Goal: Task Accomplishment & Management: Manage account settings

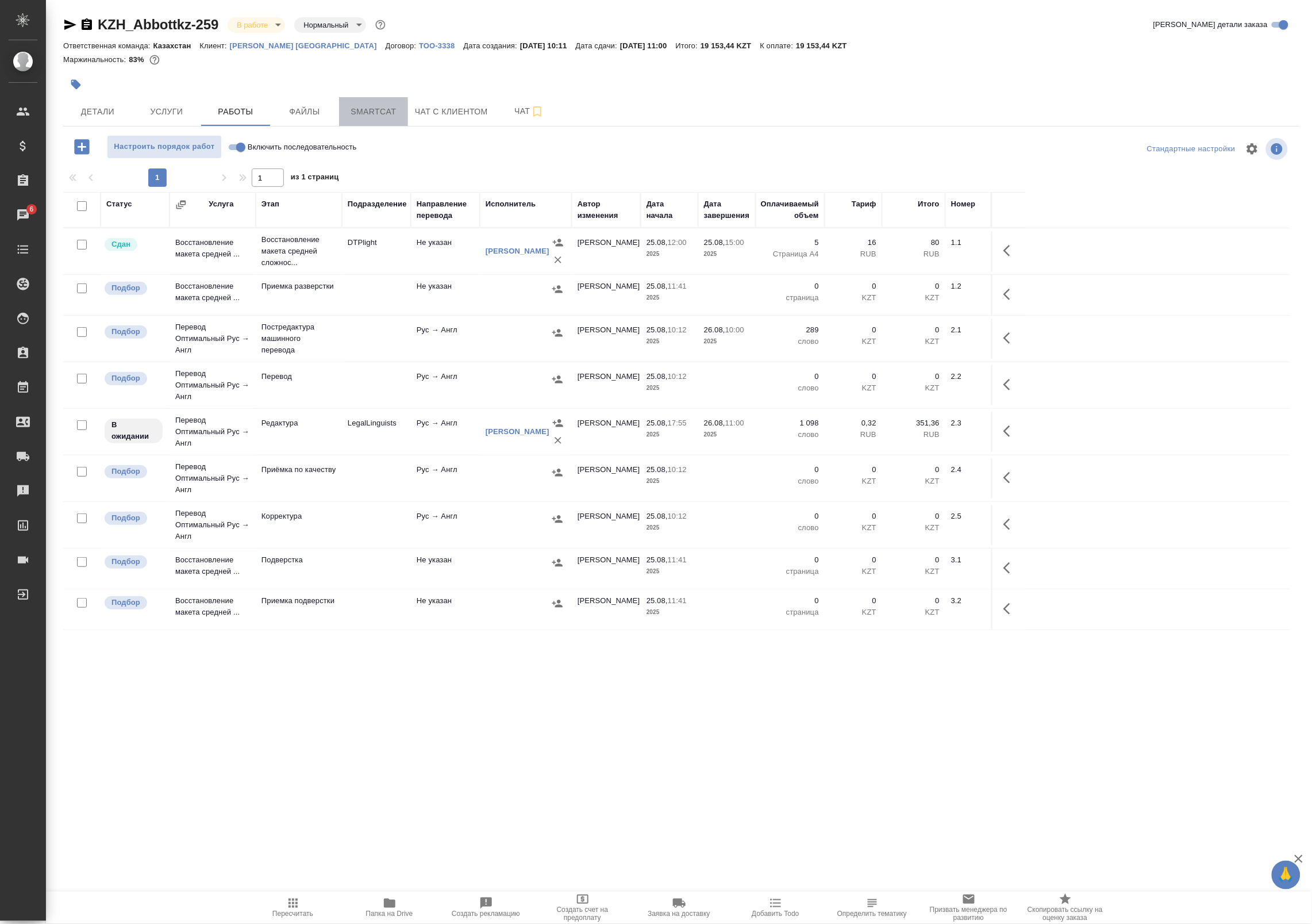
click at [403, 113] on button "Smartcat" at bounding box center [373, 111] width 69 height 29
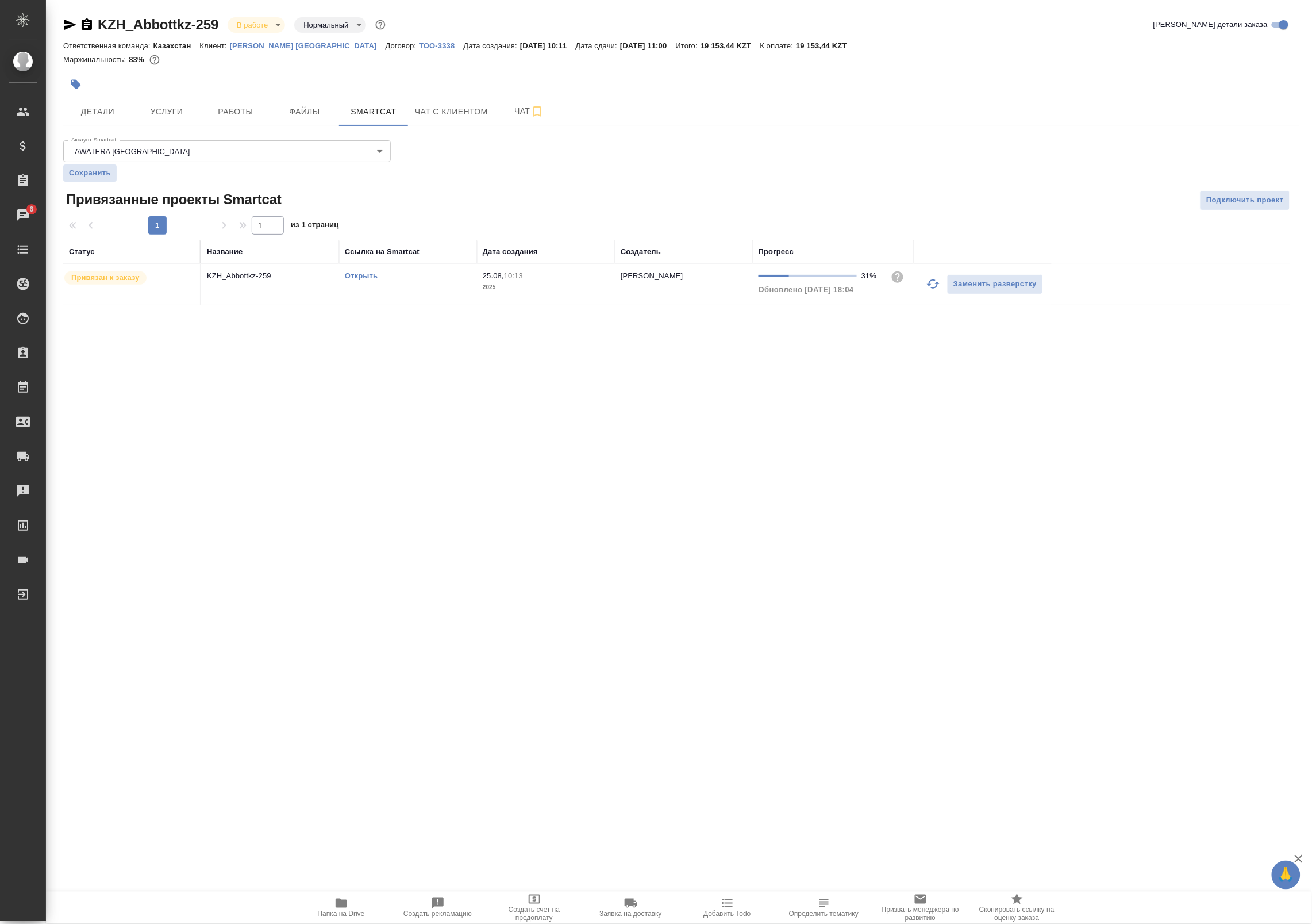
click at [932, 284] on icon "button" at bounding box center [934, 283] width 13 height 13
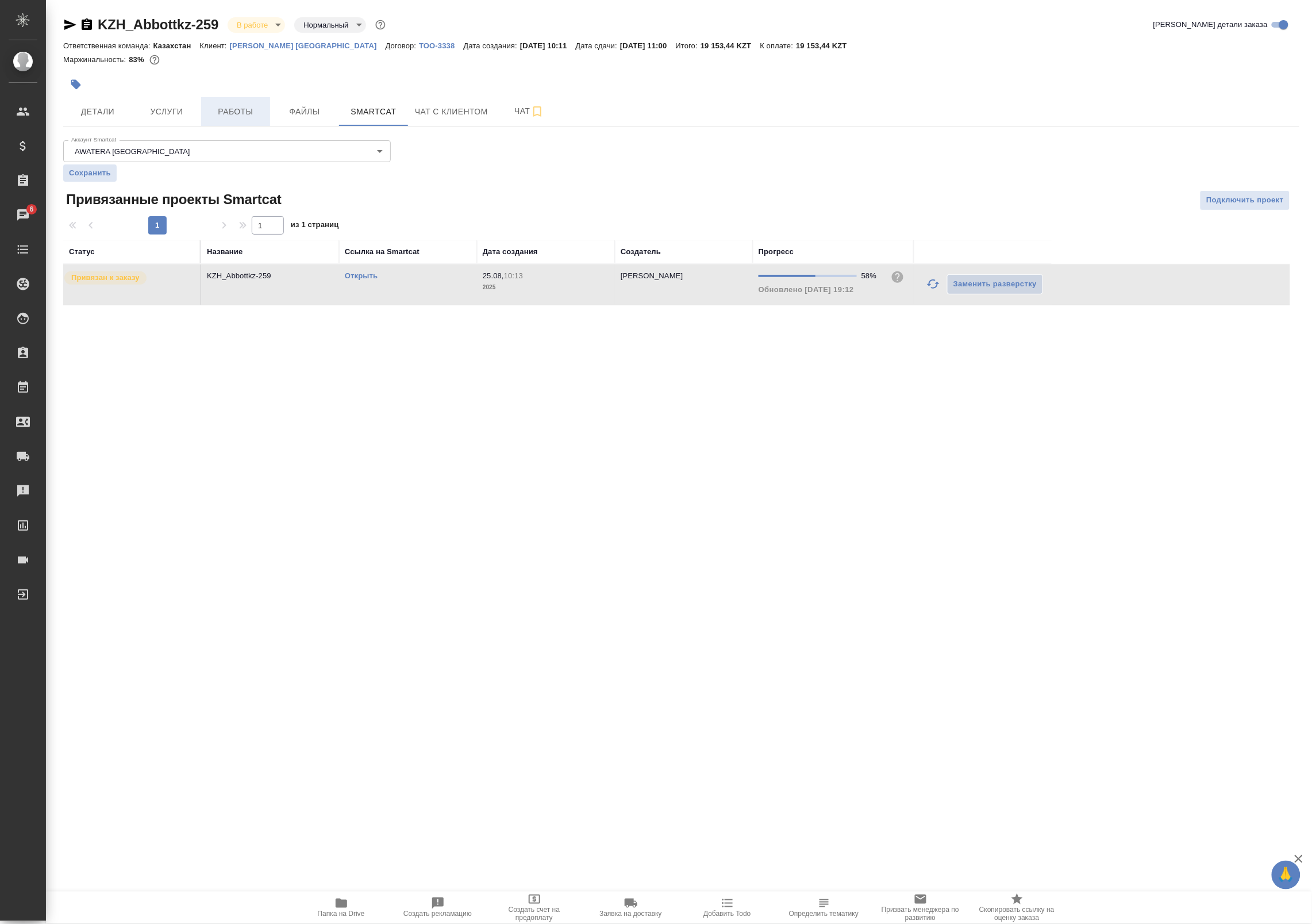
click at [213, 105] on span "Работы" at bounding box center [236, 111] width 56 height 14
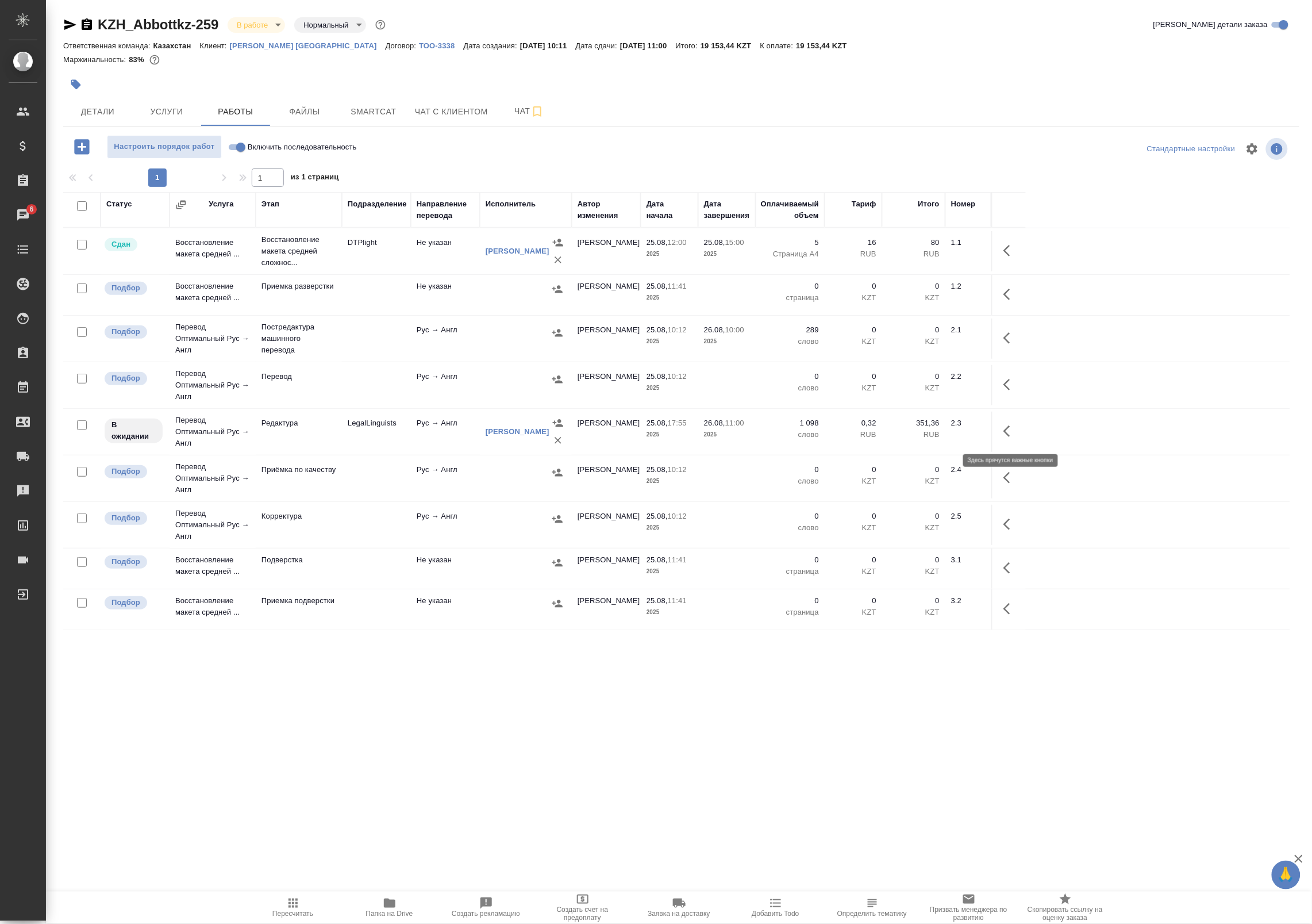
click at [1007, 437] on icon "button" at bounding box center [1010, 431] width 13 height 13
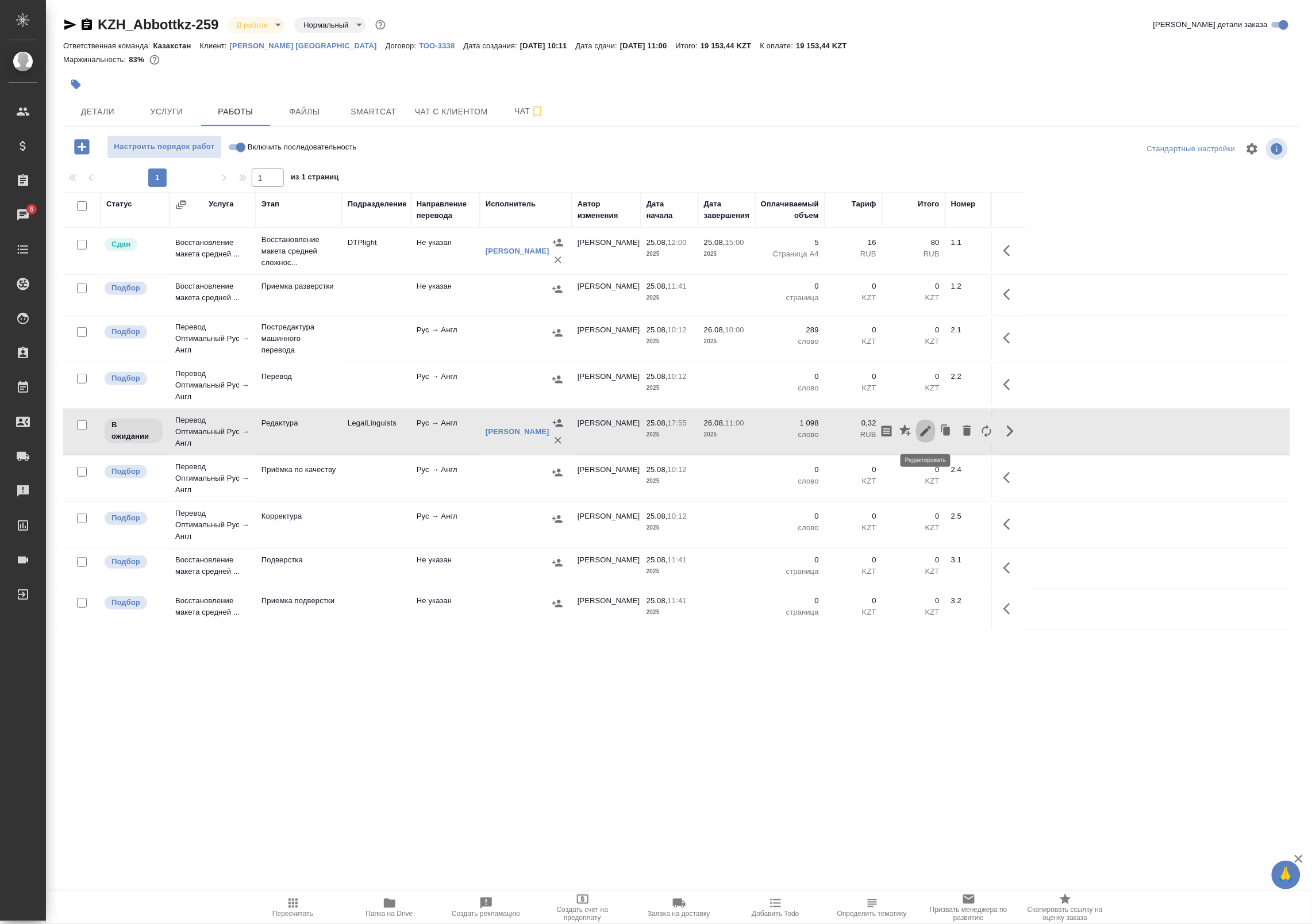
click at [927, 430] on icon "button" at bounding box center [926, 431] width 11 height 11
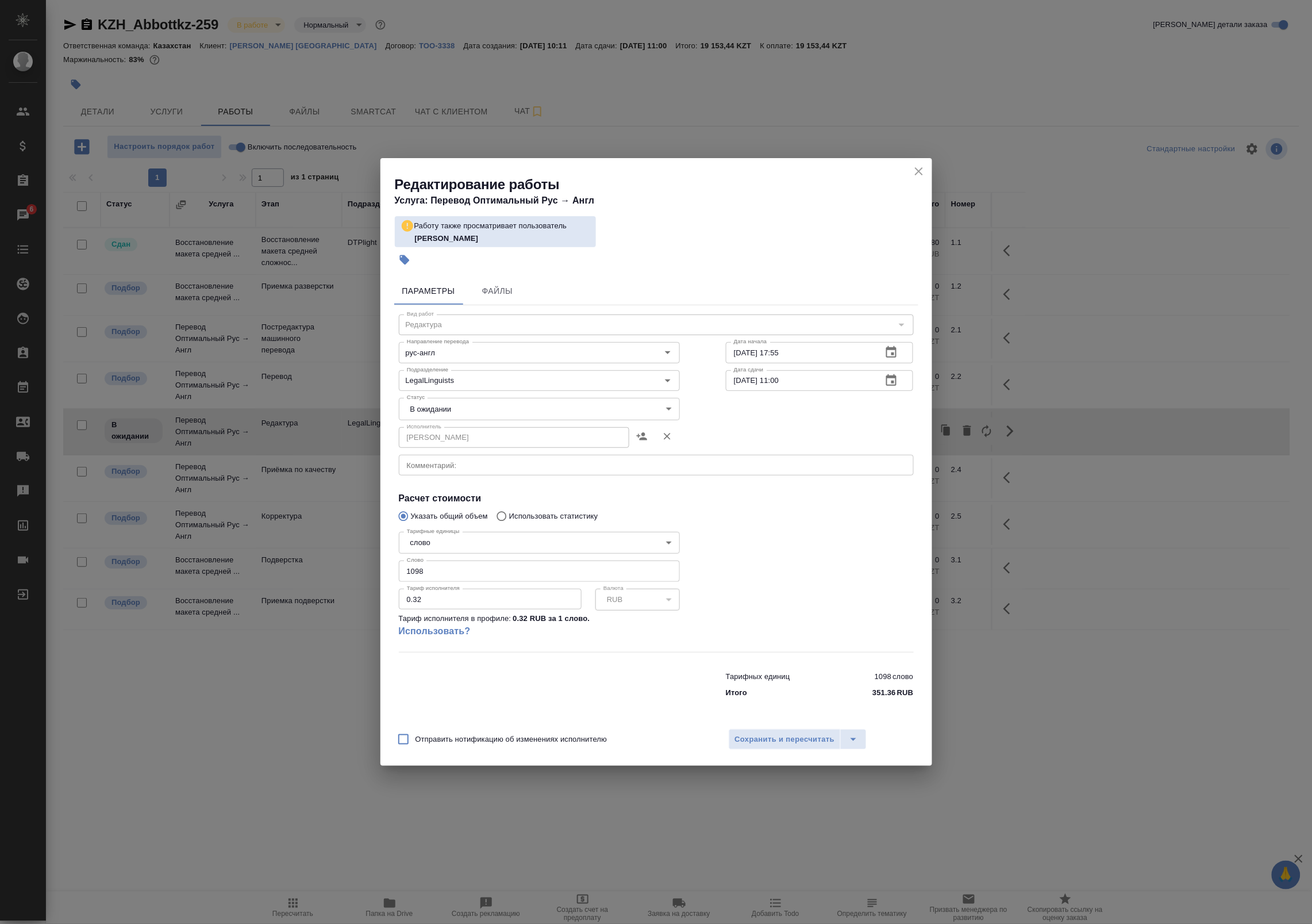
click at [470, 409] on body "🙏 .cls-1 fill:#fff; AWATERA Badanyan Artak Клиенты Спецификации Заказы 6 Чаты T…" at bounding box center [656, 462] width 1312 height 924
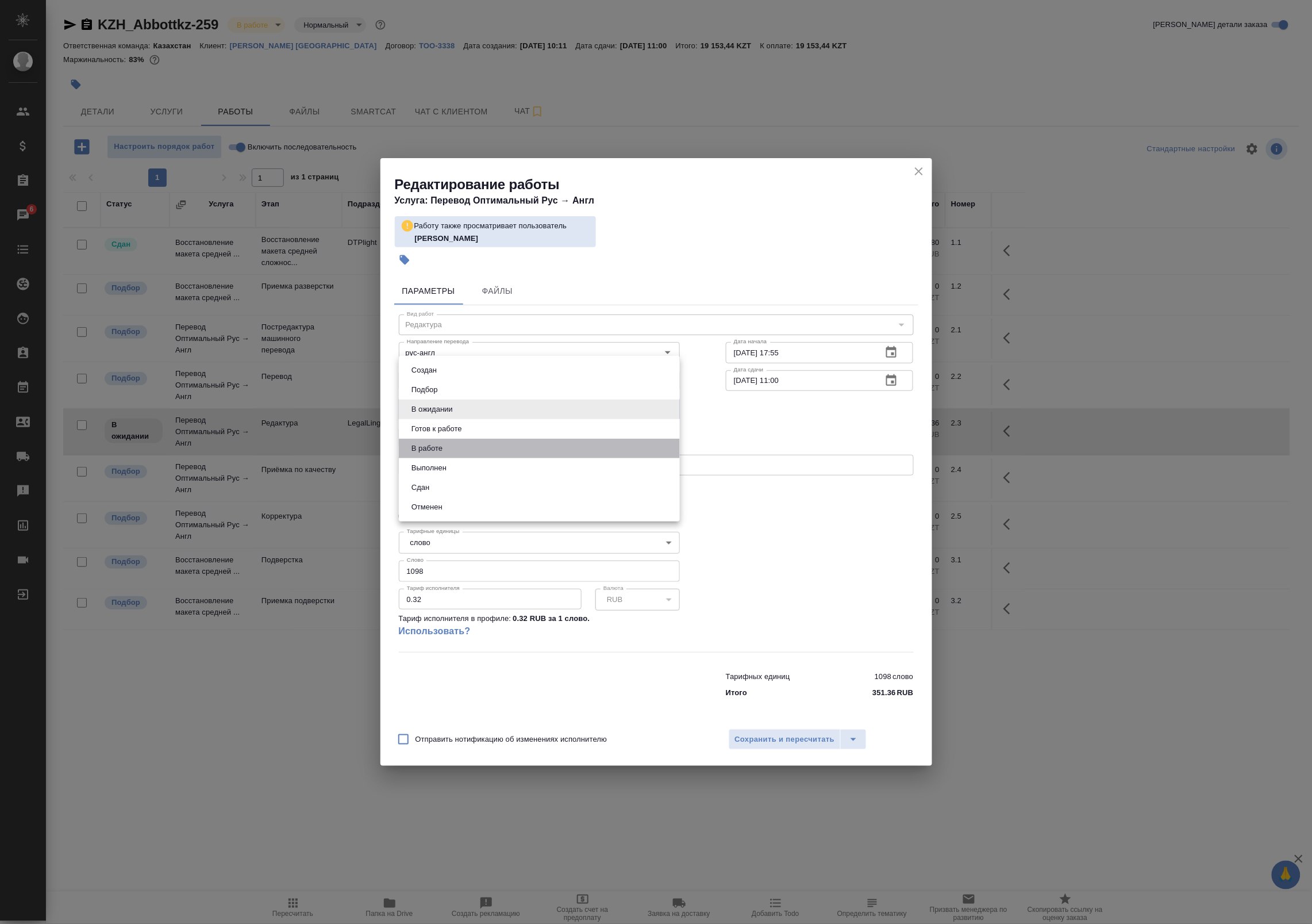
click at [468, 449] on li "В работе" at bounding box center [540, 448] width 282 height 19
type input "inProgress"
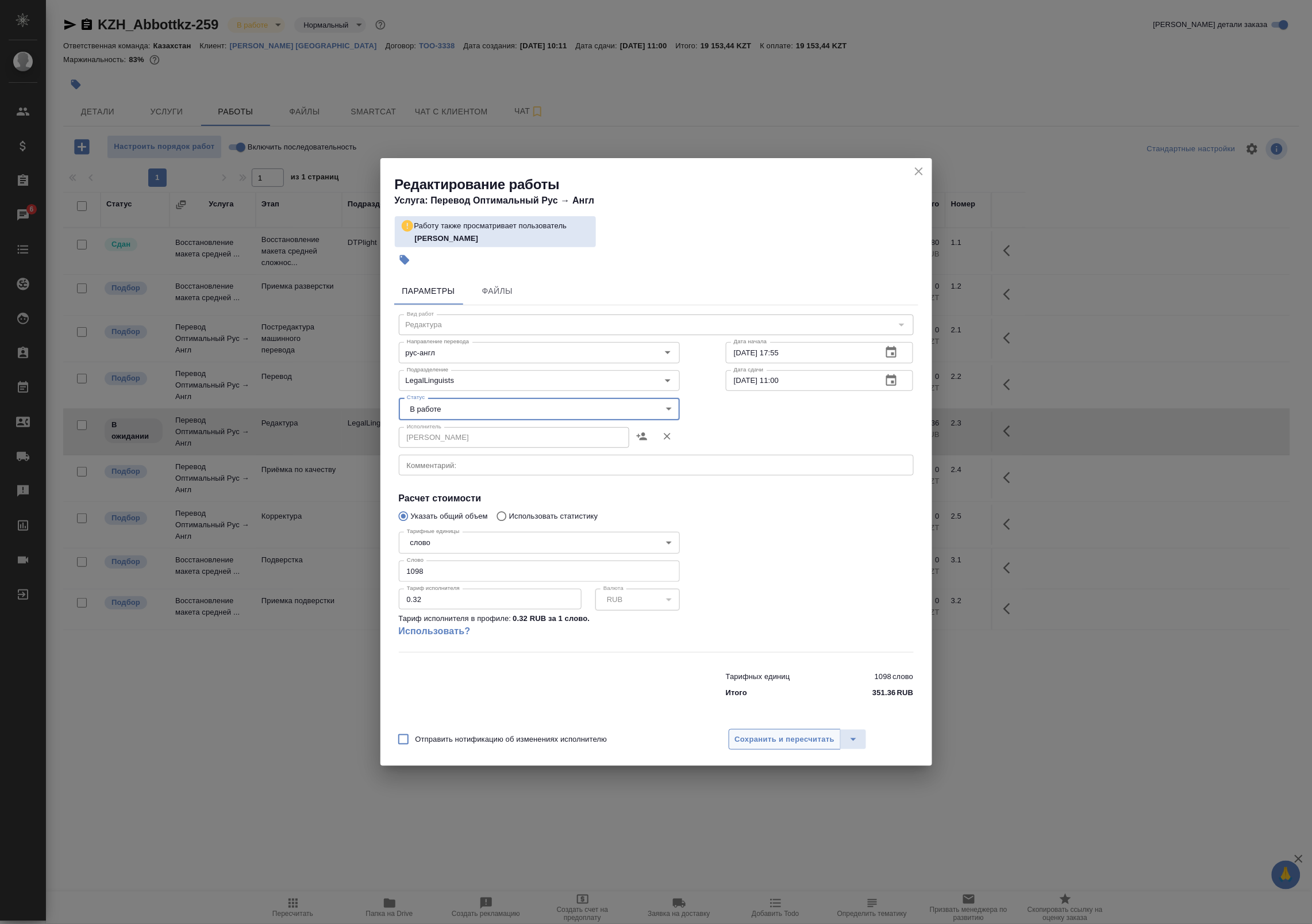
click at [761, 731] on button "Сохранить и пересчитать" at bounding box center [785, 739] width 113 height 21
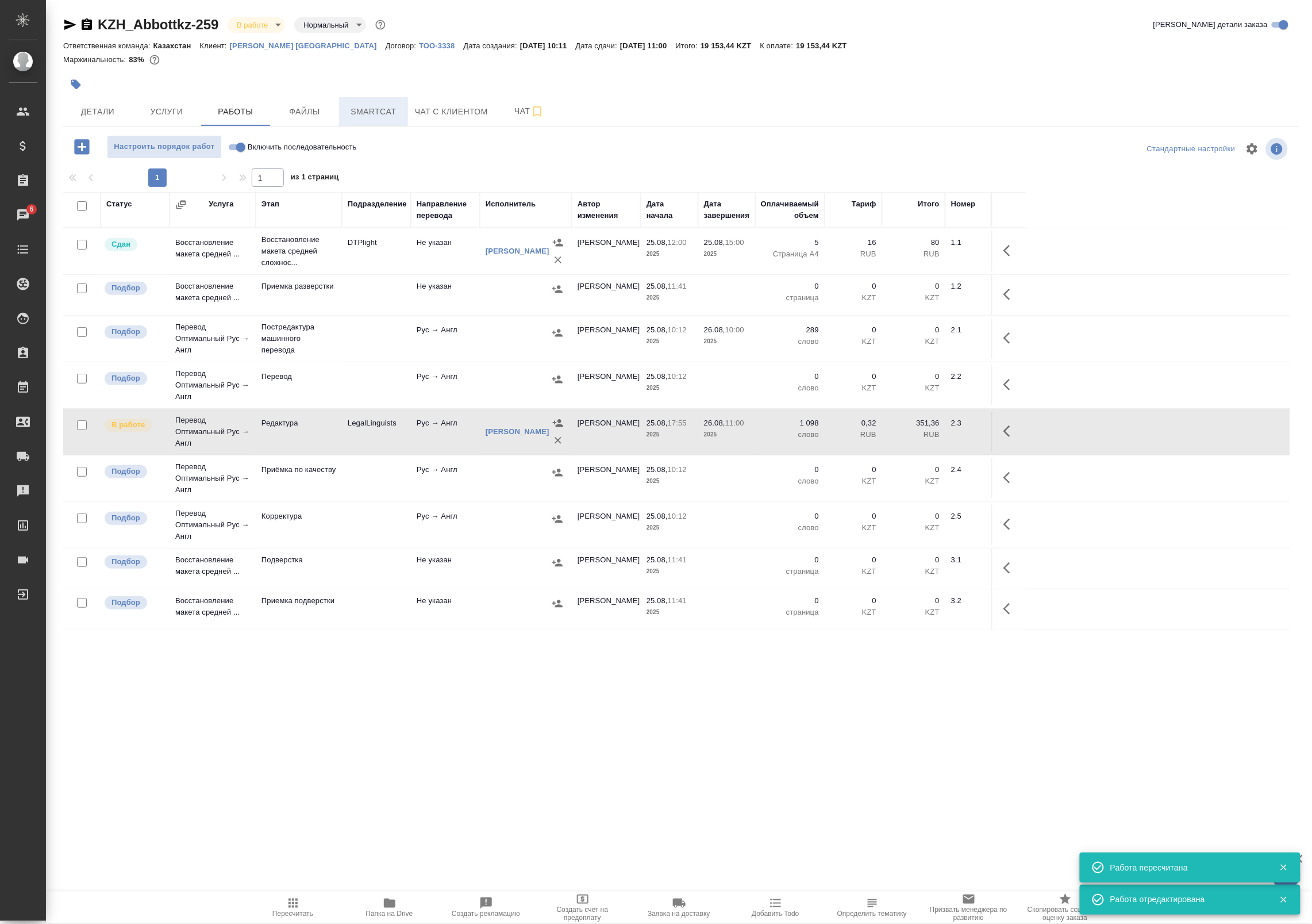
click at [377, 118] on span "Smartcat" at bounding box center [373, 111] width 56 height 14
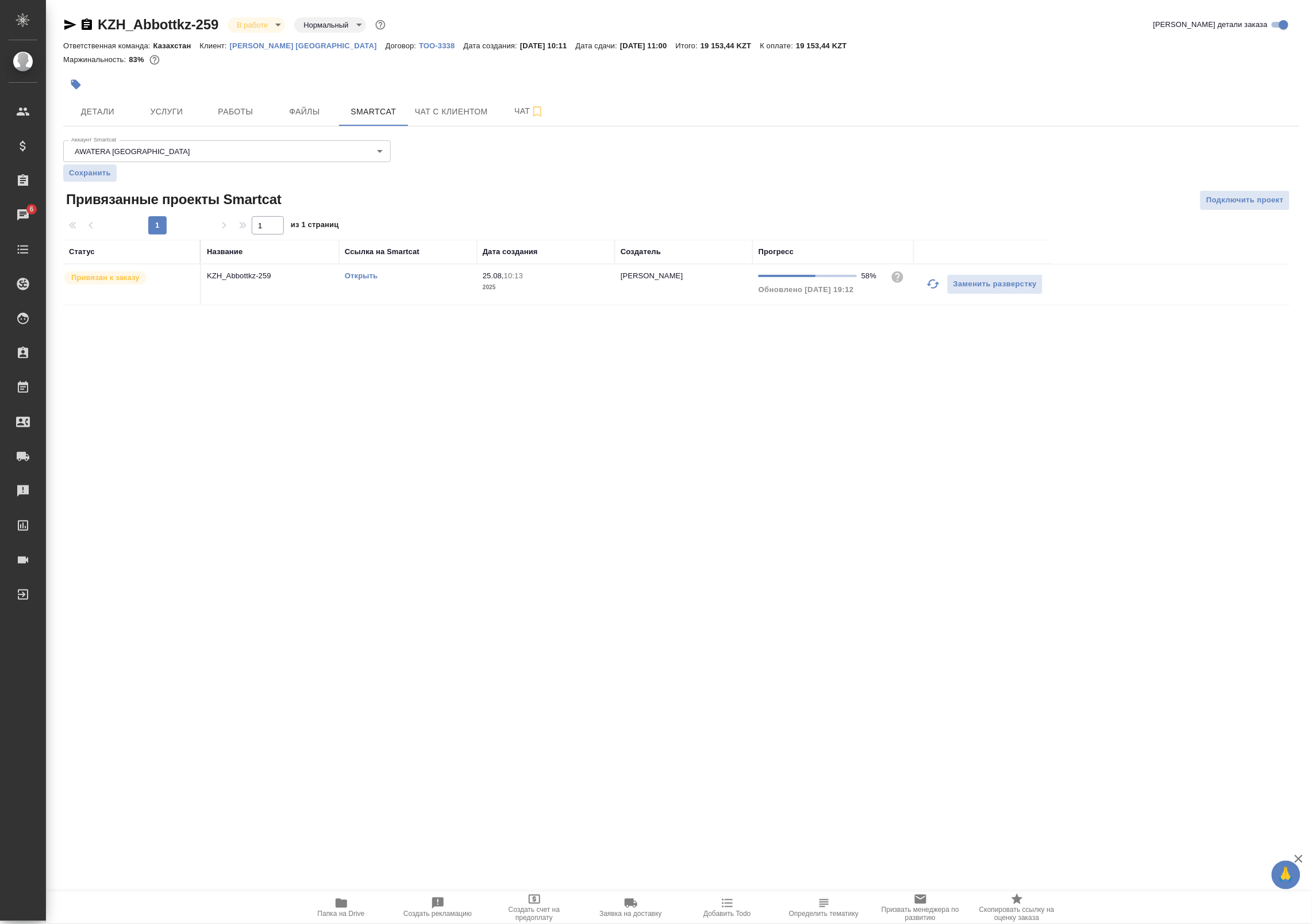
click at [360, 271] on div "Открыть" at bounding box center [408, 276] width 126 height 11
click at [362, 273] on link "Открыть" at bounding box center [361, 275] width 33 height 9
click at [215, 113] on span "Работы" at bounding box center [236, 111] width 56 height 14
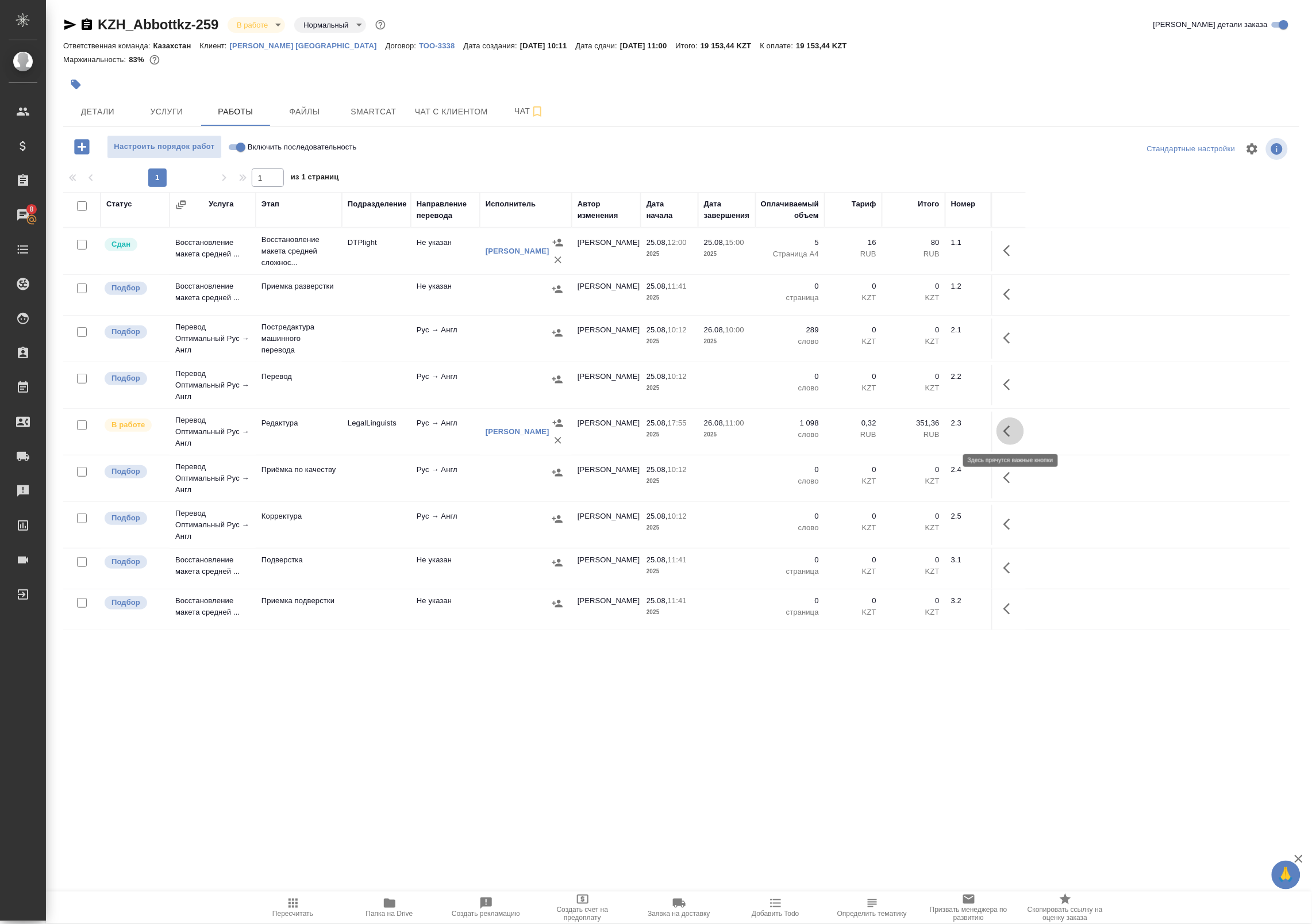
click at [1013, 431] on icon "button" at bounding box center [1010, 431] width 13 height 13
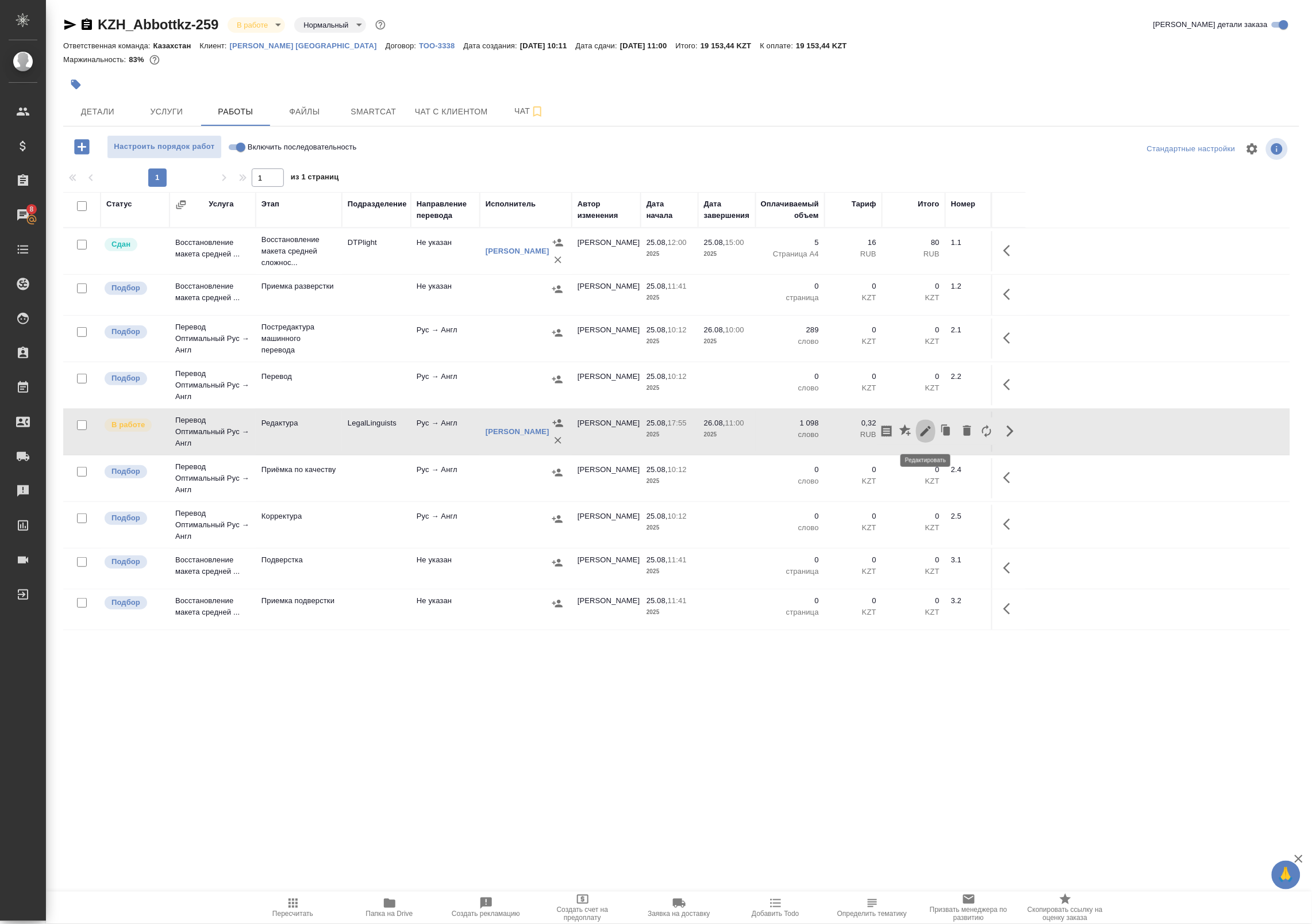
click at [923, 435] on icon "button" at bounding box center [926, 431] width 11 height 11
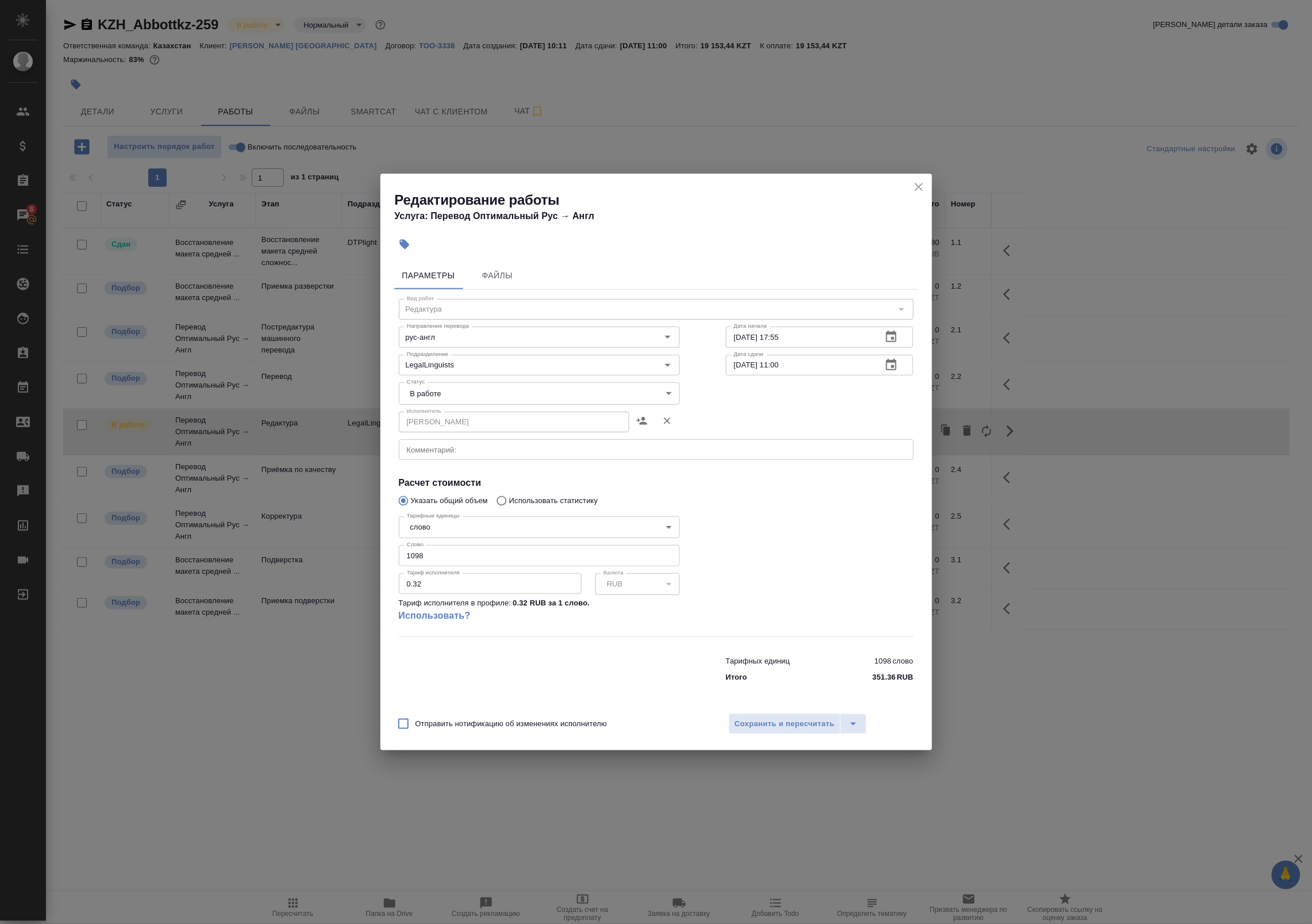
click at [451, 390] on body "🙏 .cls-1 fill:#fff; AWATERA Badanyan Artak Клиенты Спецификации Заказы 8 Чаты T…" at bounding box center [656, 462] width 1312 height 924
click at [448, 429] on li "Сдан" at bounding box center [540, 433] width 282 height 19
type input "closed"
click at [760, 718] on span "Сохранить и пересчитать" at bounding box center [785, 724] width 100 height 13
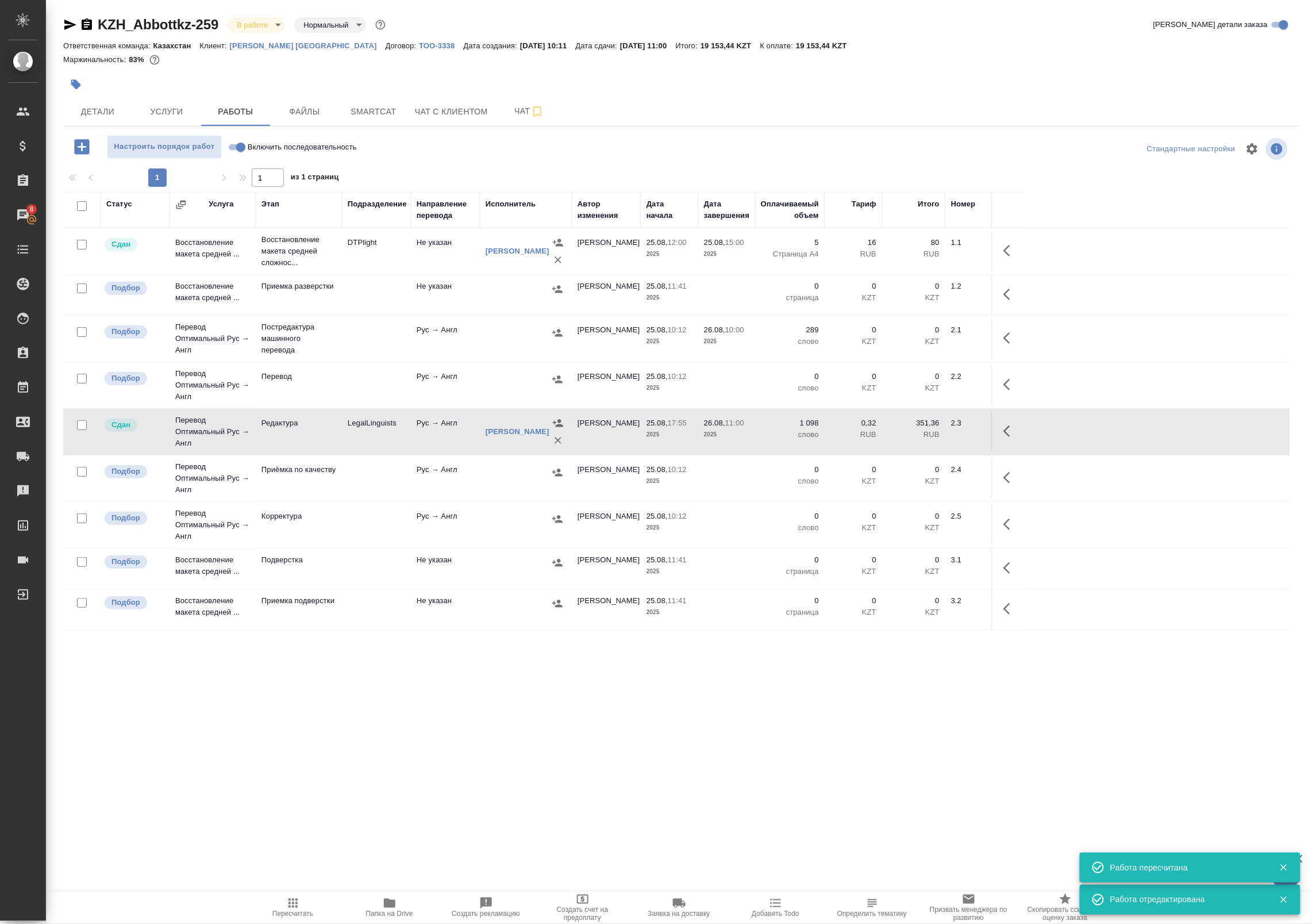
click at [389, 904] on icon "button" at bounding box center [390, 903] width 11 height 10
click at [262, 20] on body "🙏 .cls-1 fill:#fff; AWATERA Badanyan Artak Клиенты Спецификации Заказы 8 Чаты T…" at bounding box center [656, 462] width 1312 height 924
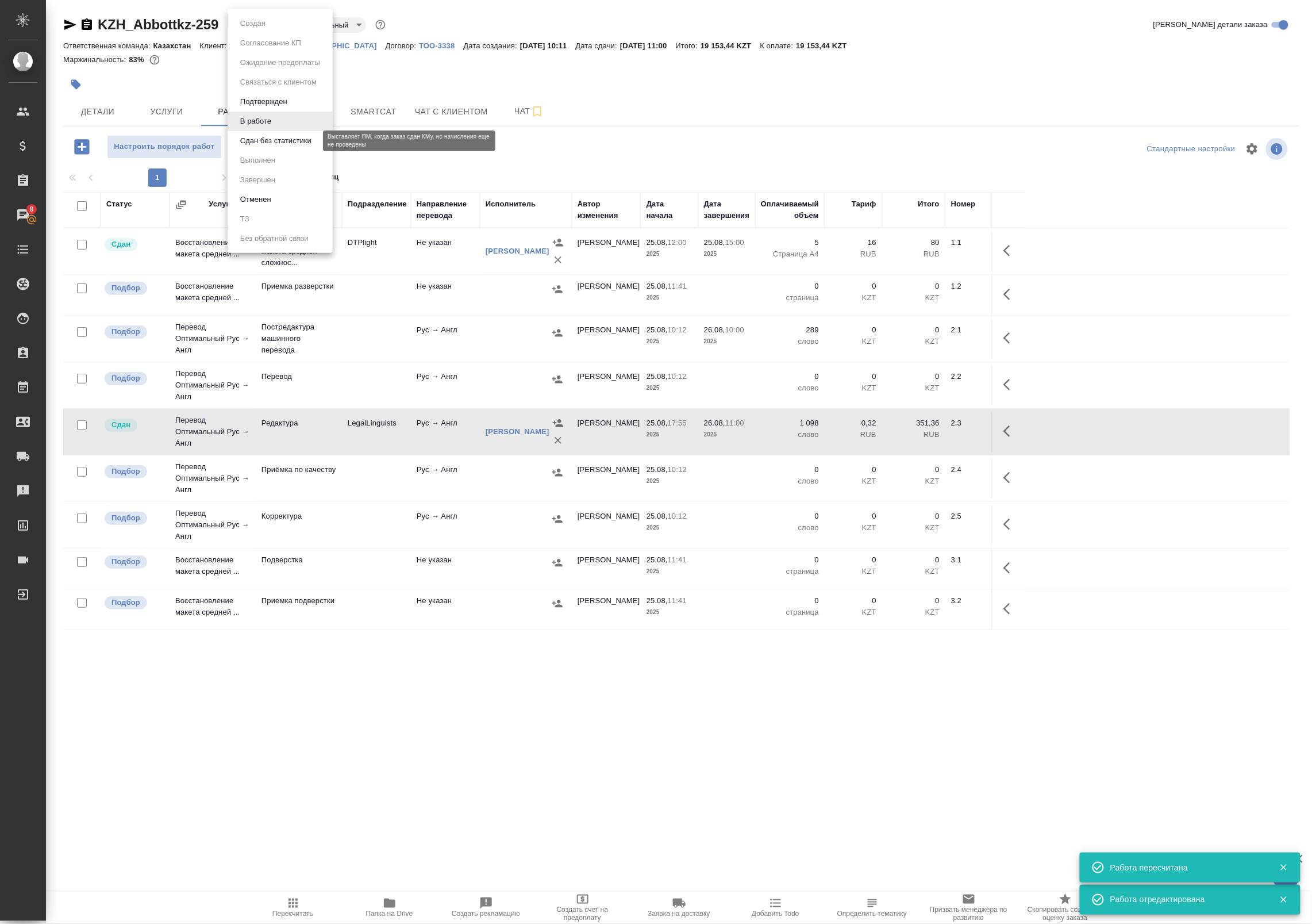
click at [268, 142] on button "Сдан без статистики" at bounding box center [276, 140] width 79 height 12
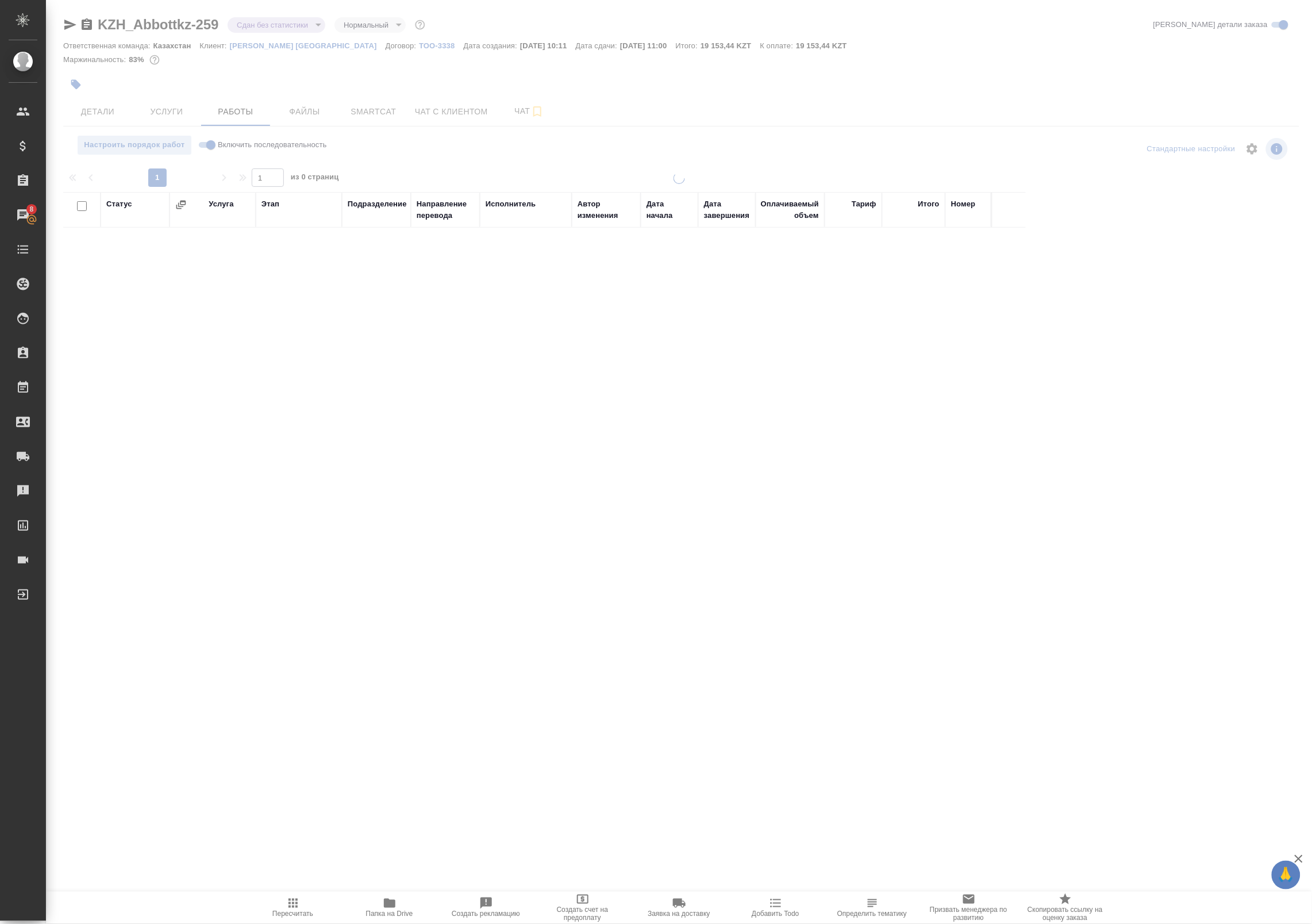
click at [319, 906] on span "Пересчитать" at bounding box center [293, 907] width 82 height 22
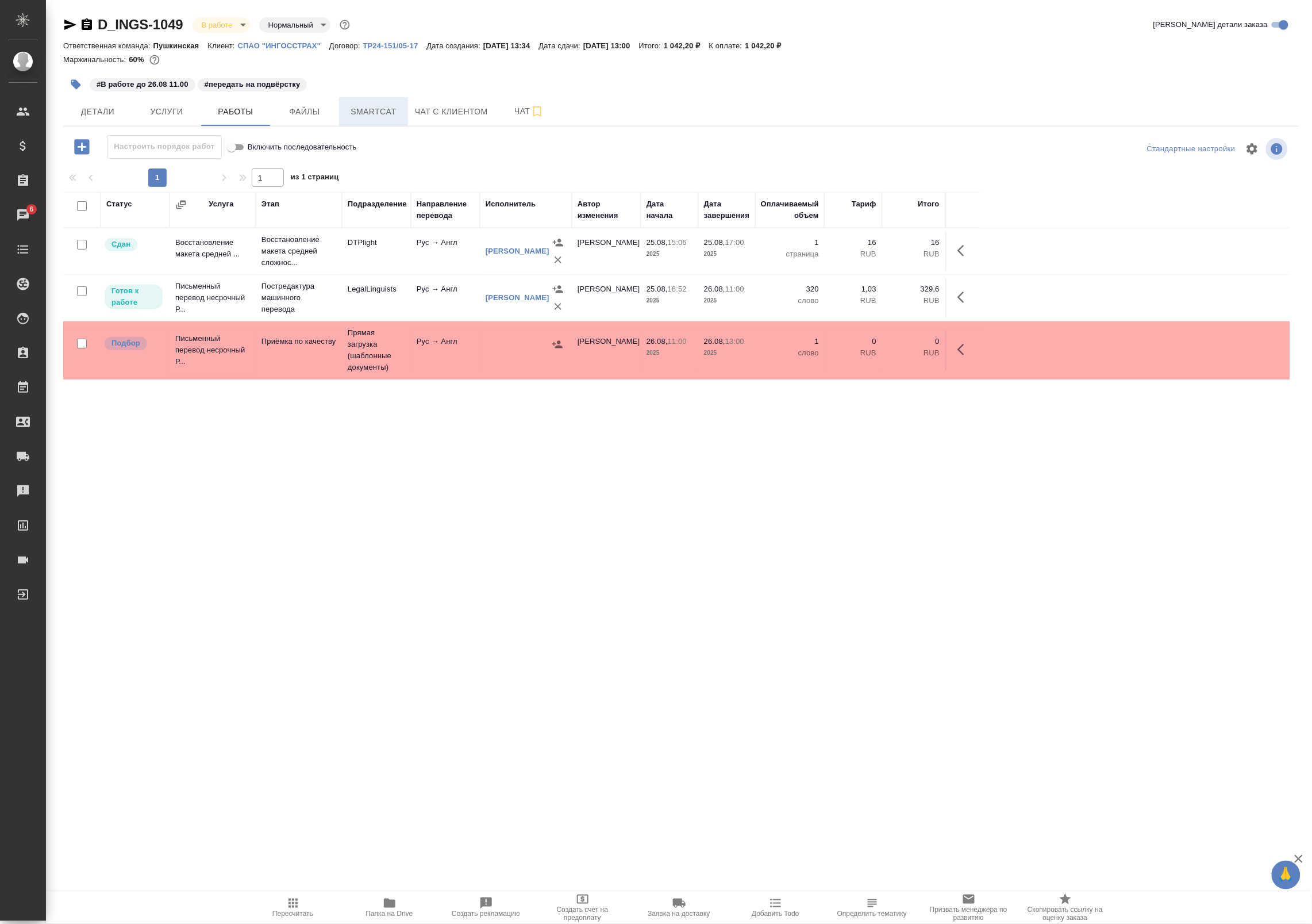
click at [380, 110] on span "Smartcat" at bounding box center [373, 111] width 56 height 14
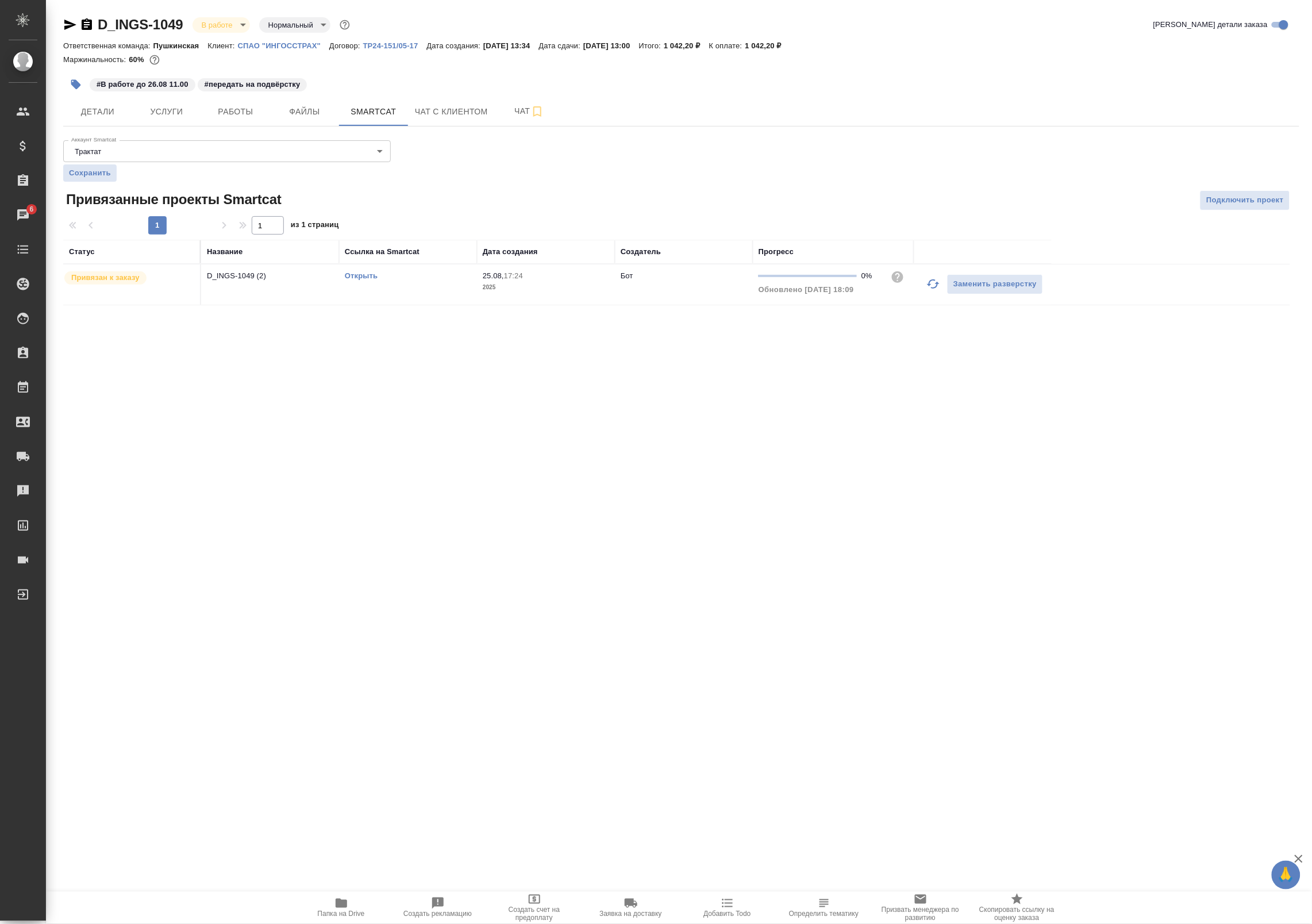
click at [934, 282] on icon "button" at bounding box center [934, 283] width 13 height 13
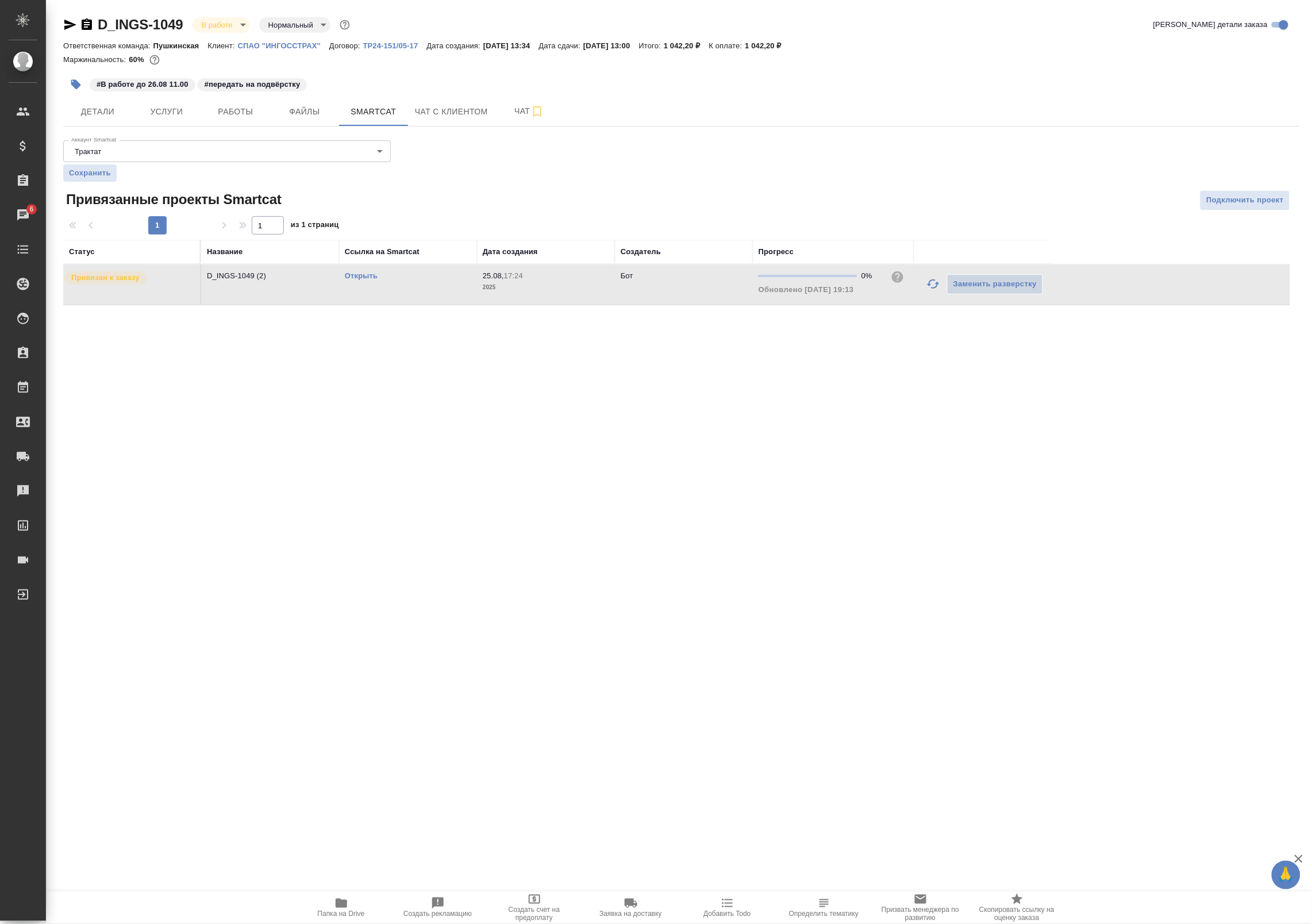
click at [369, 273] on link "Открыть" at bounding box center [361, 275] width 33 height 9
click at [242, 107] on span "Работы" at bounding box center [236, 111] width 56 height 14
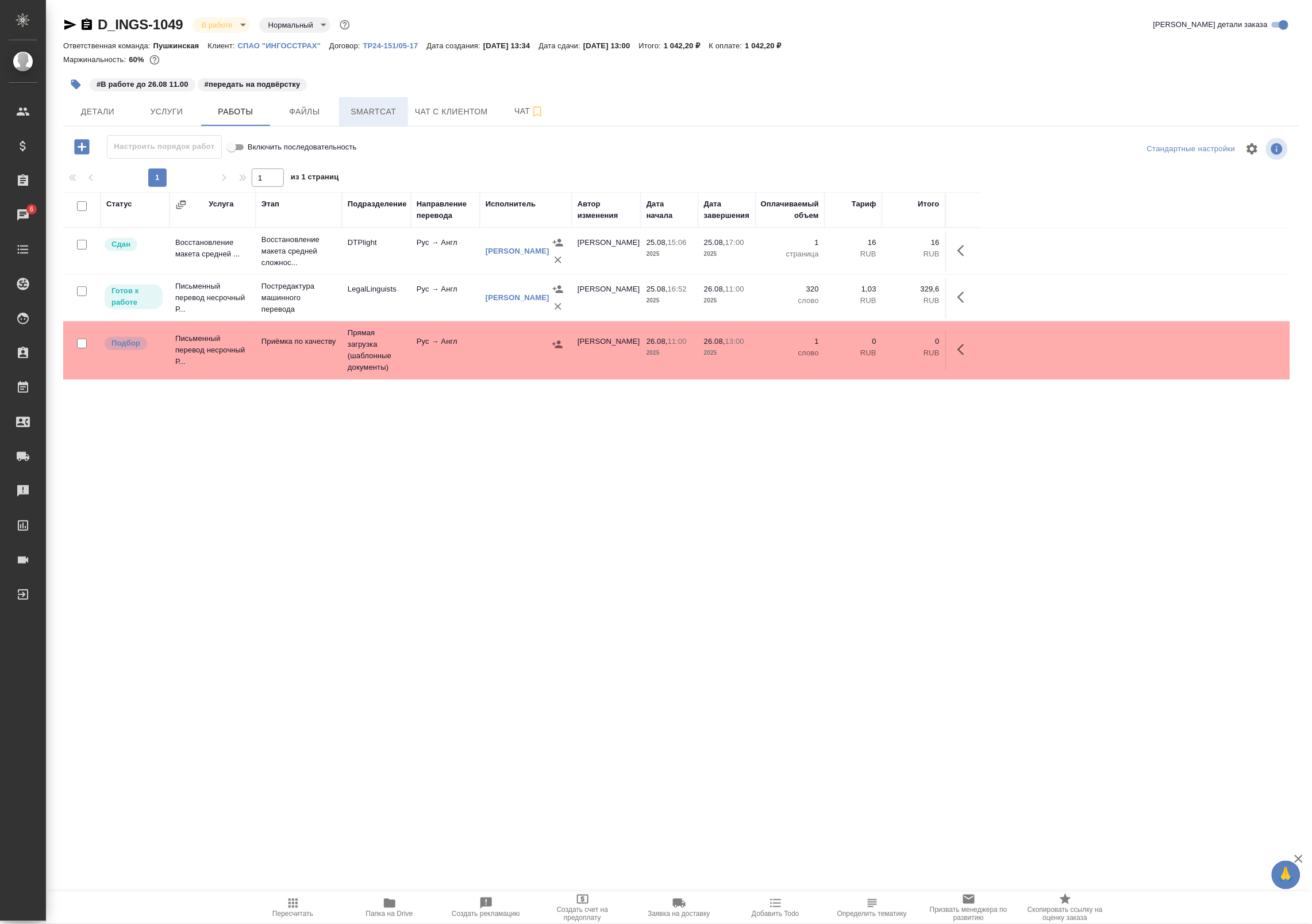
click at [389, 108] on span "Smartcat" at bounding box center [373, 111] width 56 height 14
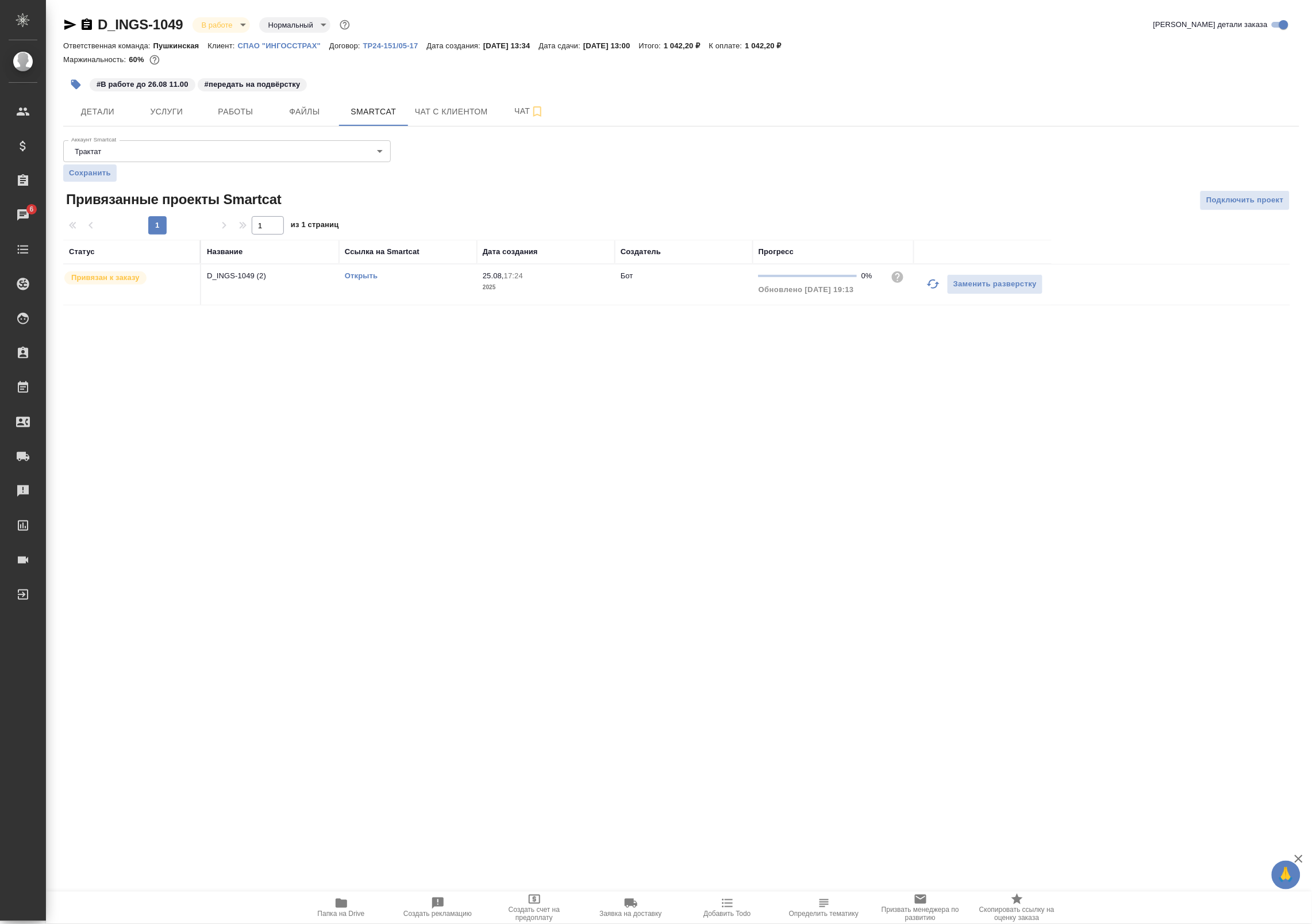
click at [933, 284] on icon "button" at bounding box center [934, 283] width 13 height 13
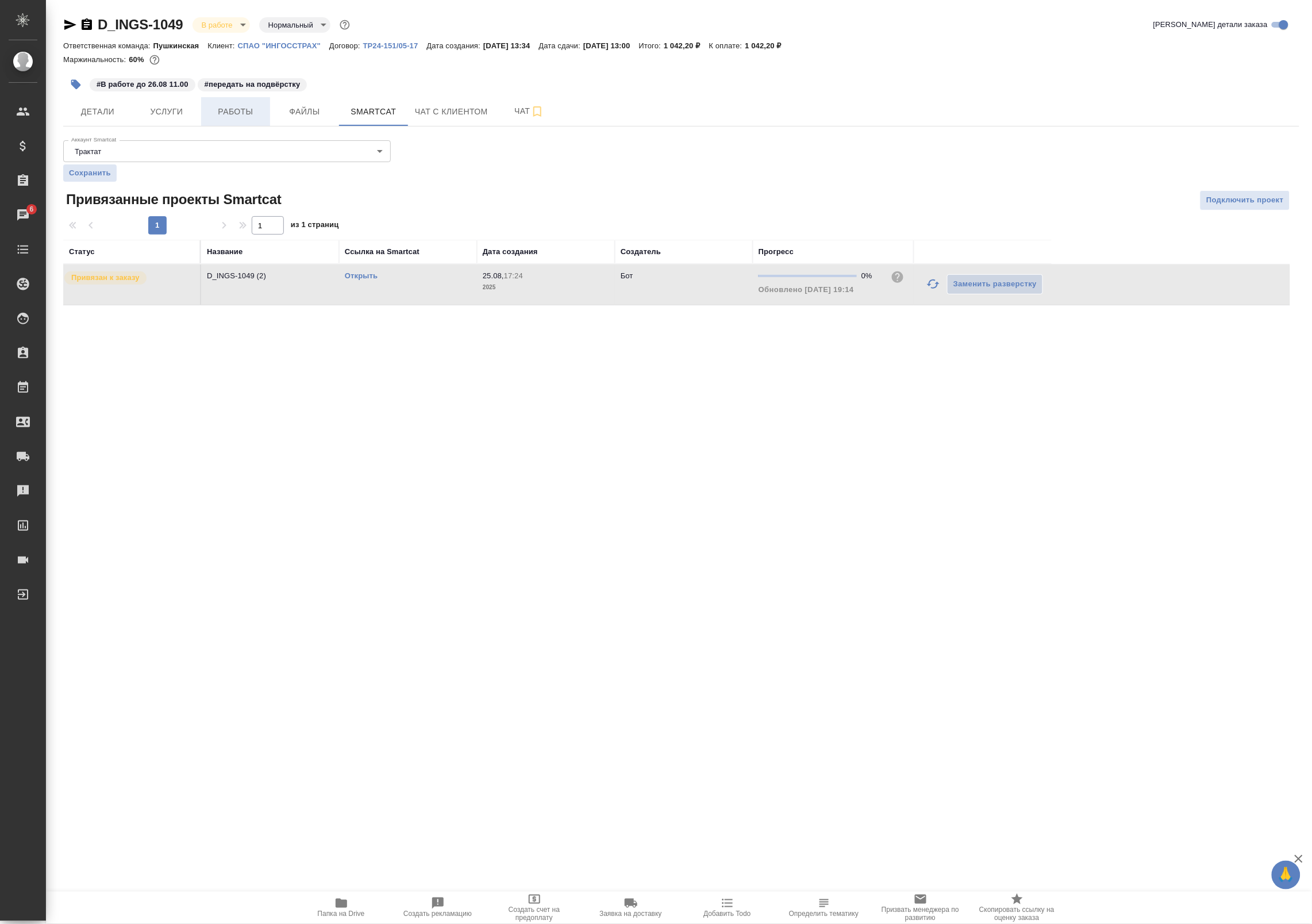
click at [227, 107] on span "Работы" at bounding box center [236, 111] width 56 height 14
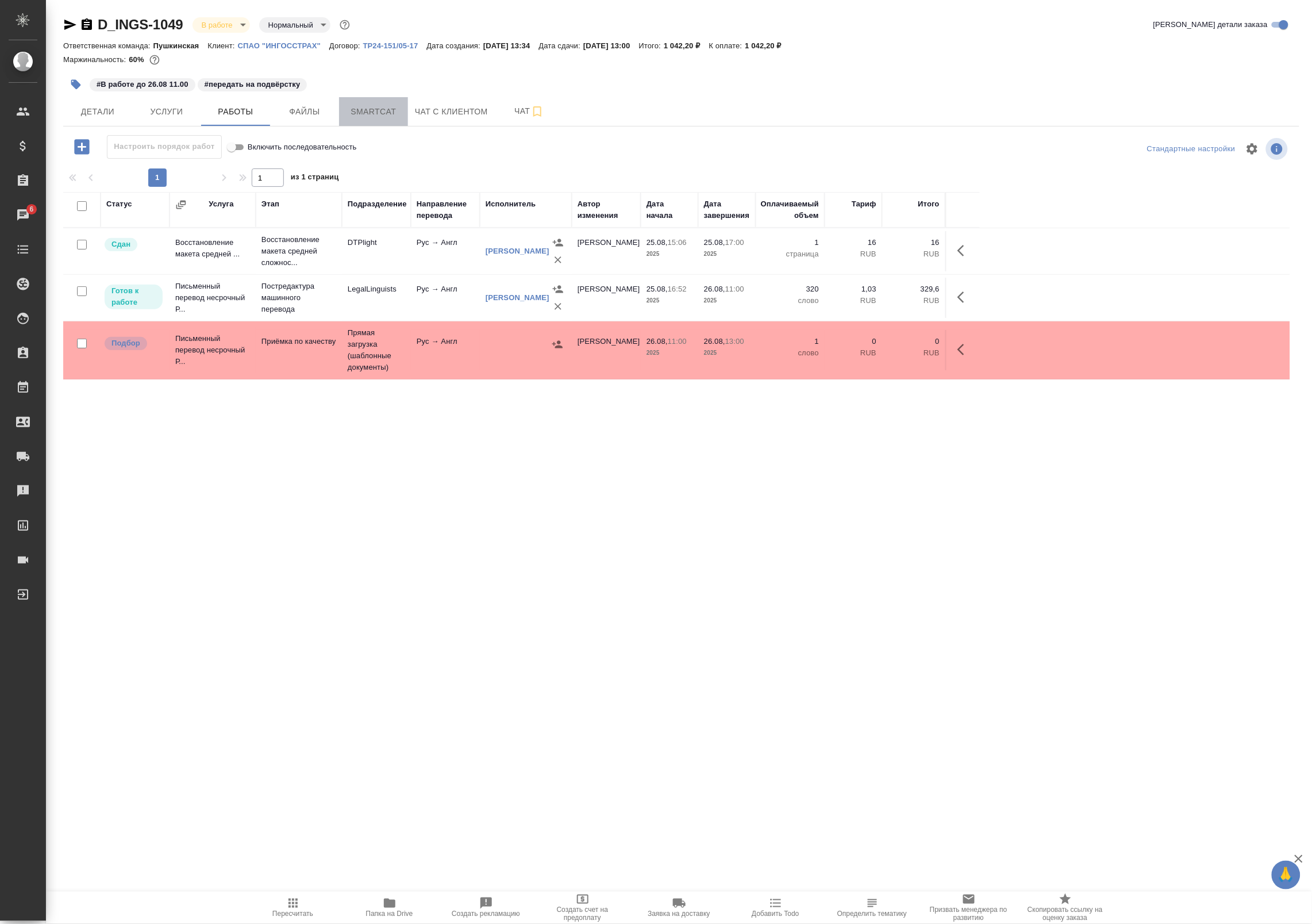
click at [369, 112] on span "Smartcat" at bounding box center [373, 111] width 56 height 14
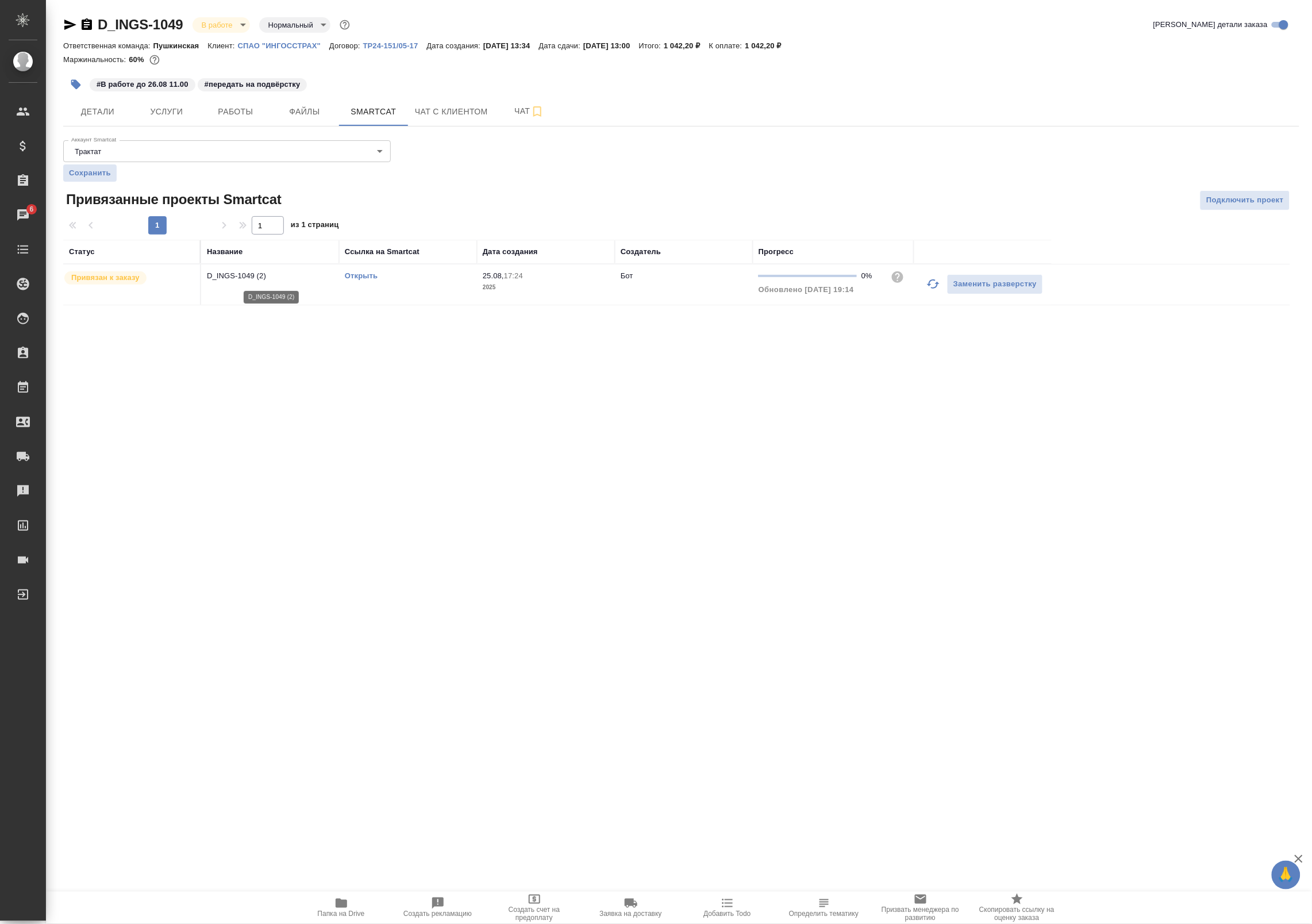
click at [258, 271] on p "D_INGS-1049 (2)" at bounding box center [270, 276] width 126 height 11
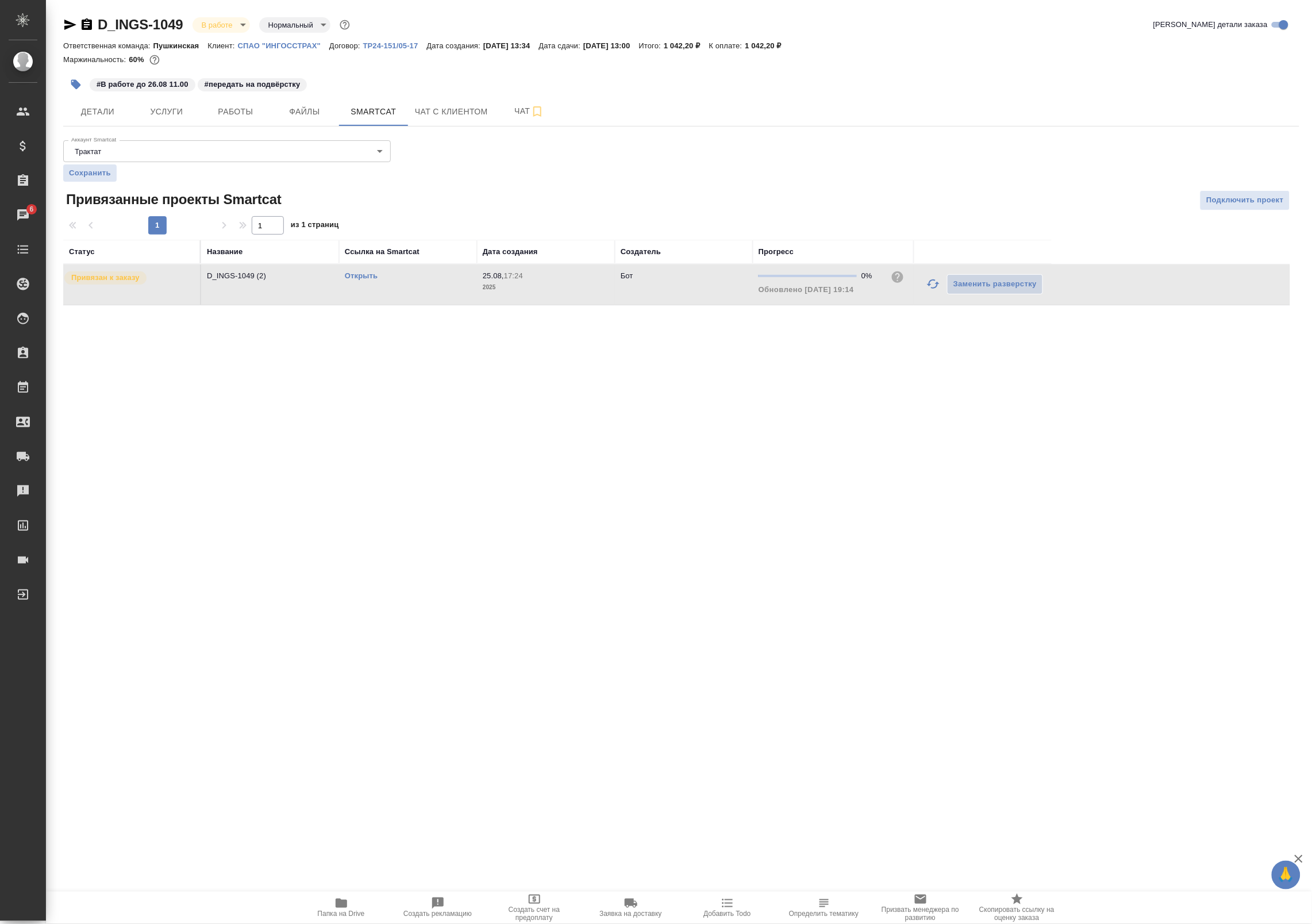
click at [369, 277] on link "Открыть" at bounding box center [361, 275] width 33 height 9
click at [245, 117] on span "Работы" at bounding box center [236, 111] width 56 height 14
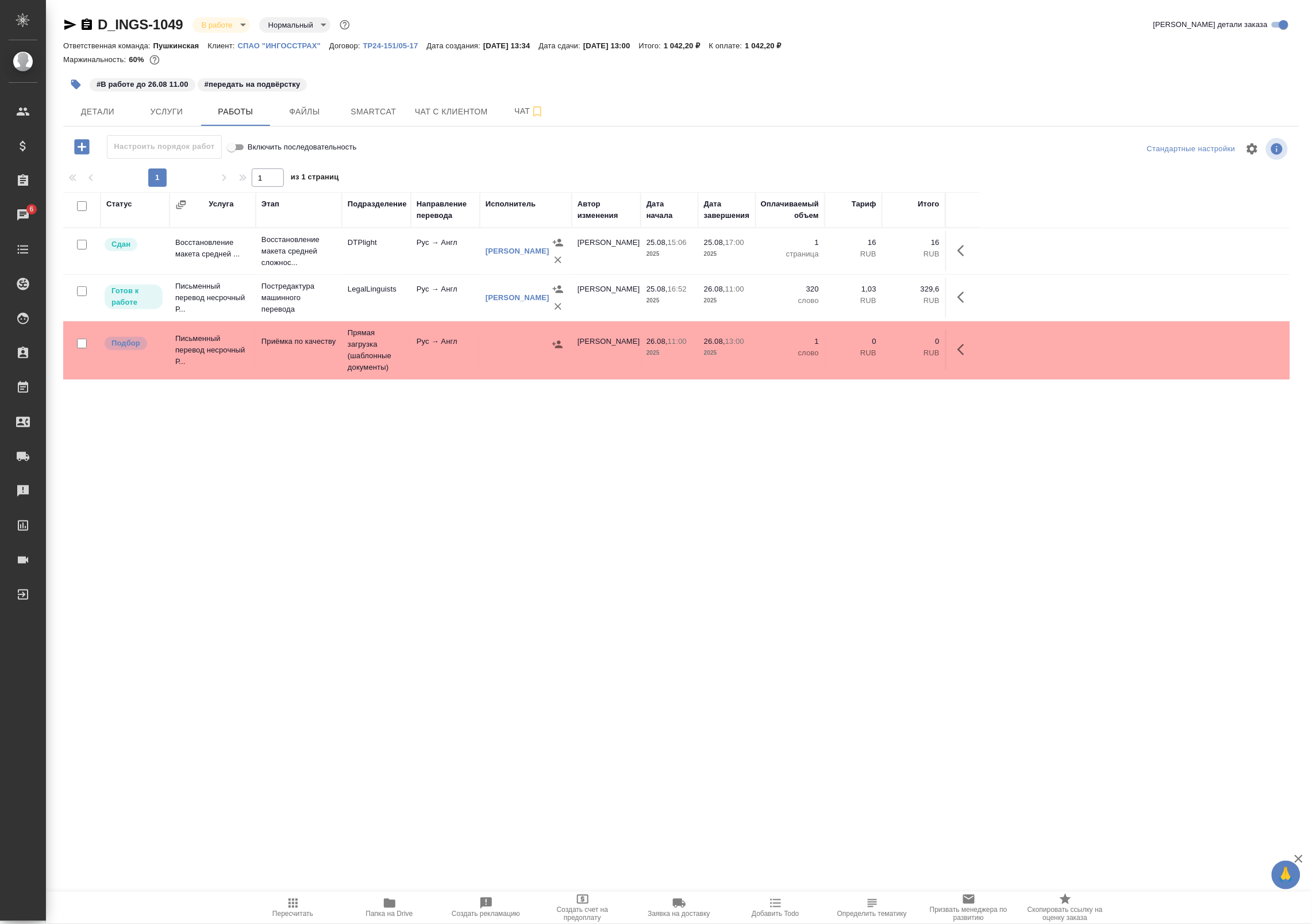
click at [354, 296] on td "LegalLinguists" at bounding box center [376, 298] width 69 height 40
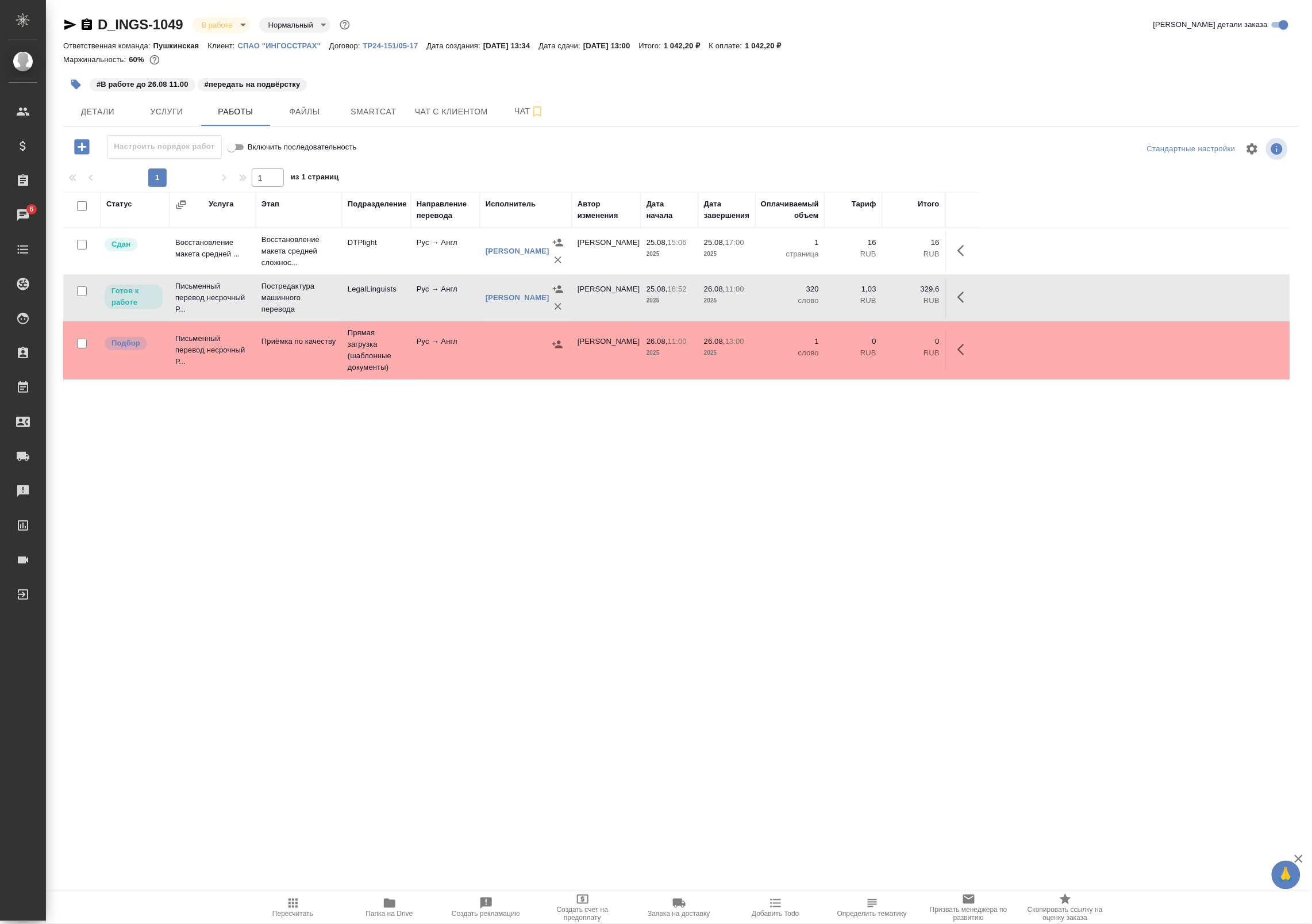
click at [387, 305] on td "LegalLinguists" at bounding box center [376, 298] width 69 height 40
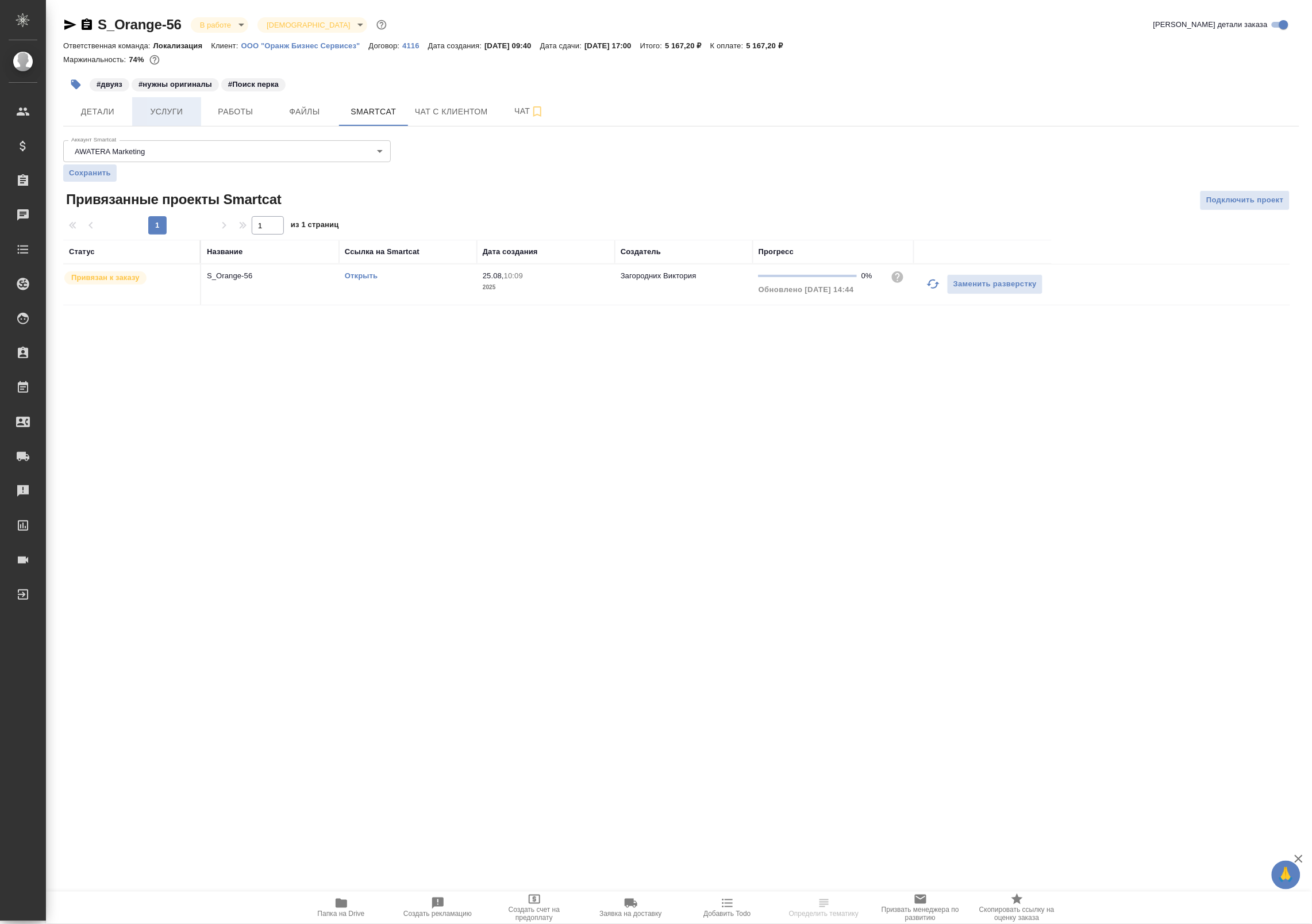
click at [192, 112] on span "Услуги" at bounding box center [167, 111] width 56 height 14
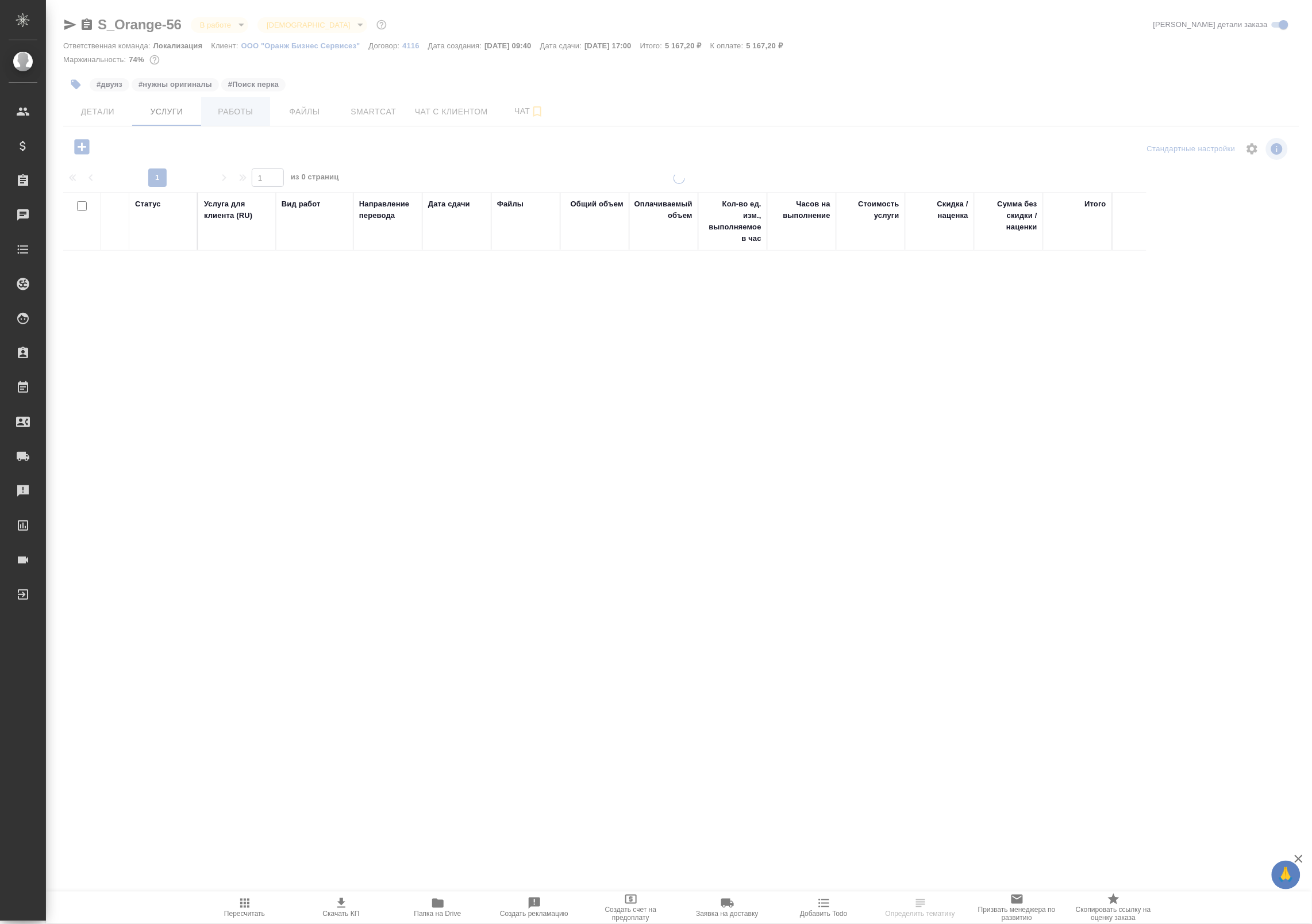
click at [219, 111] on div at bounding box center [679, 369] width 1266 height 738
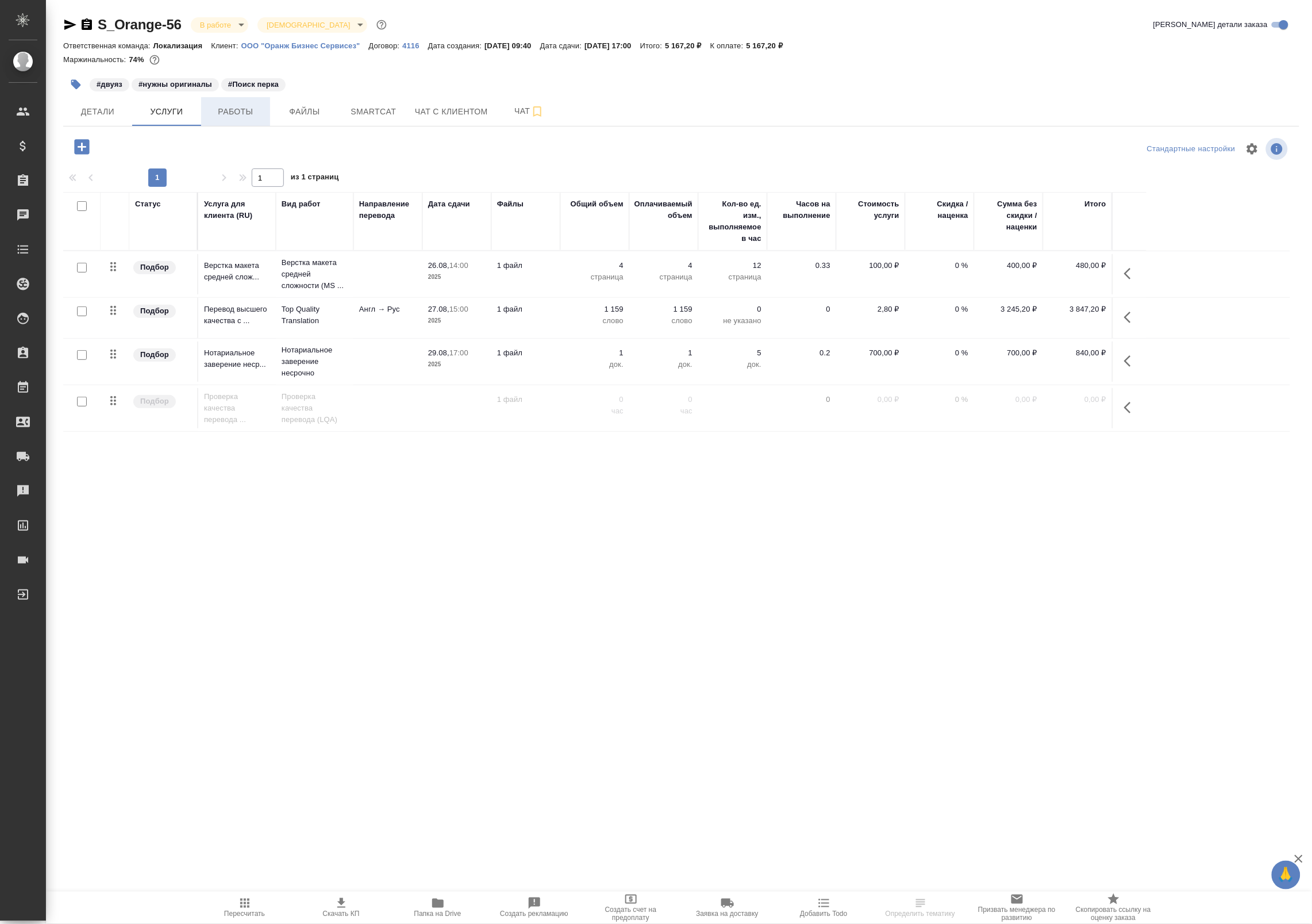
click at [219, 111] on span "Работы" at bounding box center [236, 111] width 56 height 14
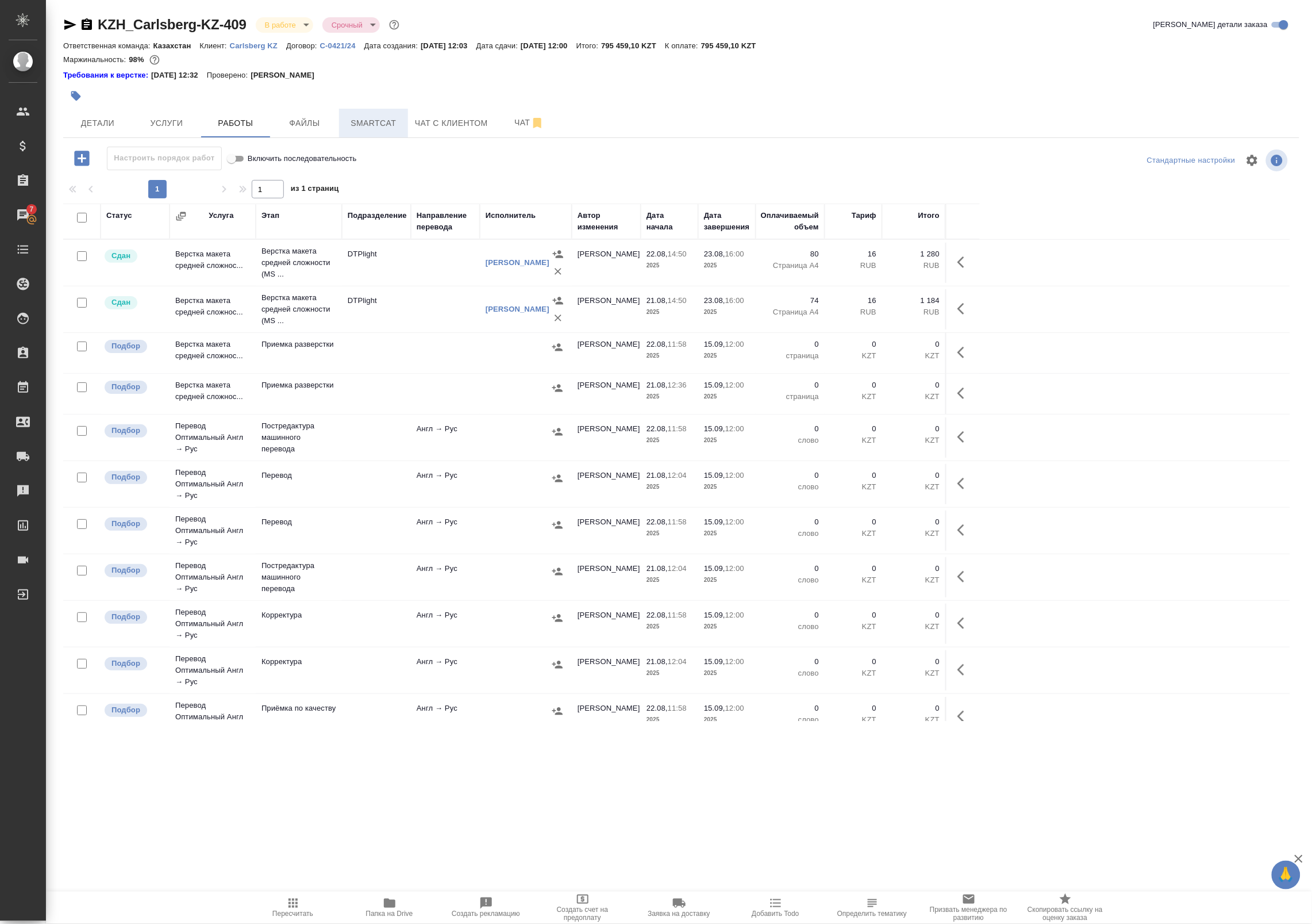
click at [368, 124] on span "Smartcat" at bounding box center [373, 123] width 56 height 14
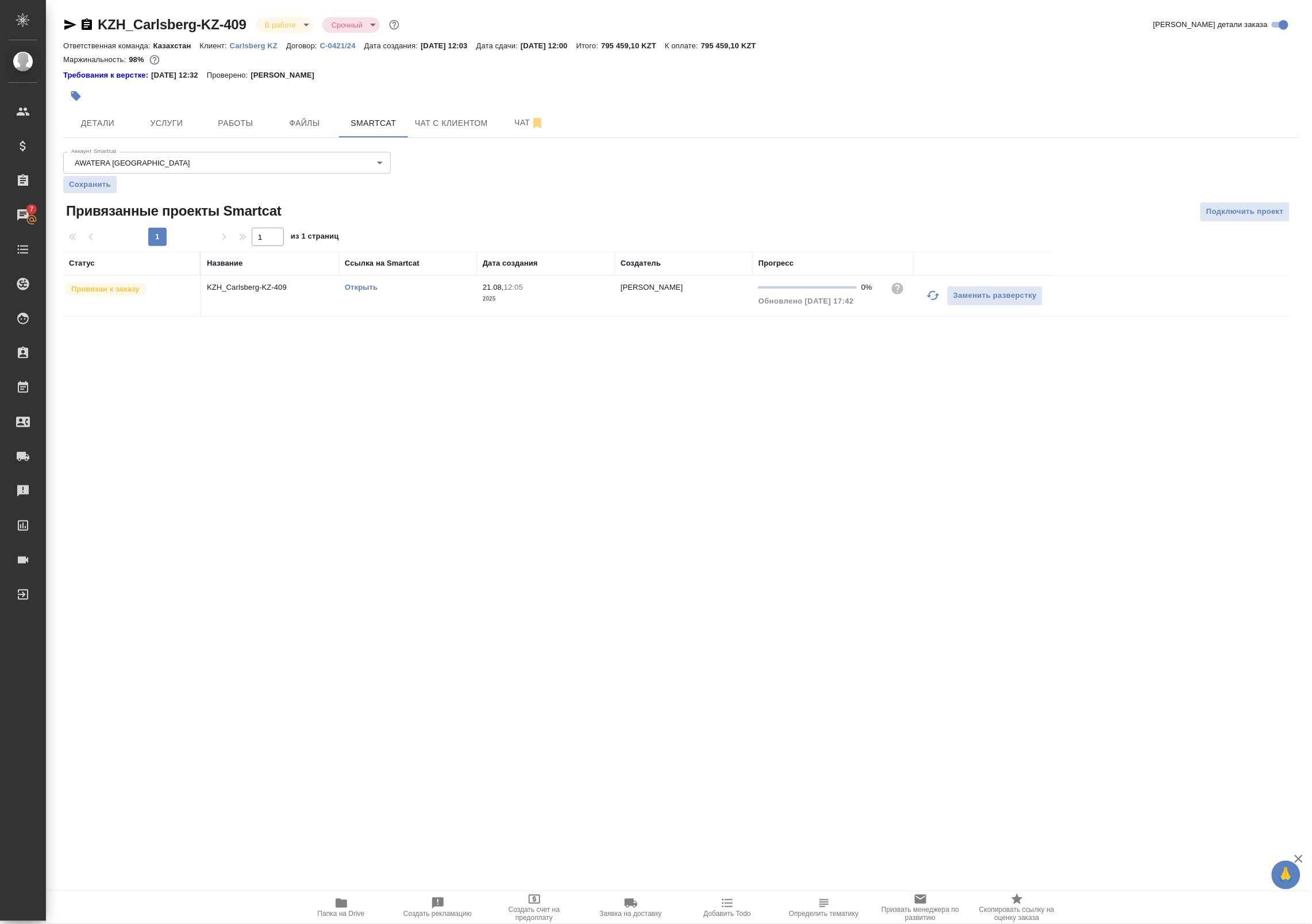
click at [357, 284] on link "Открыть" at bounding box center [361, 286] width 33 height 9
click at [225, 122] on span "Работы" at bounding box center [236, 123] width 56 height 14
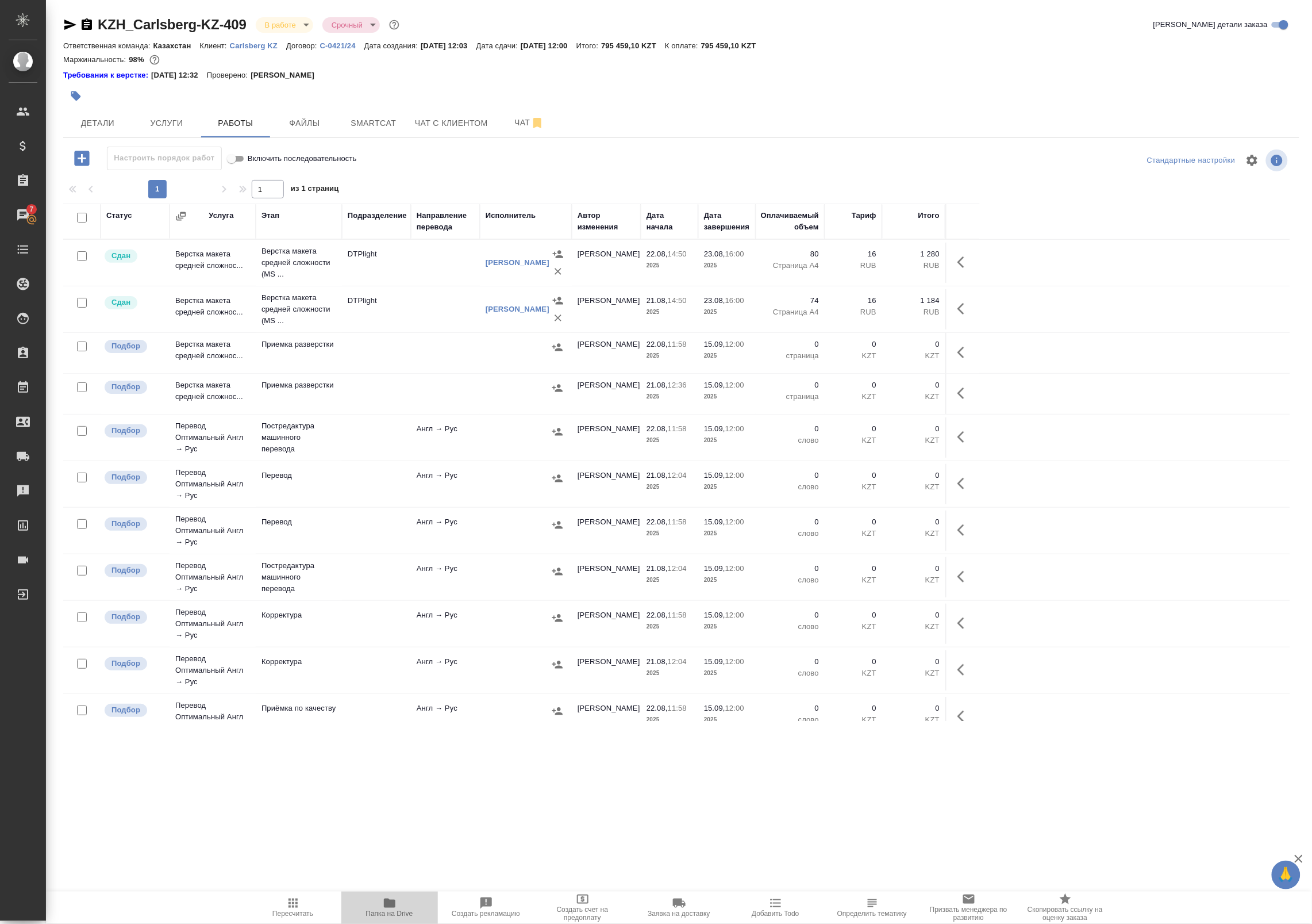
click at [394, 892] on button "Папка на Drive" at bounding box center [390, 908] width 97 height 33
click at [495, 124] on button "Чат" at bounding box center [530, 123] width 69 height 29
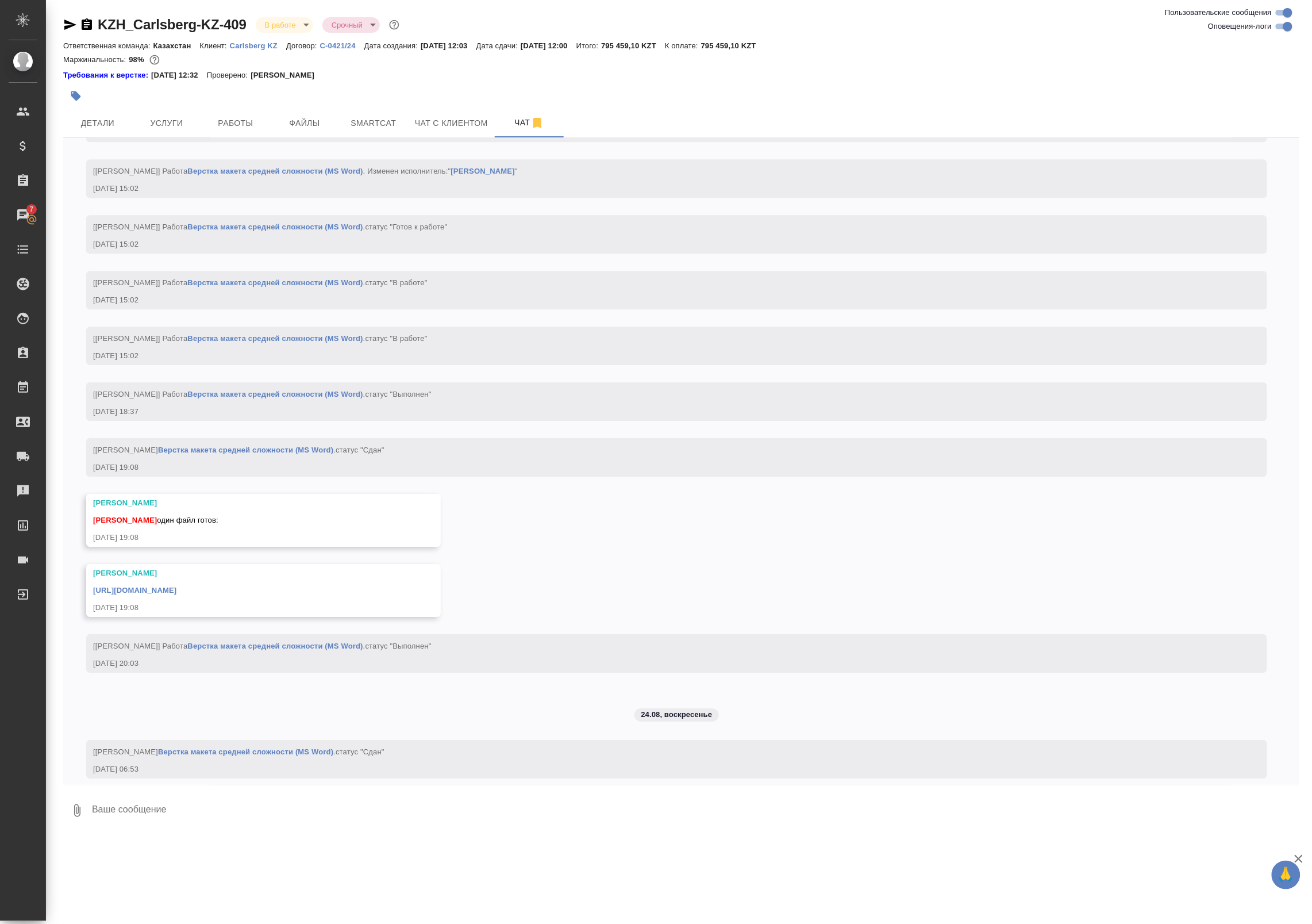
scroll to position [3239, 0]
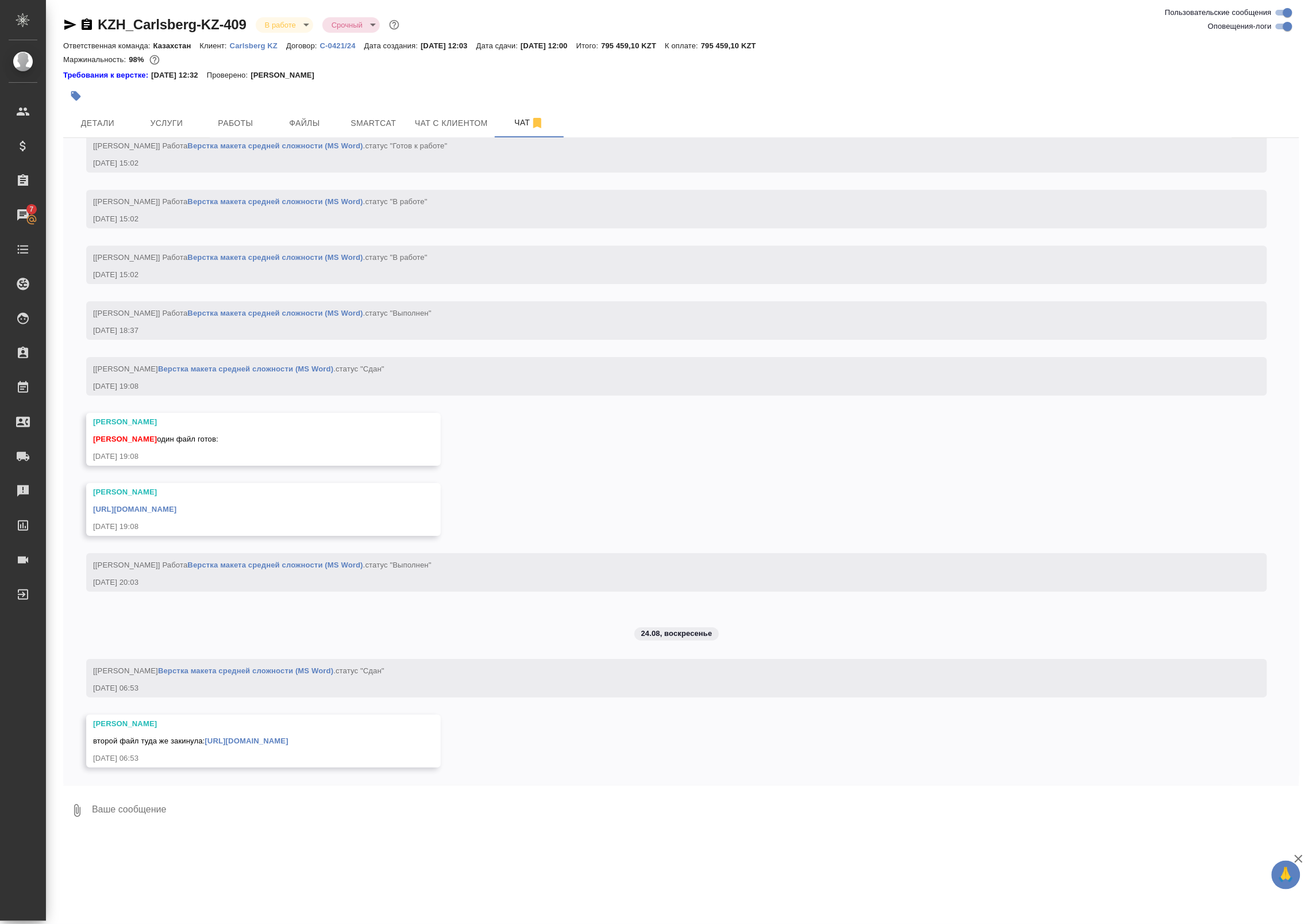
click at [278, 745] on link "https://drive.awatera.com/apps/files/files/10163161?dir=/Shares/Carlsberg%20KZ/…" at bounding box center [246, 740] width 83 height 9
click at [254, 120] on span "Работы" at bounding box center [236, 123] width 56 height 14
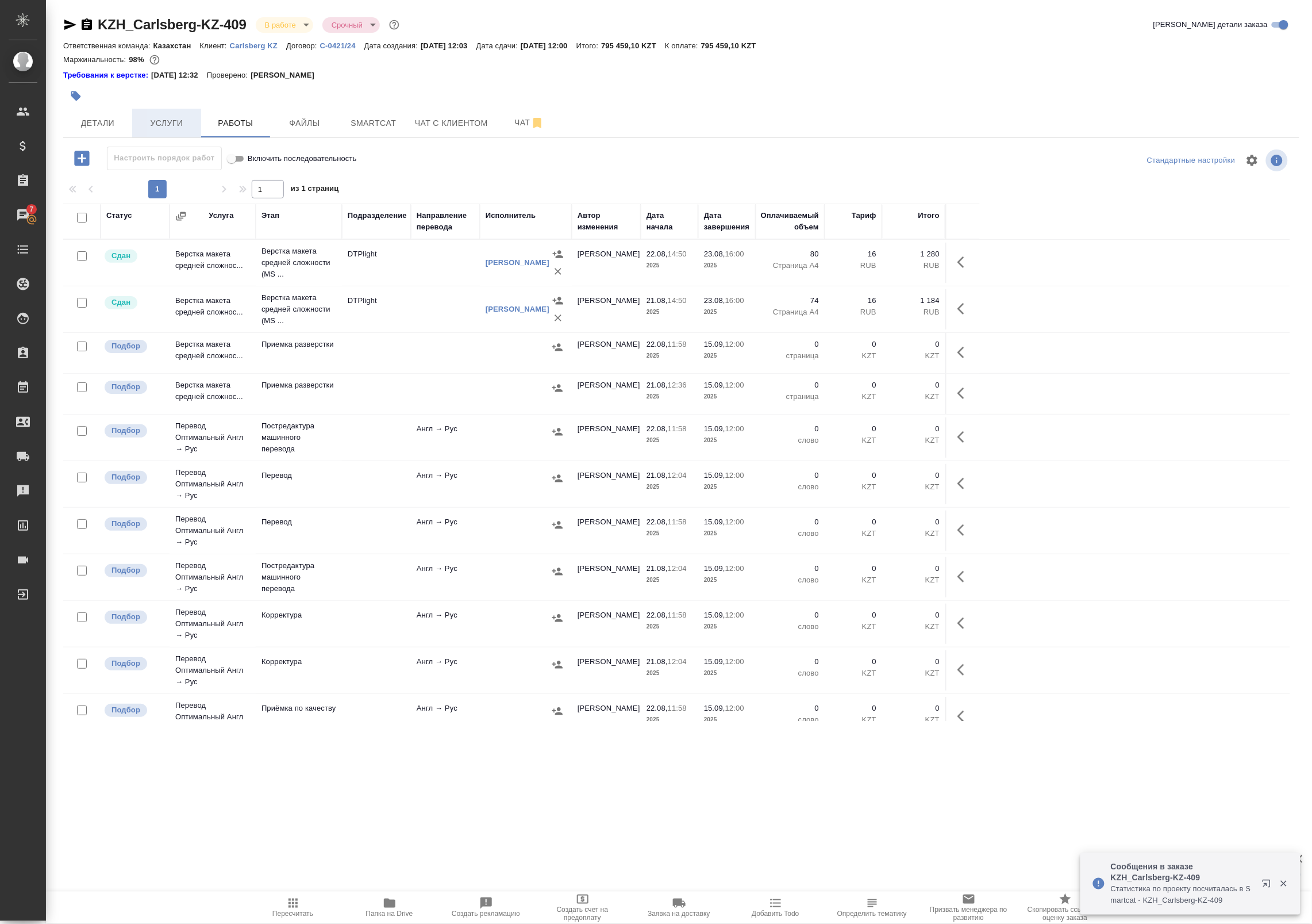
click at [186, 122] on span "Услуги" at bounding box center [167, 123] width 56 height 14
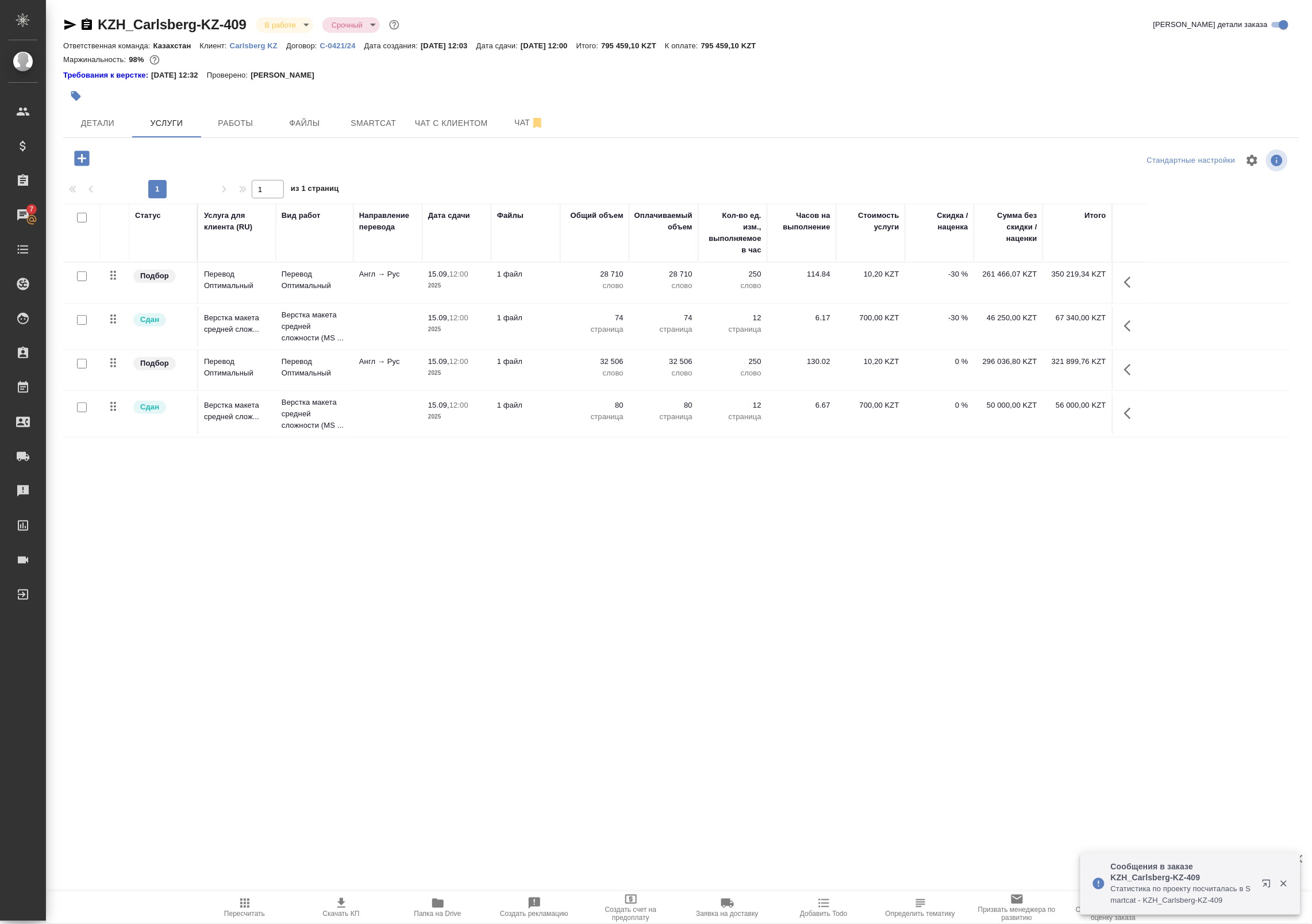
click at [501, 285] on td "1 файл" at bounding box center [526, 282] width 69 height 40
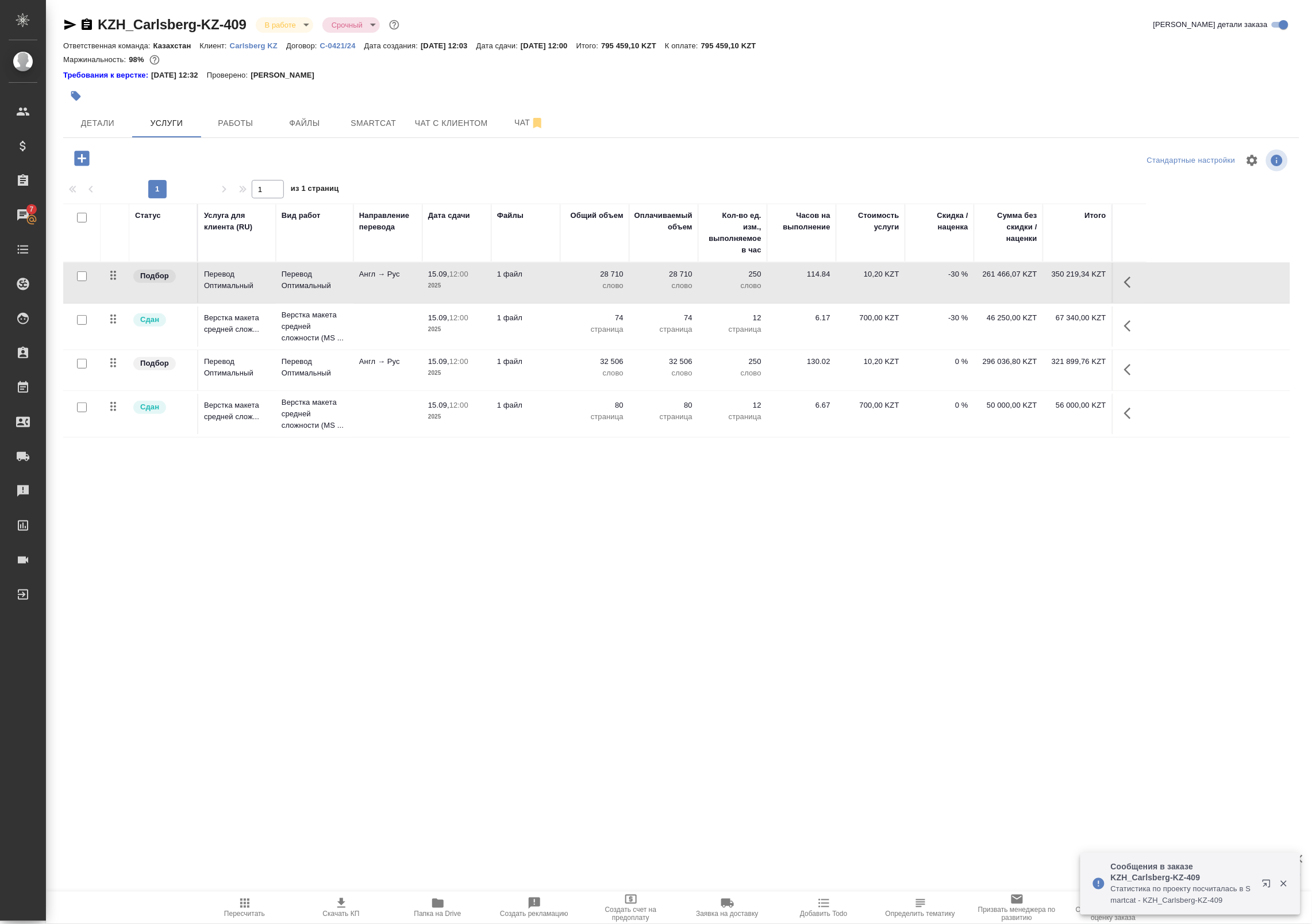
click at [1130, 277] on icon "button" at bounding box center [1127, 282] width 7 height 11
click at [1025, 282] on icon "button" at bounding box center [1019, 282] width 13 height 13
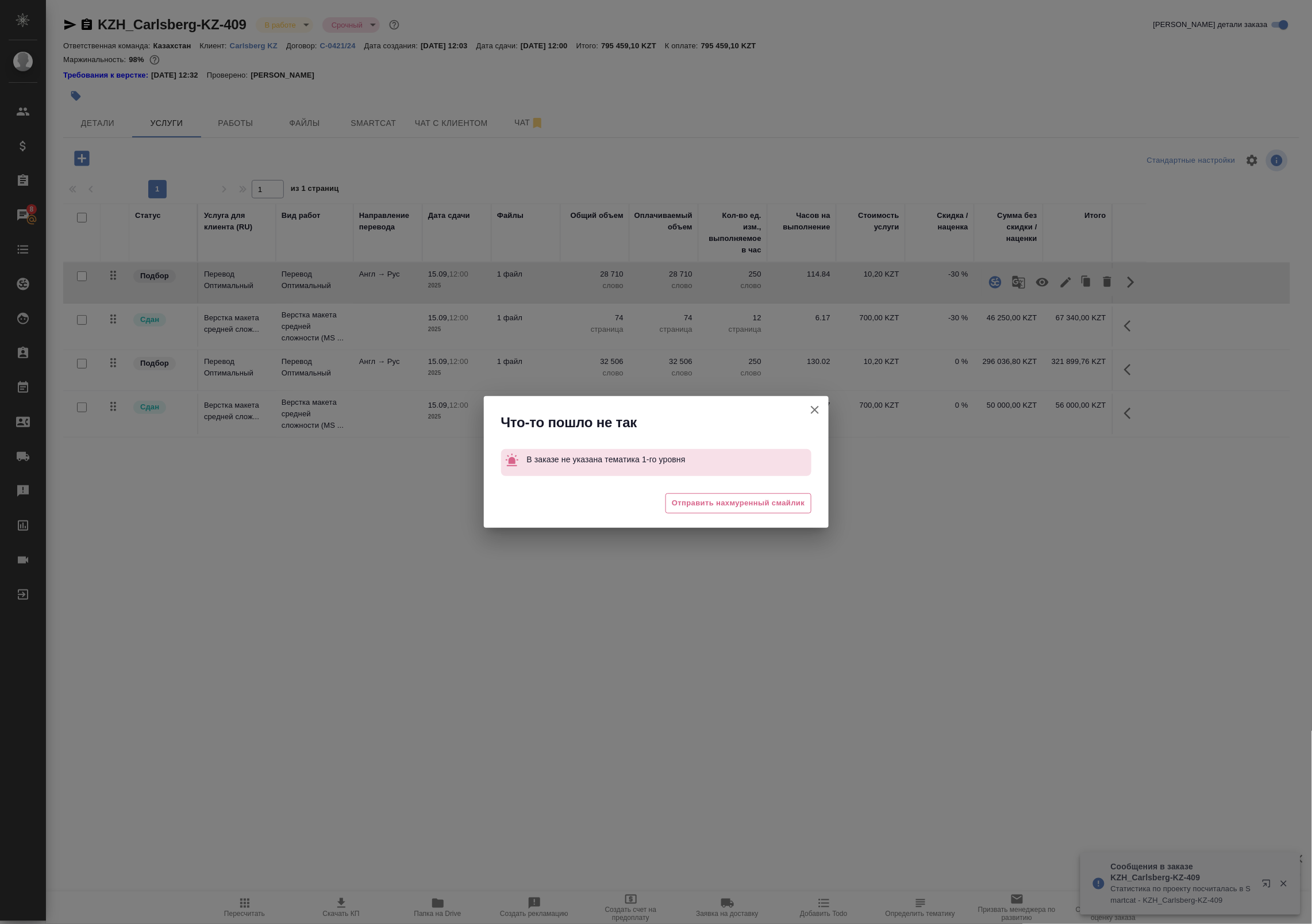
click at [820, 406] on icon "button" at bounding box center [815, 410] width 13 height 13
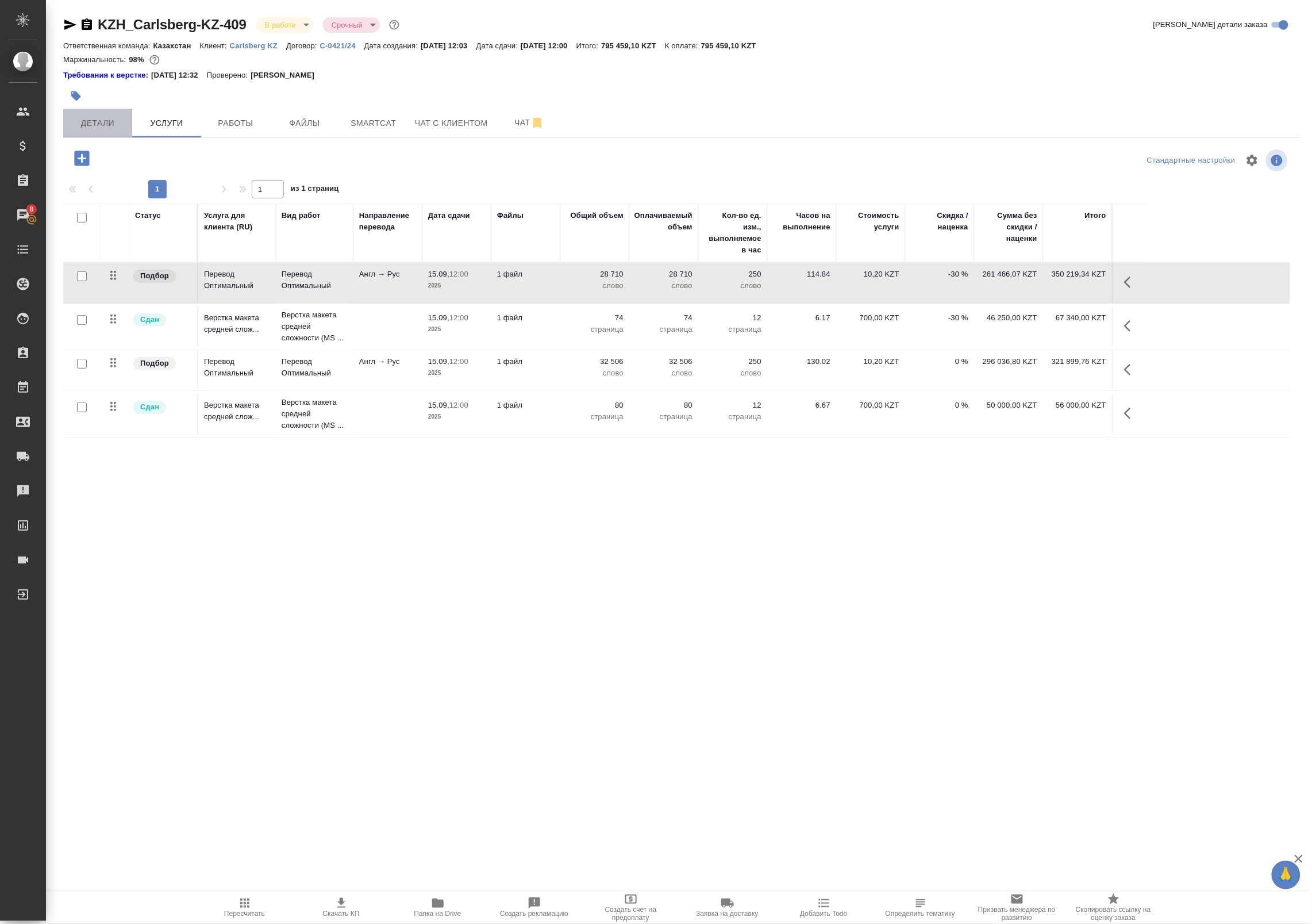
click at [79, 121] on span "Детали" at bounding box center [98, 123] width 56 height 14
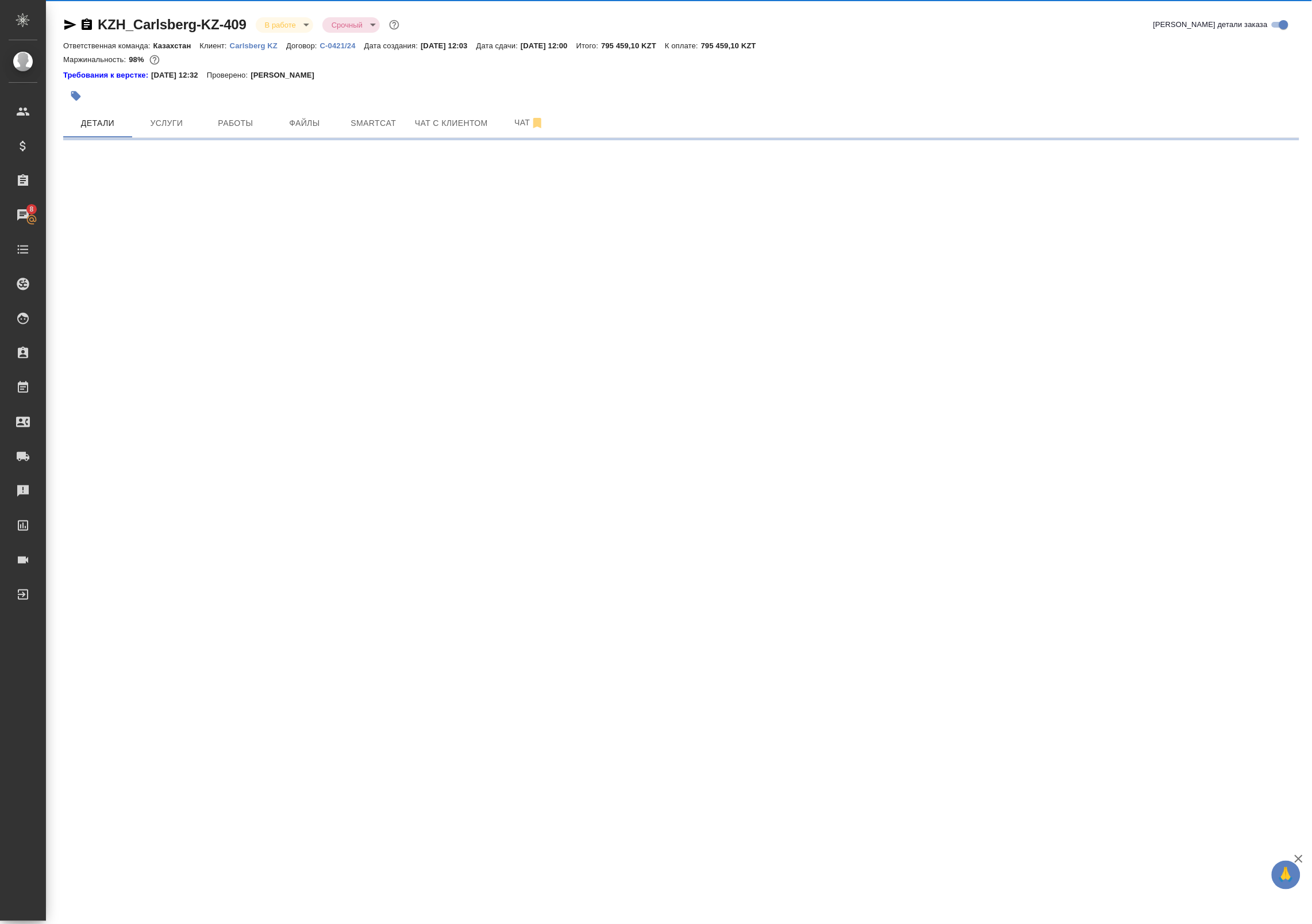
select select "RU"
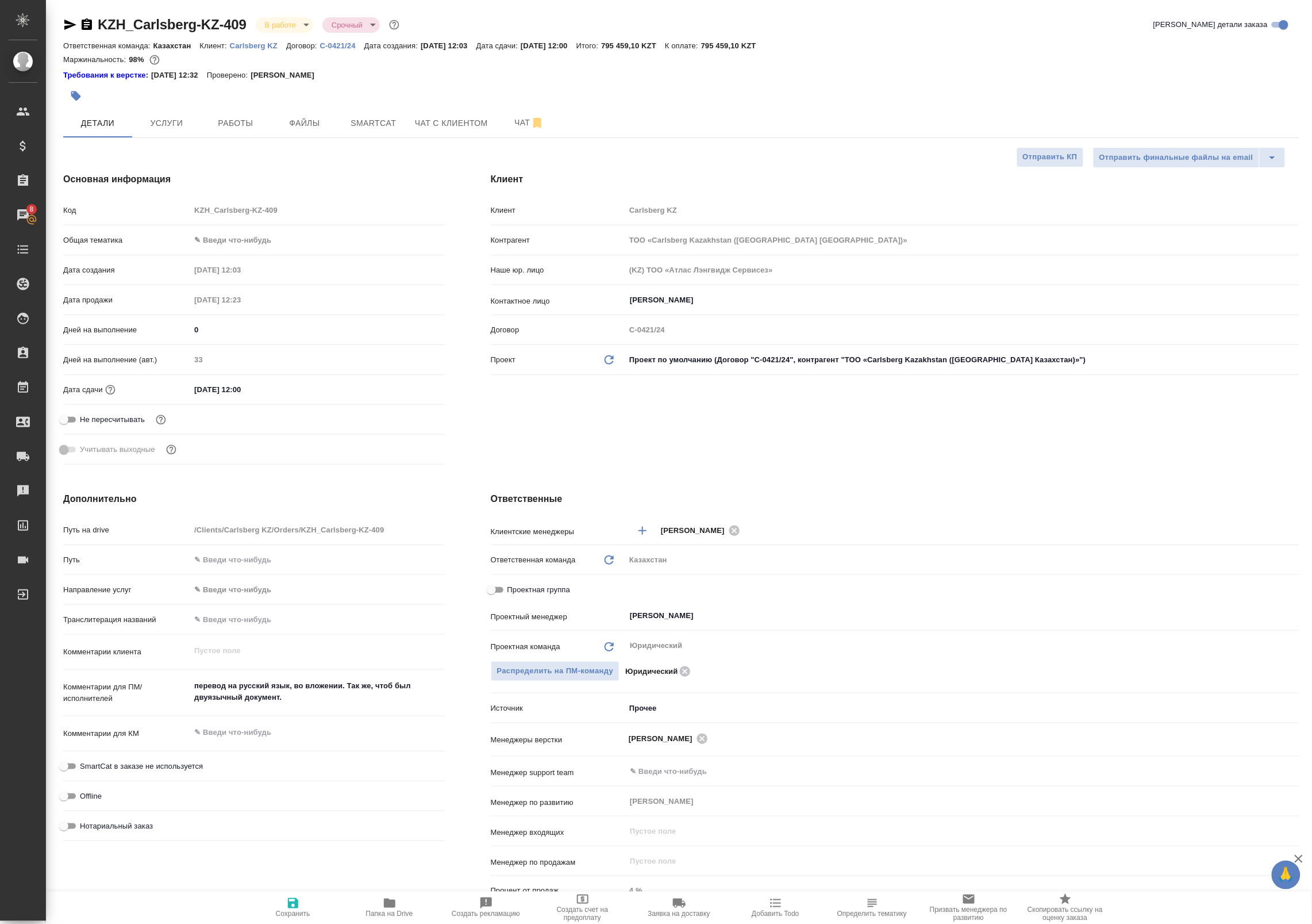
type textarea "x"
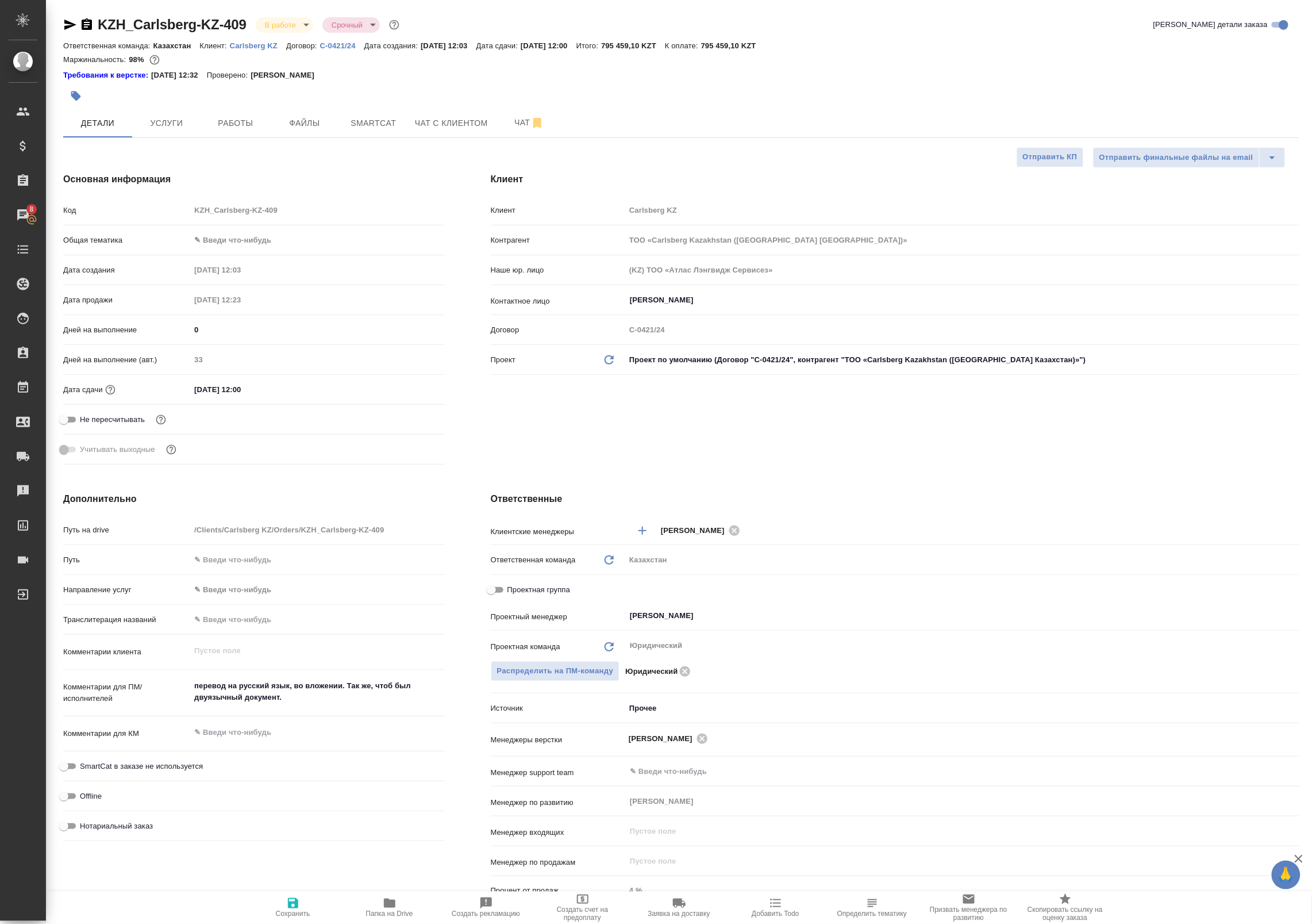
type textarea "x"
click at [228, 238] on body "🙏 .cls-1 fill:#fff; AWATERA Badanyan Artak Клиенты Спецификации Заказы 8 Чаты T…" at bounding box center [656, 462] width 1312 height 924
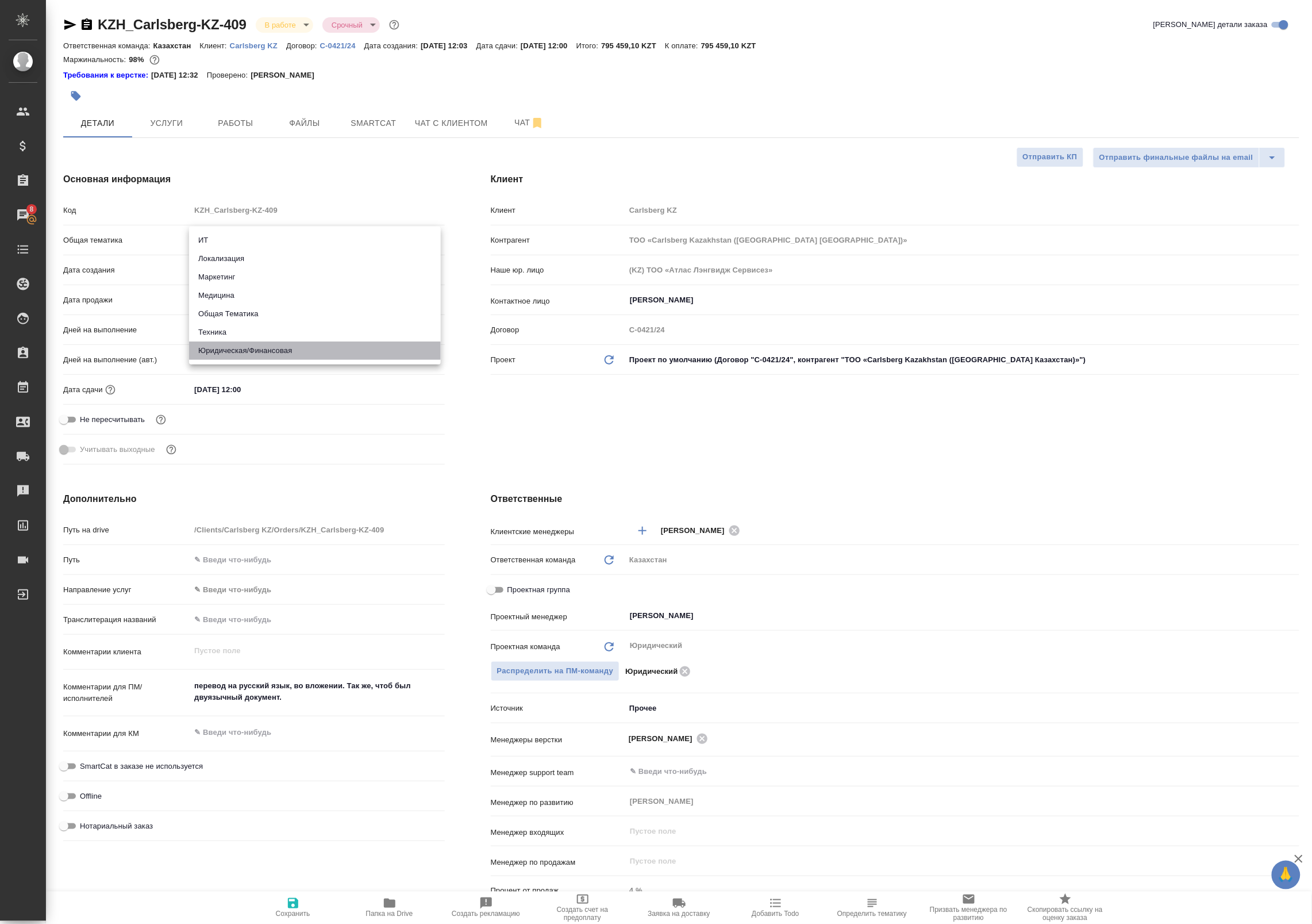
click at [274, 349] on li "Юридическая/Финансовая" at bounding box center [314, 350] width 252 height 18
type input "yr-fn"
type textarea "x"
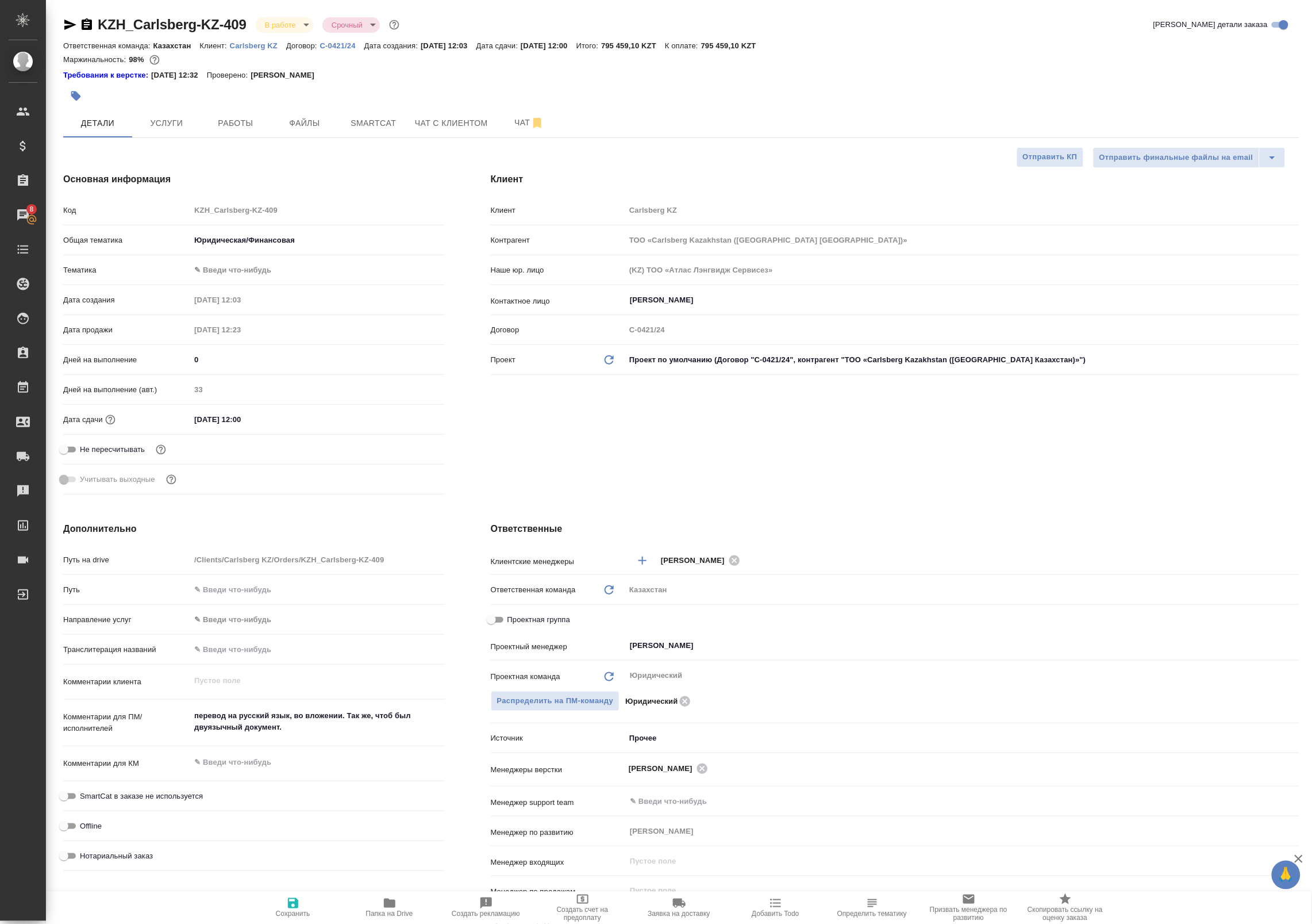
click at [237, 271] on body "🙏 .cls-1 fill:#fff; AWATERA Badanyan Artak Клиенты Спецификации Заказы 8 Чаты T…" at bounding box center [656, 462] width 1312 height 924
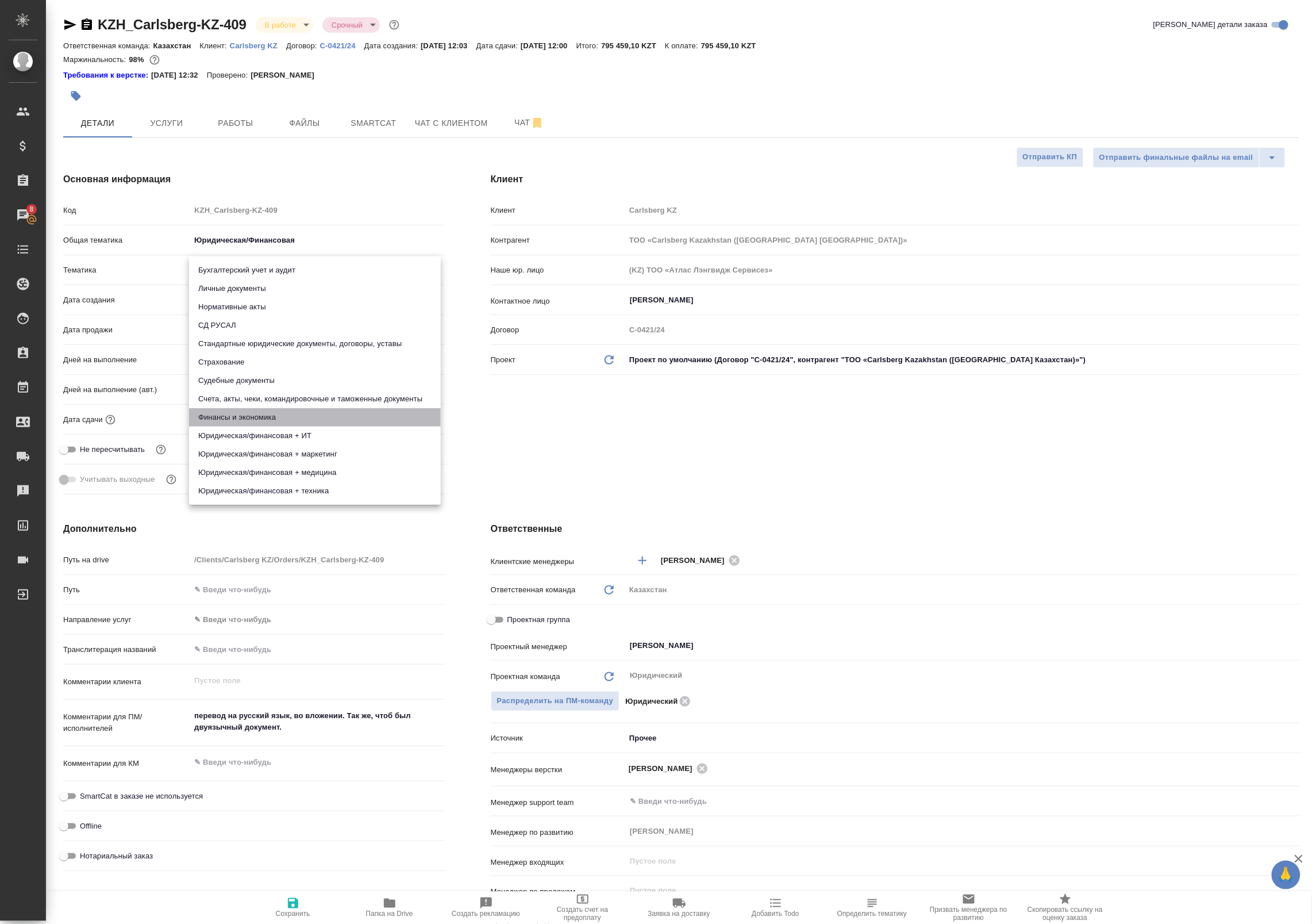
click at [308, 409] on li "Финансы и экономика" at bounding box center [314, 417] width 252 height 18
type textarea "x"
type input "5a8b8b956a9677013d343d3b"
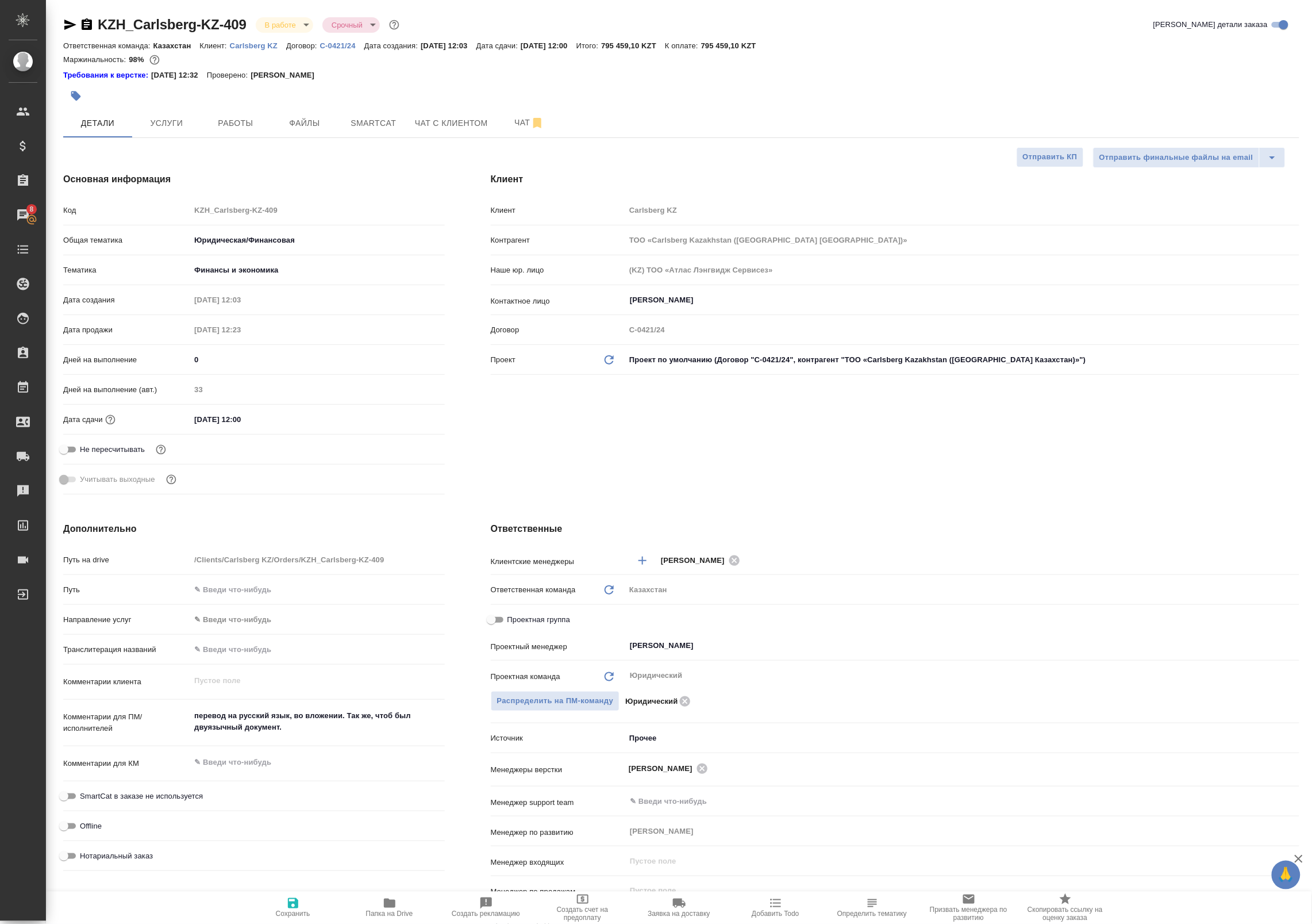
type textarea "x"
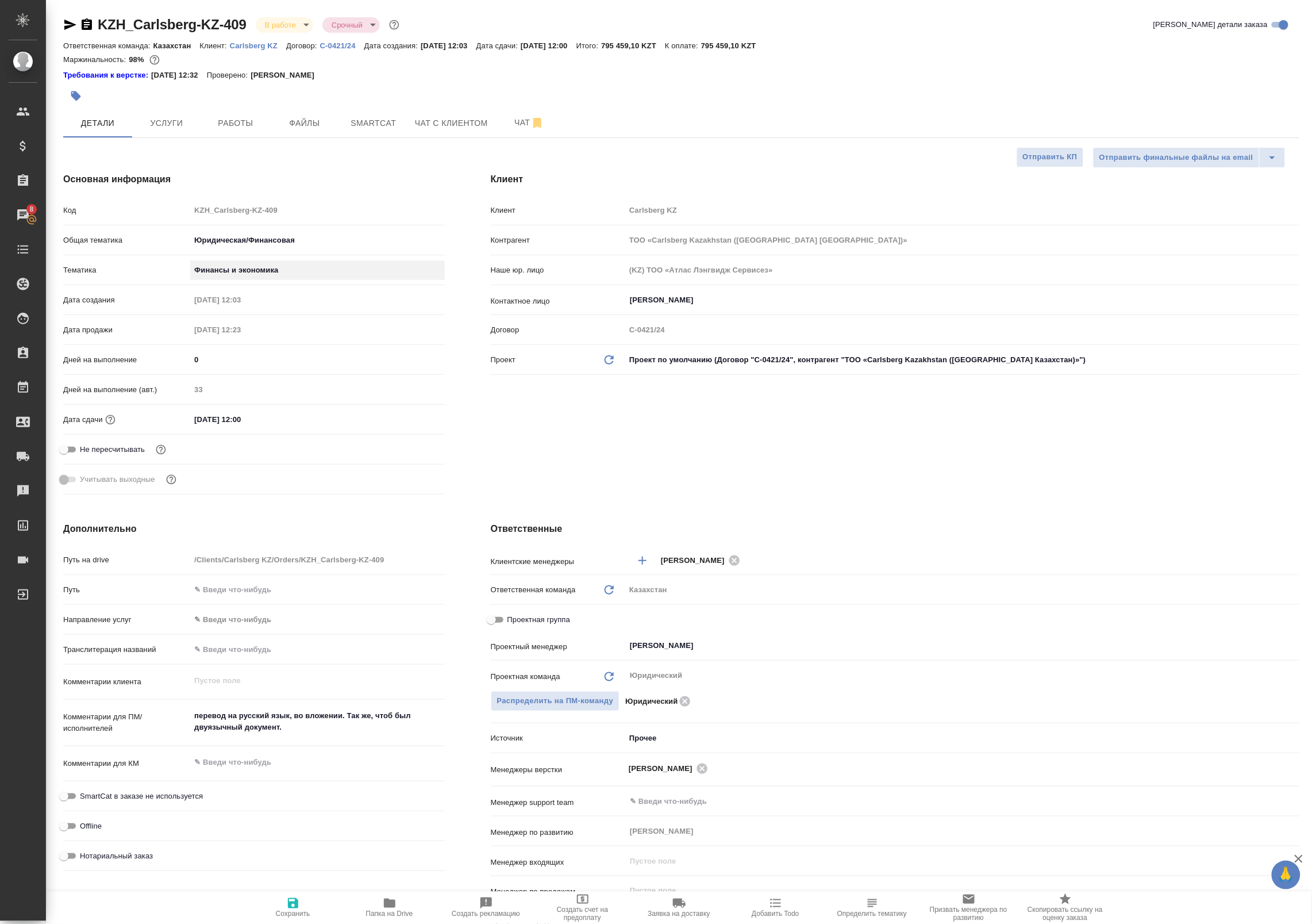
type textarea "x"
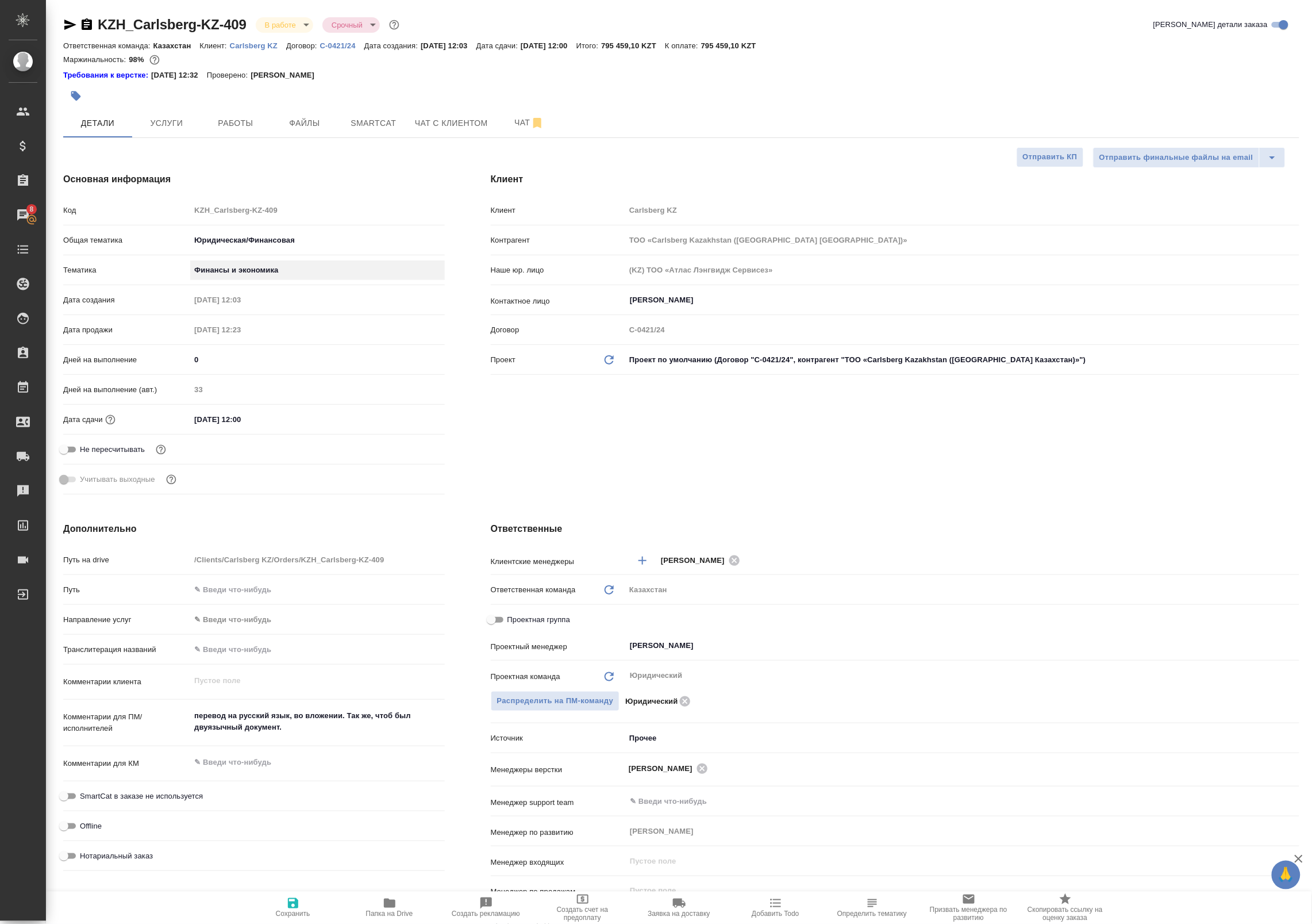
type textarea "x"
click at [288, 274] on body "🙏 .cls-1 fill:#fff; AWATERA Badanyan Artak Клиенты Спецификации Заказы 8 Чаты T…" at bounding box center [656, 462] width 1312 height 924
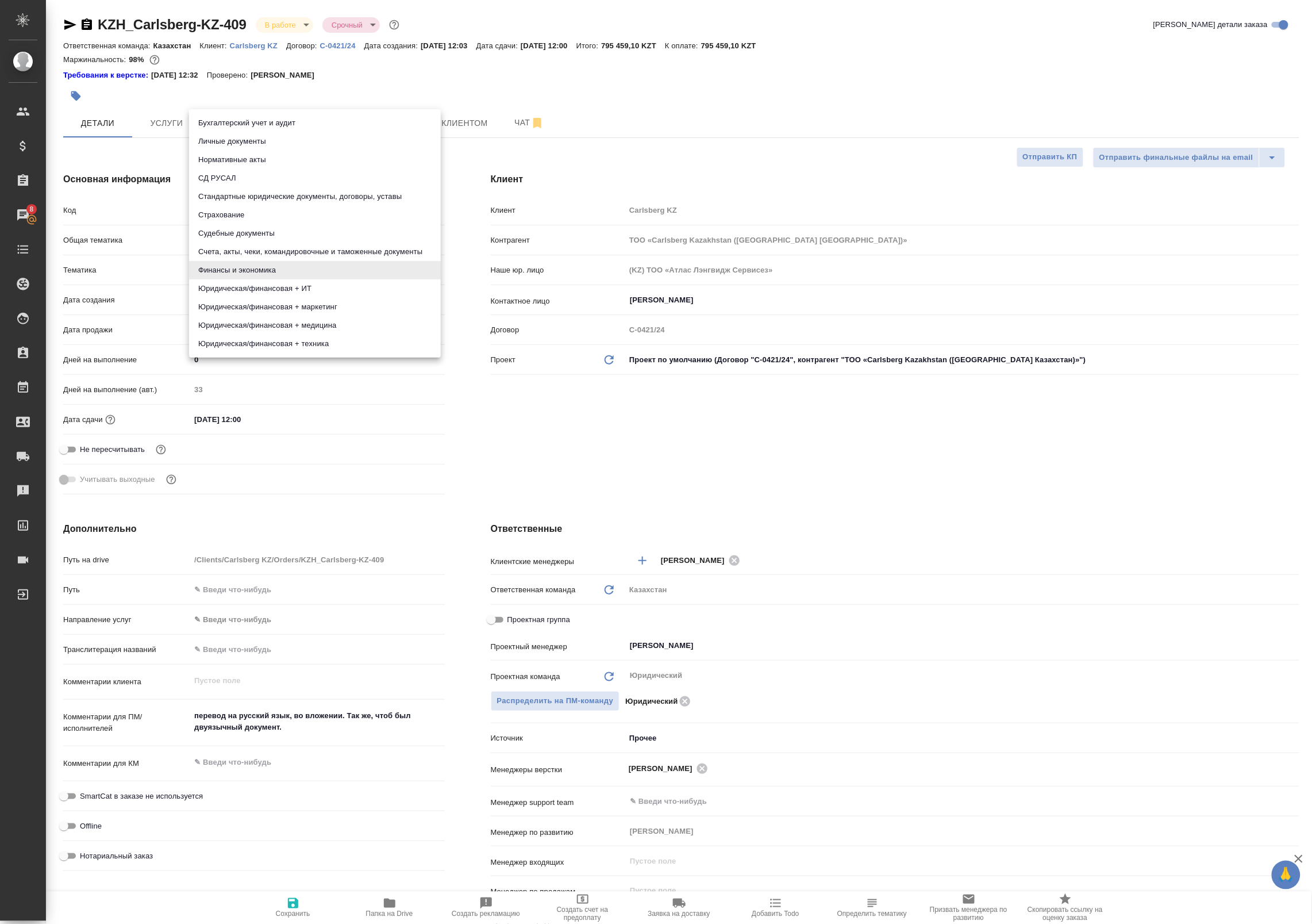
drag, startPoint x: 285, startPoint y: 234, endPoint x: 288, endPoint y: 248, distance: 14.3
click at [288, 248] on ul "Бухгалтерский учет и аудит Личные документы Нормативные акты СД РУСАЛ Стандартн…" at bounding box center [314, 233] width 252 height 248
click at [274, 196] on li "Стандартные юридические документы, договоры, уставы" at bounding box center [314, 196] width 252 height 18
type textarea "x"
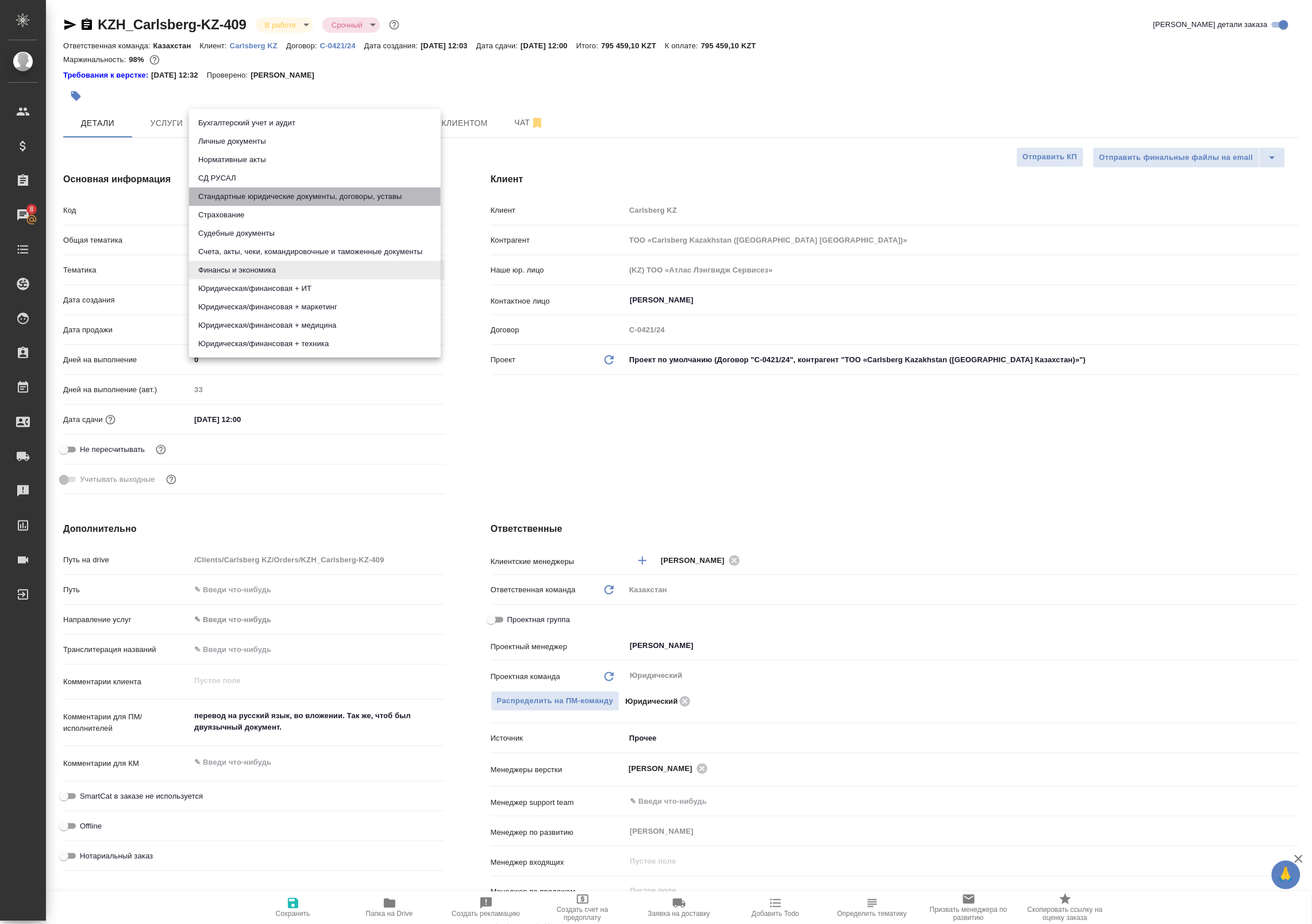
type textarea "x"
type input "5f647205b73bc97568ca66bf"
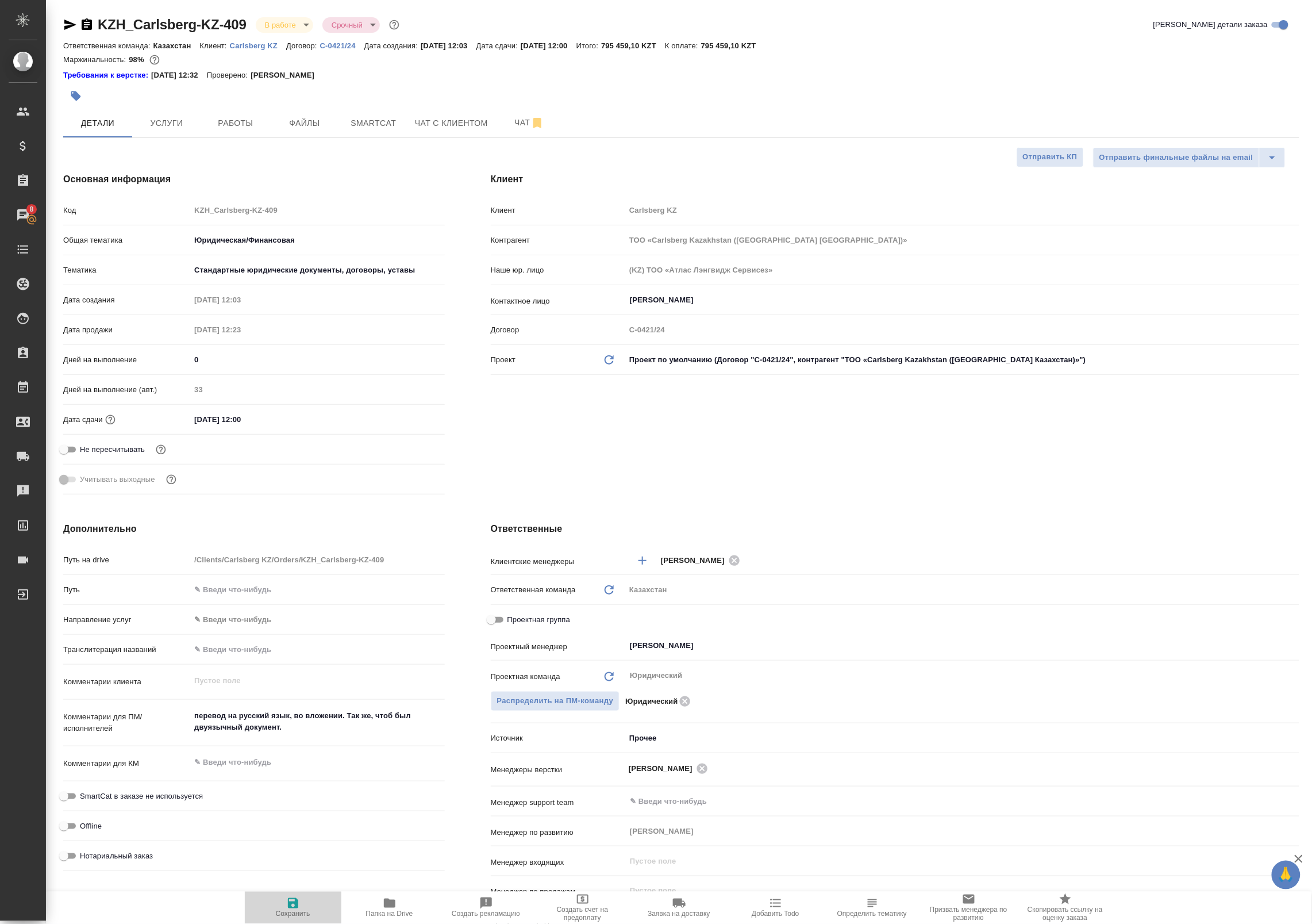
click at [300, 917] on span "Сохранить" at bounding box center [293, 913] width 34 height 8
type textarea "x"
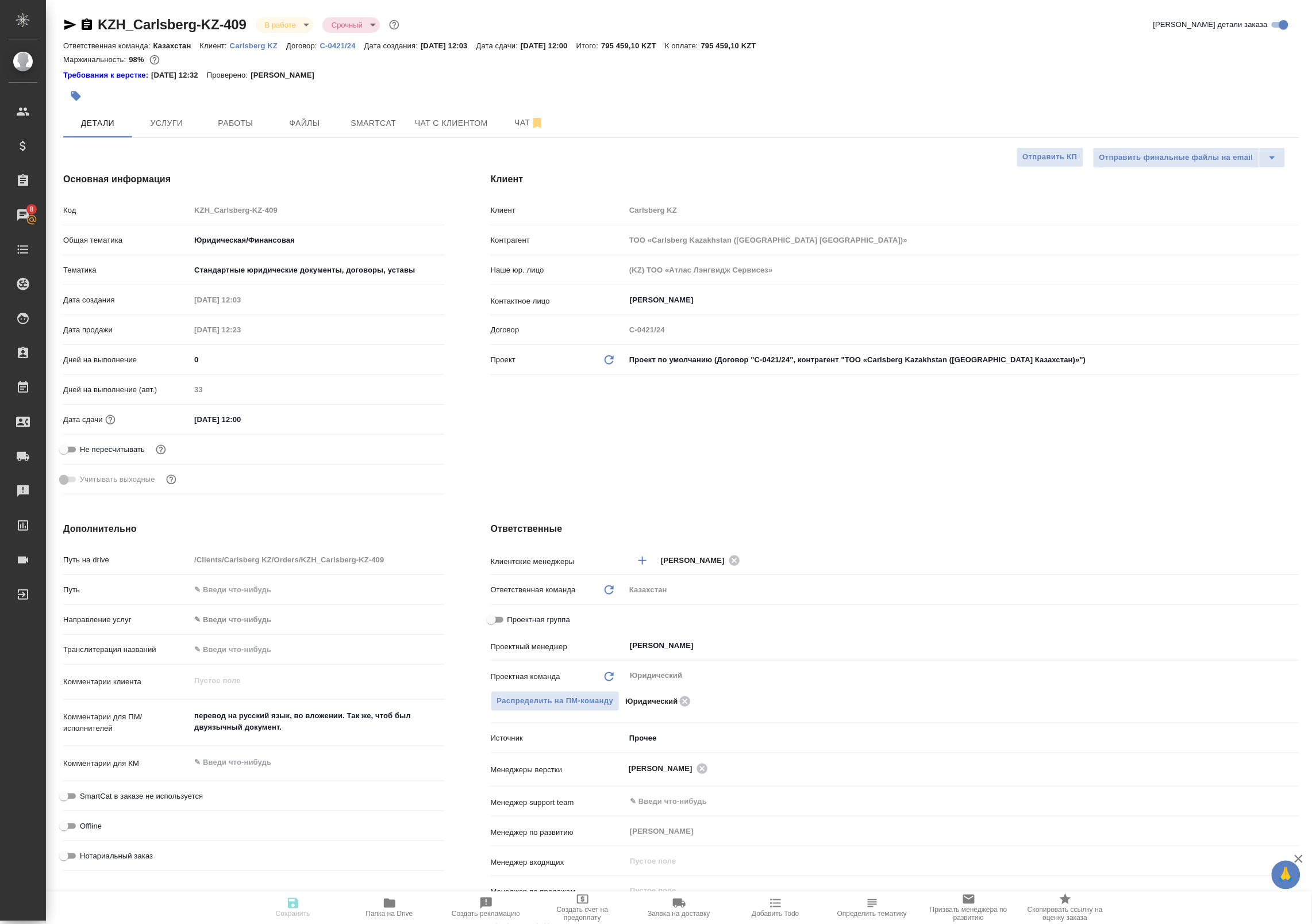
type textarea "x"
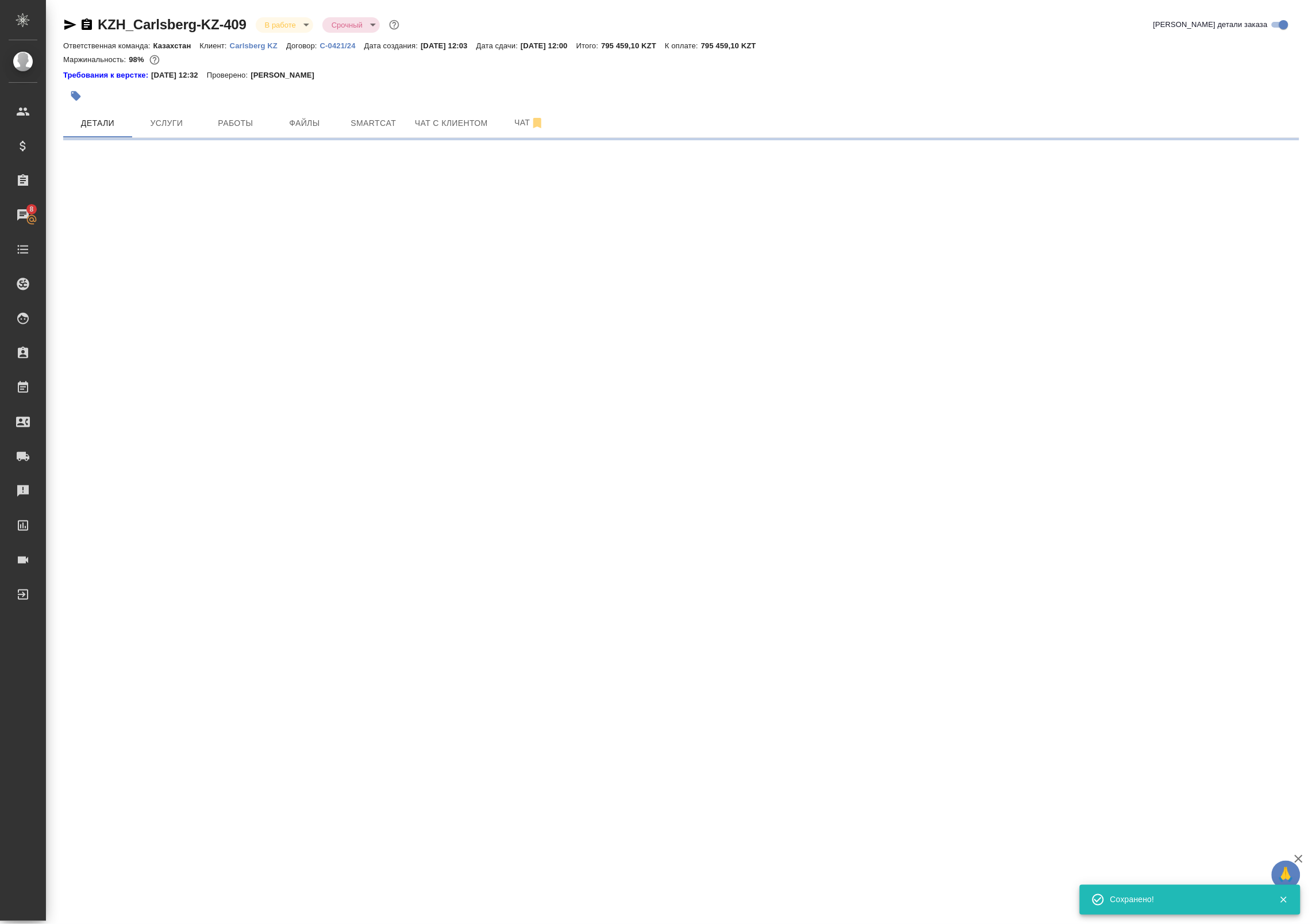
select select "RU"
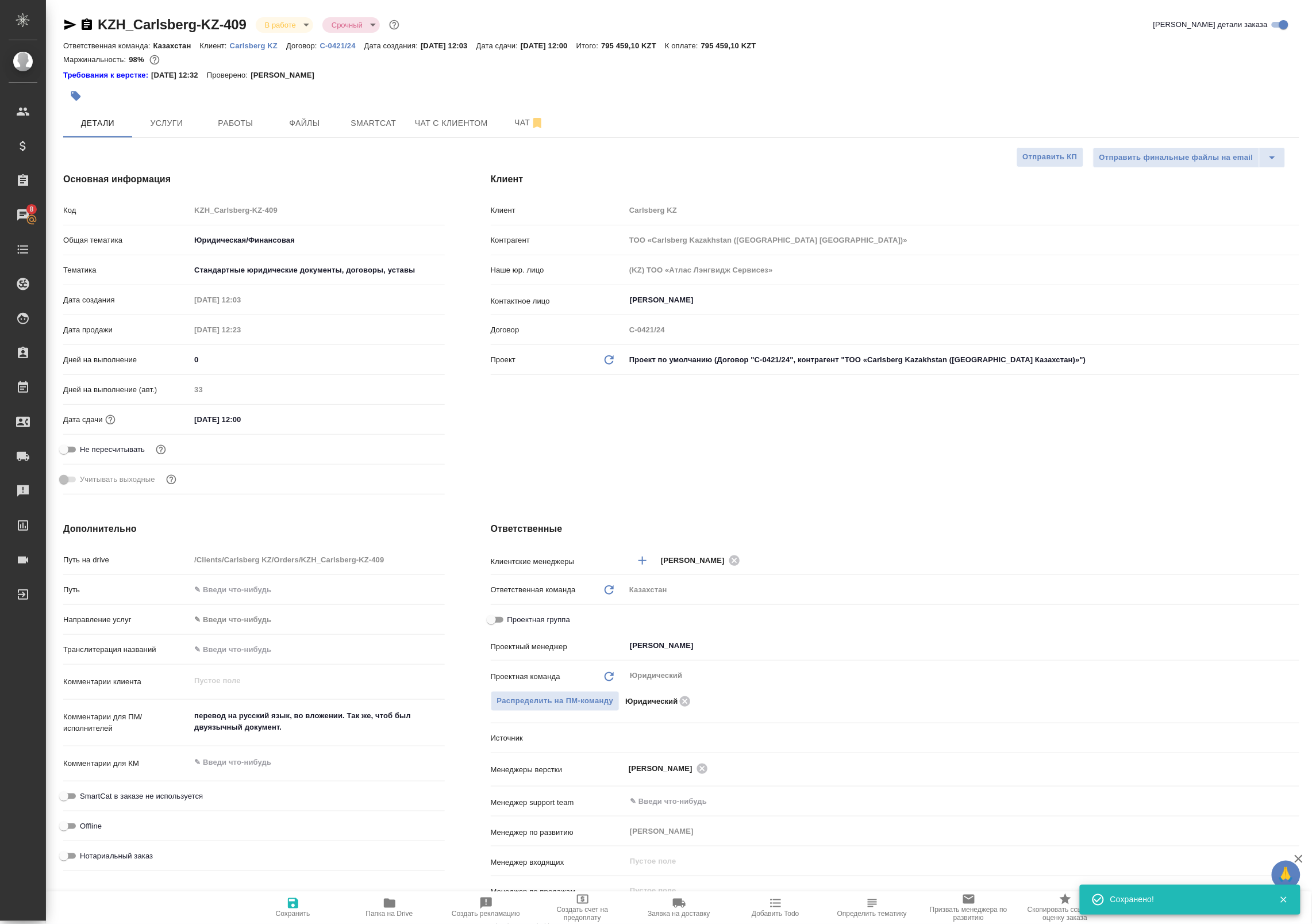
type textarea "x"
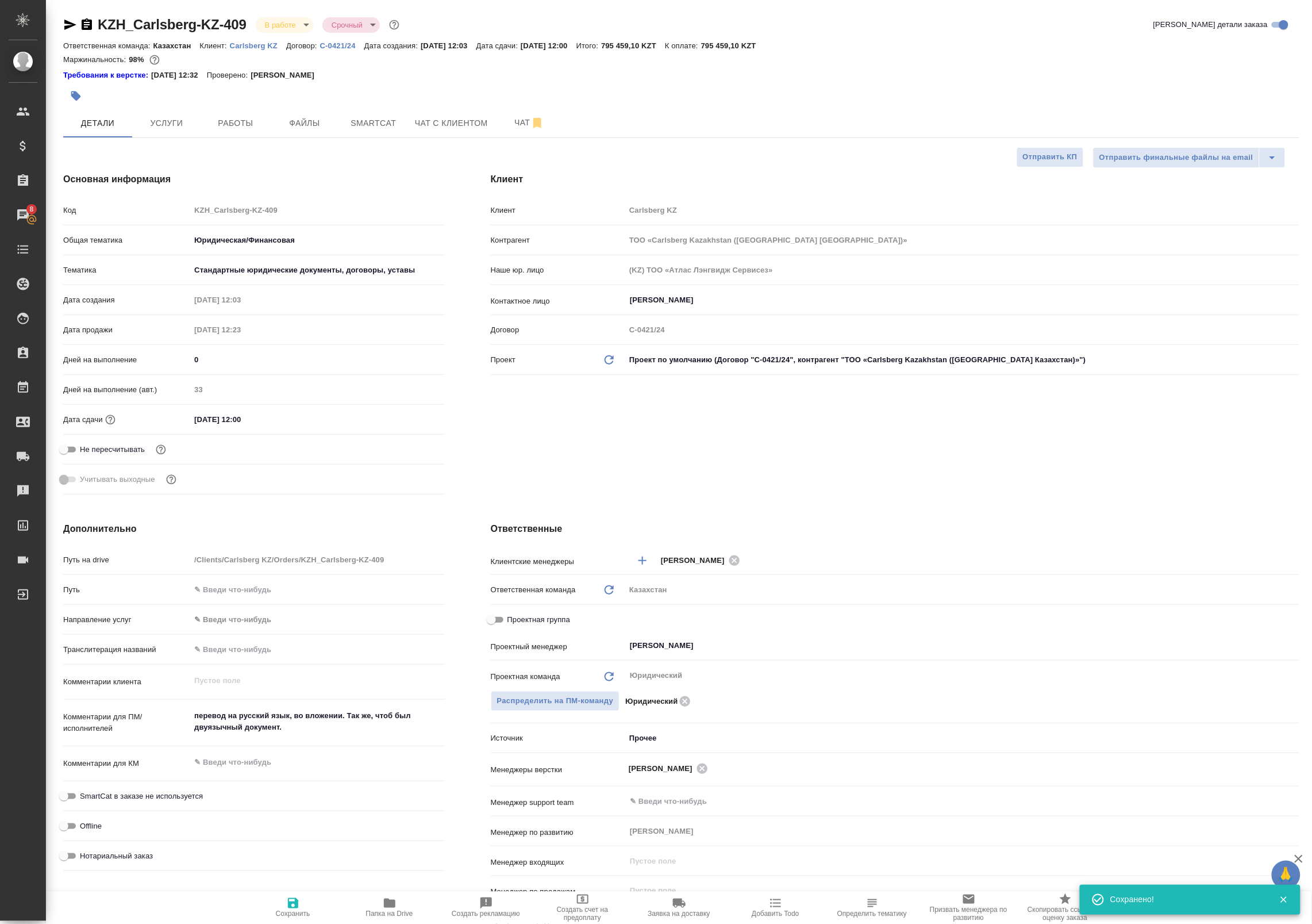
type textarea "x"
drag, startPoint x: 248, startPoint y: 257, endPoint x: 251, endPoint y: 272, distance: 15.3
click at [248, 257] on div "Общая тематика Юридическая/Финансовая yr-fn" at bounding box center [254, 244] width 382 height 30
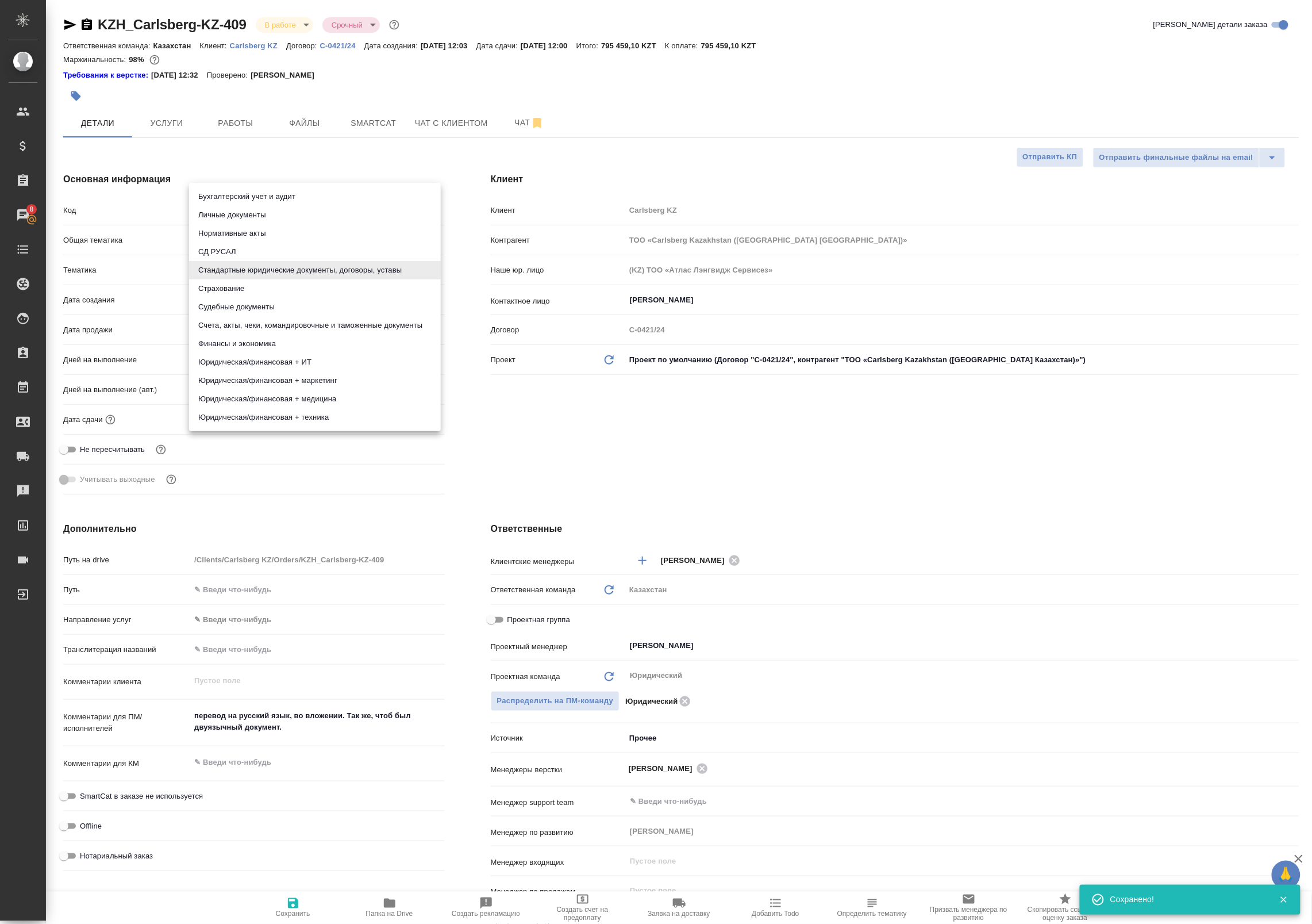
click at [251, 272] on body "🙏 .cls-1 fill:#fff; AWATERA Badanyan Artak Клиенты Спецификации Заказы 8 Чаты T…" at bounding box center [656, 462] width 1312 height 924
click at [325, 162] on div at bounding box center [656, 462] width 1312 height 924
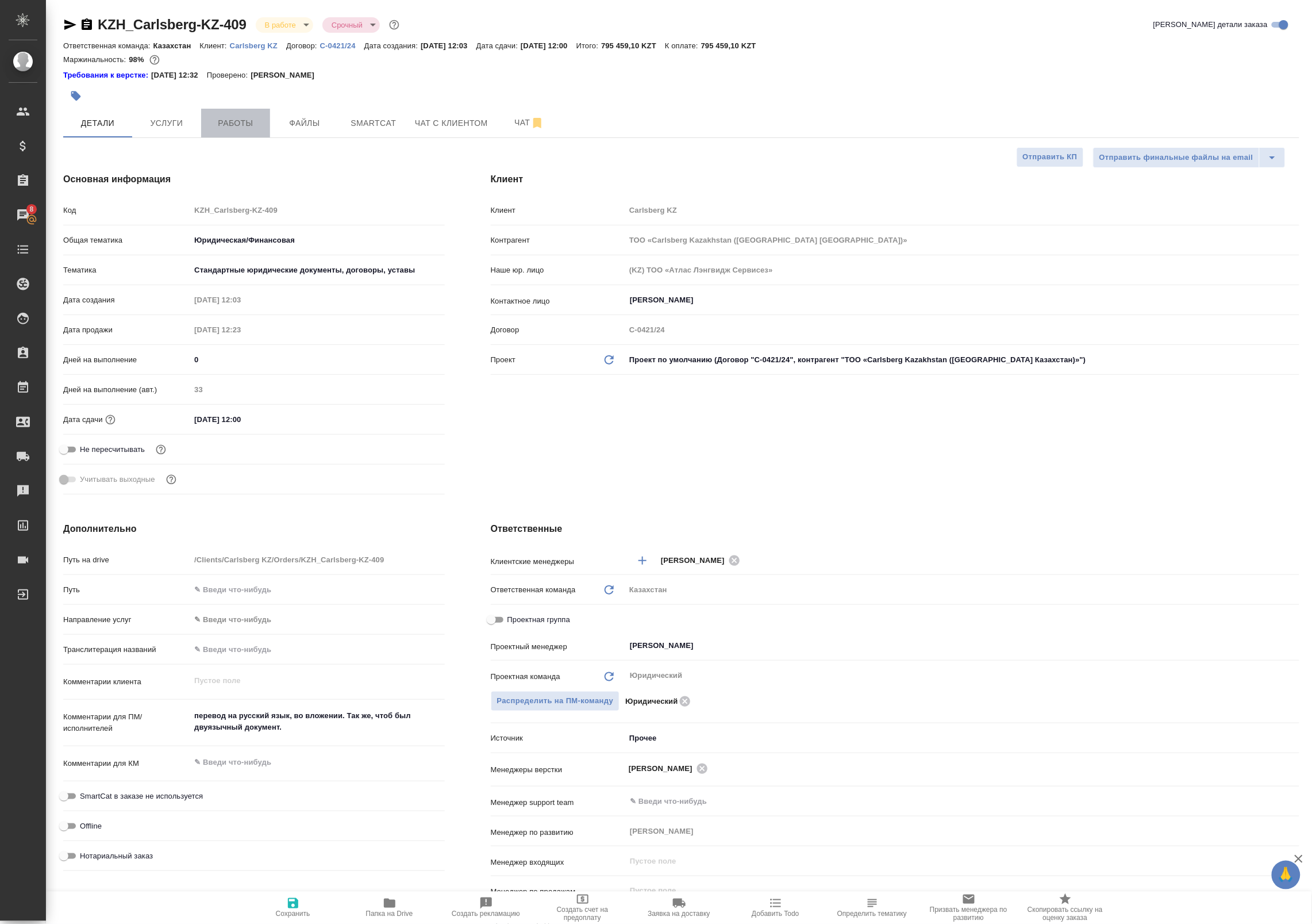
click at [239, 124] on span "Работы" at bounding box center [236, 123] width 56 height 14
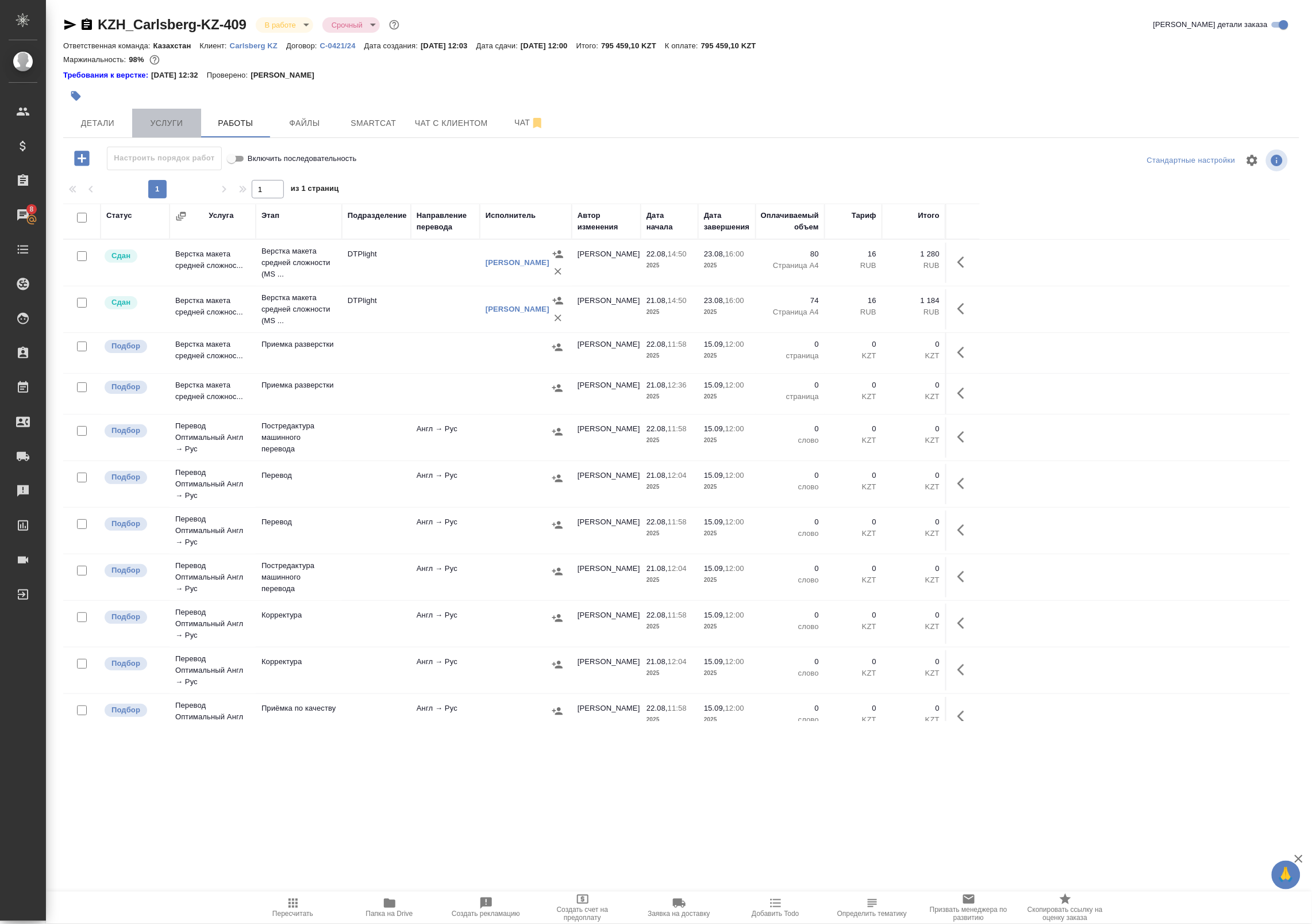
click at [169, 119] on span "Услуги" at bounding box center [167, 123] width 56 height 14
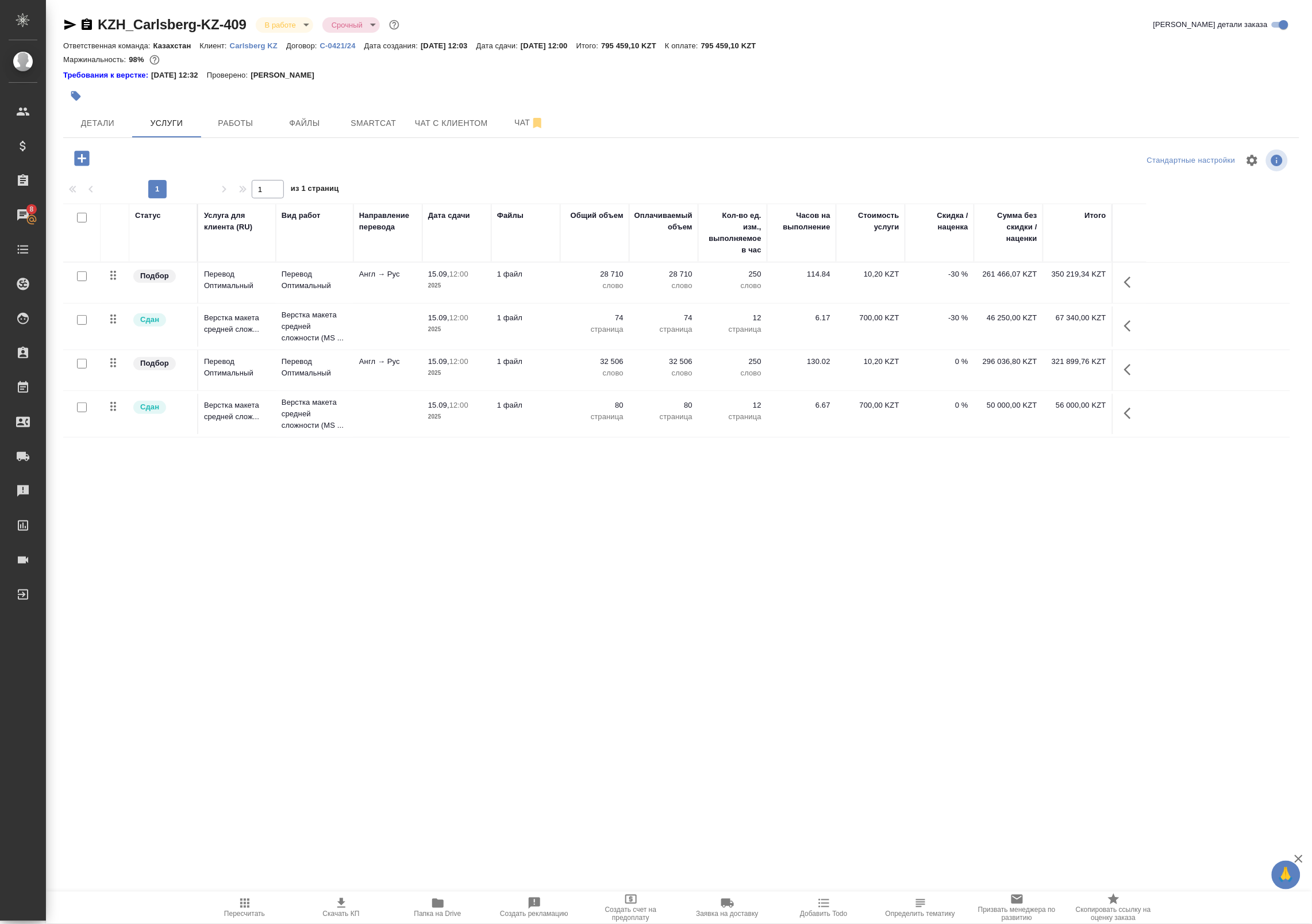
click at [1126, 281] on icon "button" at bounding box center [1127, 282] width 7 height 11
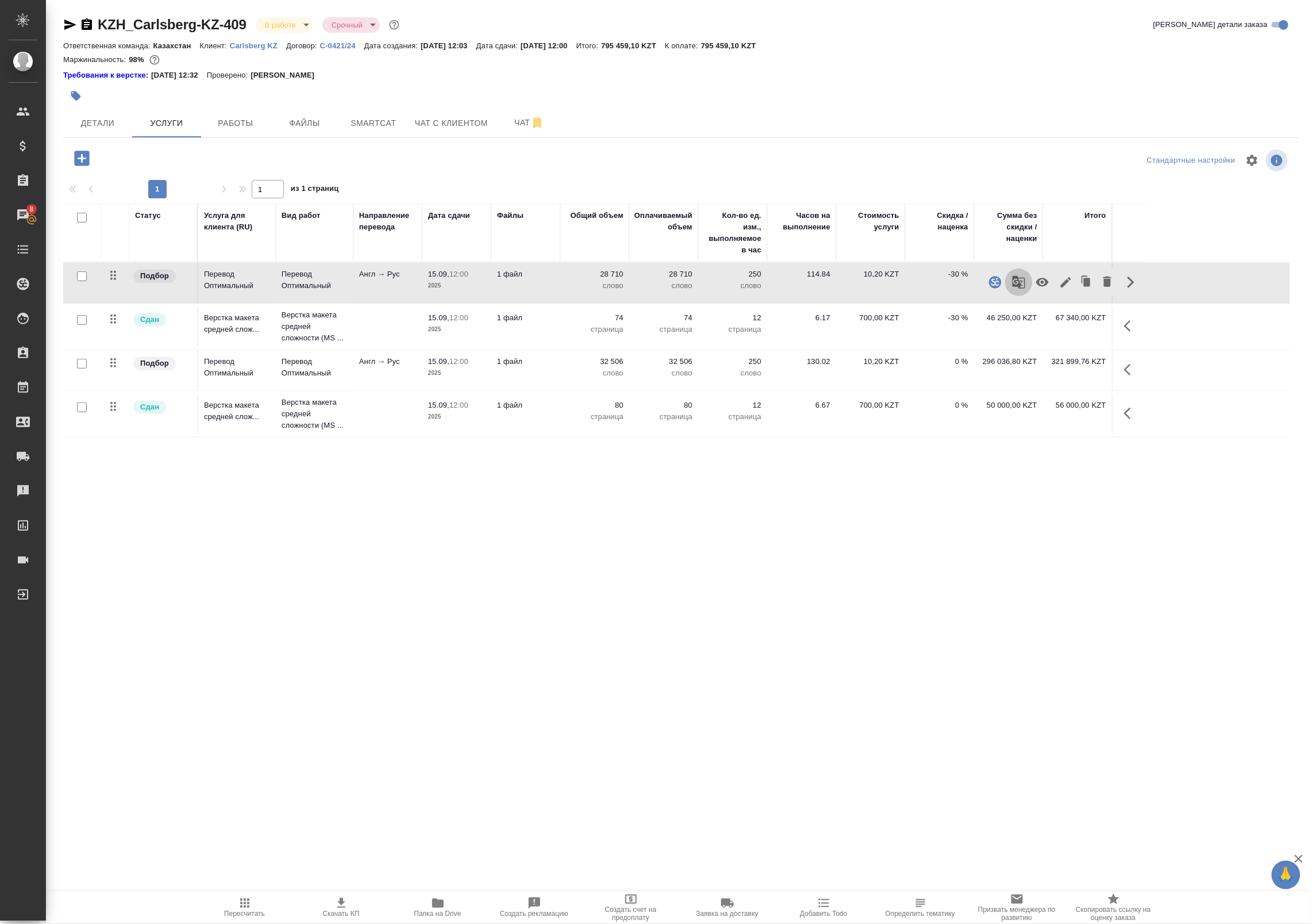
click at [1028, 282] on button "button" at bounding box center [1019, 282] width 28 height 28
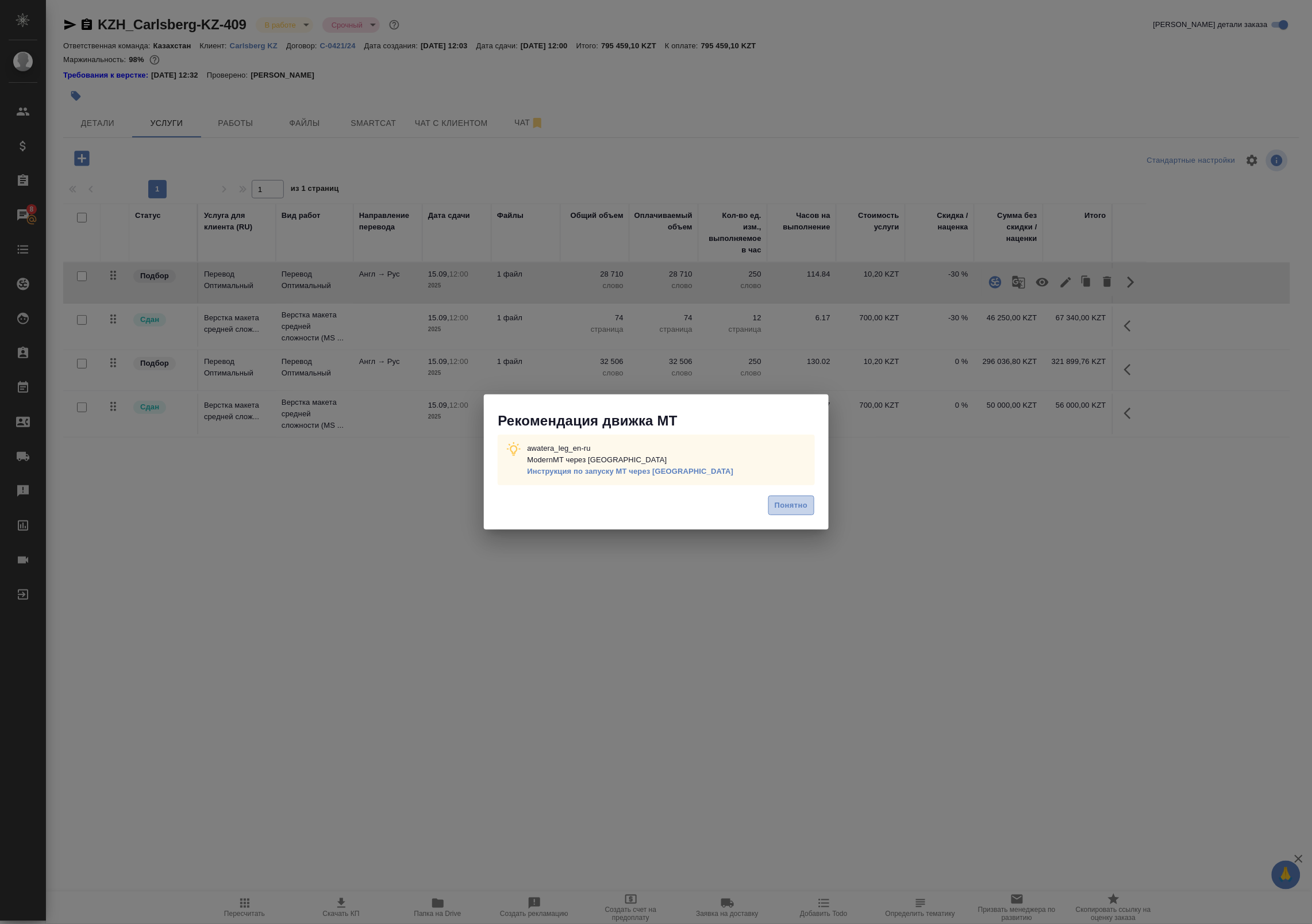
click at [796, 510] on span "Понятно" at bounding box center [791, 506] width 33 height 13
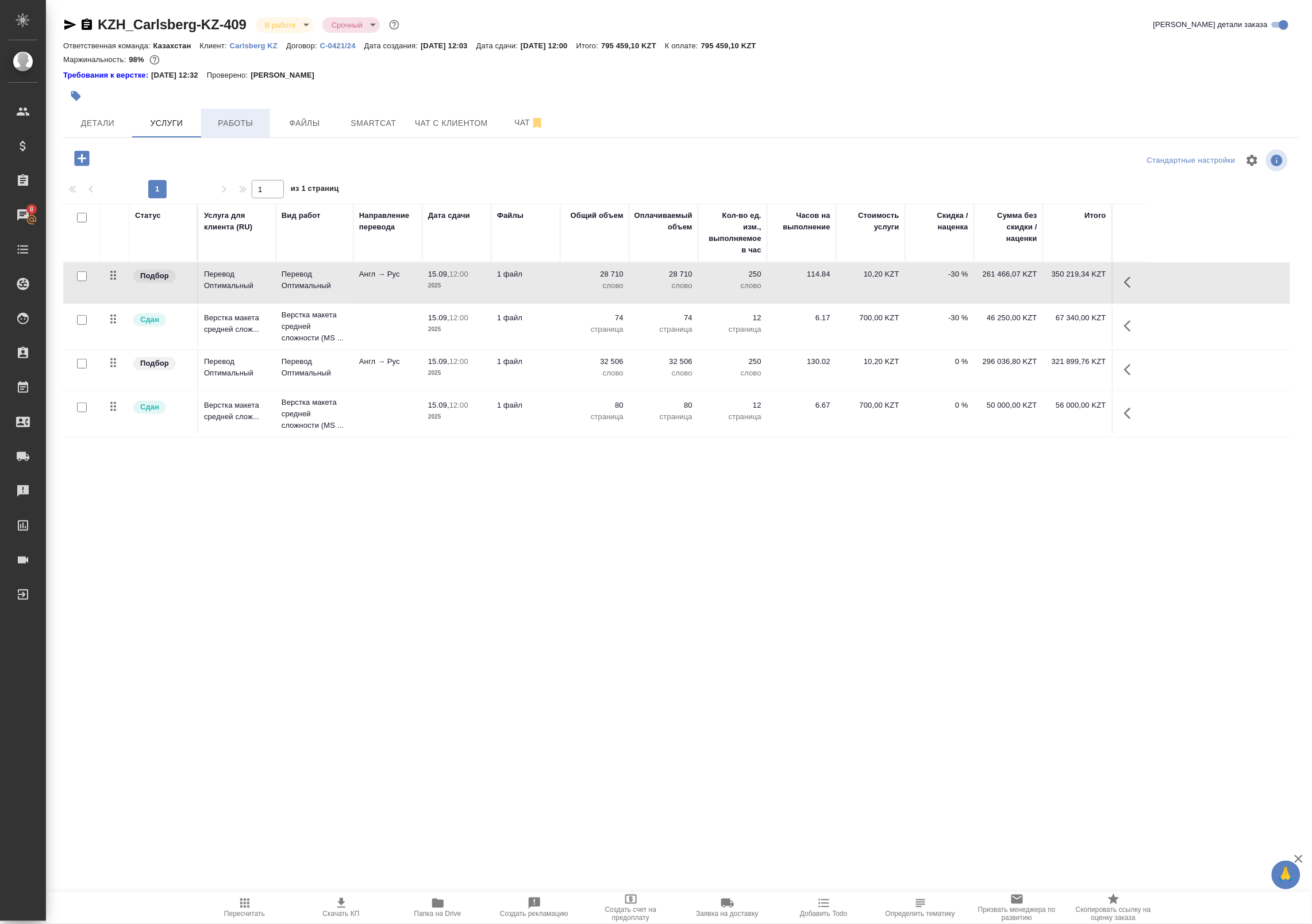
click at [239, 114] on button "Работы" at bounding box center [236, 123] width 69 height 29
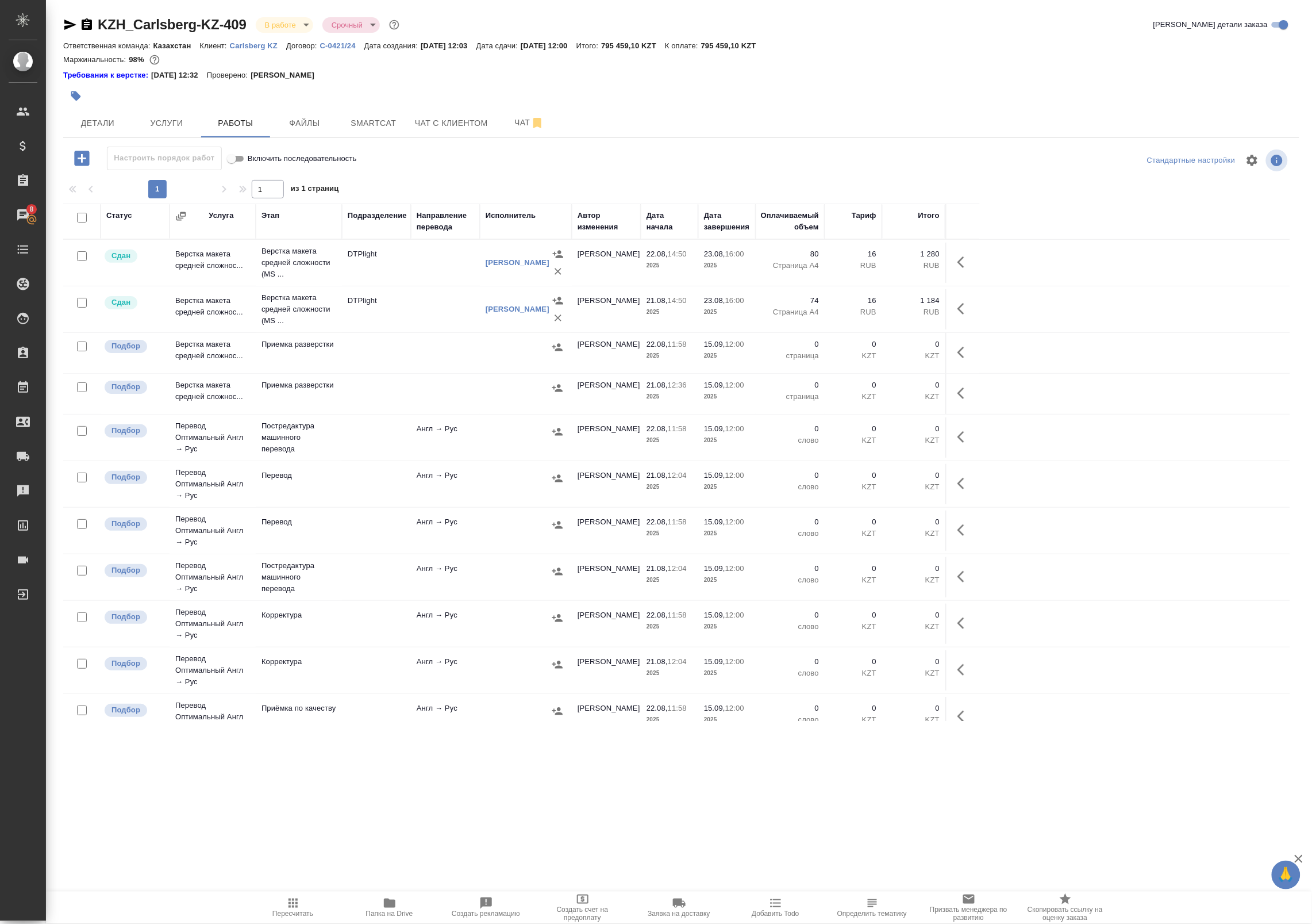
click at [521, 435] on div at bounding box center [526, 432] width 80 height 17
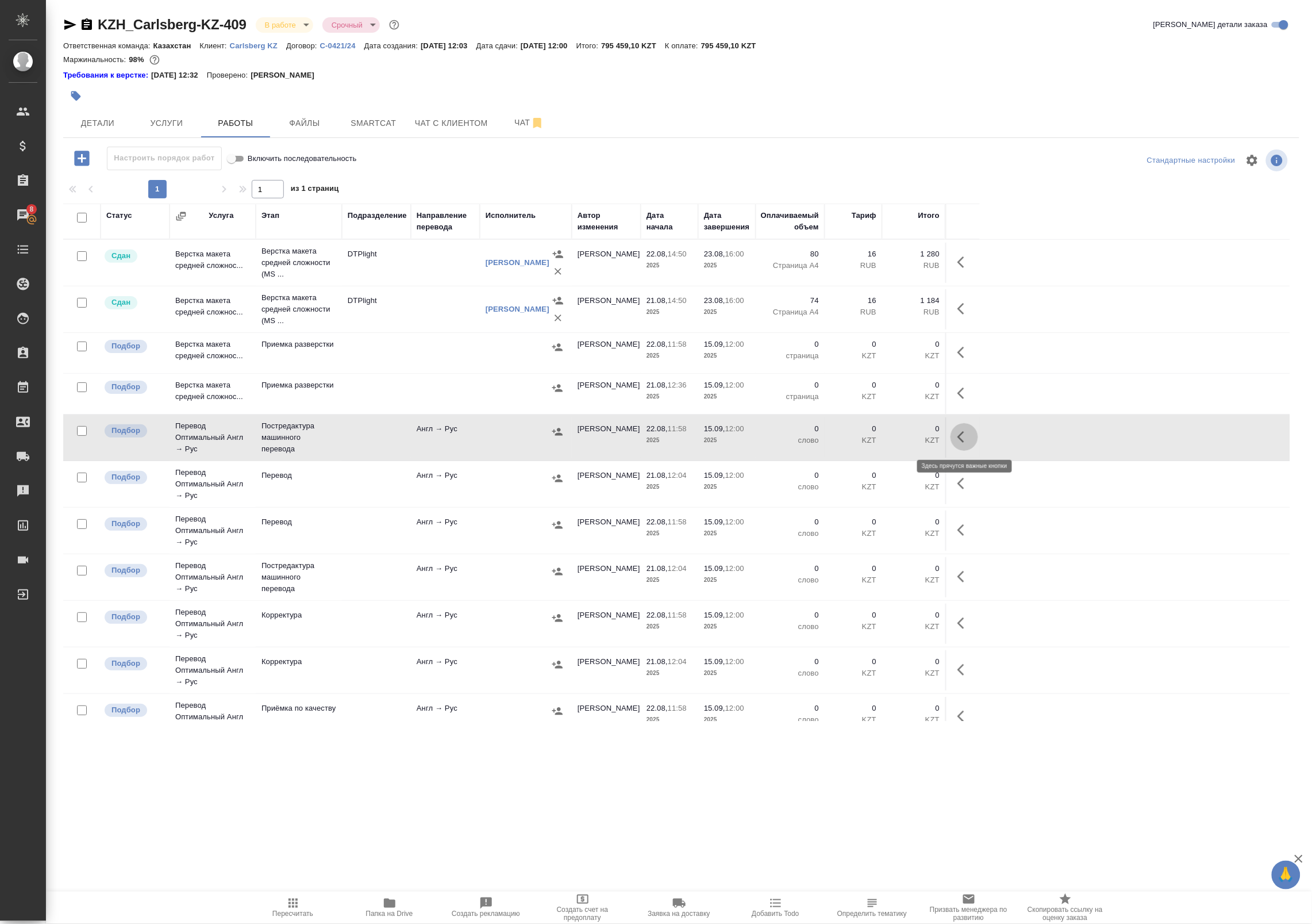
click at [965, 438] on icon "button" at bounding box center [964, 437] width 13 height 13
click at [875, 439] on icon "button" at bounding box center [880, 437] width 13 height 13
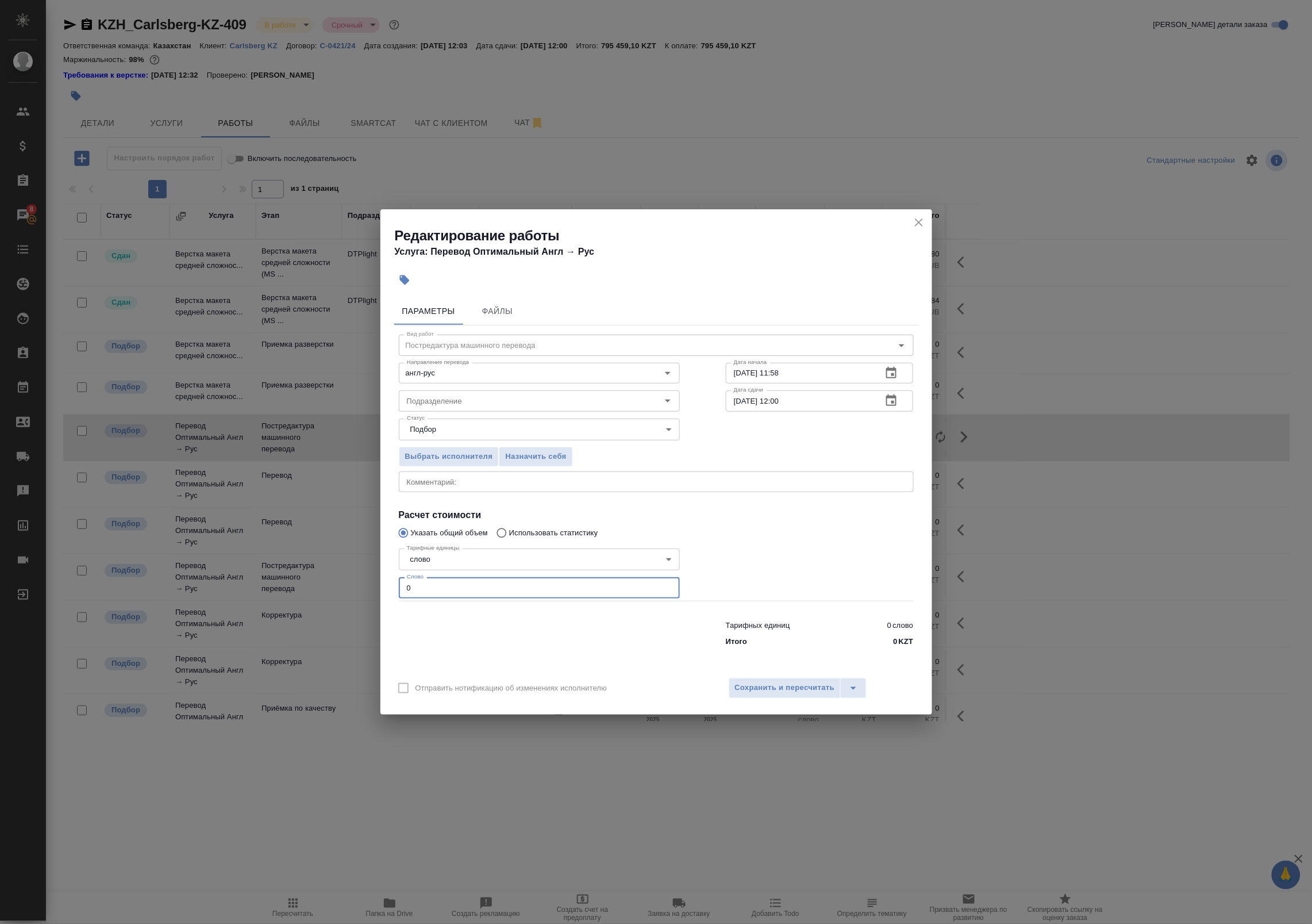
drag, startPoint x: 411, startPoint y: 578, endPoint x: 334, endPoint y: 575, distance: 77.1
click at [337, 575] on div "Редактирование работы Услуга: Перевод Оптимальный Англ → Рус Параметры Файлы Ви…" at bounding box center [656, 462] width 1312 height 924
paste input "54653.2"
type input "54653.2"
click at [792, 684] on span "Сохранить и пересчитать" at bounding box center [785, 687] width 100 height 13
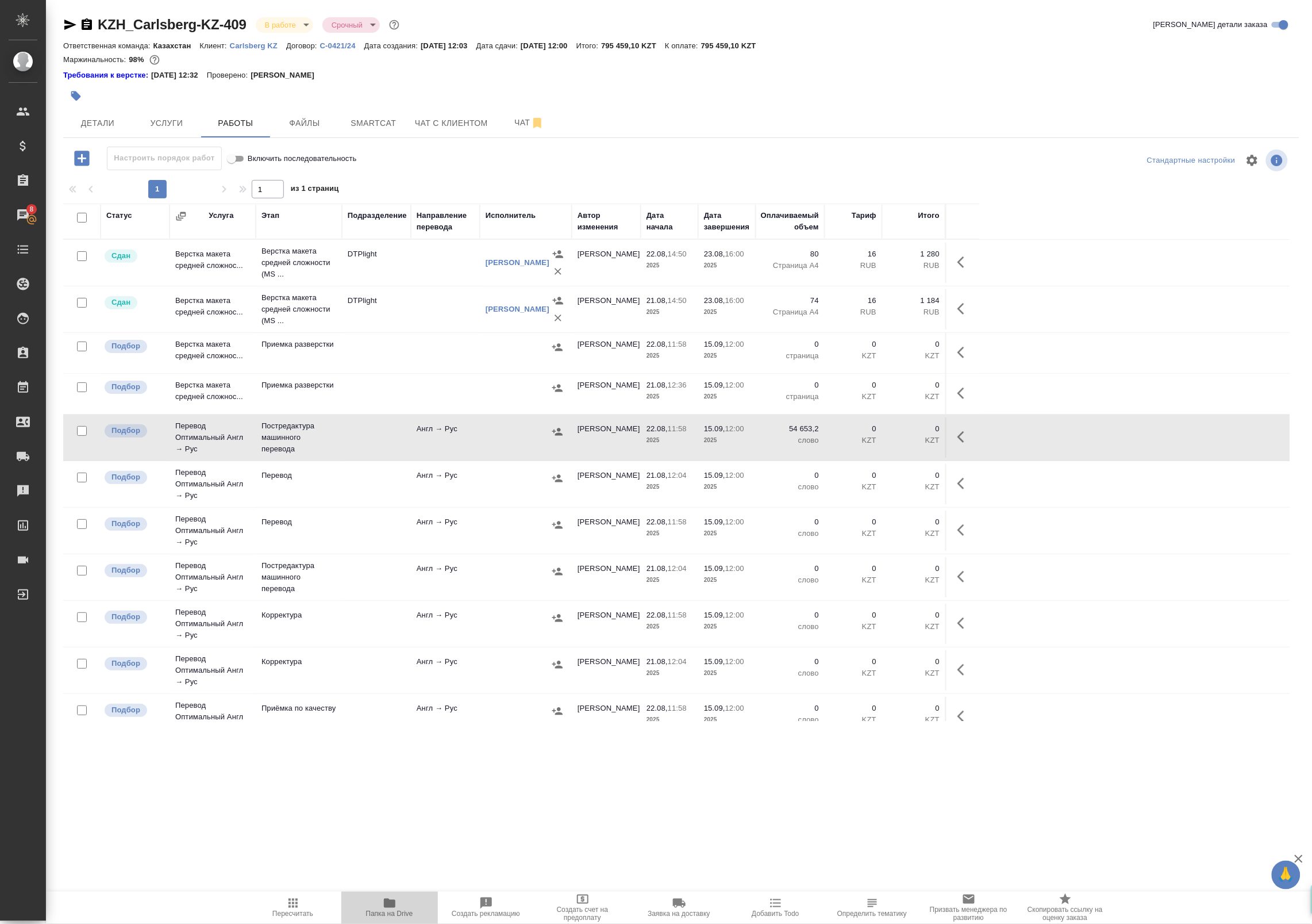
drag, startPoint x: 392, startPoint y: 902, endPoint x: 384, endPoint y: 910, distance: 11.3
click at [384, 910] on span "Папка на Drive" at bounding box center [389, 913] width 47 height 8
click at [965, 441] on icon "button" at bounding box center [964, 437] width 13 height 13
click at [887, 439] on icon "button" at bounding box center [880, 437] width 13 height 13
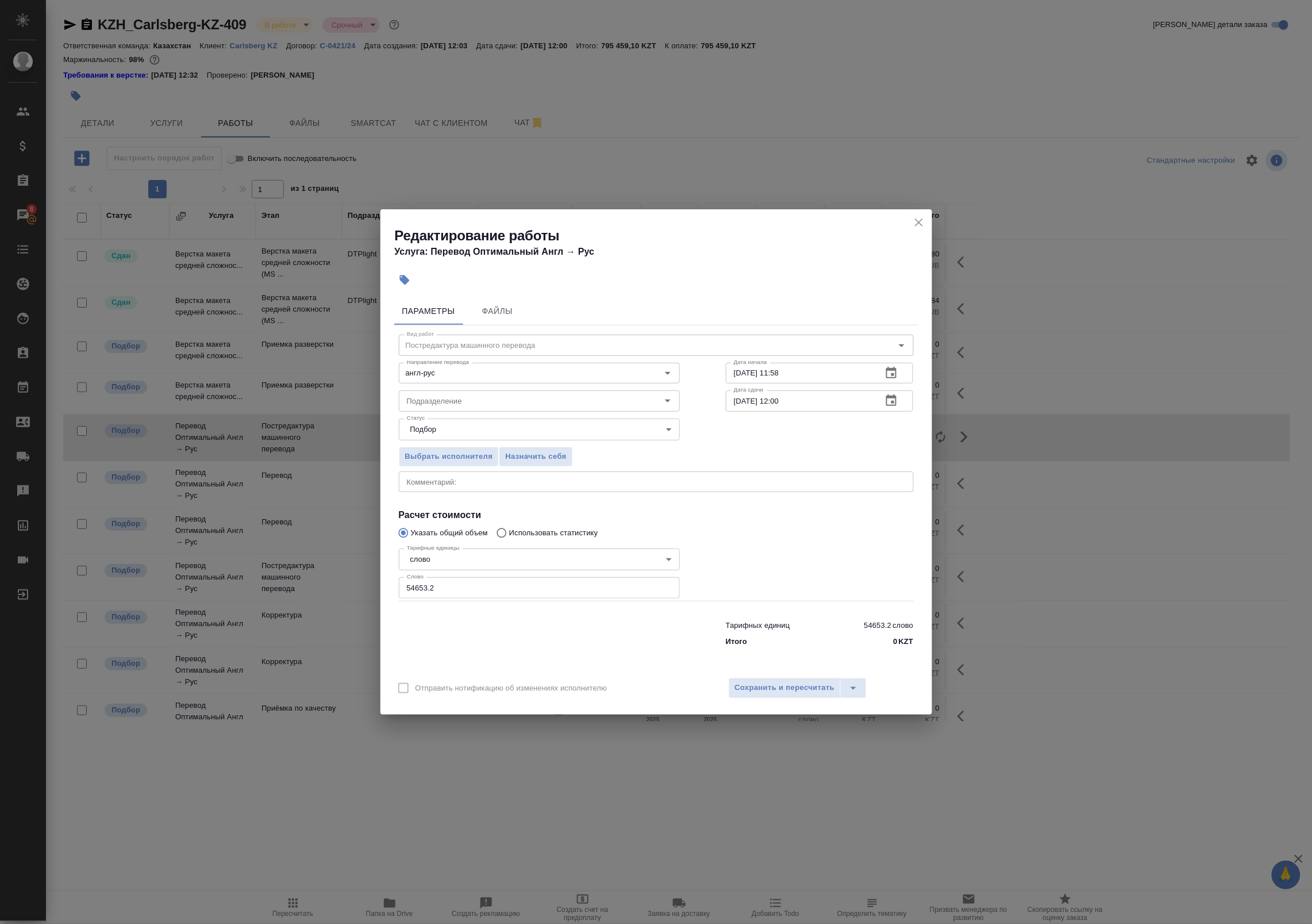
click at [577, 481] on textarea at bounding box center [656, 481] width 499 height 9
paste textarea "https://drive.awatera.com/s/s6FEZTpqjPgGNX6"
type textarea "Оригинал для сверки:https://drive.awatera.com/s/s6FEZTpqjPgGNX6"
click at [510, 398] on input "Подразделение" at bounding box center [520, 400] width 236 height 13
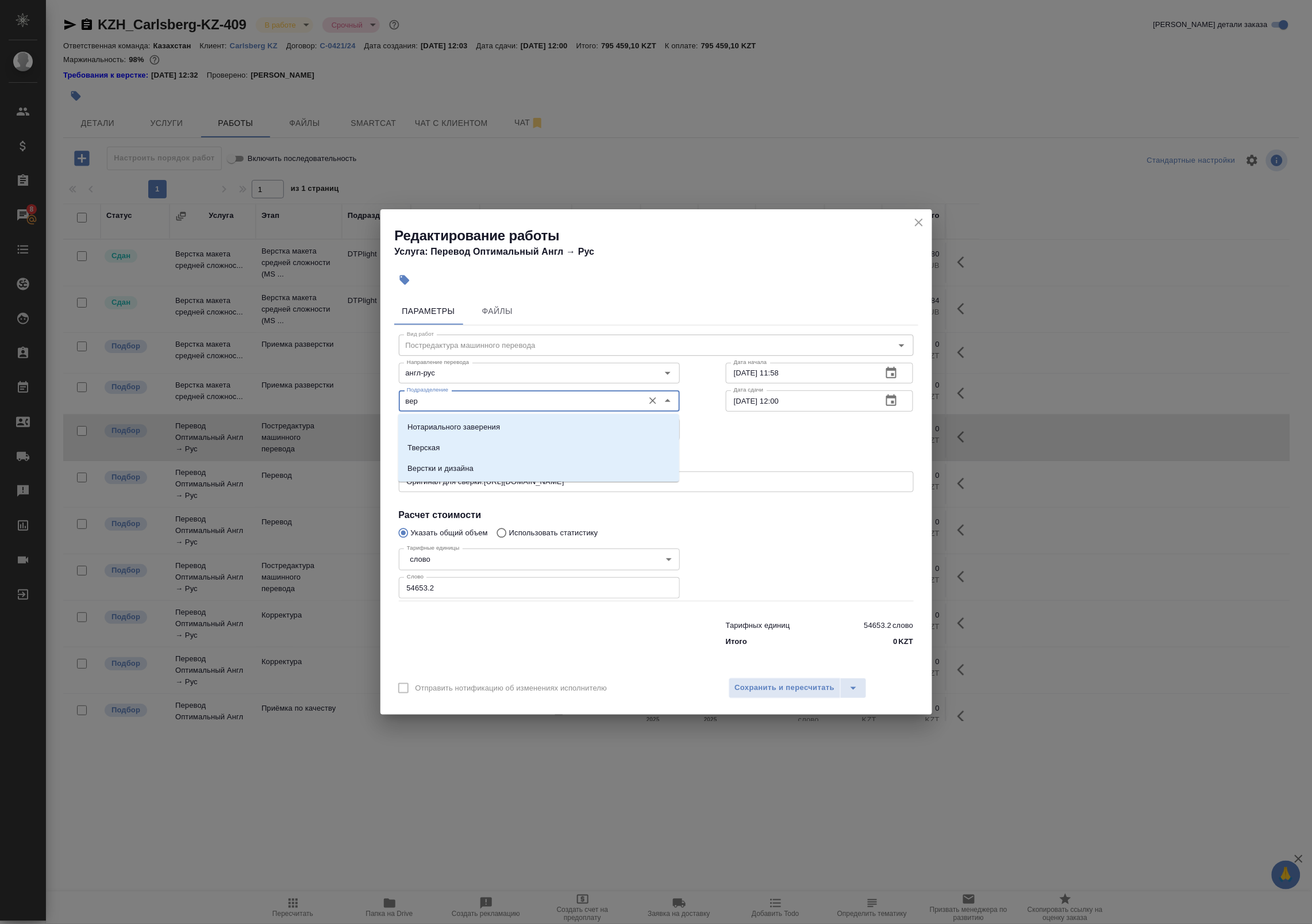
drag, startPoint x: 469, startPoint y: 396, endPoint x: 307, endPoint y: 400, distance: 162.0
click at [307, 400] on div "Редактирование работы Услуга: Перевод Оптимальный Англ → Рус Параметры Файлы Ви…" at bounding box center [656, 462] width 1312 height 924
click at [484, 447] on li "Проектный офис" at bounding box center [539, 448] width 282 height 21
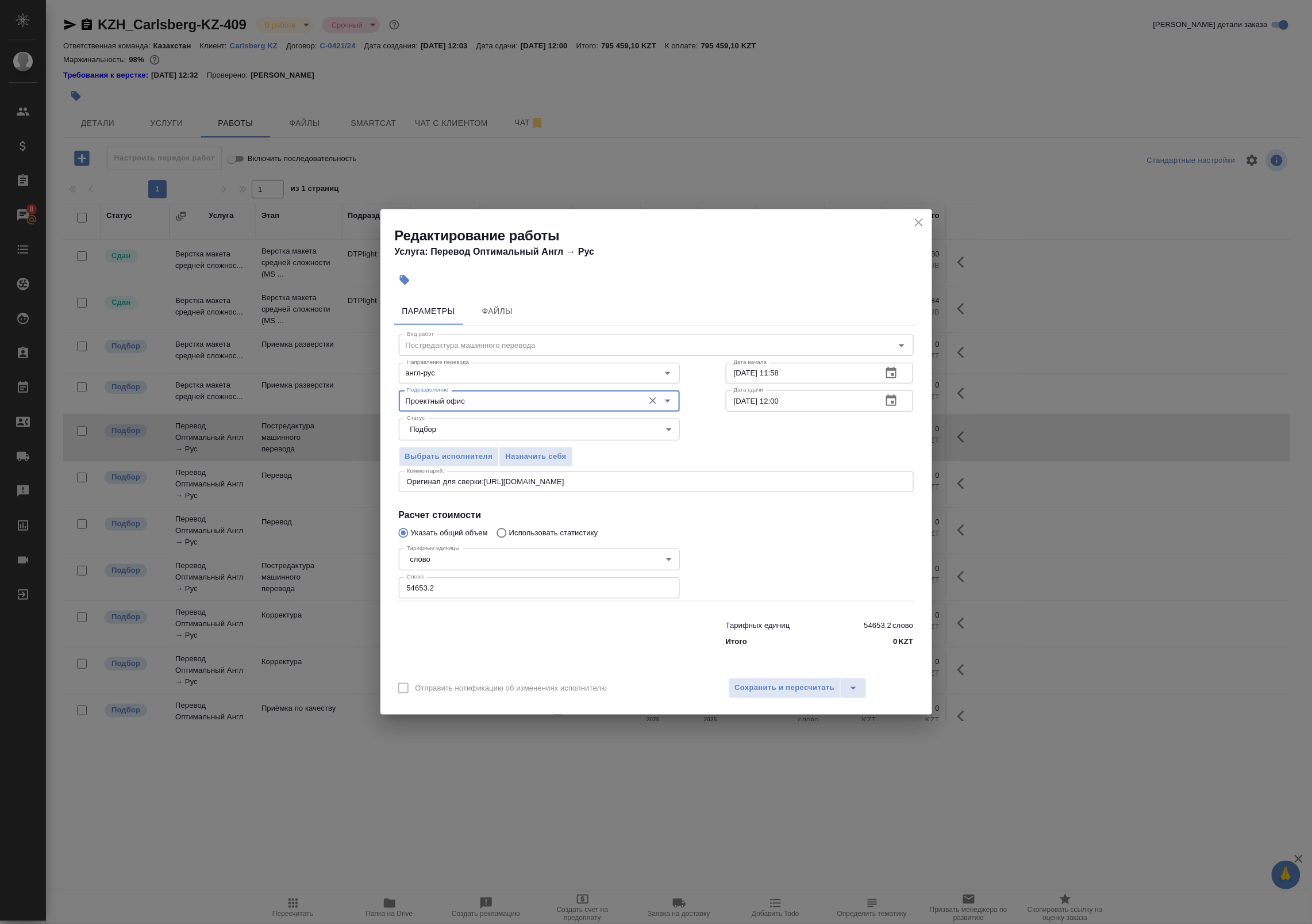
type input "Проектный офис"
click at [741, 453] on div "Выбрать исполнителя Назначить себя" at bounding box center [657, 454] width 561 height 70
click at [781, 670] on div "Редактирование работы Услуга: Перевод Оптимальный Англ → Рус Параметры Файлы Ви…" at bounding box center [656, 461] width 552 height 505
drag, startPoint x: 781, startPoint y: 670, endPoint x: 783, endPoint y: 687, distance: 17.1
click at [783, 687] on span "Сохранить и пересчитать" at bounding box center [785, 687] width 100 height 13
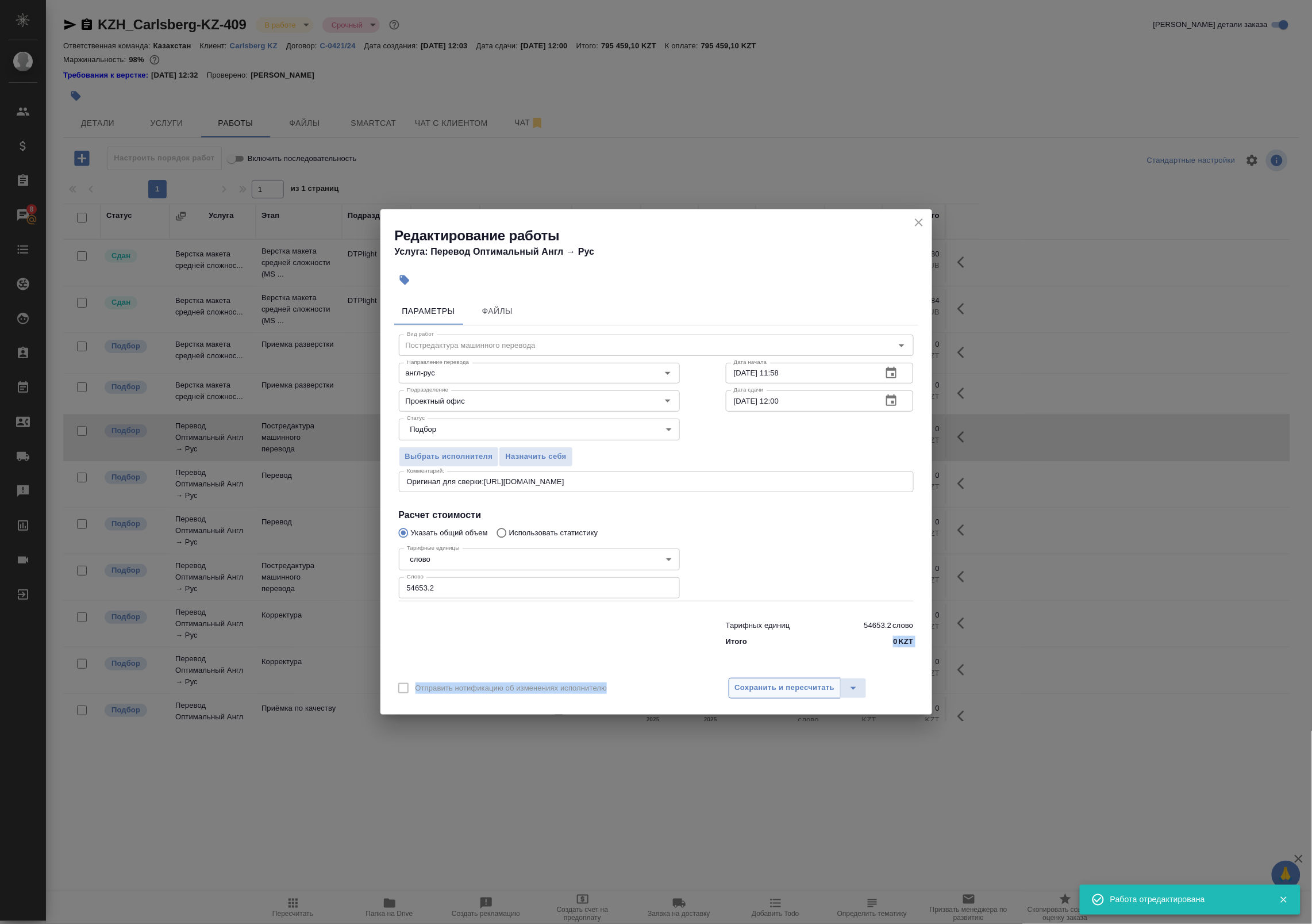
click at [782, 687] on td "0 слово" at bounding box center [790, 670] width 69 height 40
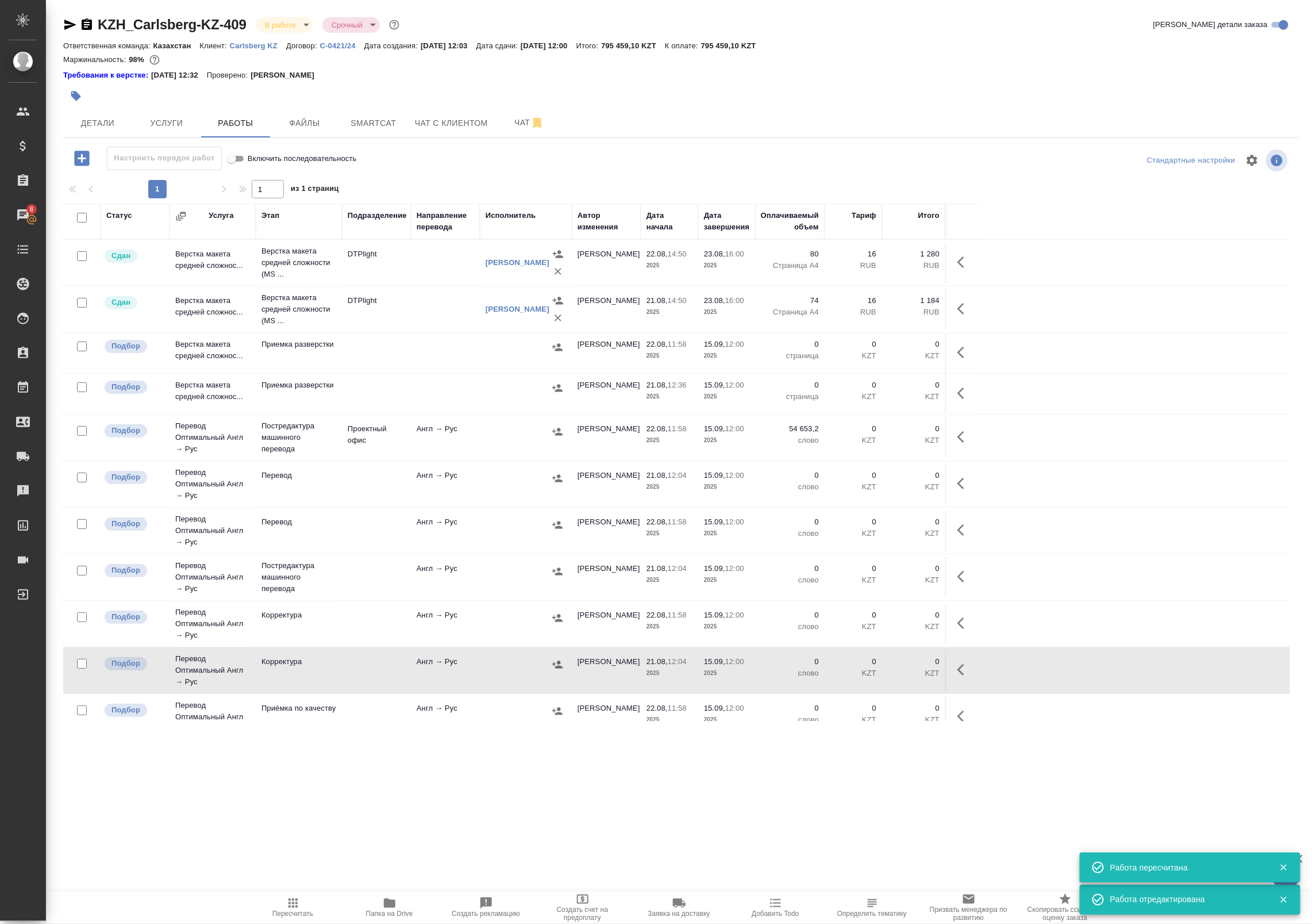
click at [486, 818] on div ".cls-1 fill:#fff; AWATERA Badanyan Artak Клиенты Спецификации Заказы 8 Чаты Tod…" at bounding box center [656, 462] width 1312 height 924
click at [558, 437] on icon "button" at bounding box center [557, 432] width 11 height 11
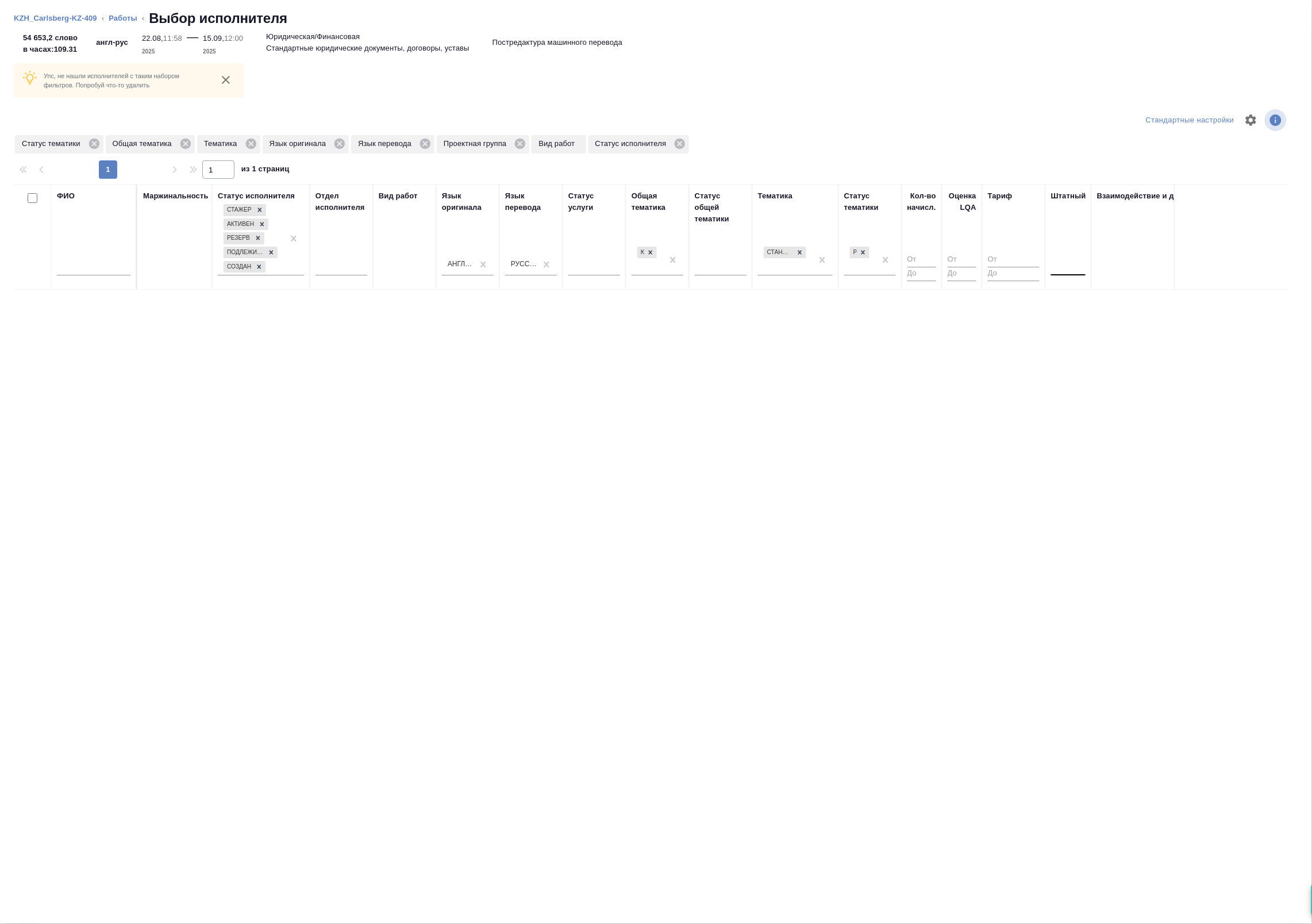
click at [1059, 268] on div at bounding box center [1069, 263] width 34 height 16
click at [1068, 300] on div "Нет" at bounding box center [1138, 301] width 172 height 21
click at [804, 254] on div at bounding box center [800, 252] width 12 height 12
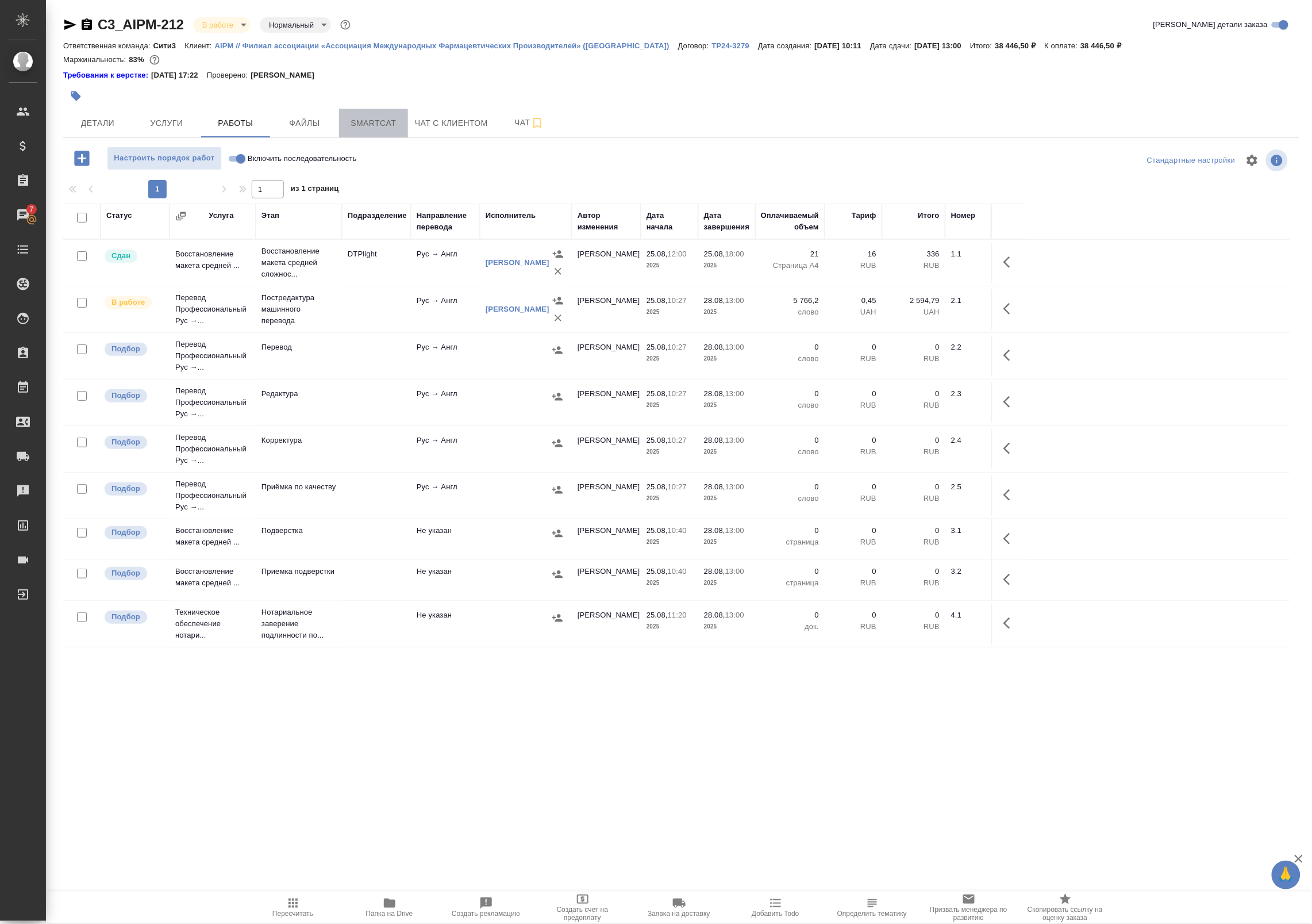
click at [362, 119] on span "Smartcat" at bounding box center [373, 123] width 56 height 14
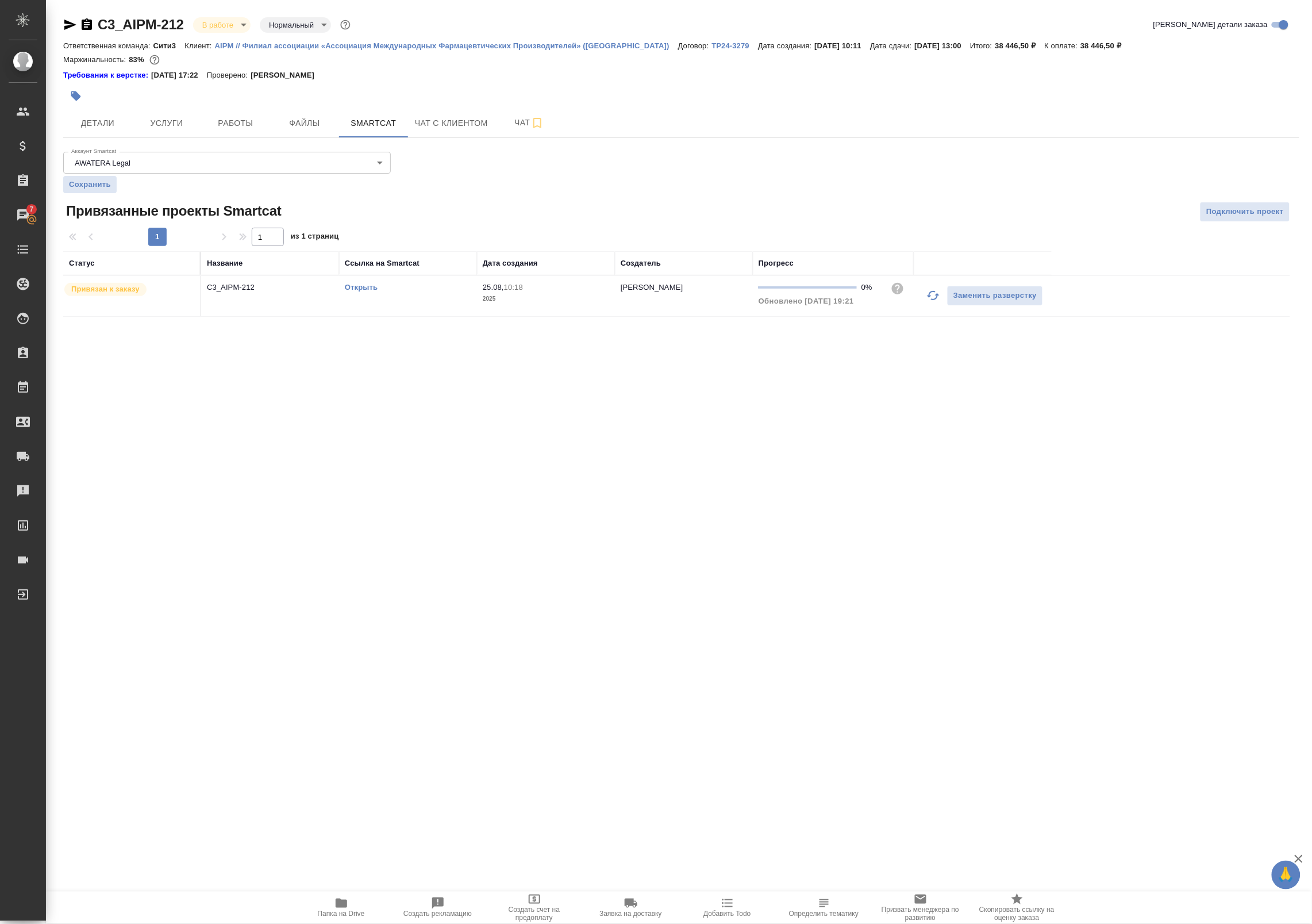
click at [361, 285] on link "Открыть" at bounding box center [361, 286] width 33 height 9
click at [233, 116] on span "Работы" at bounding box center [236, 123] width 56 height 14
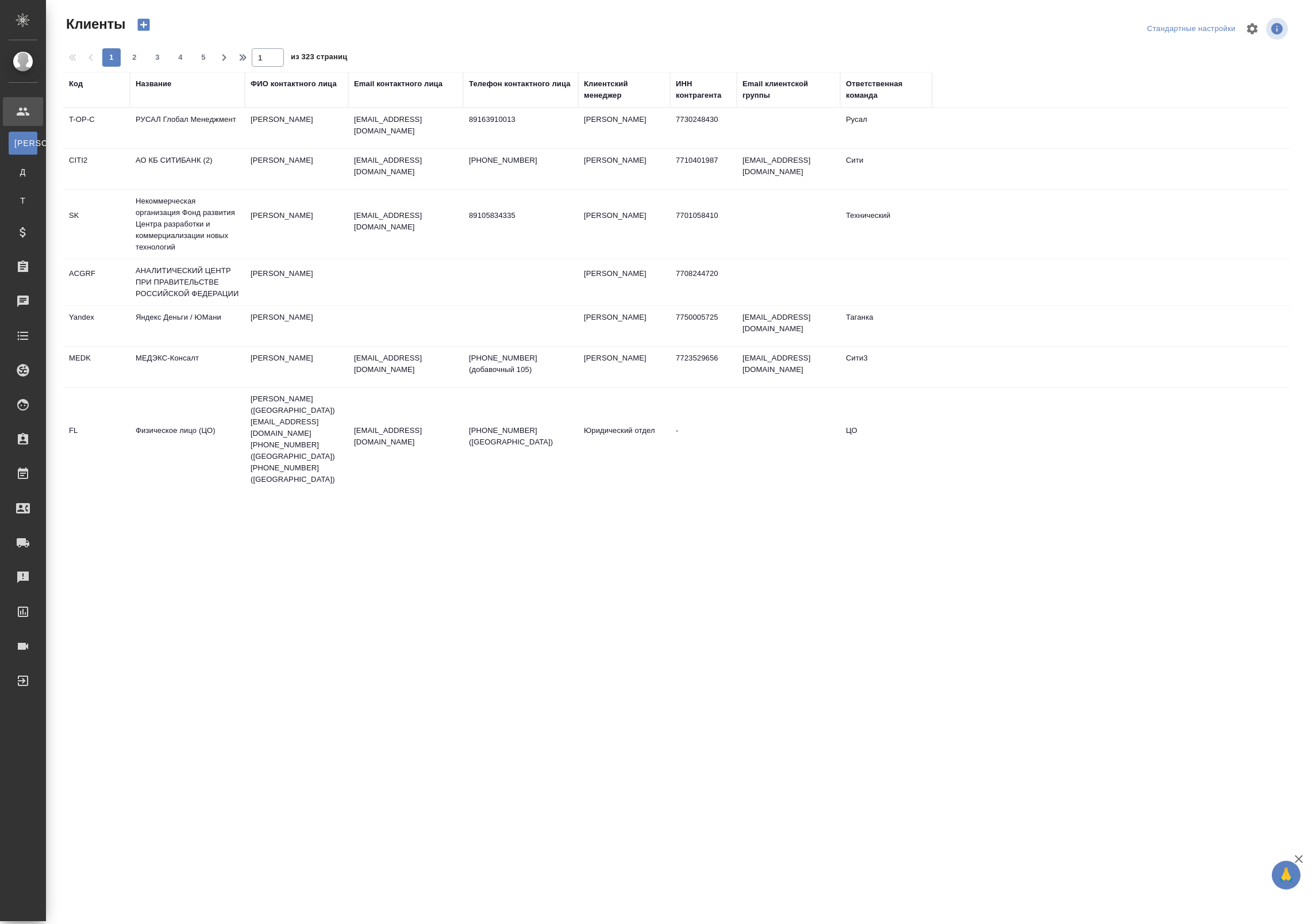
select select "RU"
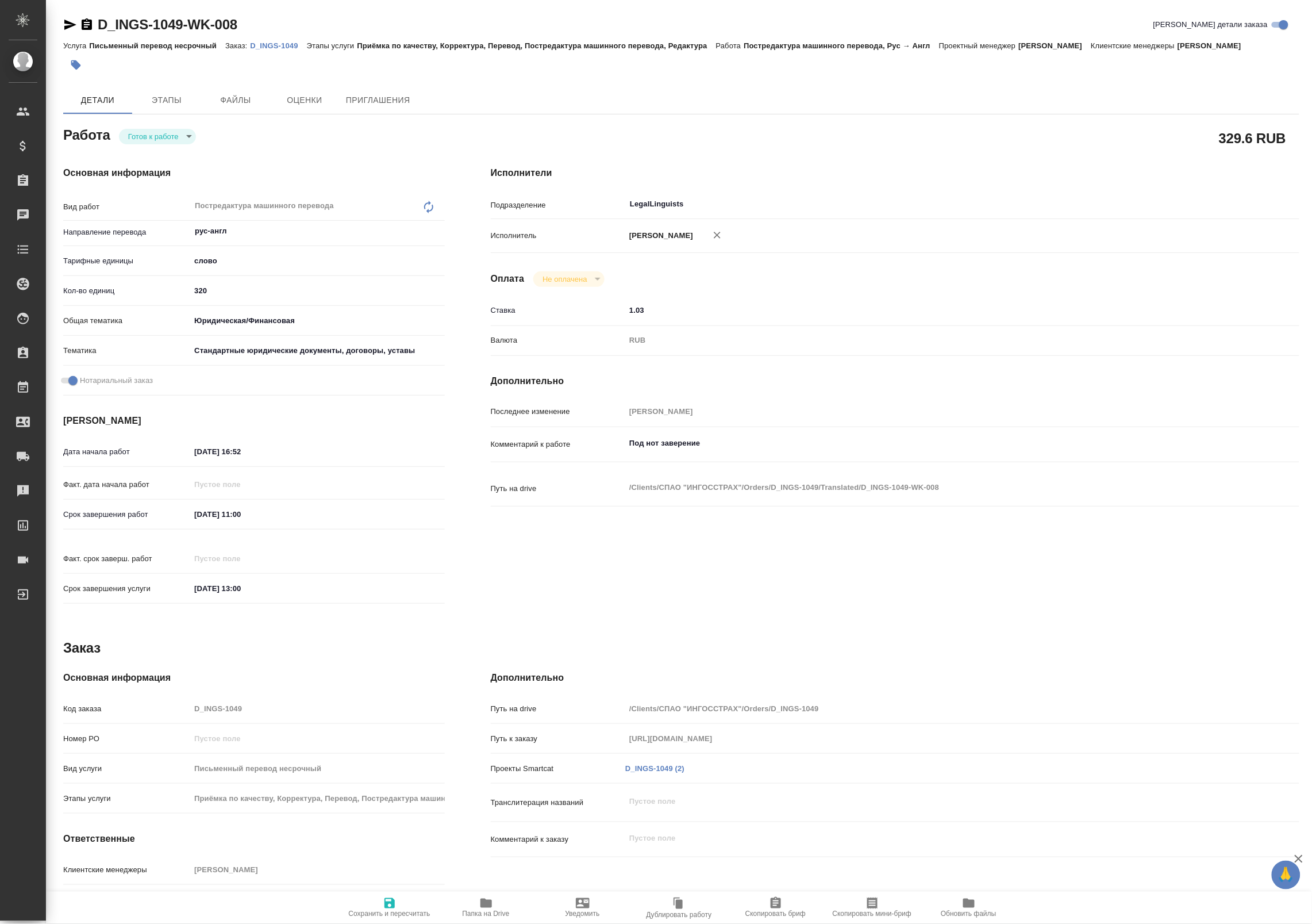
type textarea "x"
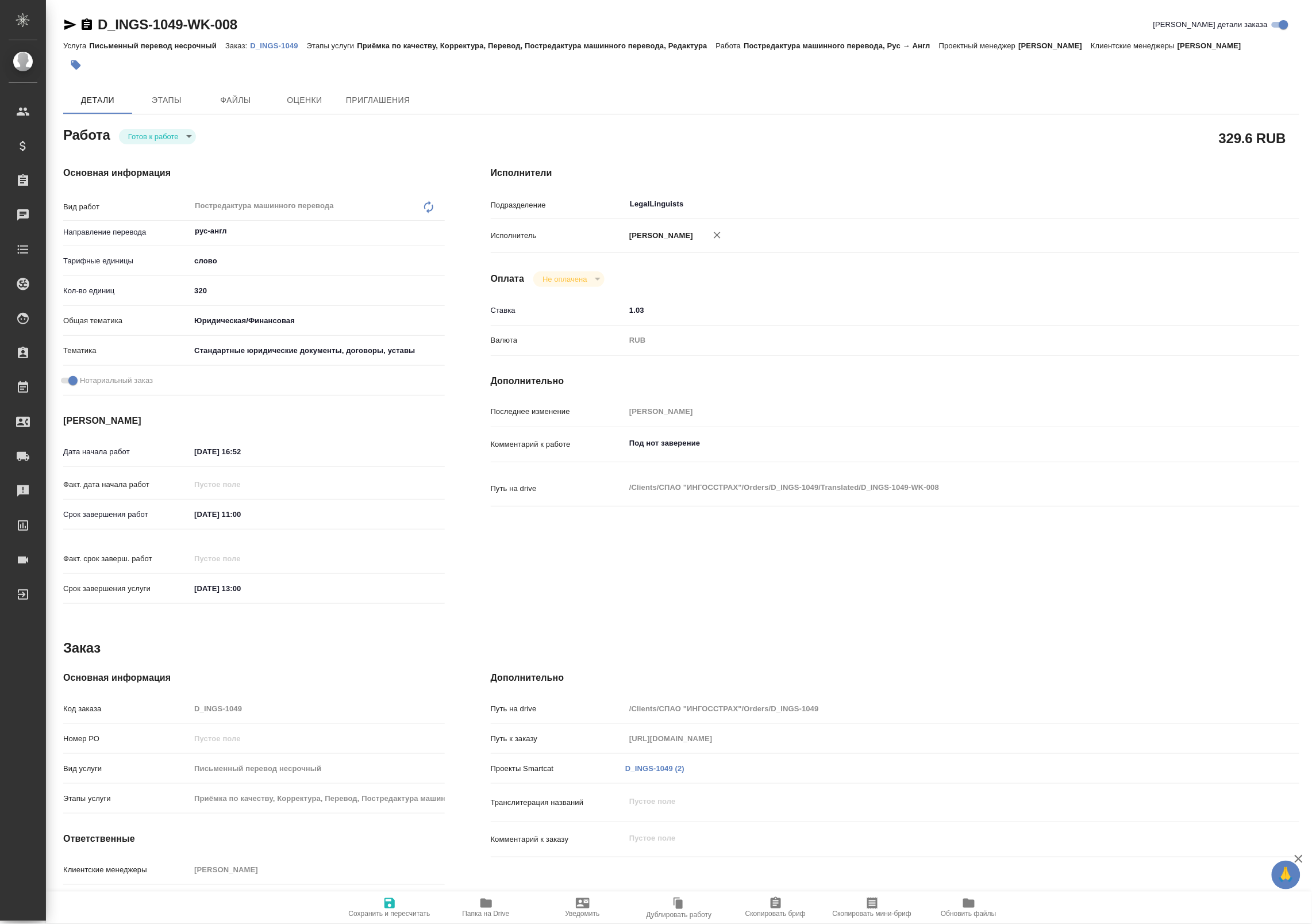
type textarea "x"
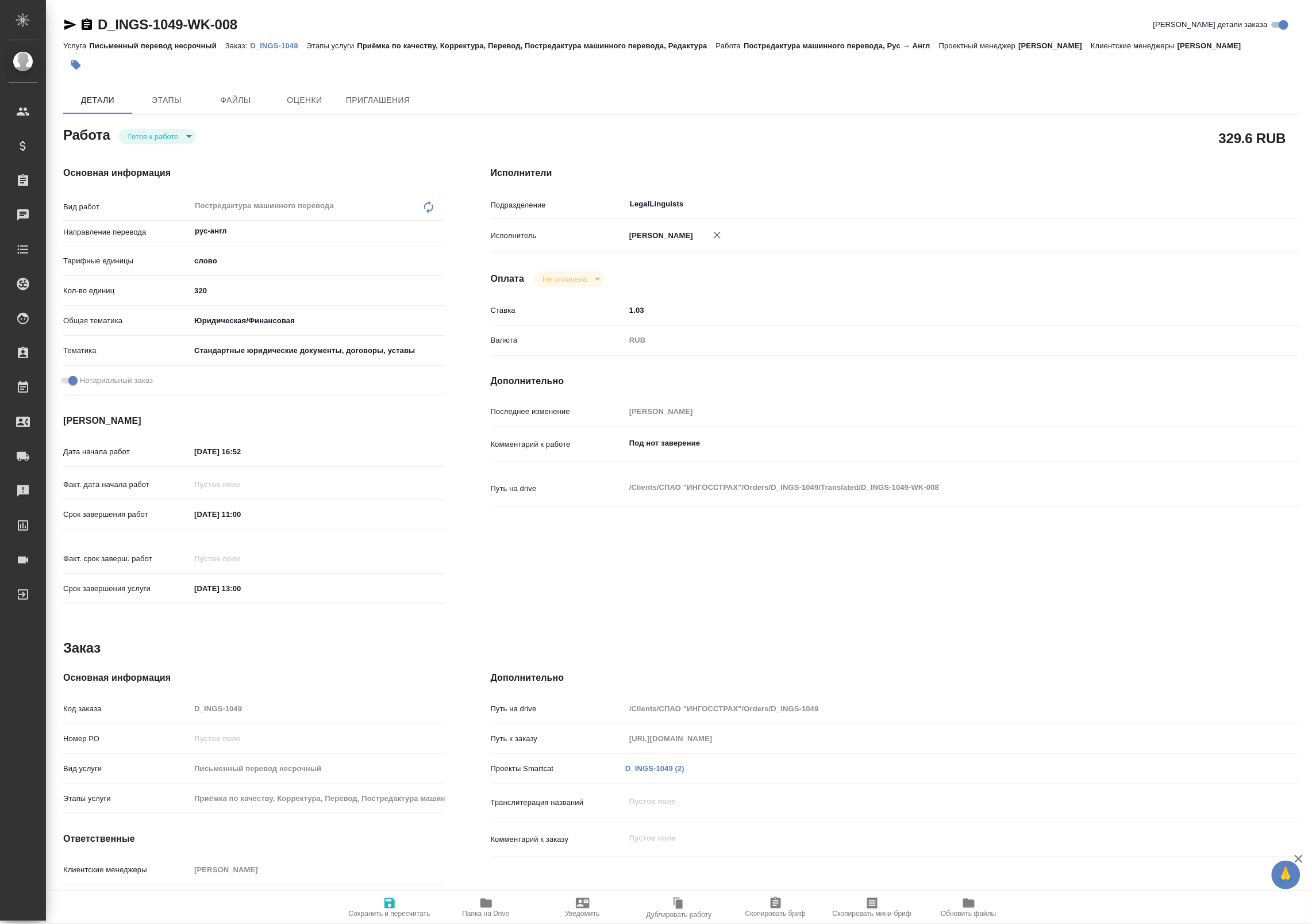
type textarea "x"
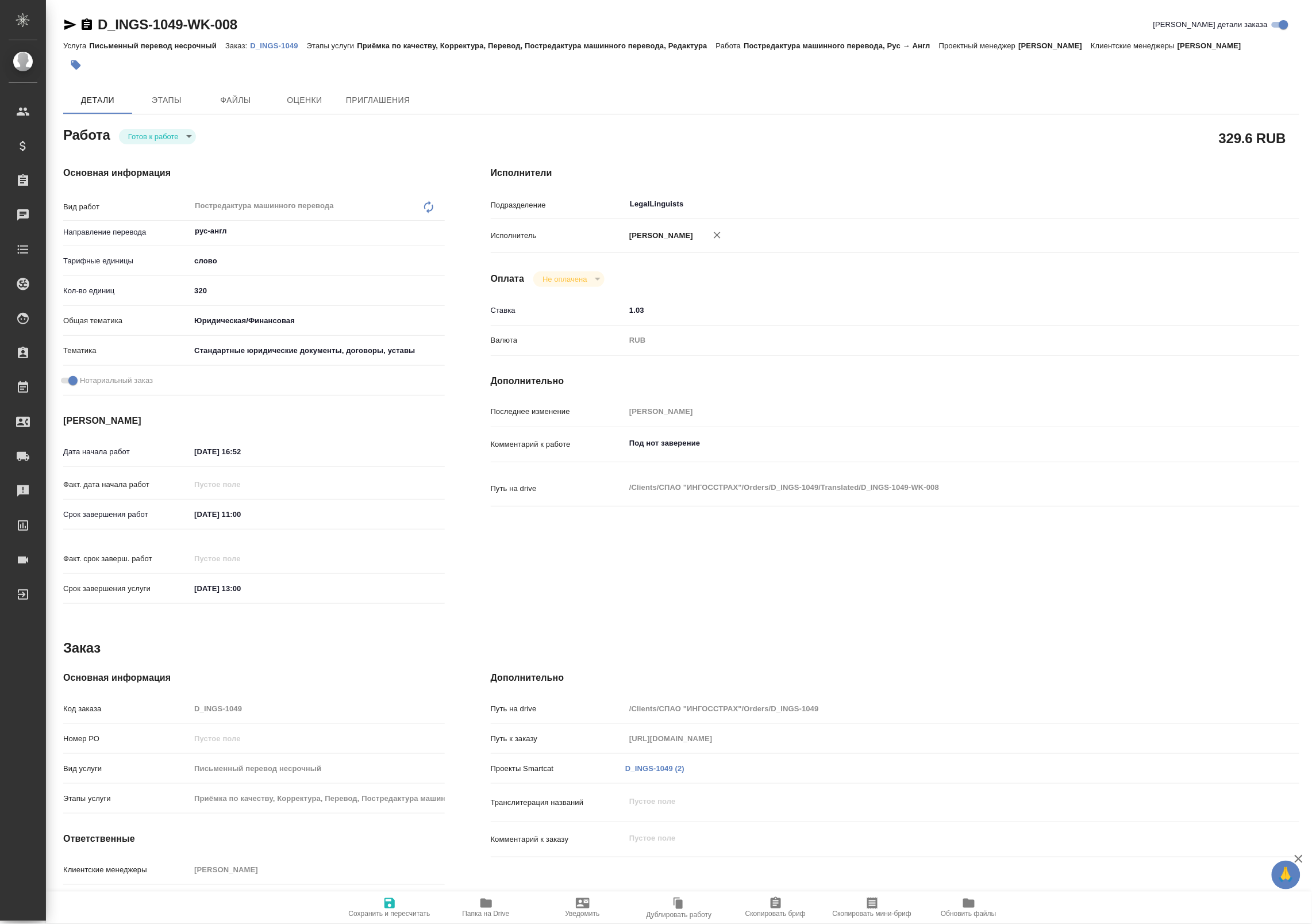
click at [71, 25] on icon "button" at bounding box center [70, 24] width 12 height 11
type textarea "x"
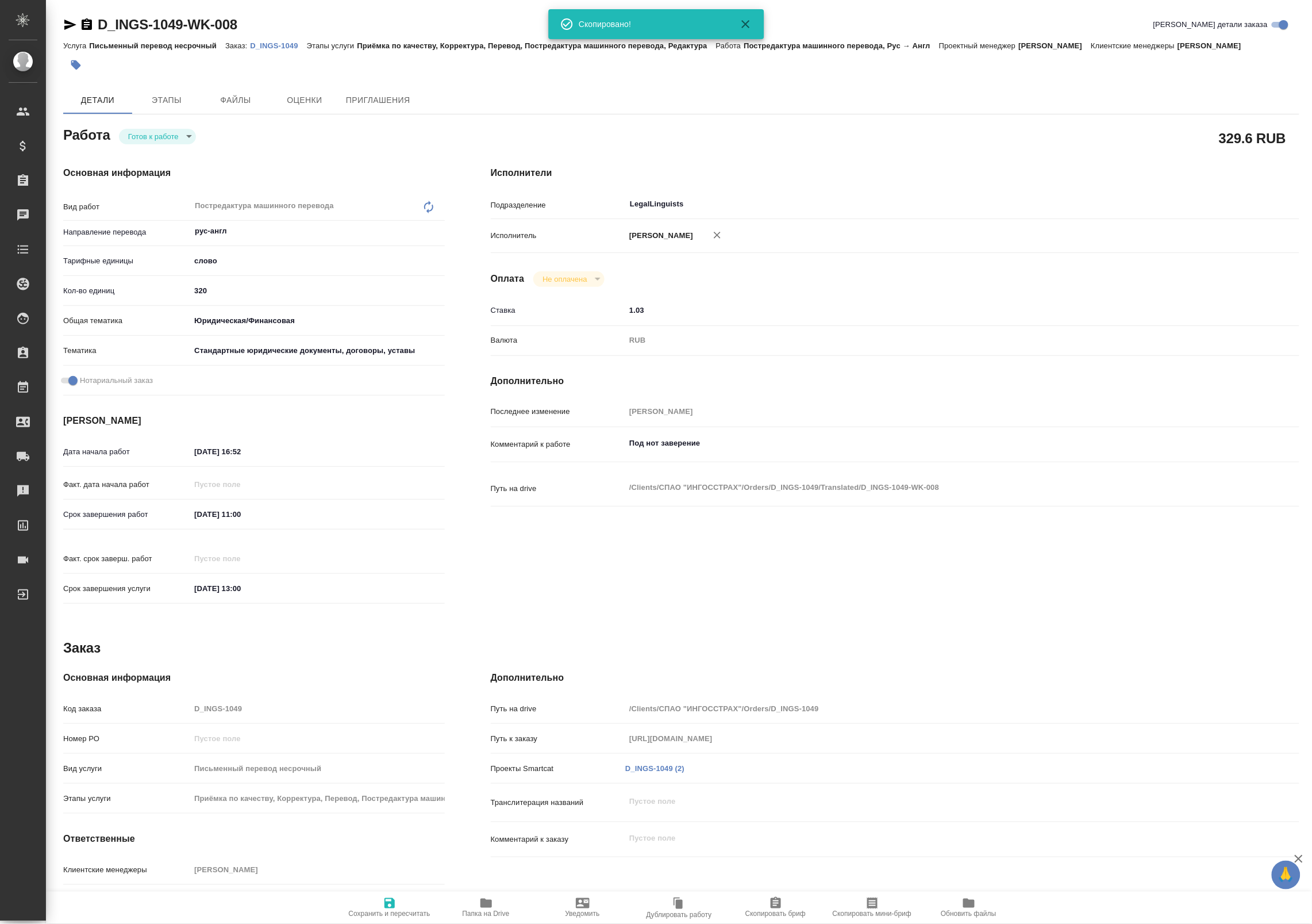
type textarea "x"
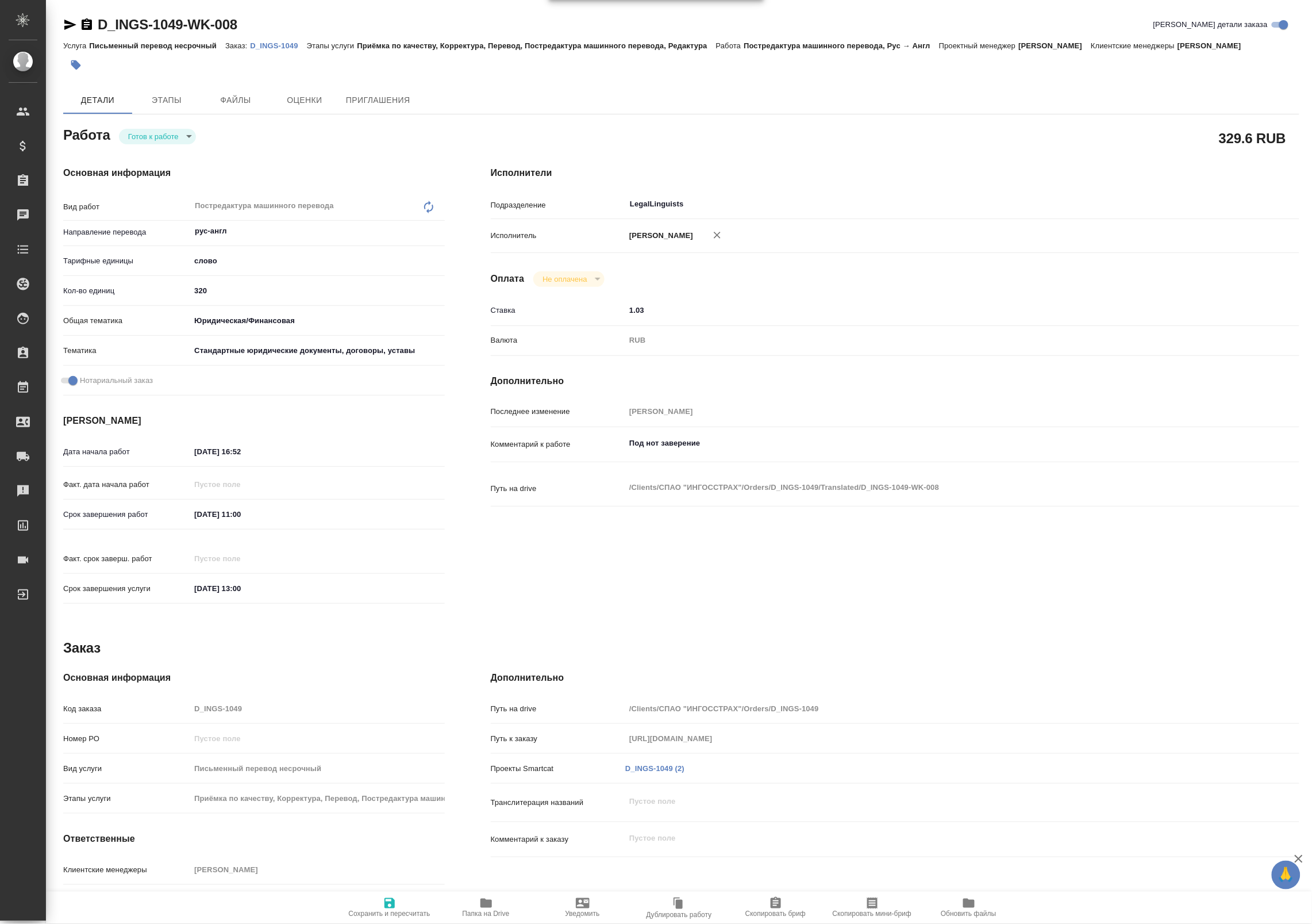
type textarea "x"
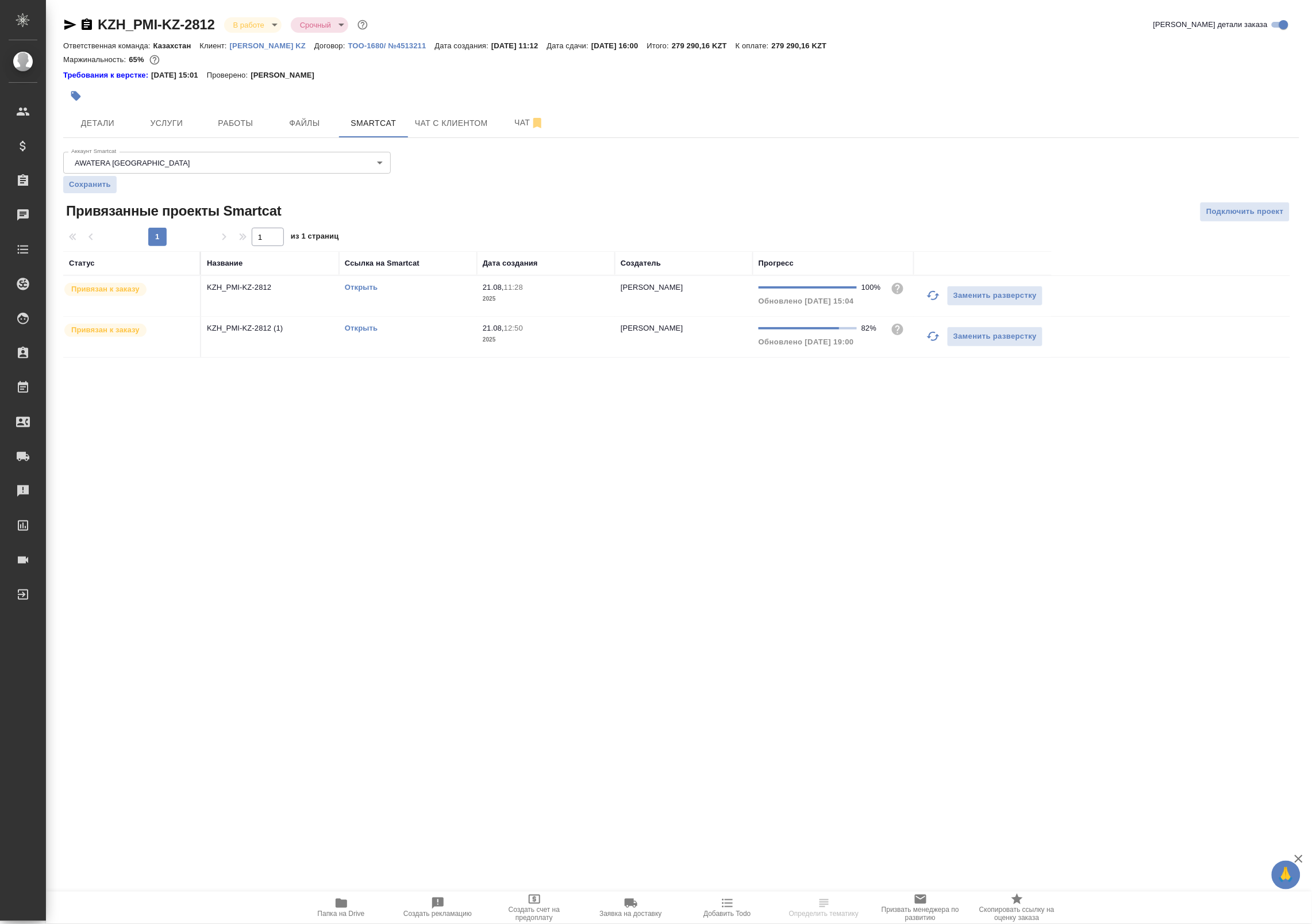
click at [937, 339] on icon "button" at bounding box center [933, 336] width 12 height 10
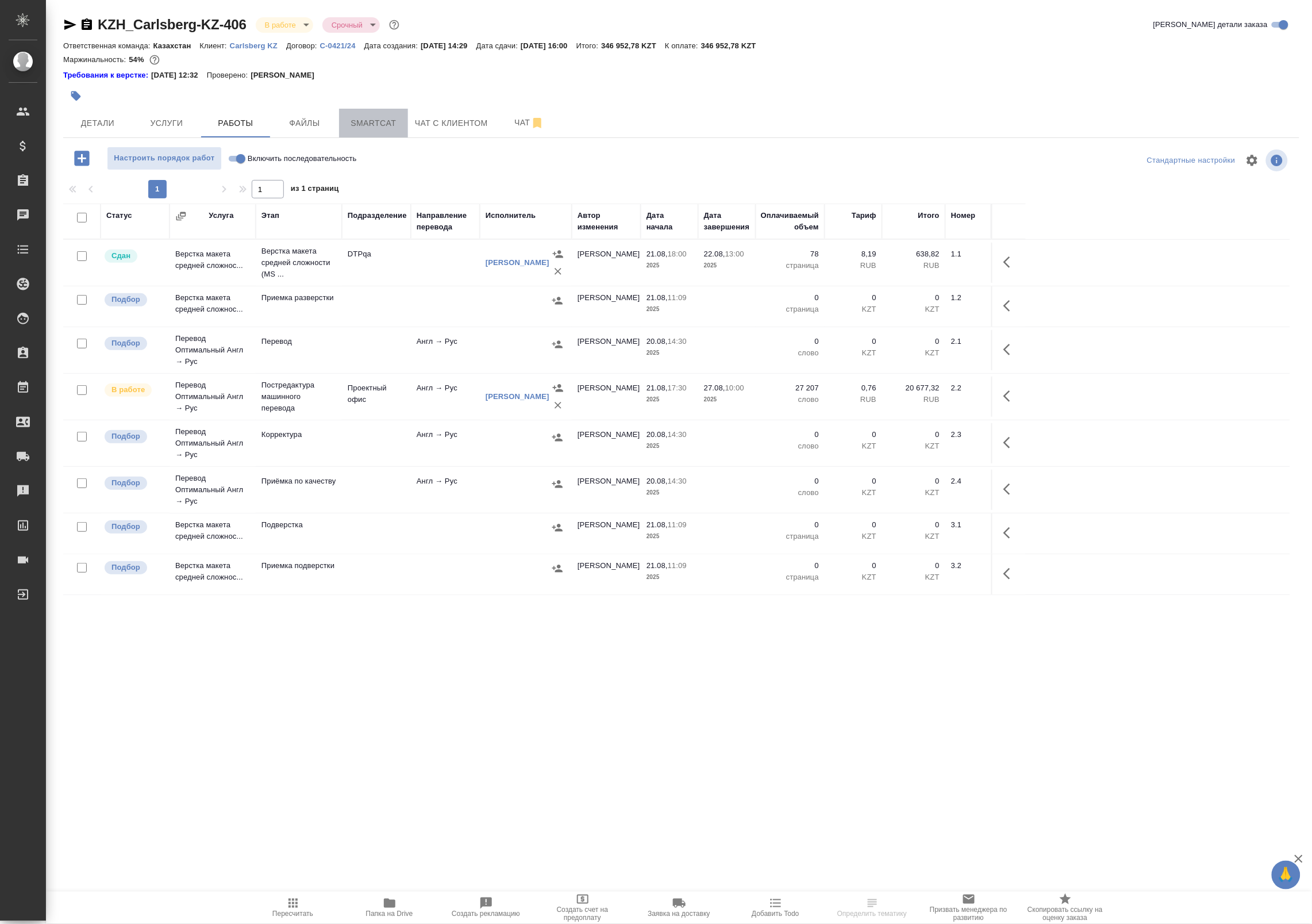
click at [377, 122] on span "Smartcat" at bounding box center [373, 123] width 56 height 14
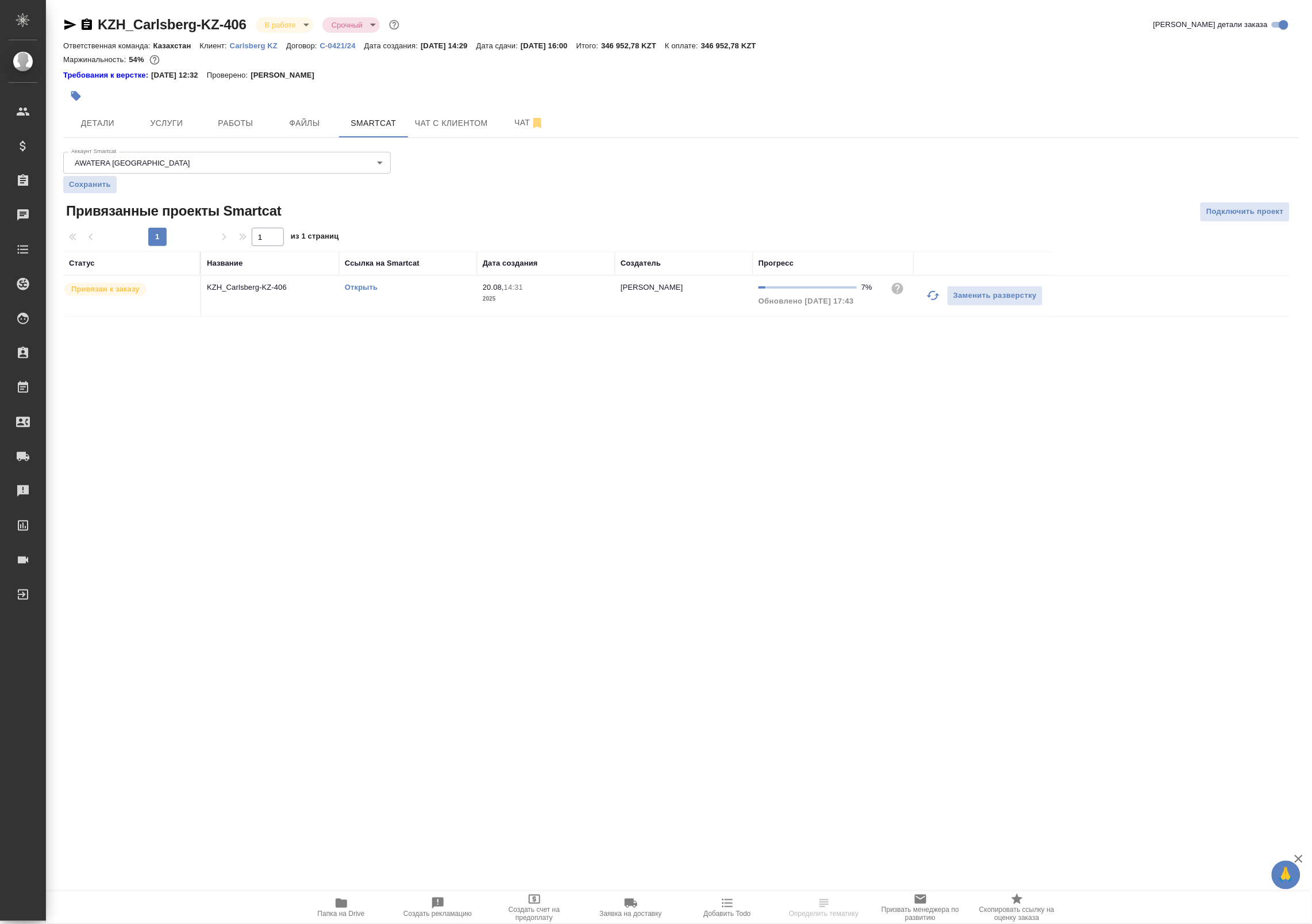
click at [932, 299] on icon "button" at bounding box center [934, 295] width 13 height 13
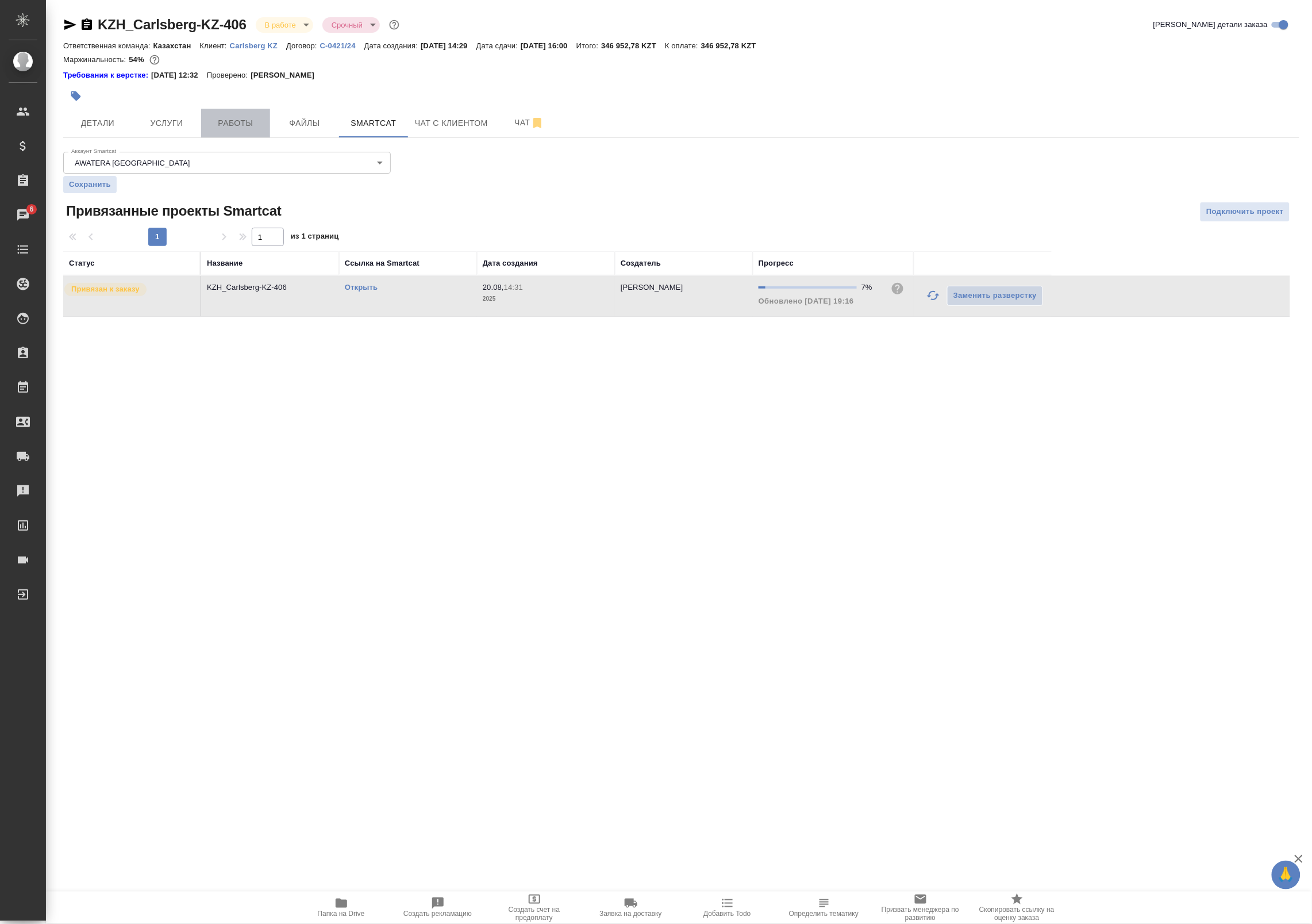
click at [245, 129] on span "Работы" at bounding box center [236, 123] width 56 height 14
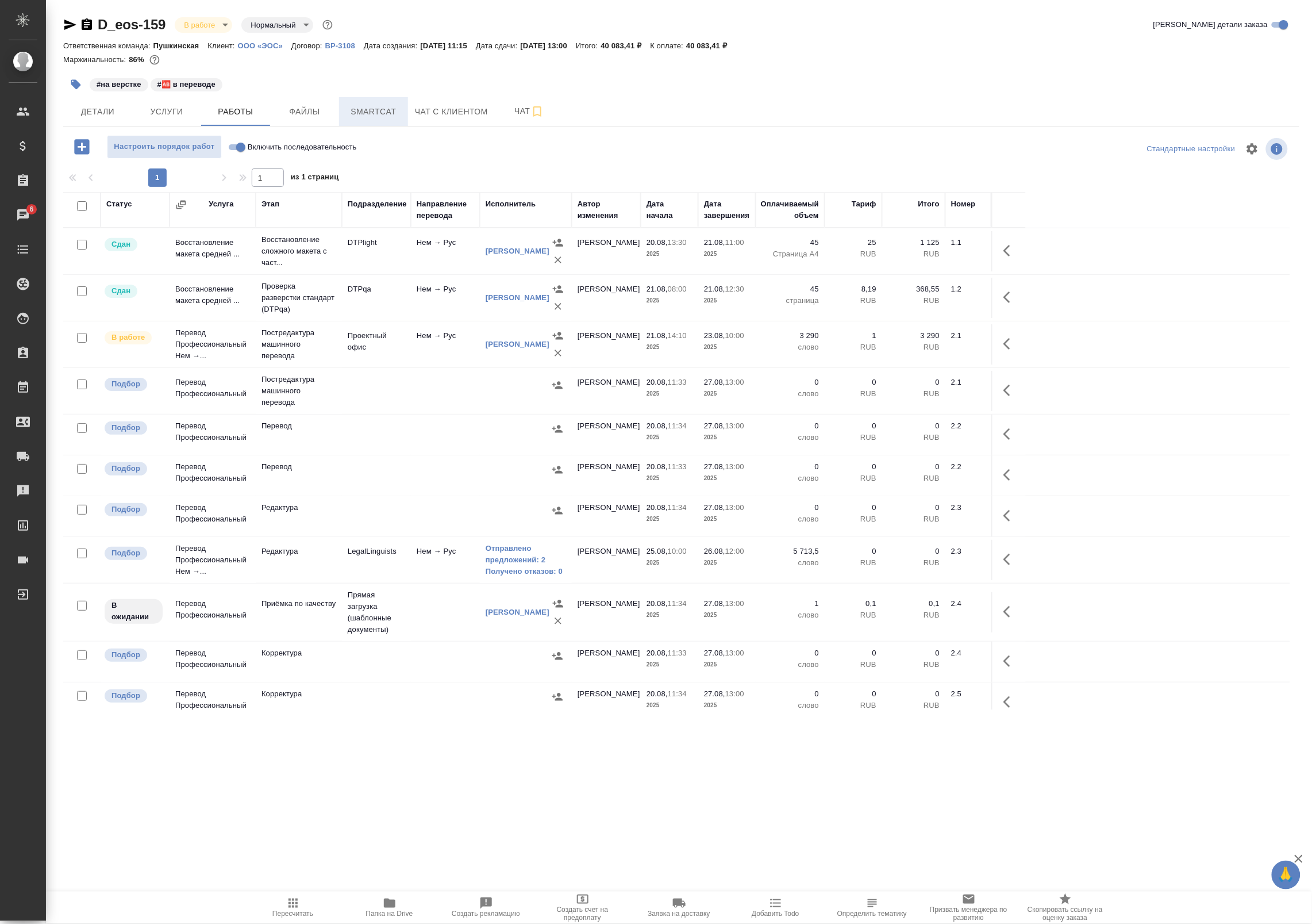
click at [385, 105] on span "Smartcat" at bounding box center [373, 111] width 56 height 14
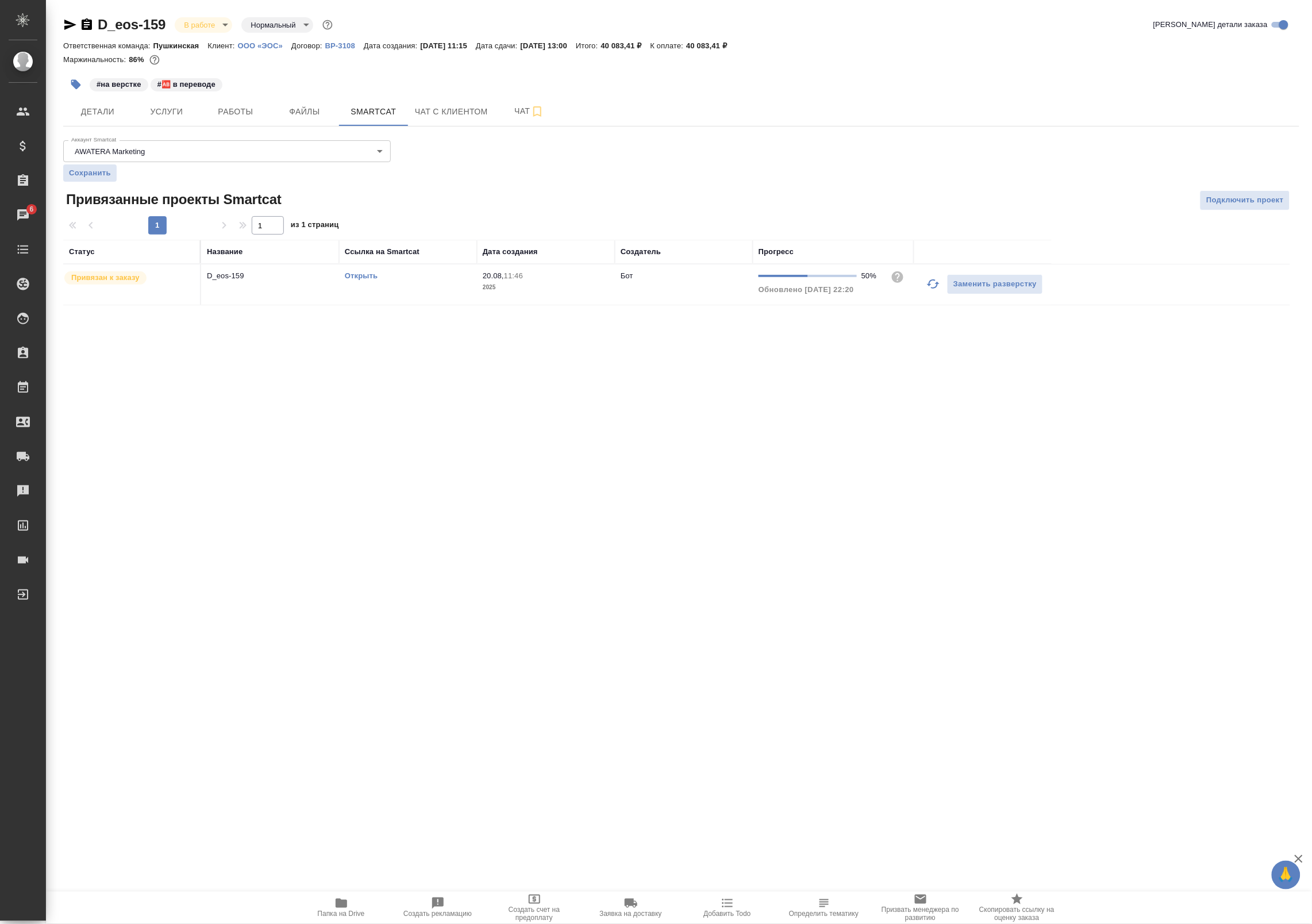
click at [930, 284] on icon "button" at bounding box center [933, 284] width 12 height 10
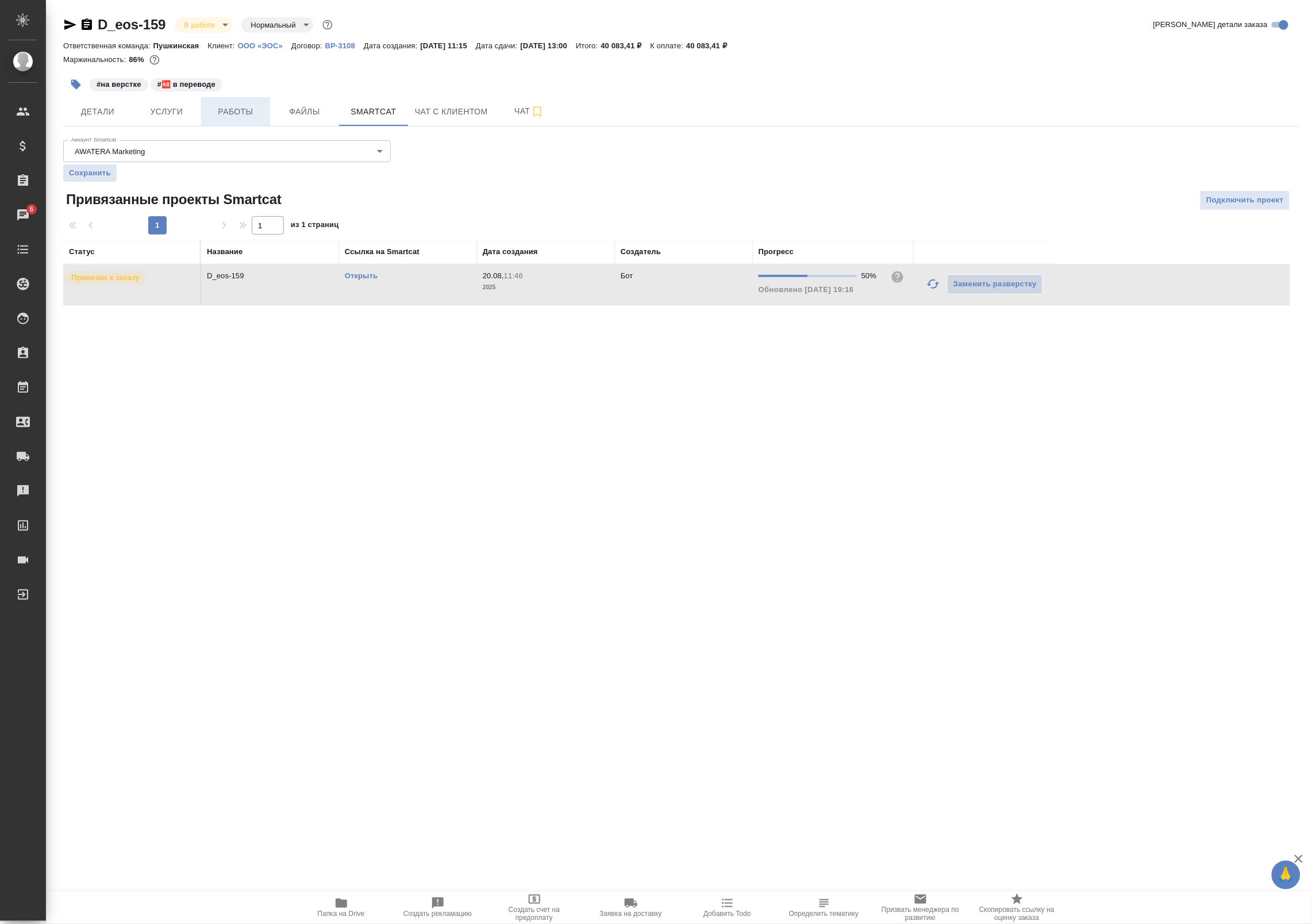
click at [221, 107] on span "Работы" at bounding box center [236, 111] width 56 height 14
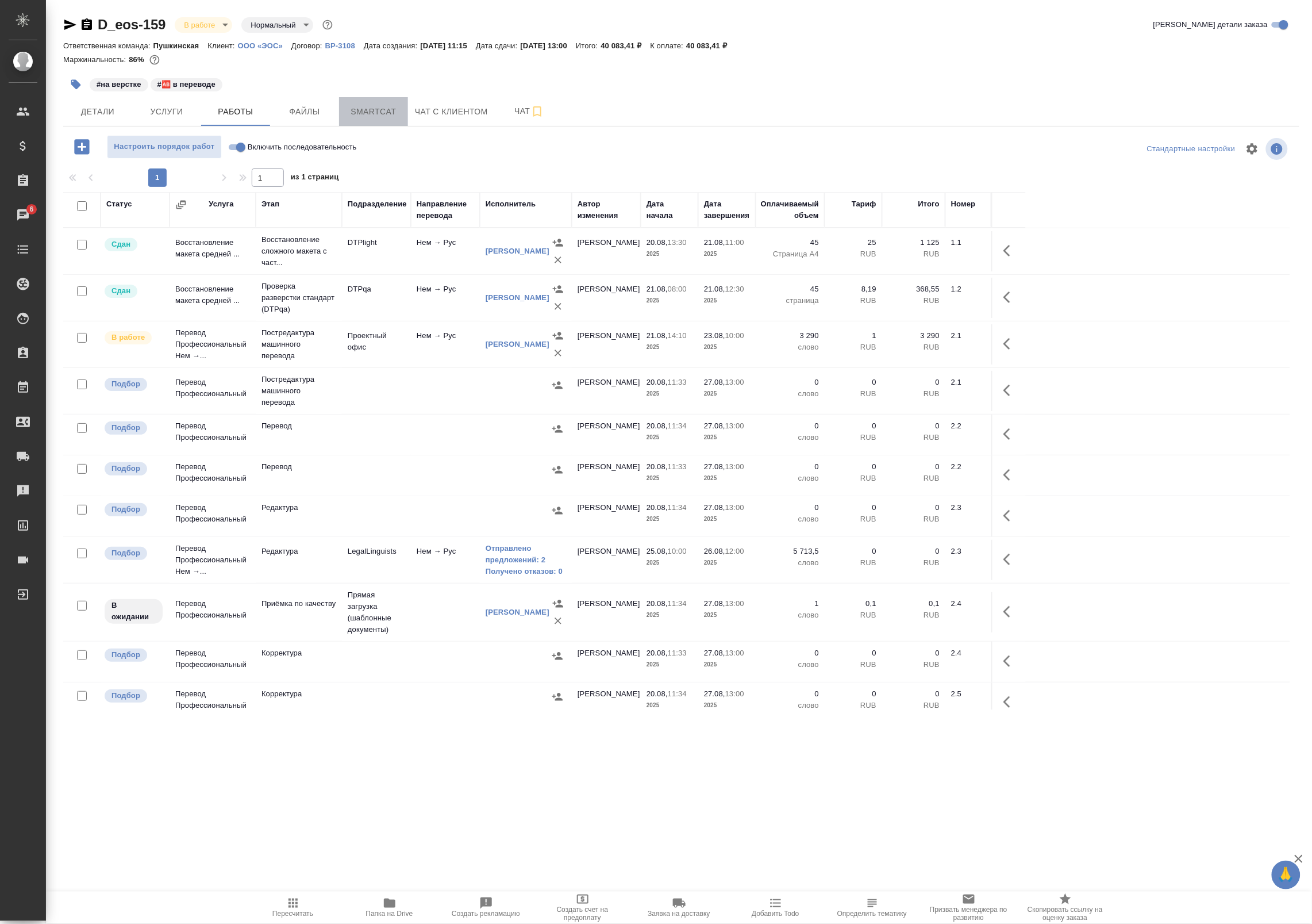
click at [366, 119] on span "Smartcat" at bounding box center [373, 111] width 56 height 14
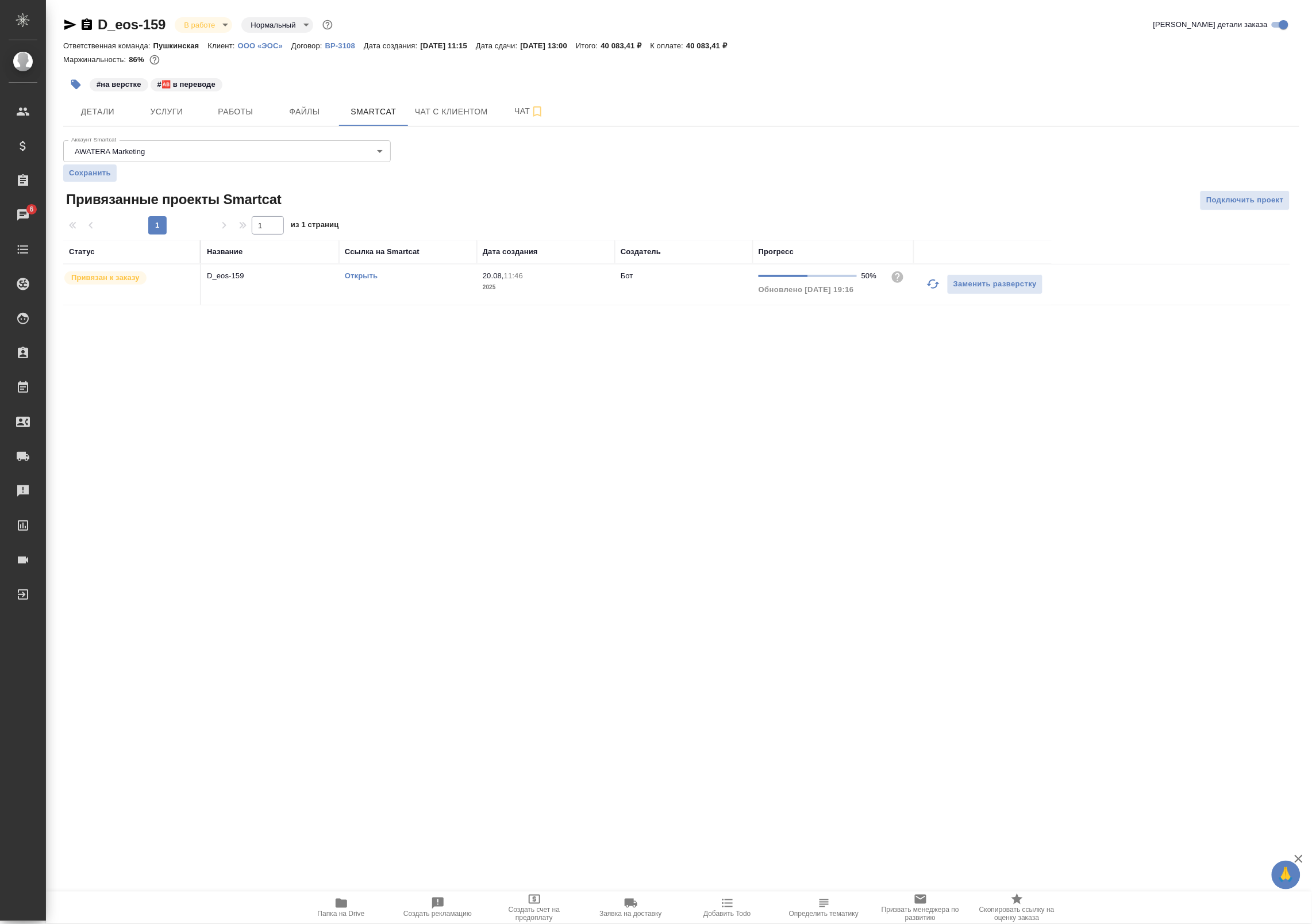
click at [360, 277] on link "Открыть" at bounding box center [361, 275] width 33 height 9
click at [231, 110] on span "Работы" at bounding box center [236, 111] width 56 height 14
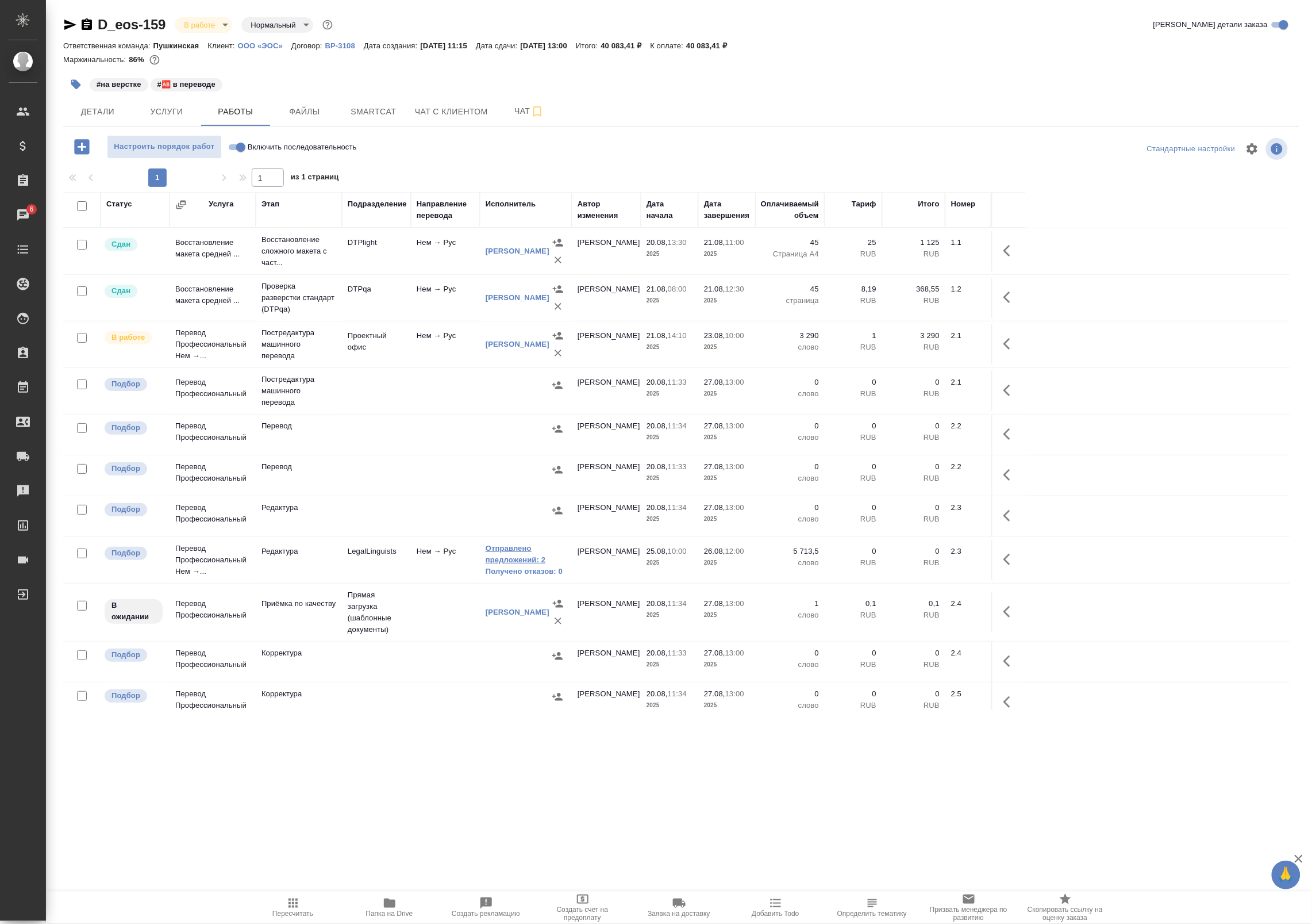
click at [515, 561] on link "Отправлено предложений: 2" at bounding box center [526, 554] width 80 height 23
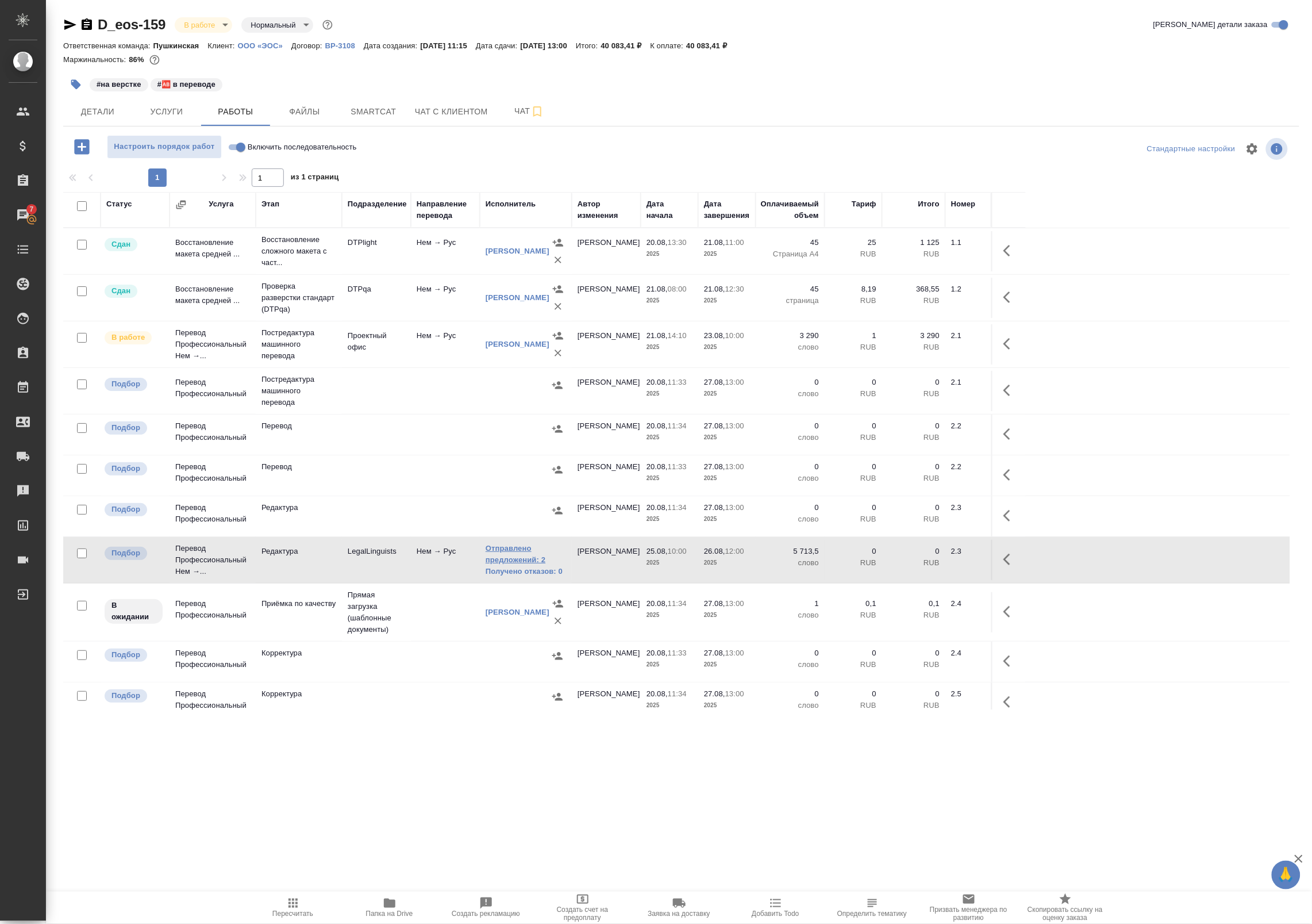
click at [504, 566] on link "Отправлено предложений: 2" at bounding box center [526, 554] width 80 height 23
drag, startPoint x: 396, startPoint y: 619, endPoint x: 402, endPoint y: 620, distance: 6.1
click at [396, 619] on td "Прямая загрузка (шаблонные документы)" at bounding box center [376, 612] width 69 height 57
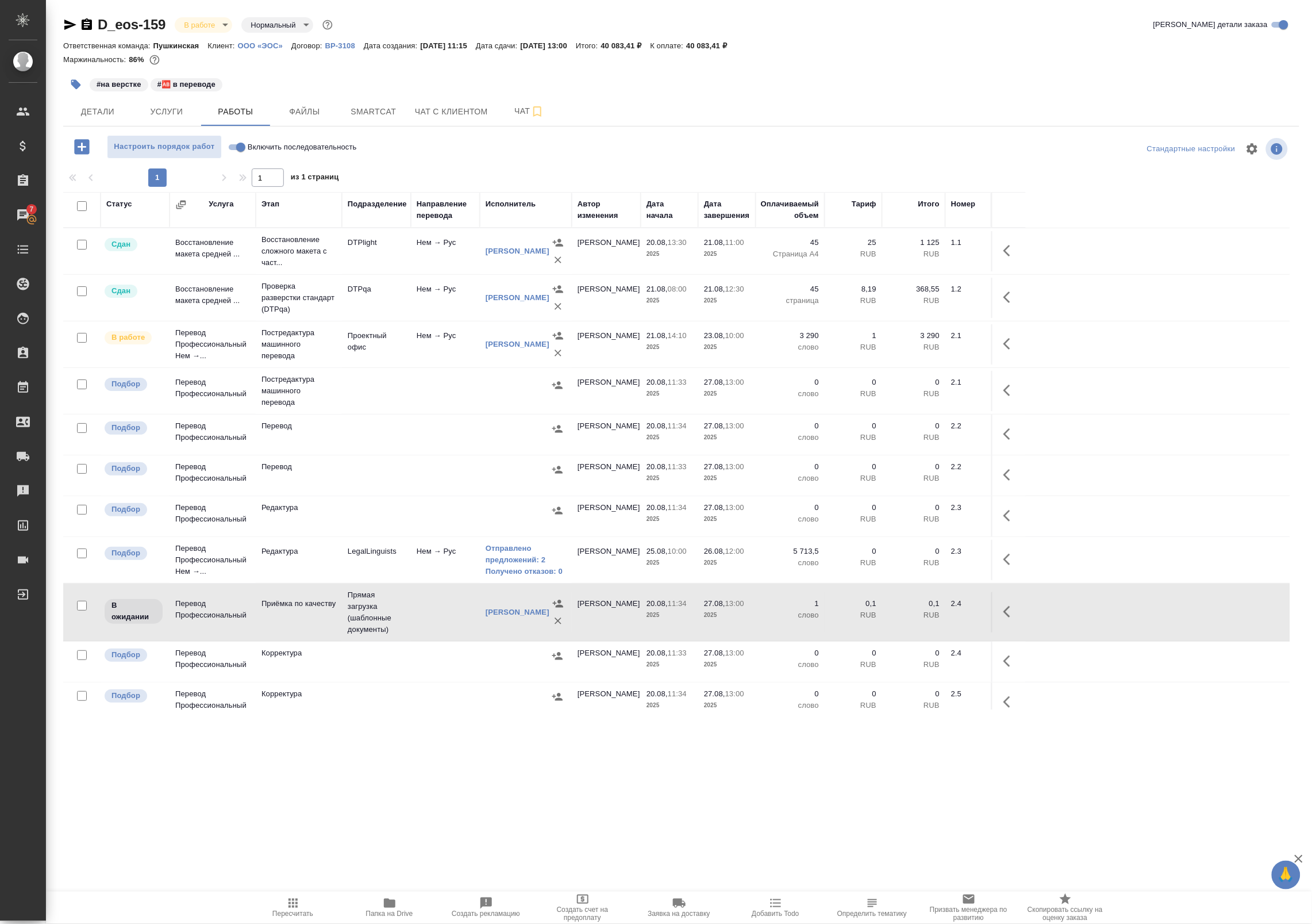
click at [426, 622] on td at bounding box center [445, 612] width 69 height 40
click at [1007, 618] on icon "button" at bounding box center [1007, 612] width 7 height 11
click at [921, 619] on icon "button" at bounding box center [926, 611] width 13 height 13
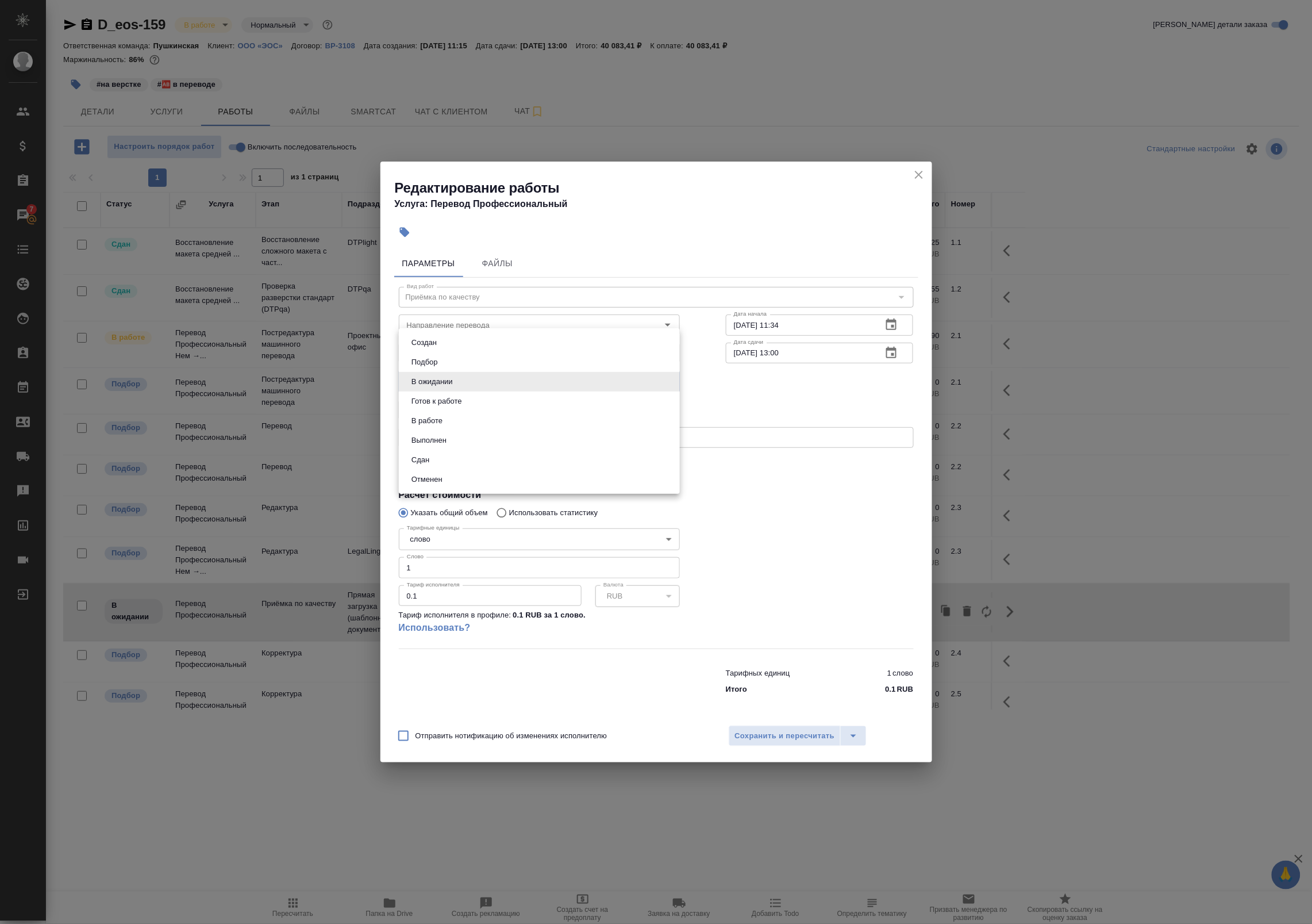
click at [459, 383] on body "🙏 .cls-1 fill:#fff; AWATERA Badanyan Artak Клиенты Спецификации Заказы 7 Чаты T…" at bounding box center [656, 462] width 1312 height 924
drag, startPoint x: 451, startPoint y: 425, endPoint x: 449, endPoint y: 400, distance: 25.1
click at [448, 402] on ul "Создан Подбор В ожидании Готов к работе В работе Выполнен Сдан Отменен" at bounding box center [540, 411] width 282 height 166
click at [449, 400] on button "Готов к работе" at bounding box center [437, 400] width 57 height 12
type input "readyForWork"
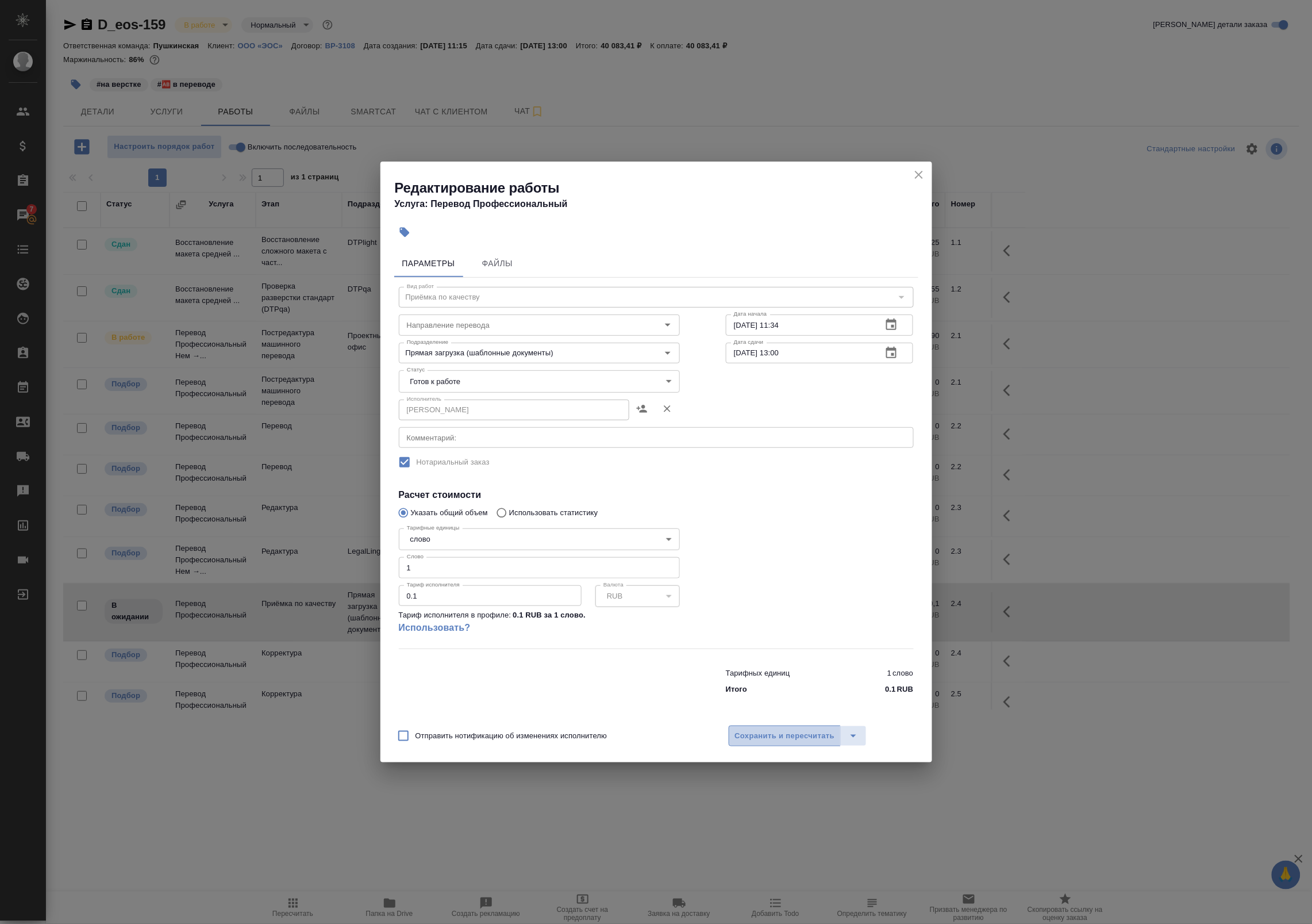
click at [763, 734] on span "Сохранить и пересчитать" at bounding box center [785, 736] width 100 height 13
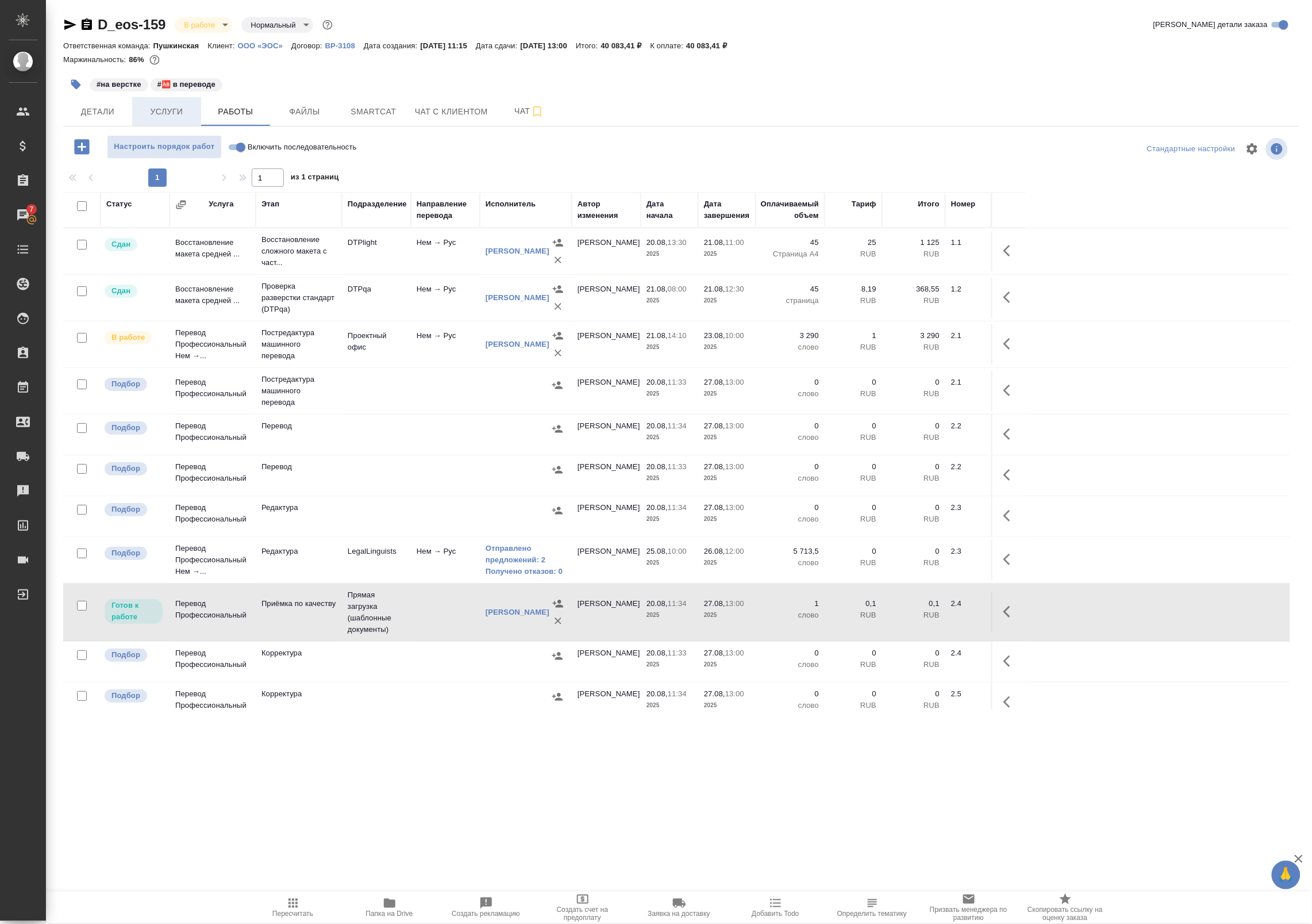
click at [170, 107] on span "Услуги" at bounding box center [167, 111] width 56 height 14
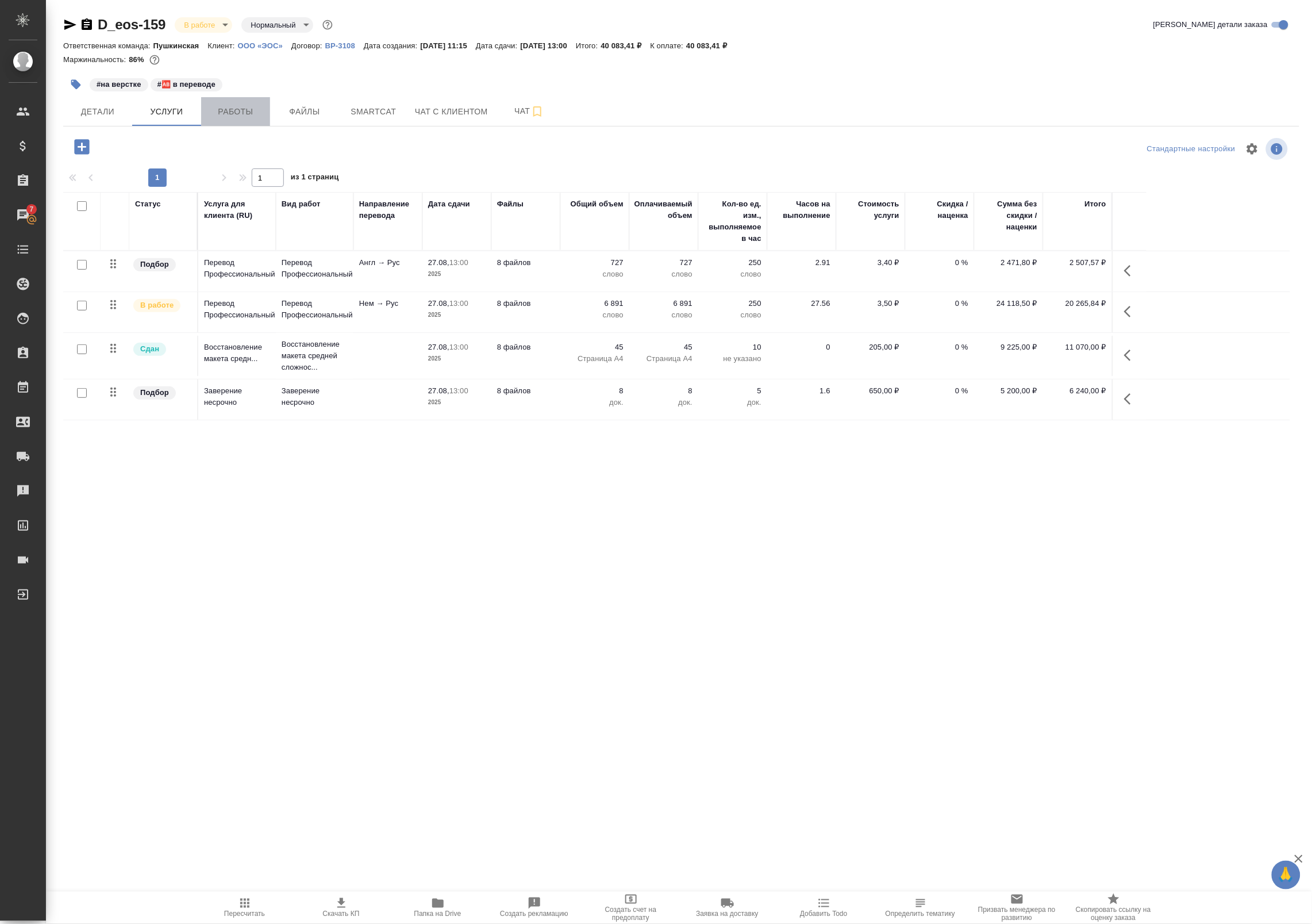
click at [225, 109] on span "Работы" at bounding box center [236, 111] width 56 height 14
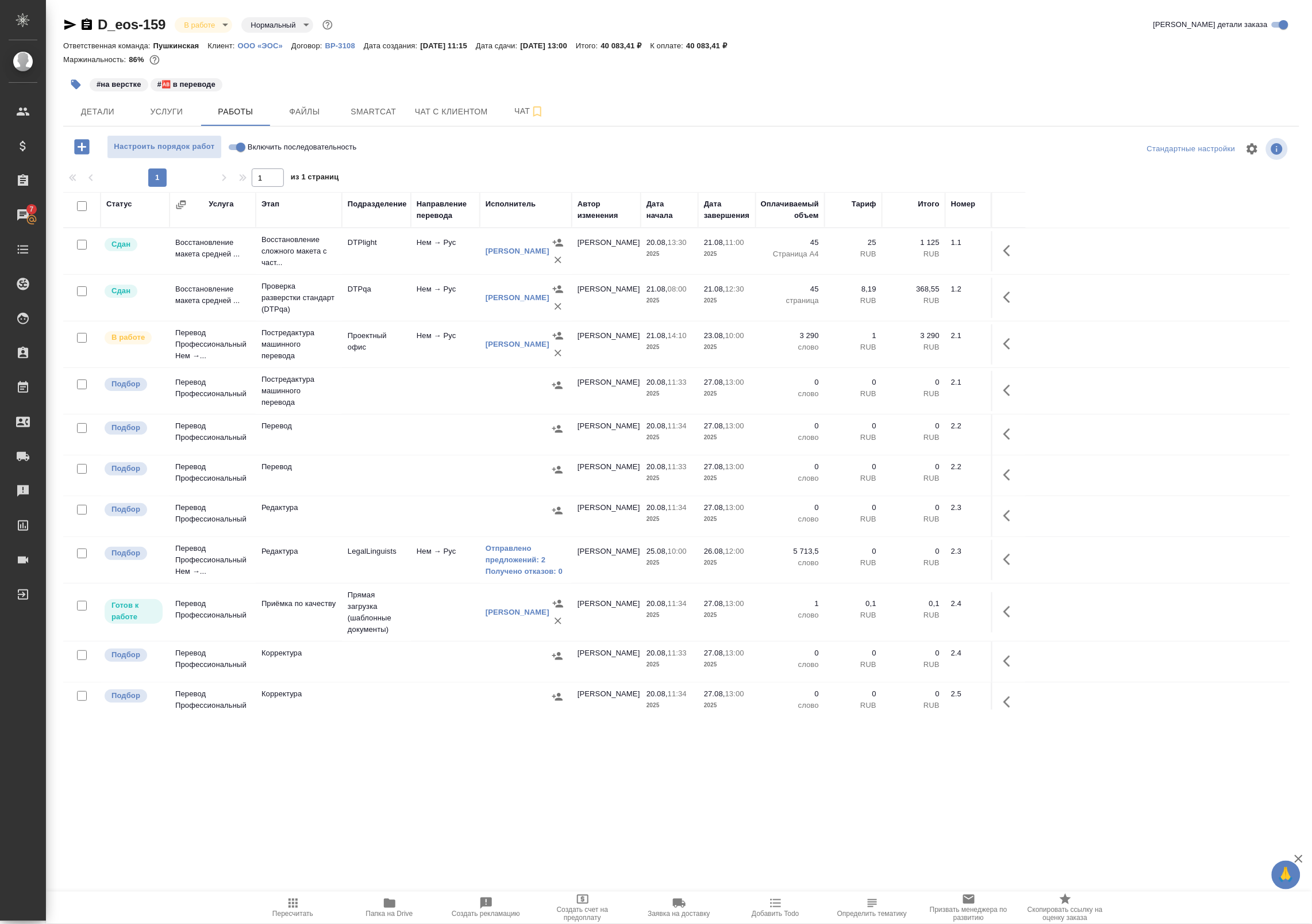
click at [1006, 619] on icon "button" at bounding box center [1010, 611] width 13 height 13
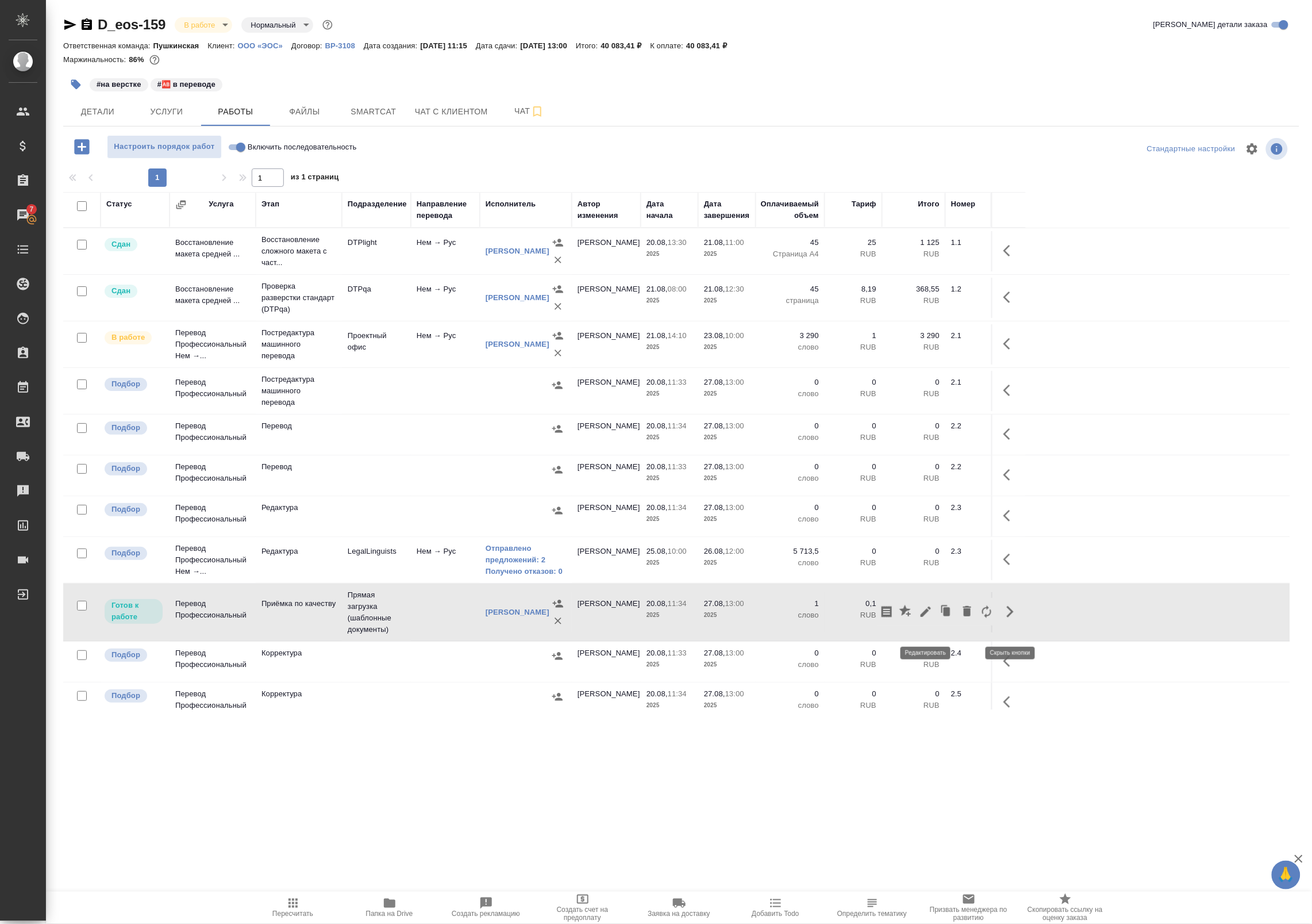
click at [925, 619] on icon "button" at bounding box center [926, 611] width 13 height 13
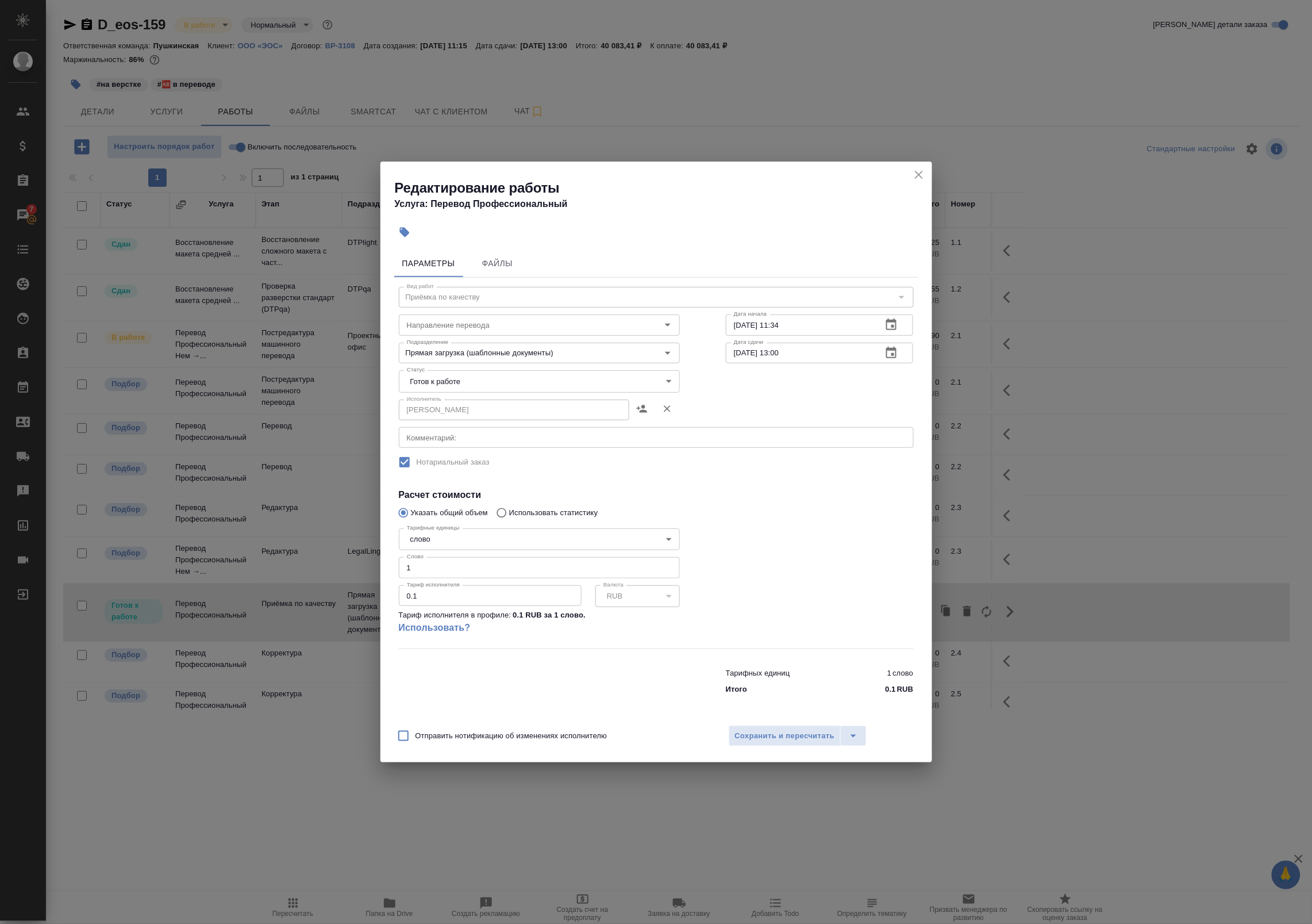
click at [471, 379] on body "🙏 .cls-1 fill:#fff; AWATERA Badanyan Artak Клиенты Спецификации Заказы 7 Чаты T…" at bounding box center [656, 462] width 1312 height 924
click at [455, 364] on button "В ожидании" at bounding box center [432, 362] width 48 height 12
type input "pending"
click at [484, 377] on body "🙏 .cls-1 fill:#fff; AWATERA Badanyan Artak Клиенты Спецификации Заказы 7 Чаты T…" at bounding box center [656, 462] width 1312 height 924
click at [464, 381] on li "В ожидании" at bounding box center [540, 381] width 282 height 19
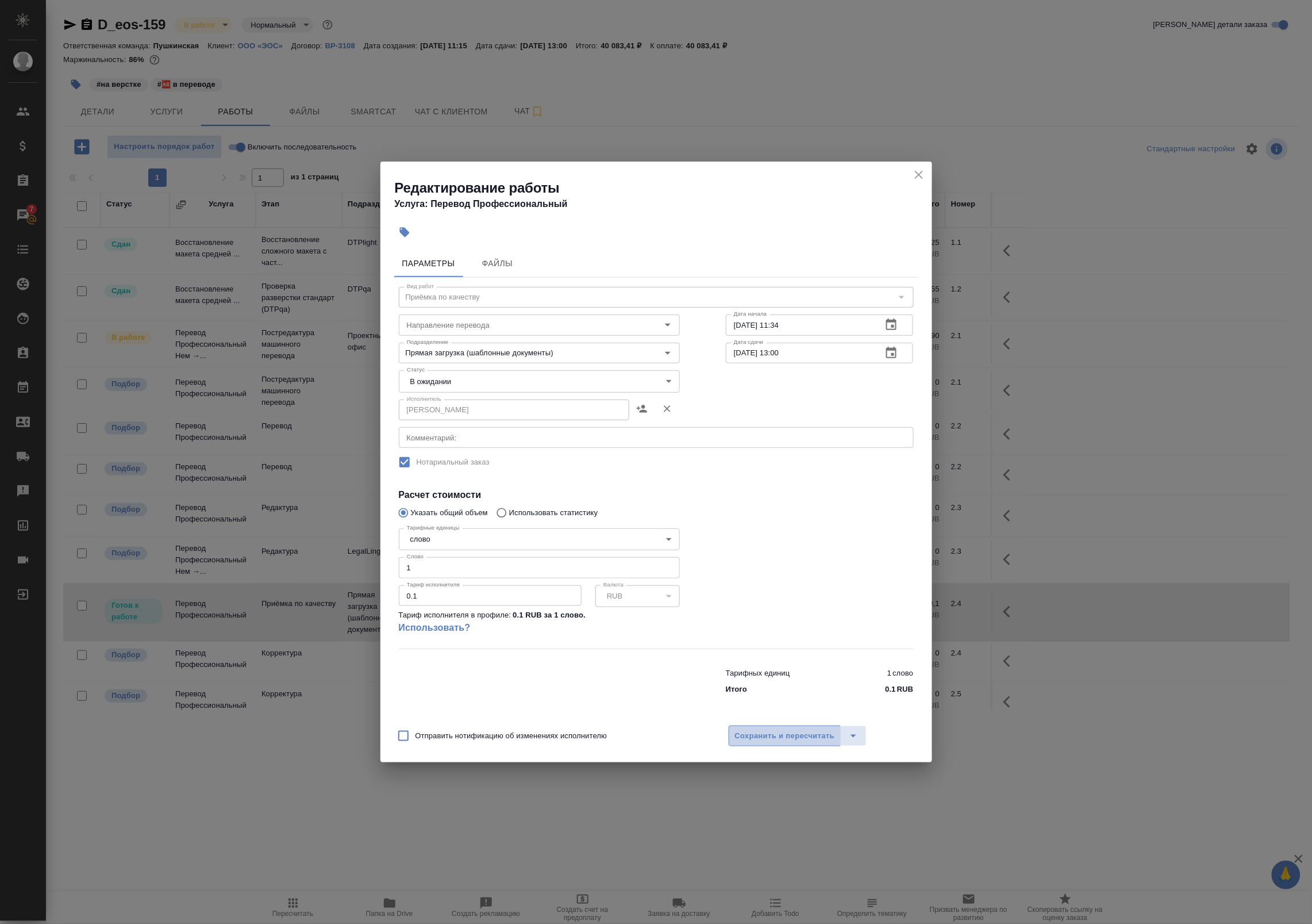
click at [746, 734] on span "Сохранить и пересчитать" at bounding box center [785, 736] width 100 height 13
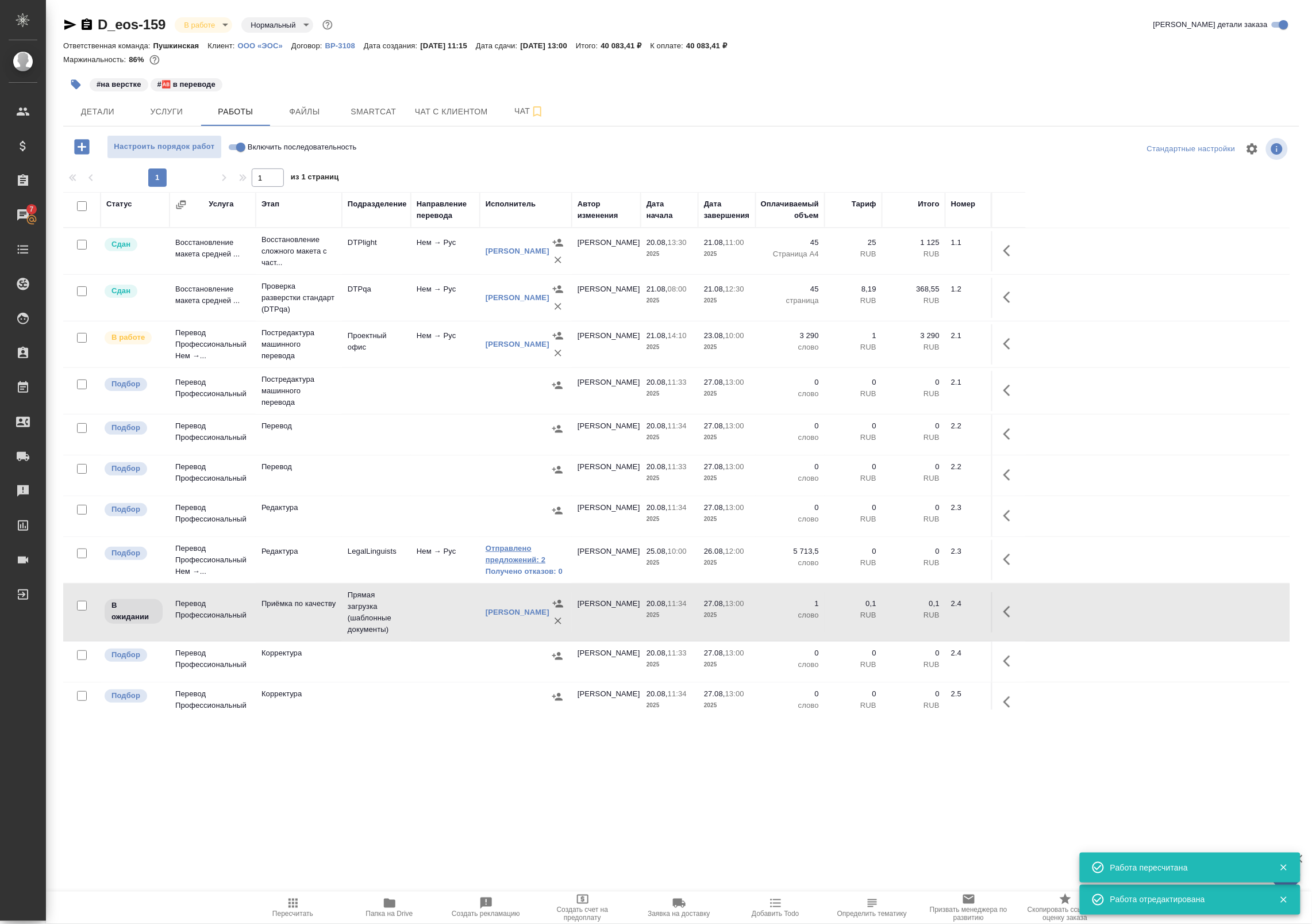
click at [509, 566] on link "Отправлено предложений: 2" at bounding box center [526, 554] width 80 height 23
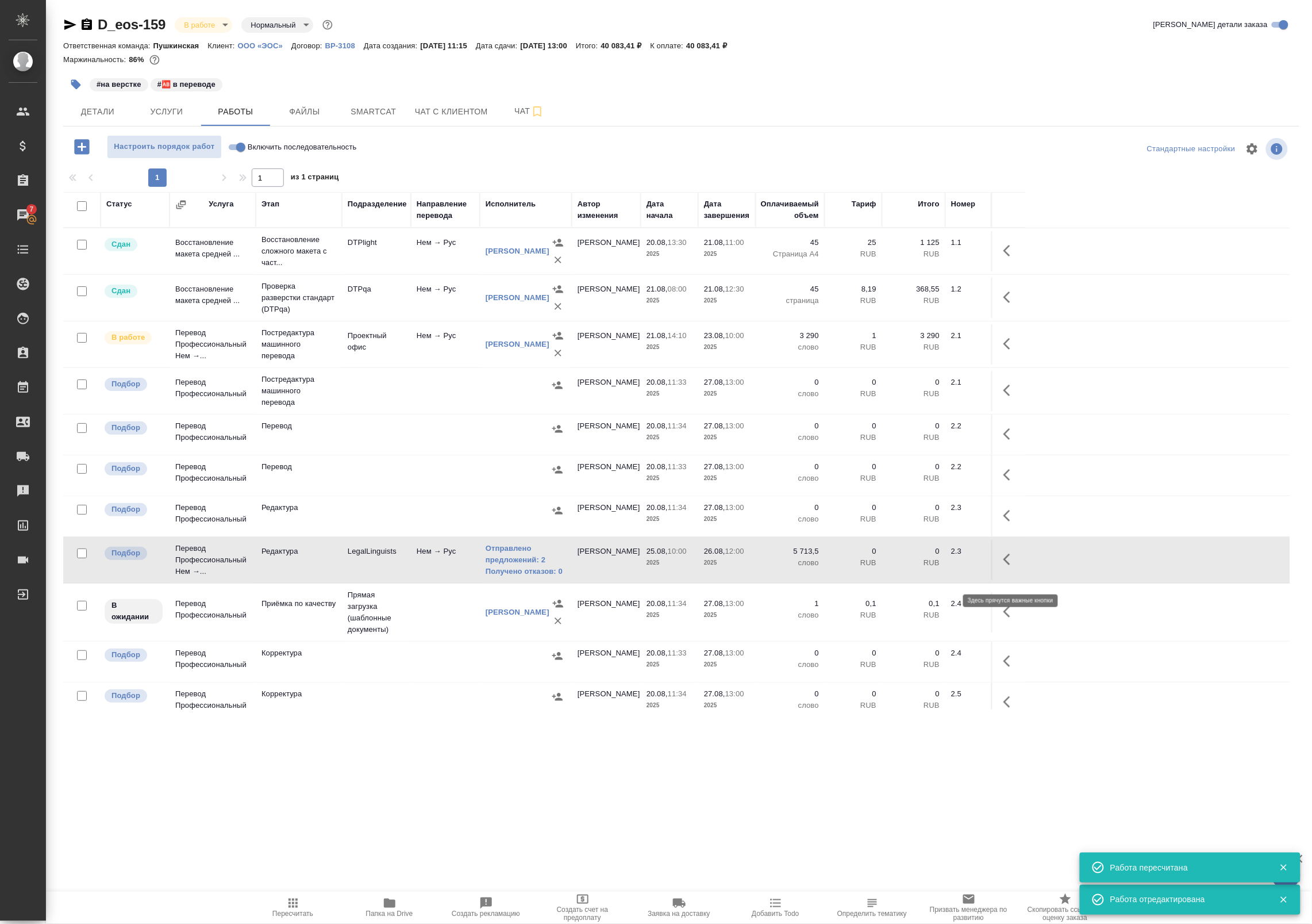
click at [1010, 566] on icon "button" at bounding box center [1010, 559] width 13 height 13
click at [904, 565] on icon "button" at bounding box center [906, 559] width 11 height 11
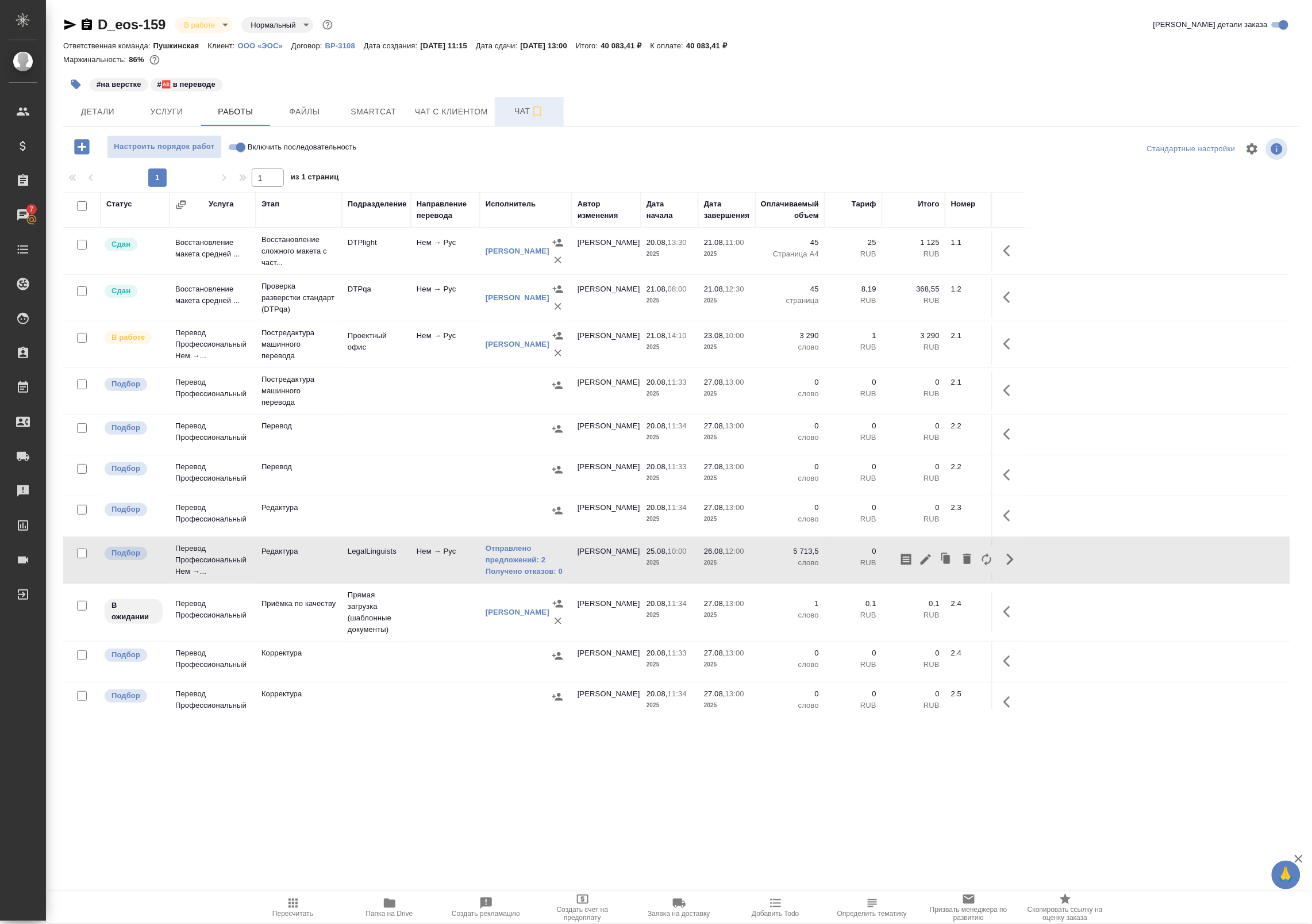
click at [504, 99] on button "Чат" at bounding box center [530, 111] width 69 height 29
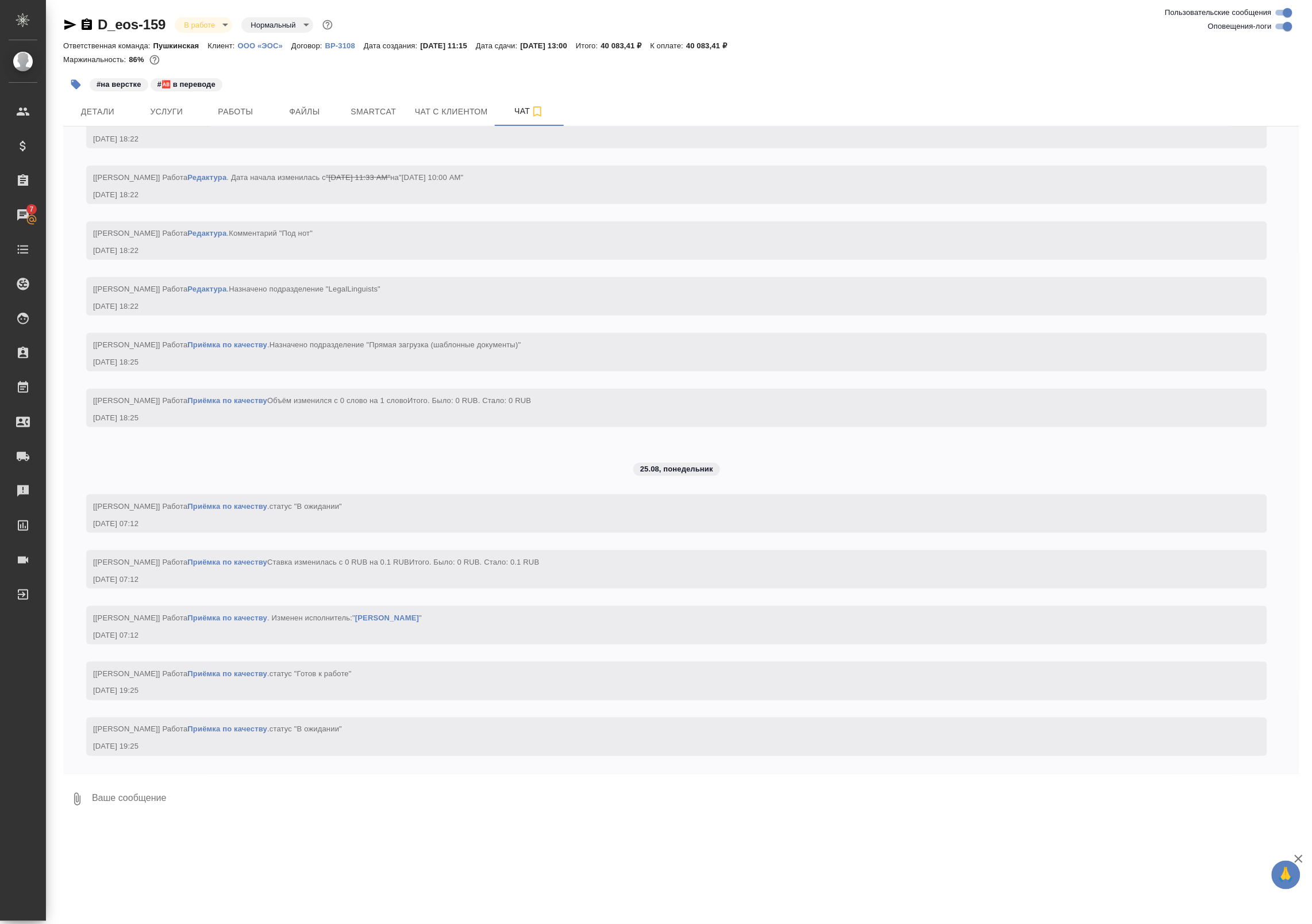
scroll to position [3908, 0]
click at [182, 114] on span "Услуги" at bounding box center [167, 111] width 56 height 14
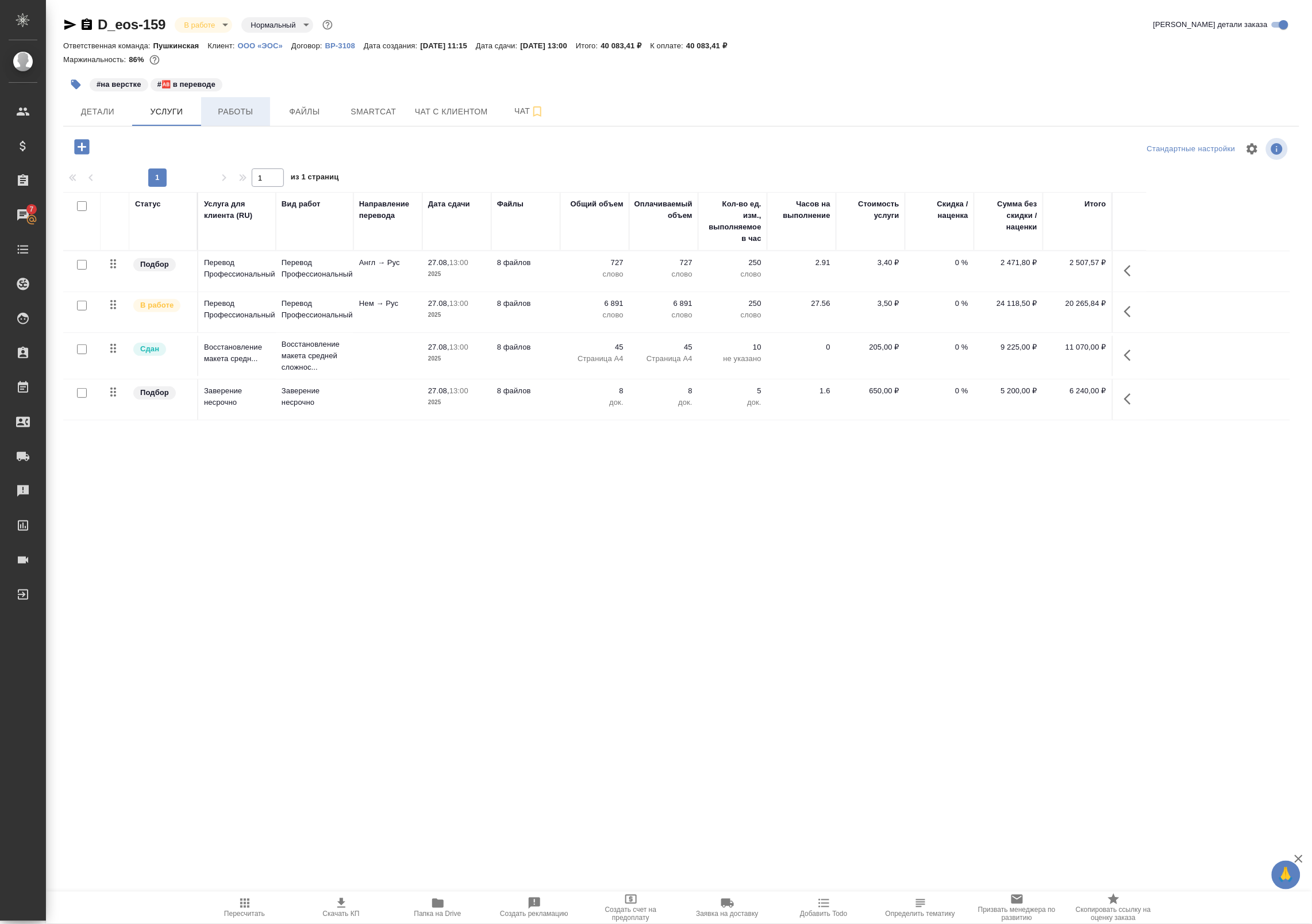
click at [243, 105] on span "Работы" at bounding box center [236, 111] width 56 height 14
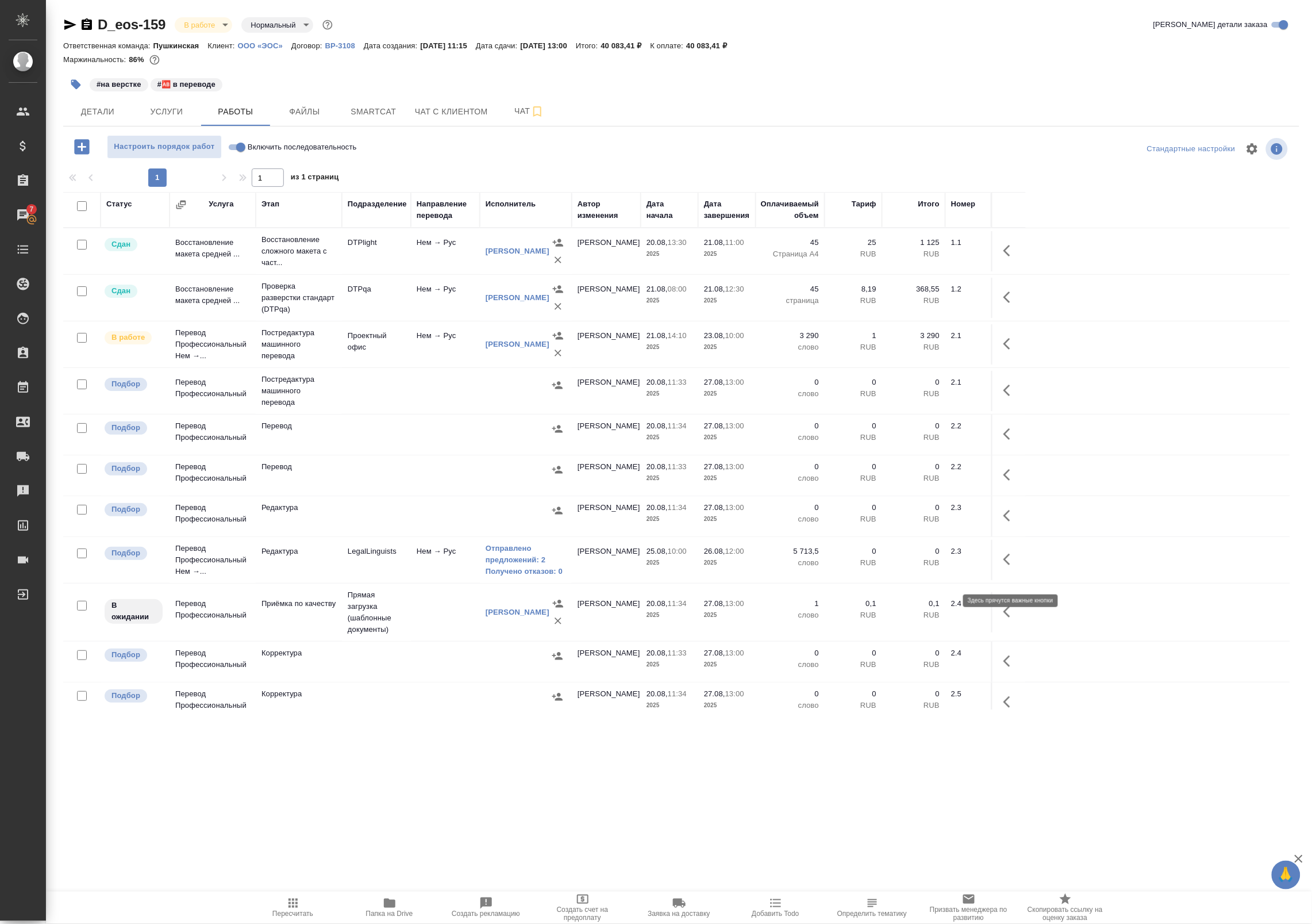
click at [1005, 566] on icon "button" at bounding box center [1010, 559] width 13 height 13
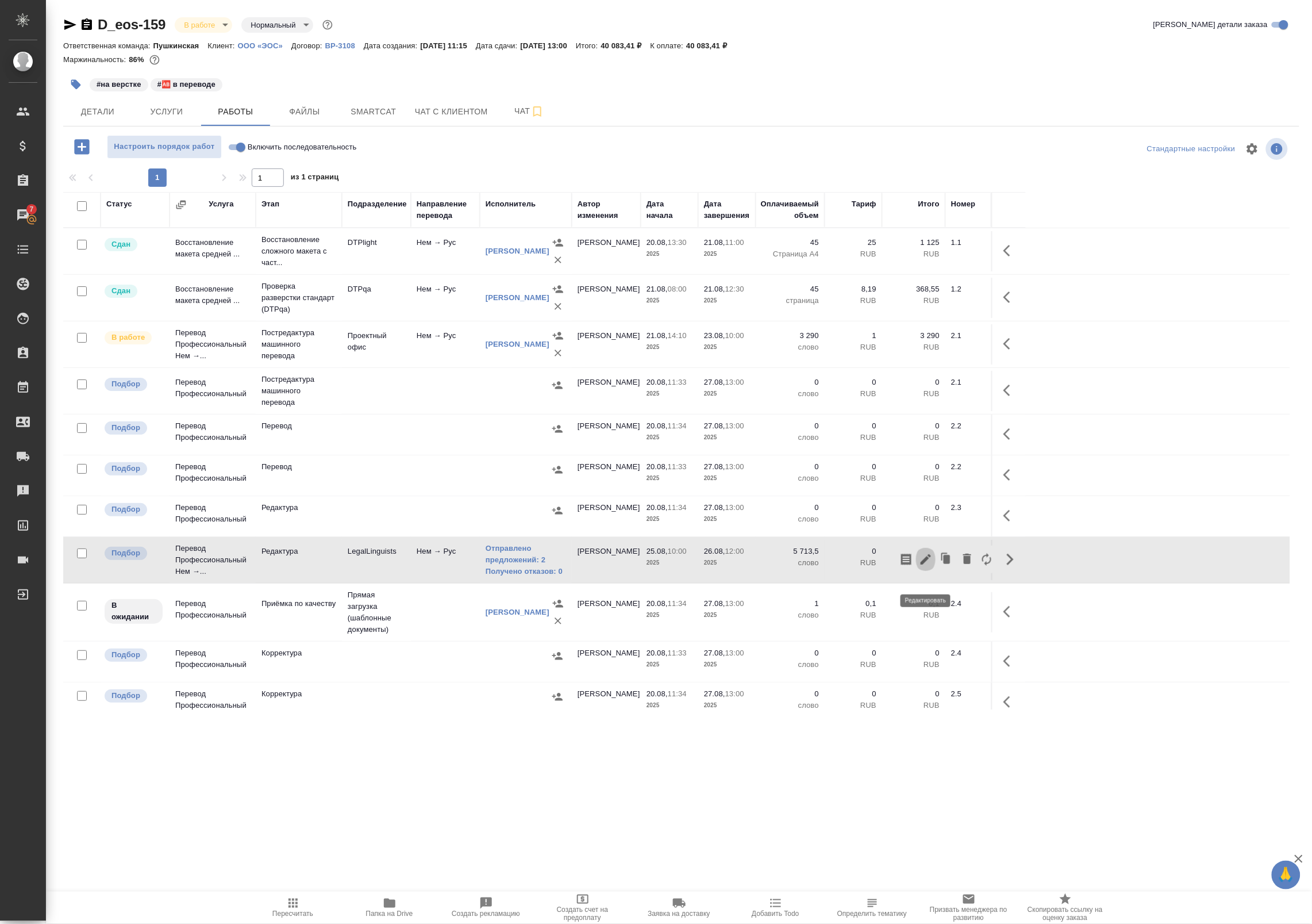
click at [926, 566] on icon "button" at bounding box center [926, 559] width 13 height 13
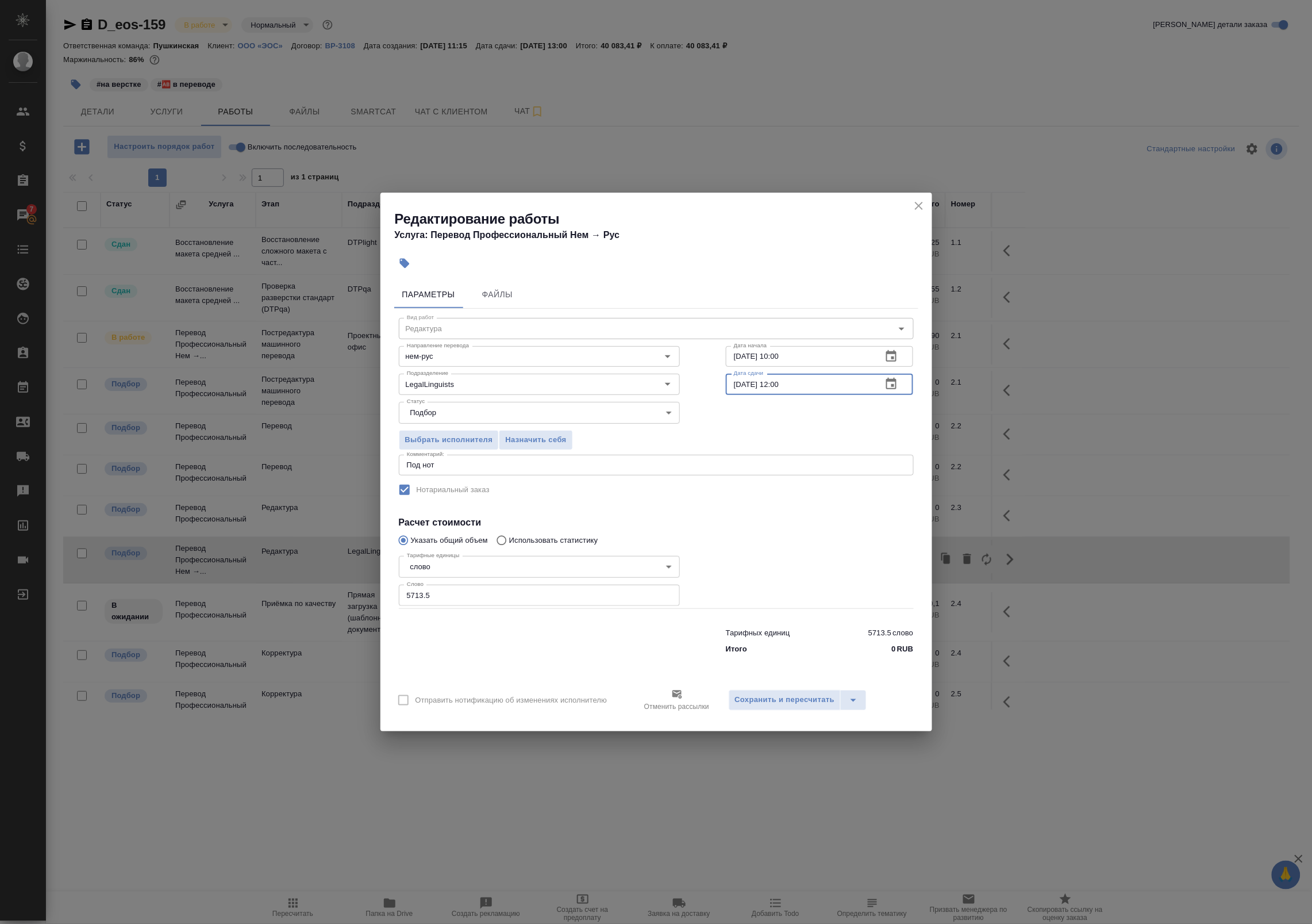
drag, startPoint x: 740, startPoint y: 386, endPoint x: 742, endPoint y: 397, distance: 11.2
click at [740, 389] on input "26.08.2025 12:00" at bounding box center [800, 384] width 147 height 21
click at [893, 391] on button "button" at bounding box center [892, 384] width 28 height 28
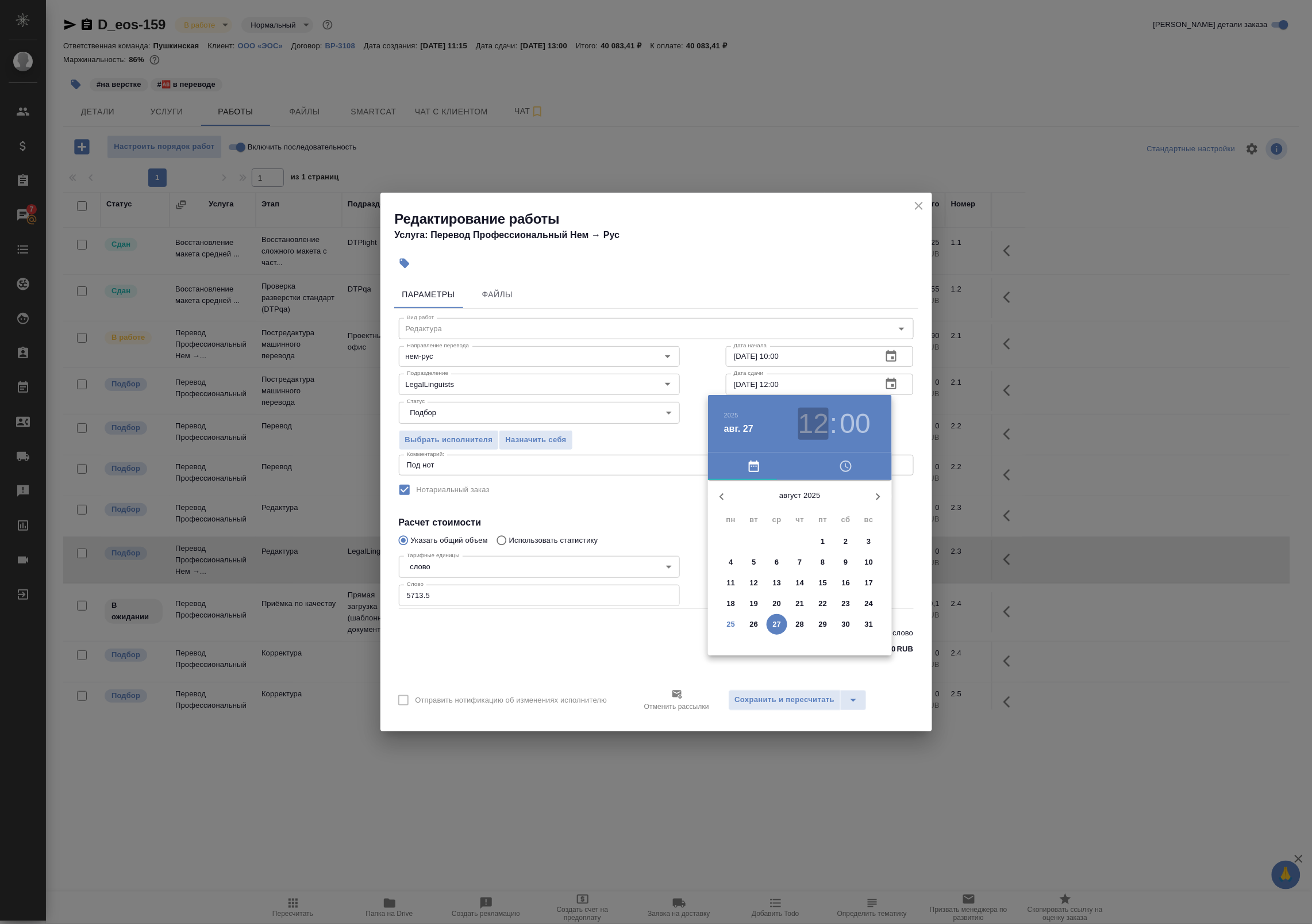
click at [809, 426] on h3 "12" at bounding box center [814, 424] width 31 height 33
click at [737, 570] on div at bounding box center [801, 570] width 149 height 149
type input "27.08.2025 09:00"
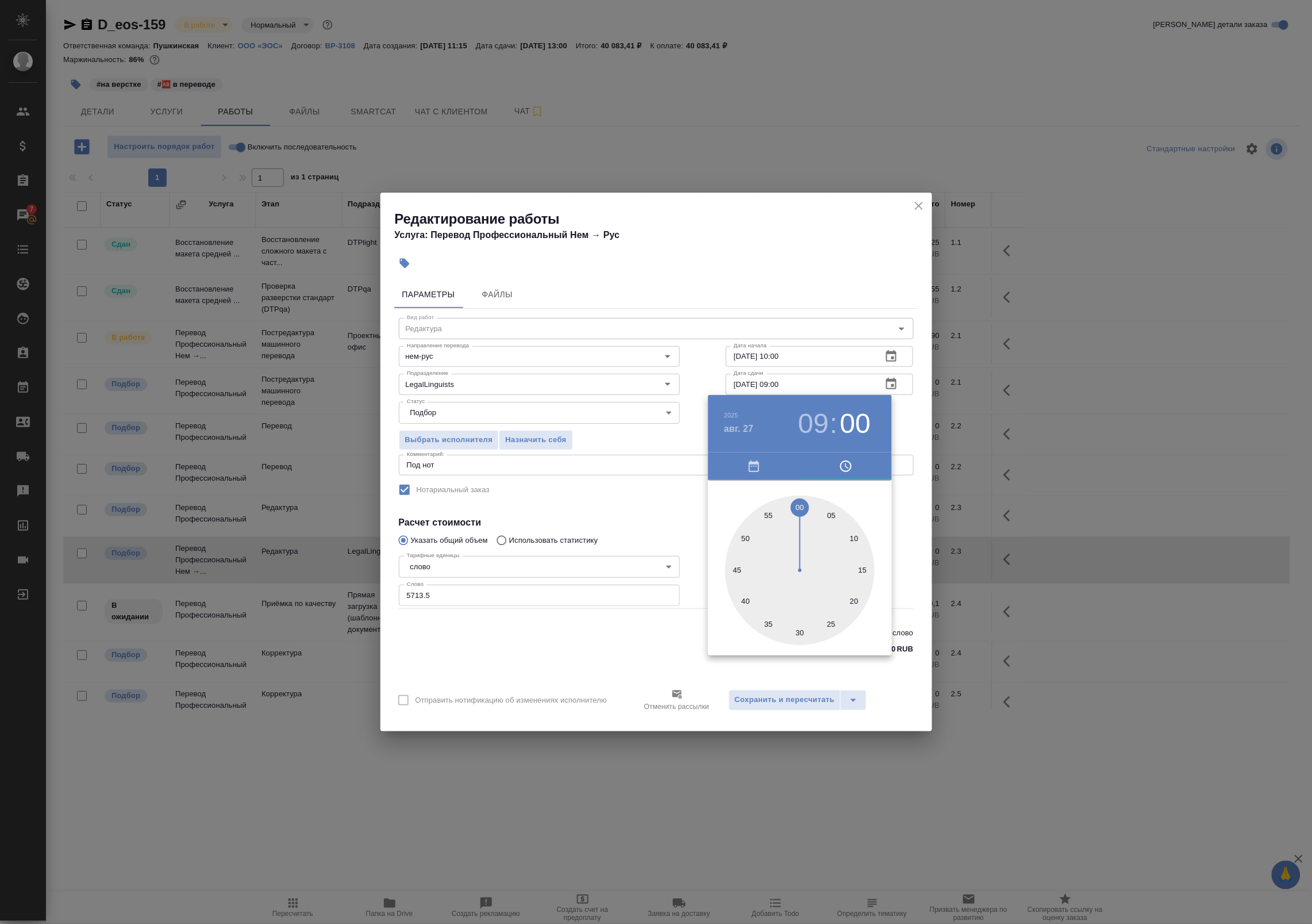
click at [914, 424] on div at bounding box center [656, 462] width 1312 height 924
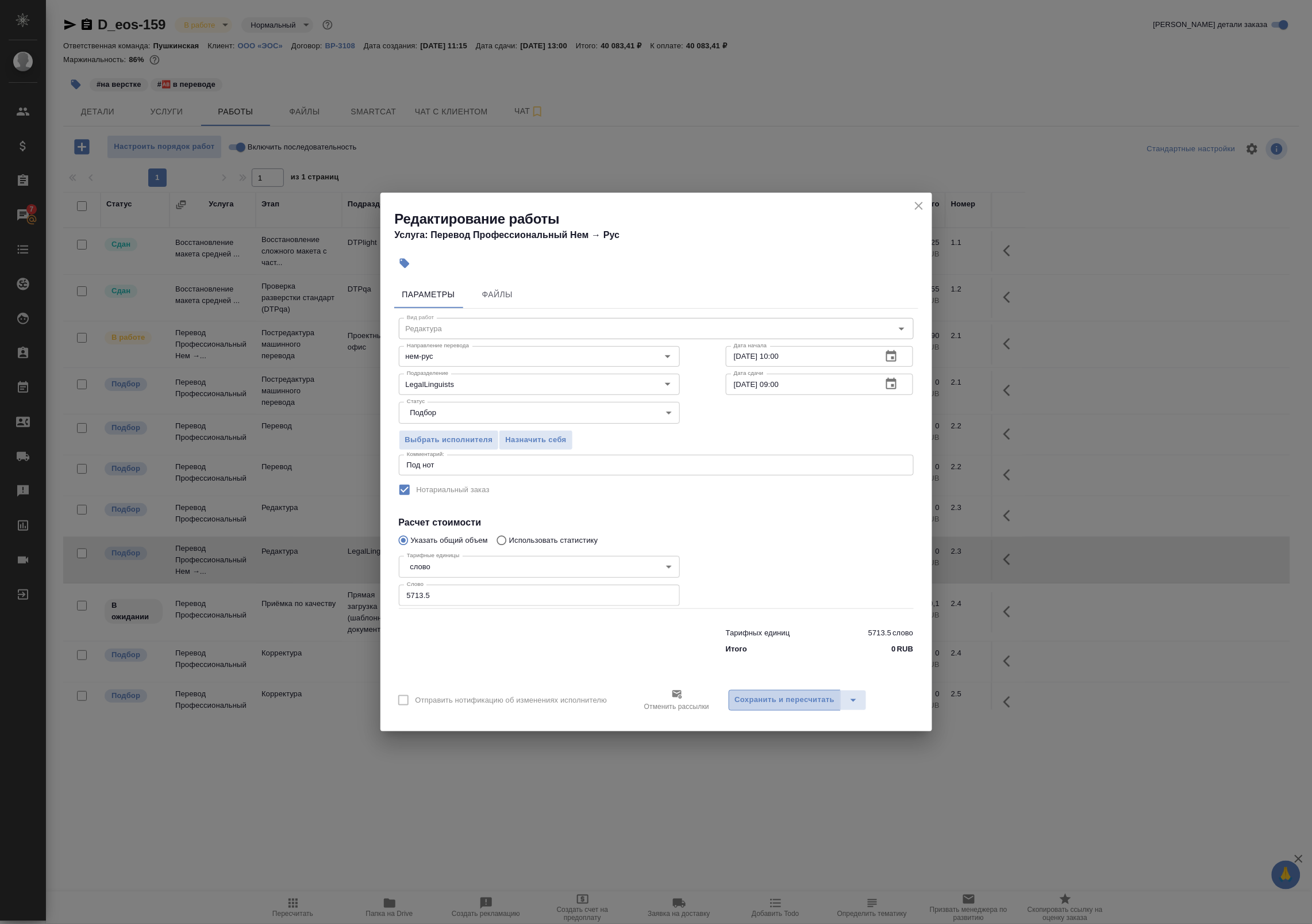
click at [792, 708] on button "Сохранить и пересчитать" at bounding box center [785, 700] width 113 height 21
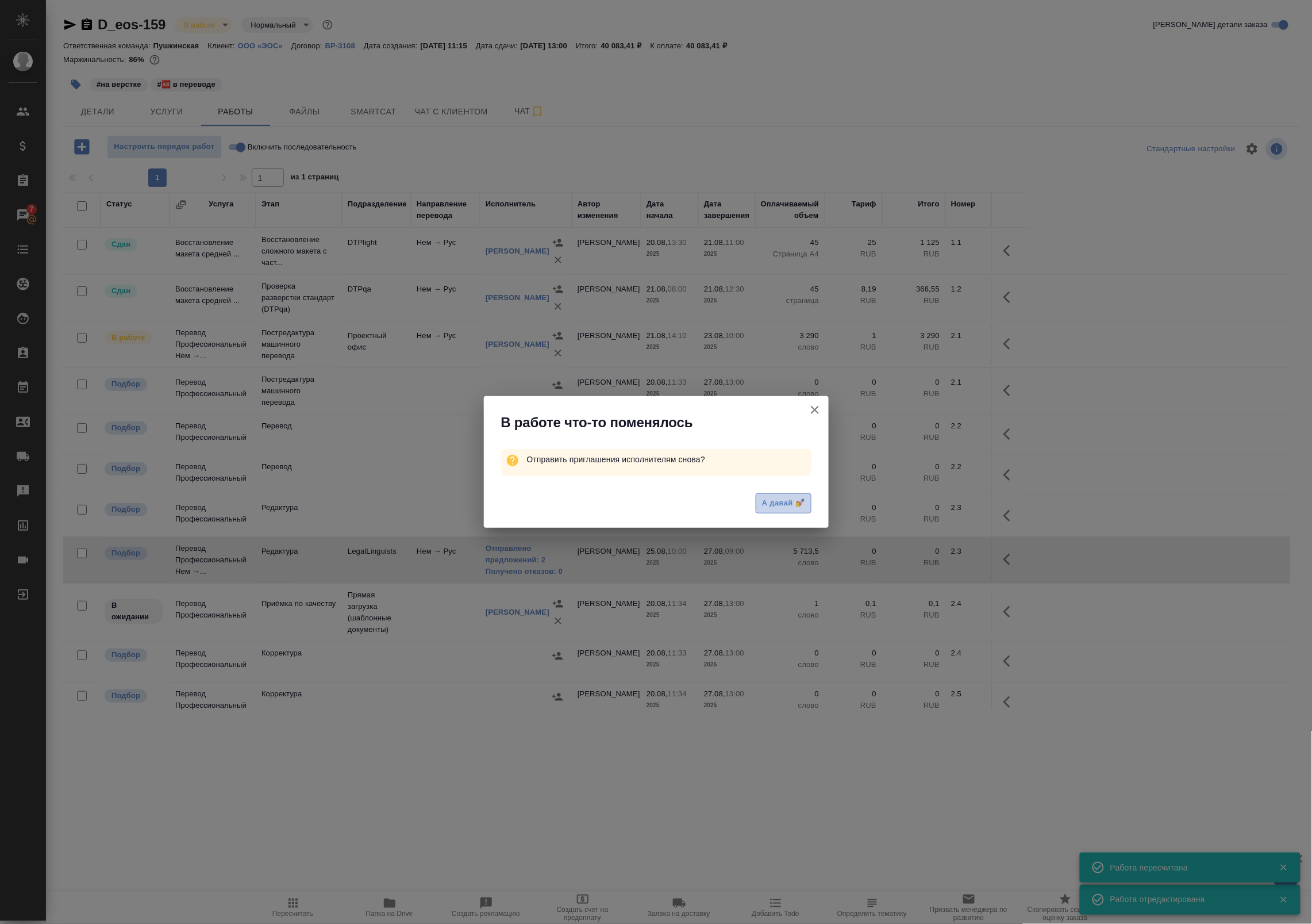
click at [768, 507] on span "А давай 💅" at bounding box center [783, 504] width 42 height 13
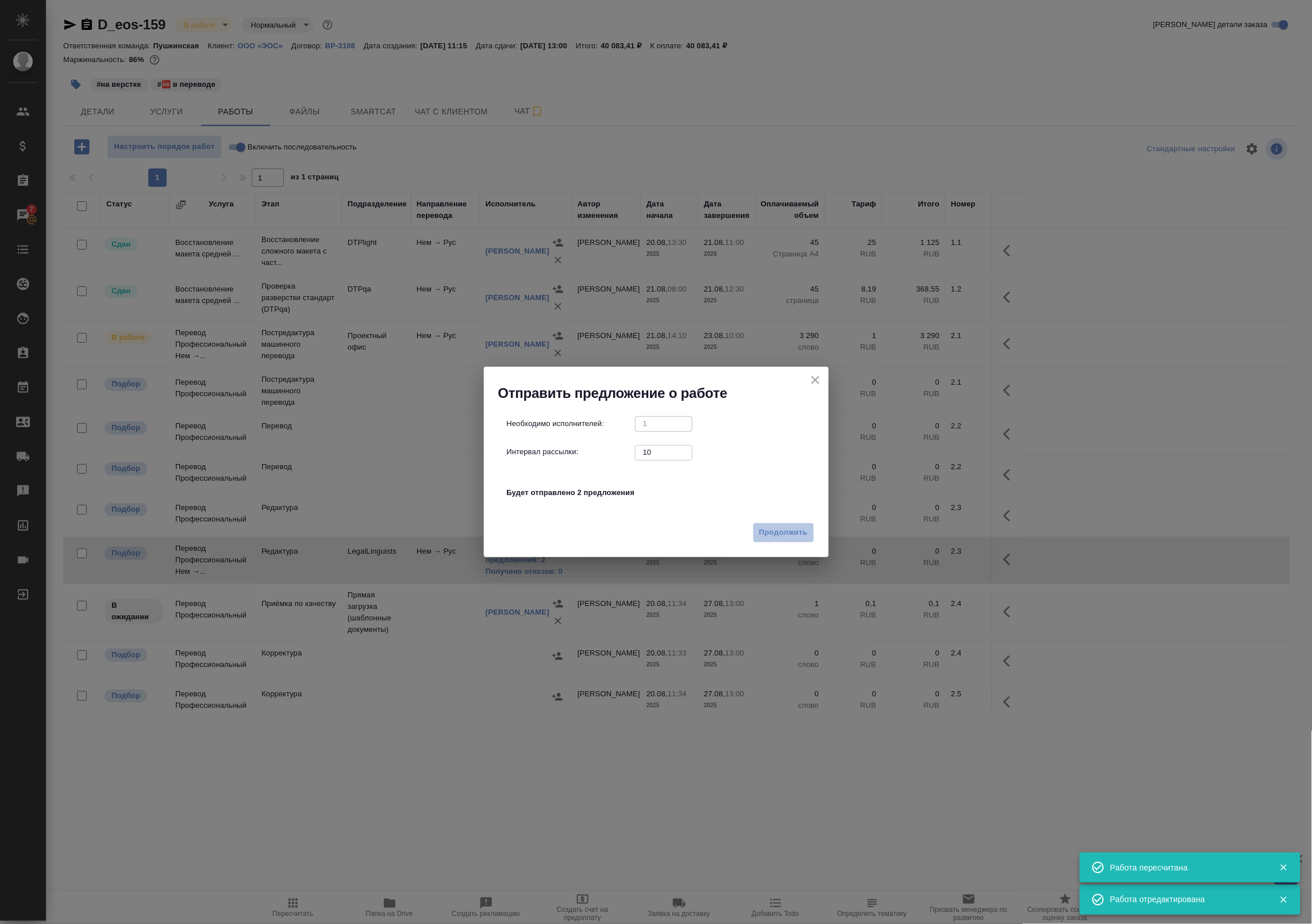
drag, startPoint x: 778, startPoint y: 535, endPoint x: 673, endPoint y: 499, distance: 111.0
click at [678, 501] on div "Отправить предложение о работе Необходимо исполнителей: 1 ​ Интервал рассылки: …" at bounding box center [656, 462] width 345 height 191
drag, startPoint x: 663, startPoint y: 458, endPoint x: 580, endPoint y: 443, distance: 84.3
click at [580, 443] on div "Необходимо исполнителей: 1 ​ Интервал рассылки: 10 ​ Будет отправлено 2 предлож…" at bounding box center [661, 464] width 308 height 96
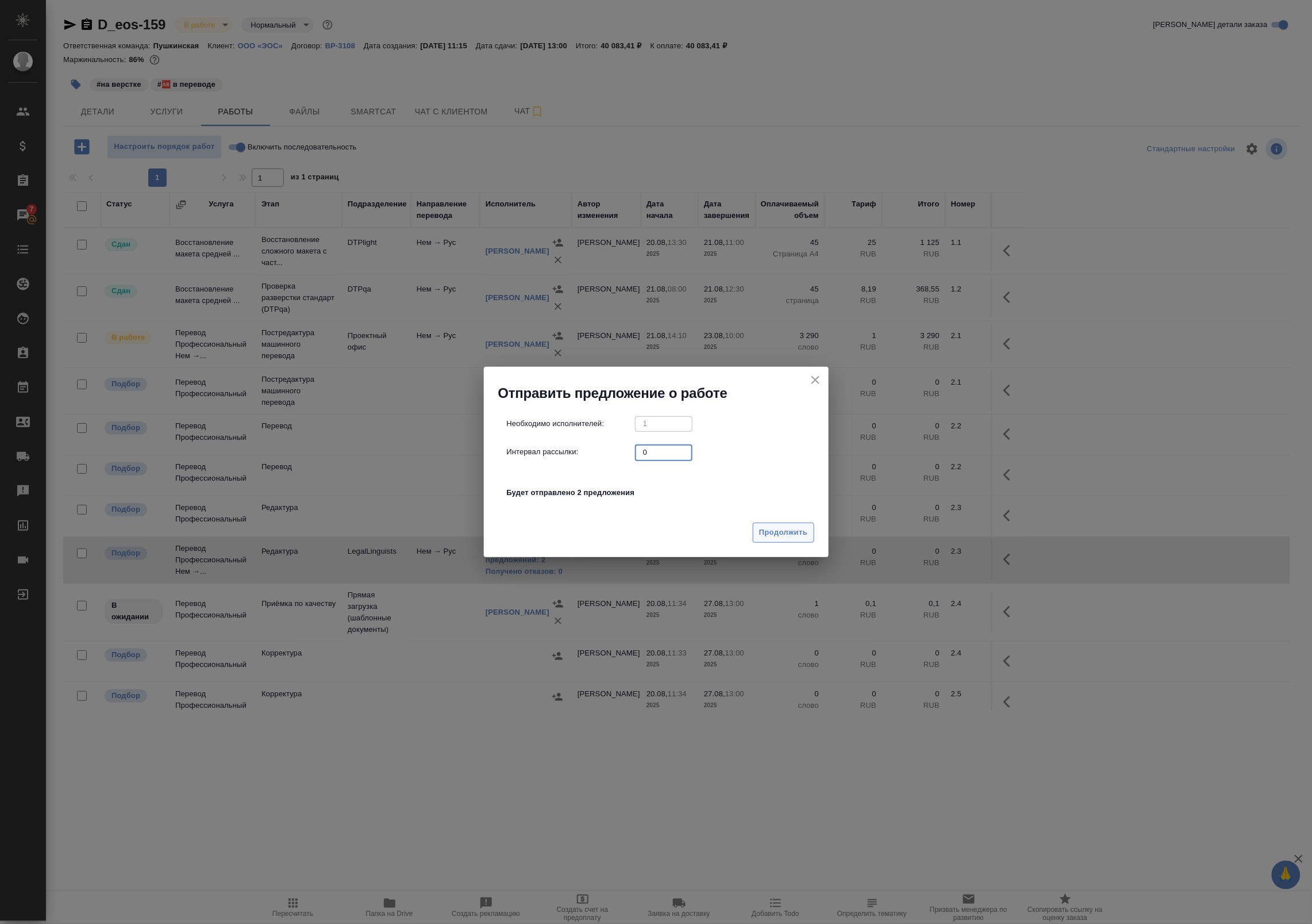
type input "0"
click at [780, 527] on span "Продолжить" at bounding box center [783, 532] width 48 height 13
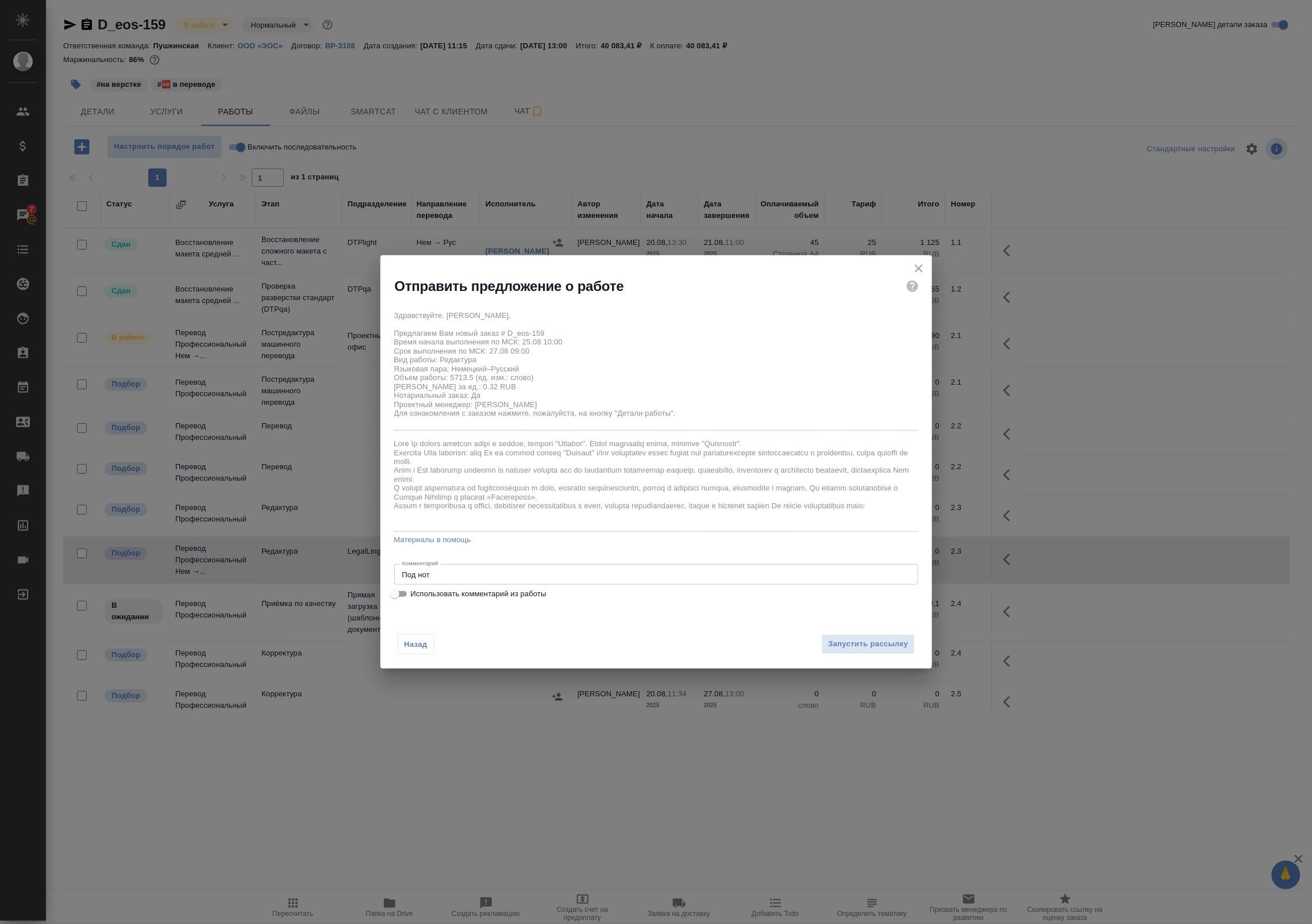
click at [490, 594] on span "Использовать комментарий из работы" at bounding box center [479, 594] width 136 height 11
click at [416, 594] on input "Использовать комментарий из работы" at bounding box center [395, 594] width 41 height 13
checkbox input "true"
type textarea "Под нот Под нот"
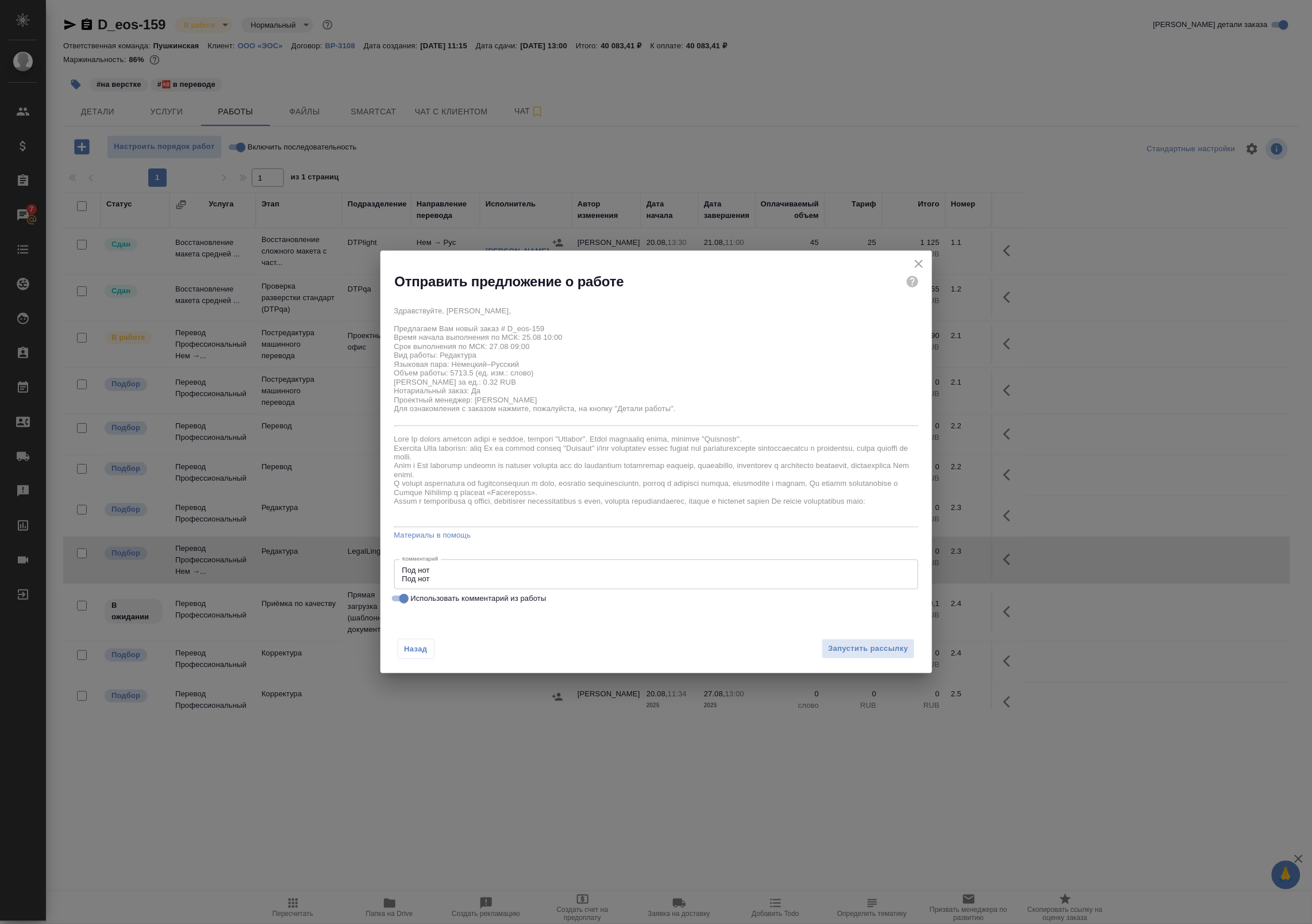
click at [490, 594] on span "Использовать комментарий из работы" at bounding box center [479, 598] width 136 height 11
click at [425, 594] on input "Использовать комментарий из работы" at bounding box center [403, 598] width 41 height 13
checkbox input "false"
type textarea "Под нот"
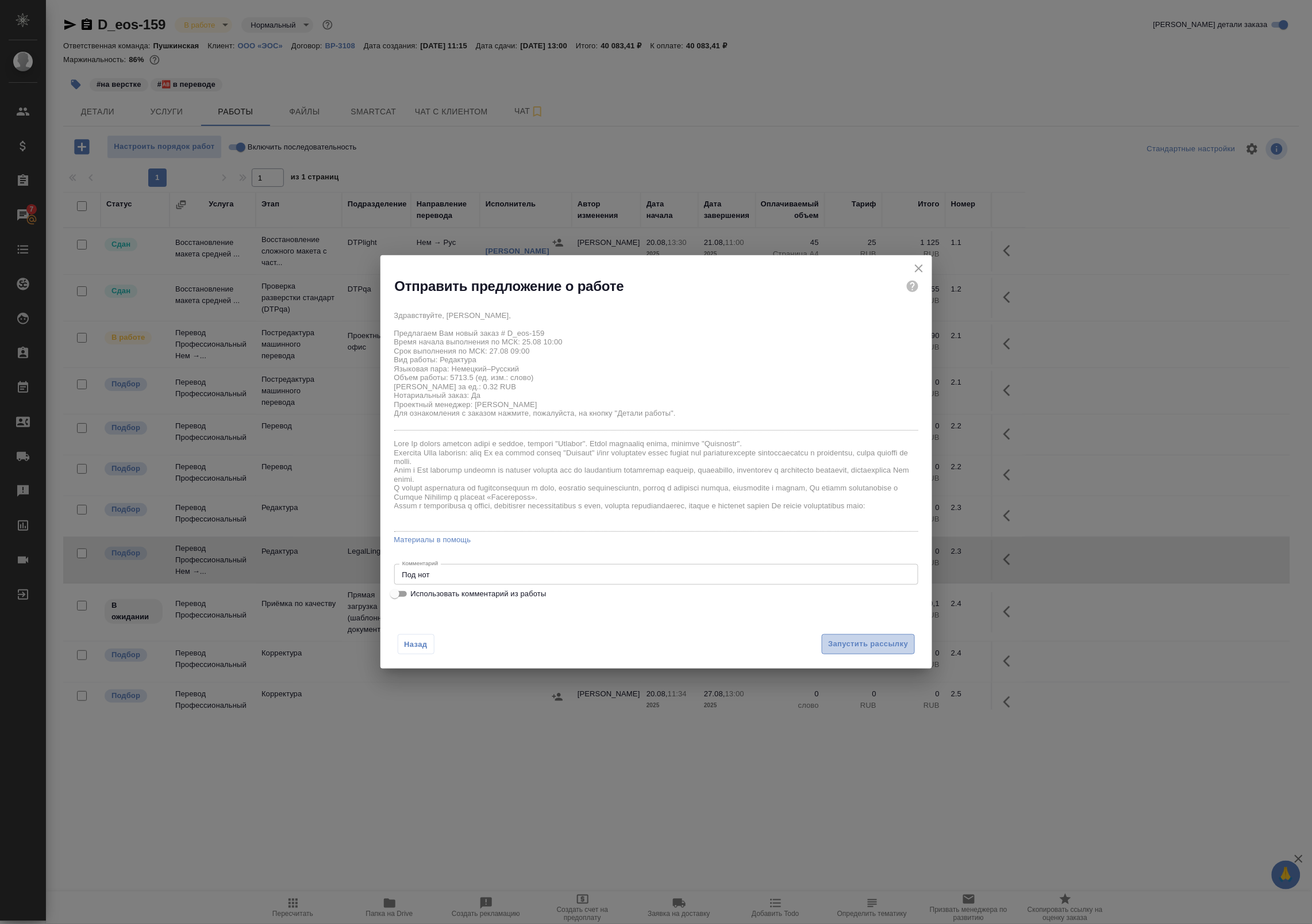
click at [854, 640] on span "Запустить рассылку" at bounding box center [868, 644] width 79 height 13
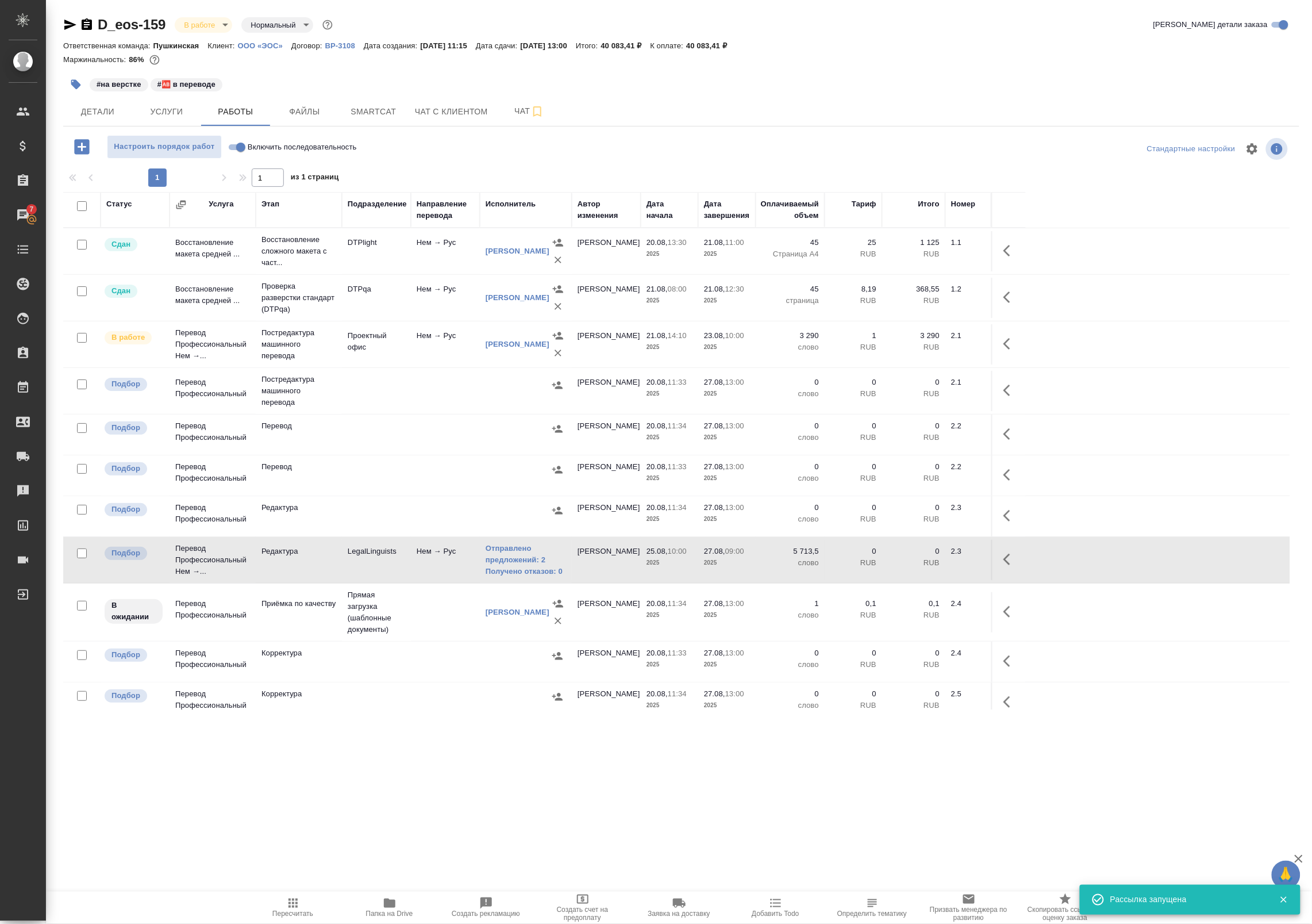
click at [1006, 566] on icon "button" at bounding box center [1010, 559] width 13 height 13
click at [909, 566] on icon "button" at bounding box center [906, 559] width 13 height 13
click at [355, 107] on span "Smartcat" at bounding box center [373, 111] width 56 height 14
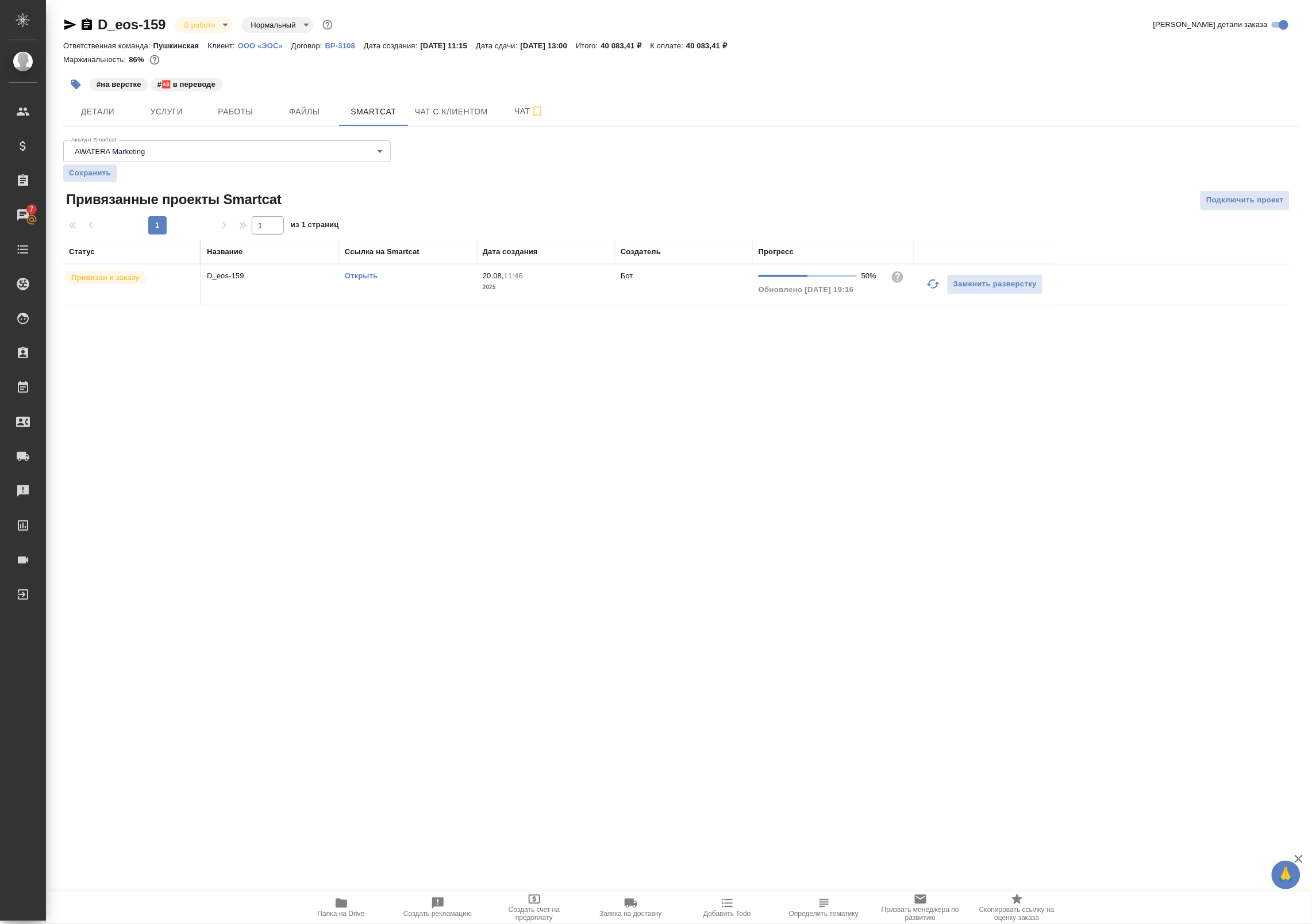
click at [357, 278] on link "Открыть" at bounding box center [361, 275] width 33 height 9
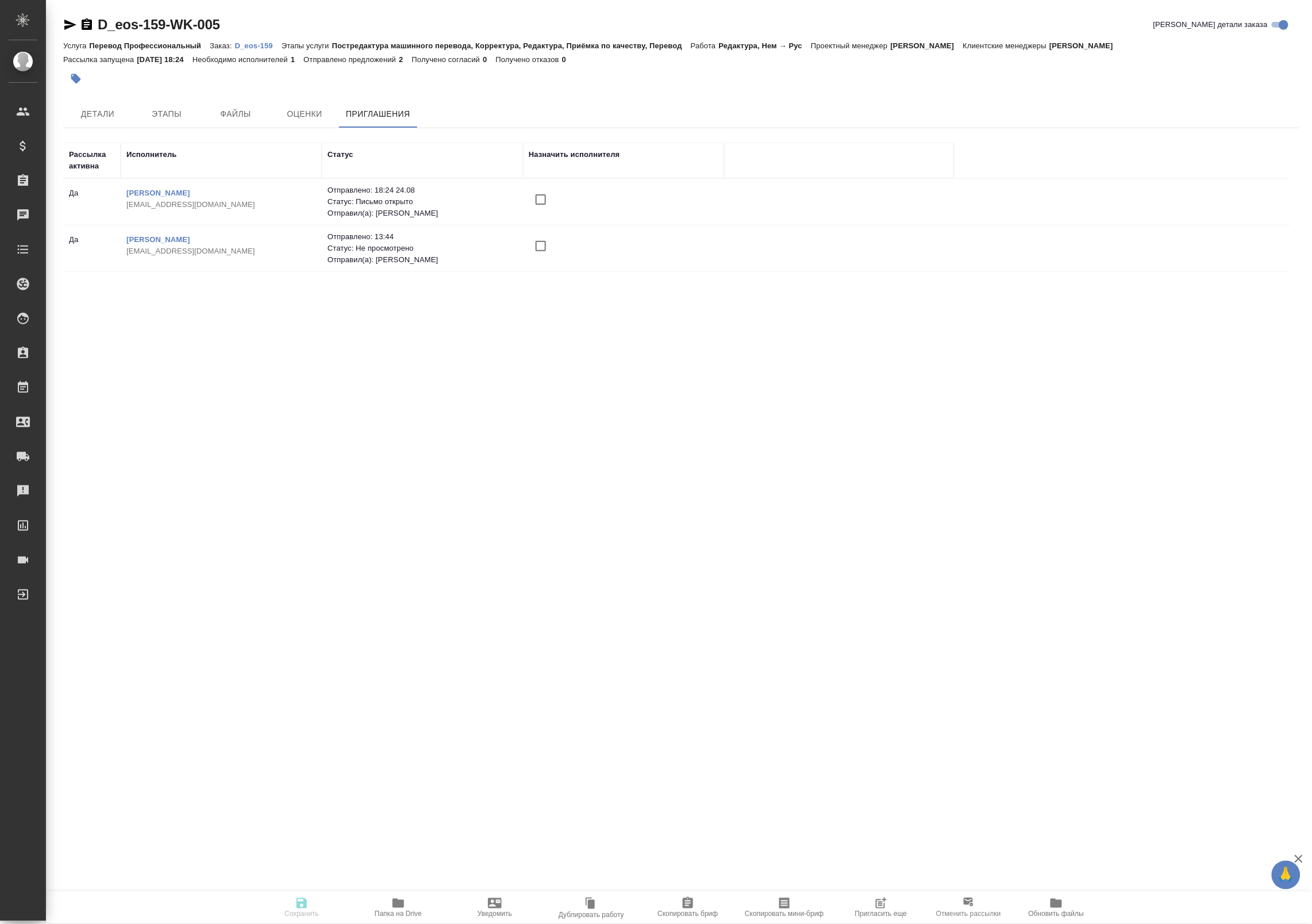
click at [875, 904] on icon "button" at bounding box center [881, 903] width 13 height 13
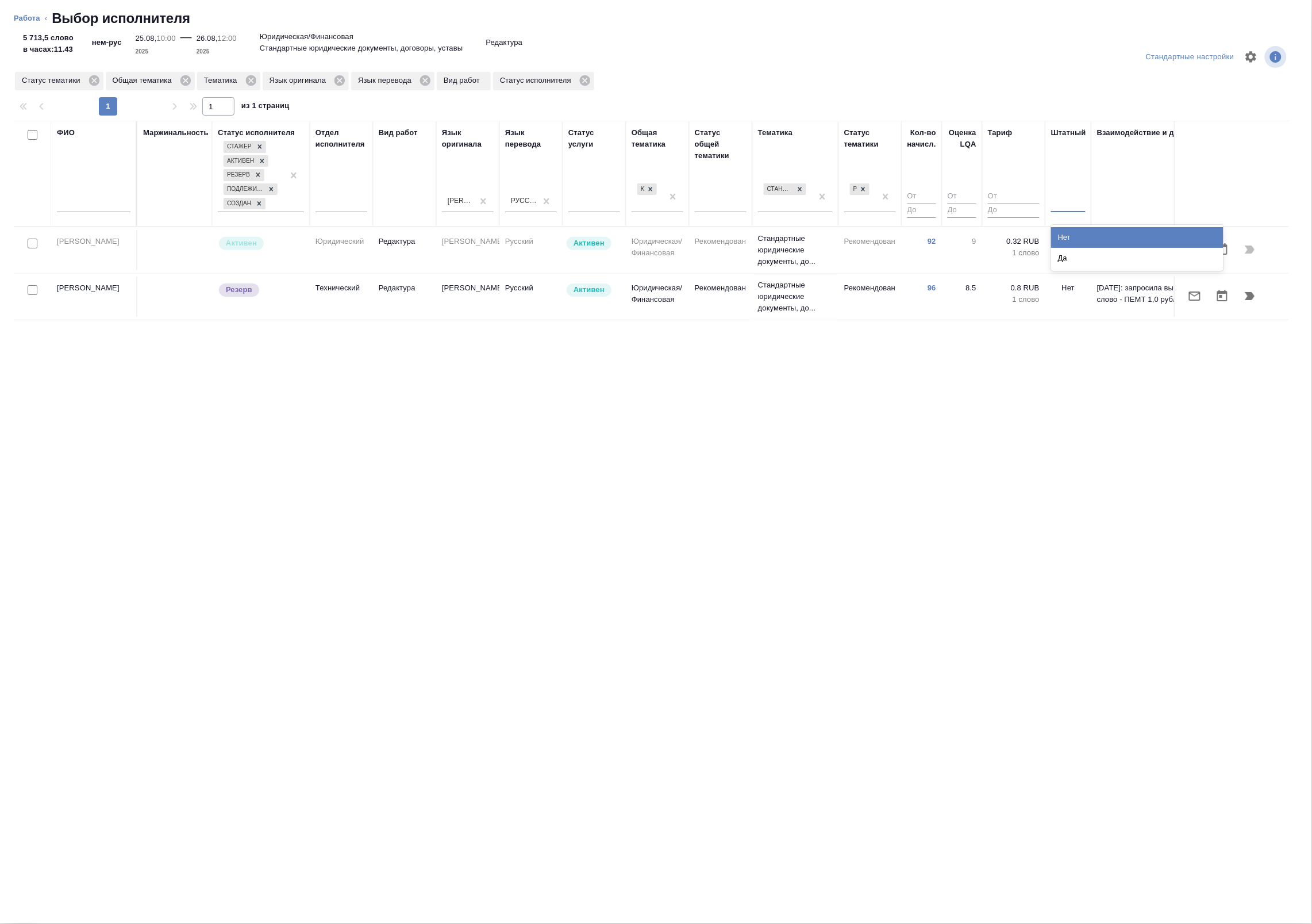
click at [1074, 205] on div at bounding box center [1069, 200] width 34 height 16
click at [1063, 237] on div "Нет" at bounding box center [1138, 237] width 172 height 21
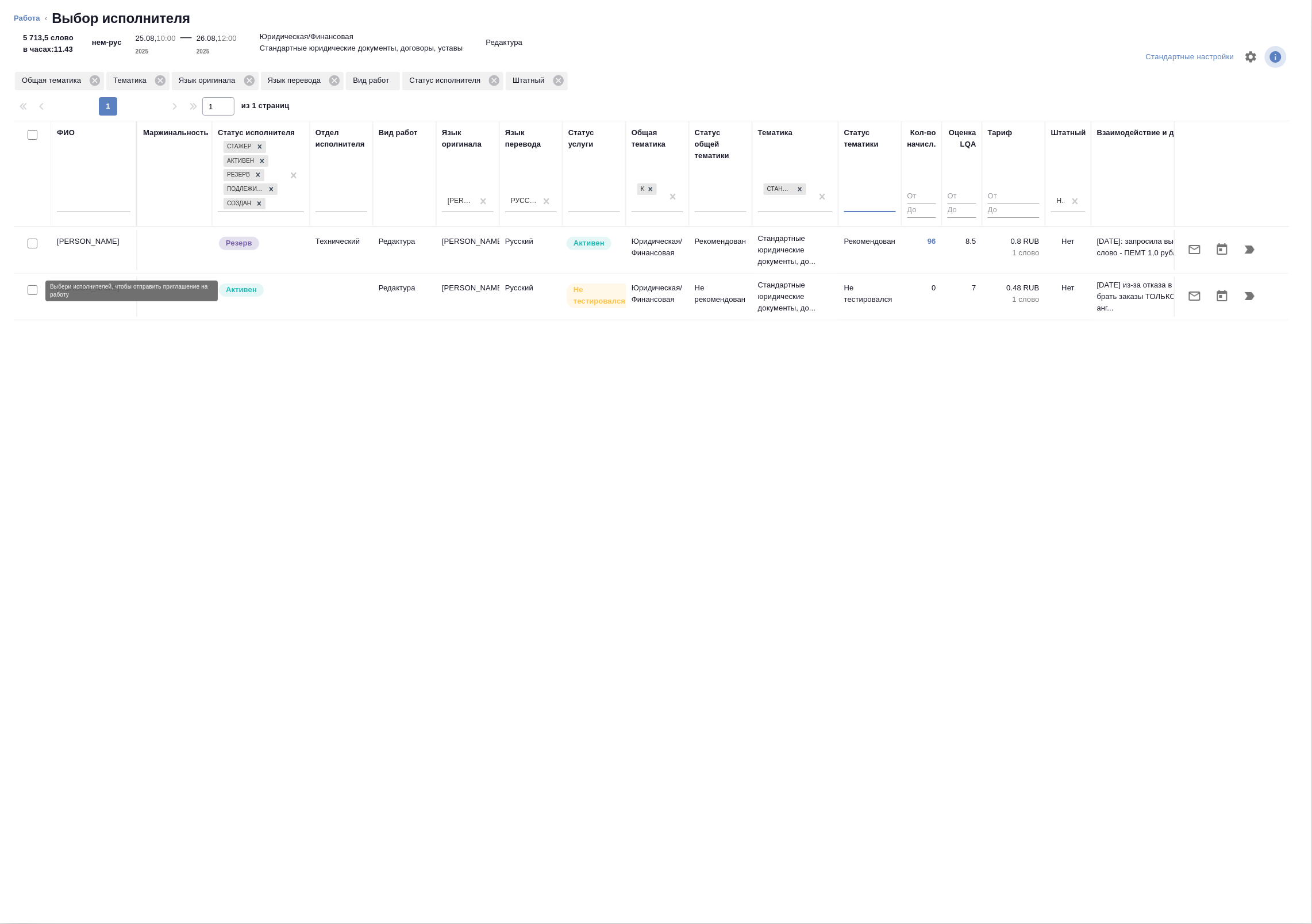
click at [35, 292] on input "checkbox" at bounding box center [33, 290] width 10 height 10
checkbox input "true"
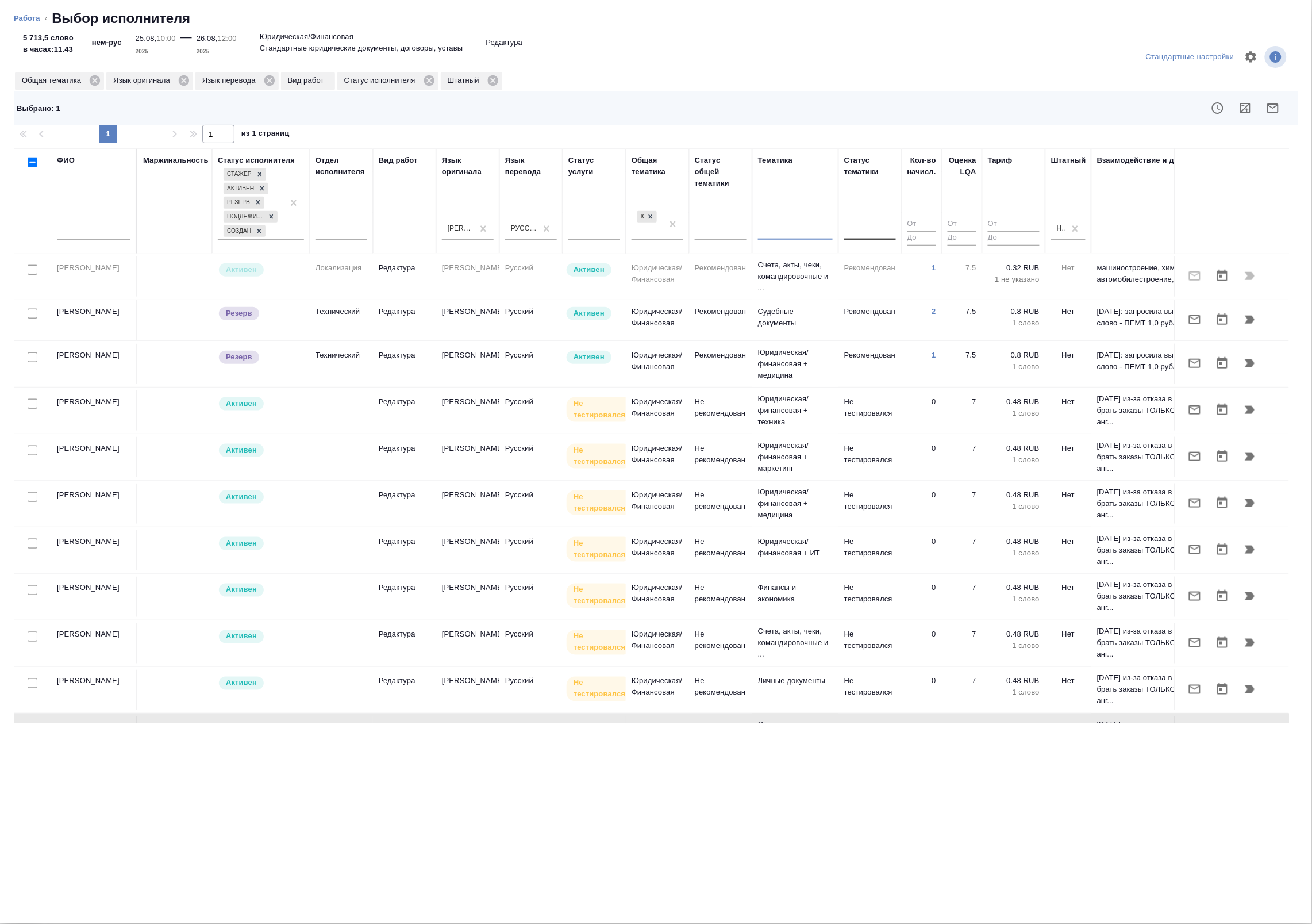
scroll to position [535, 0]
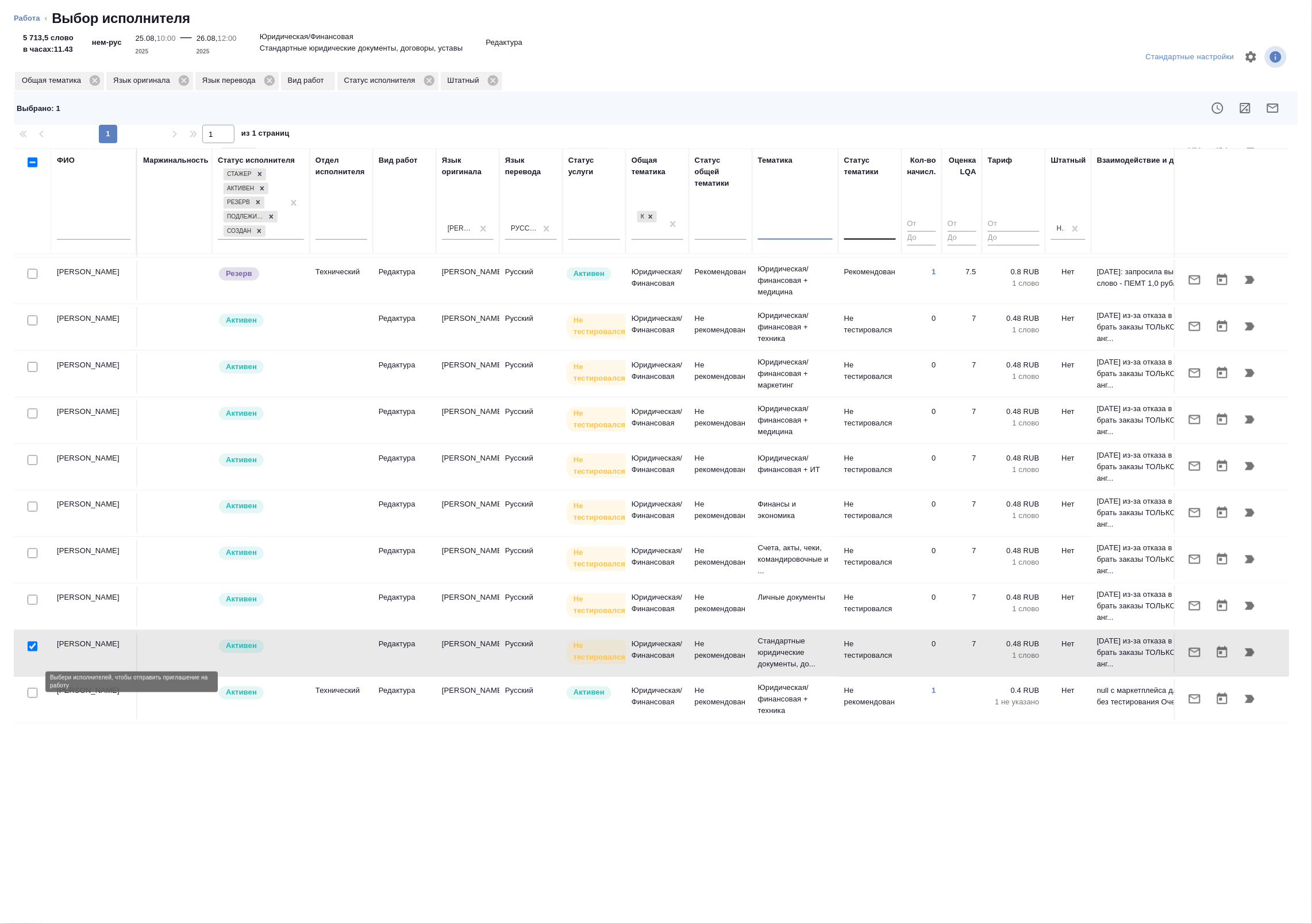
drag, startPoint x: 31, startPoint y: 685, endPoint x: 220, endPoint y: 664, distance: 190.2
click at [31, 688] on input "checkbox" at bounding box center [33, 693] width 10 height 10
checkbox input "true"
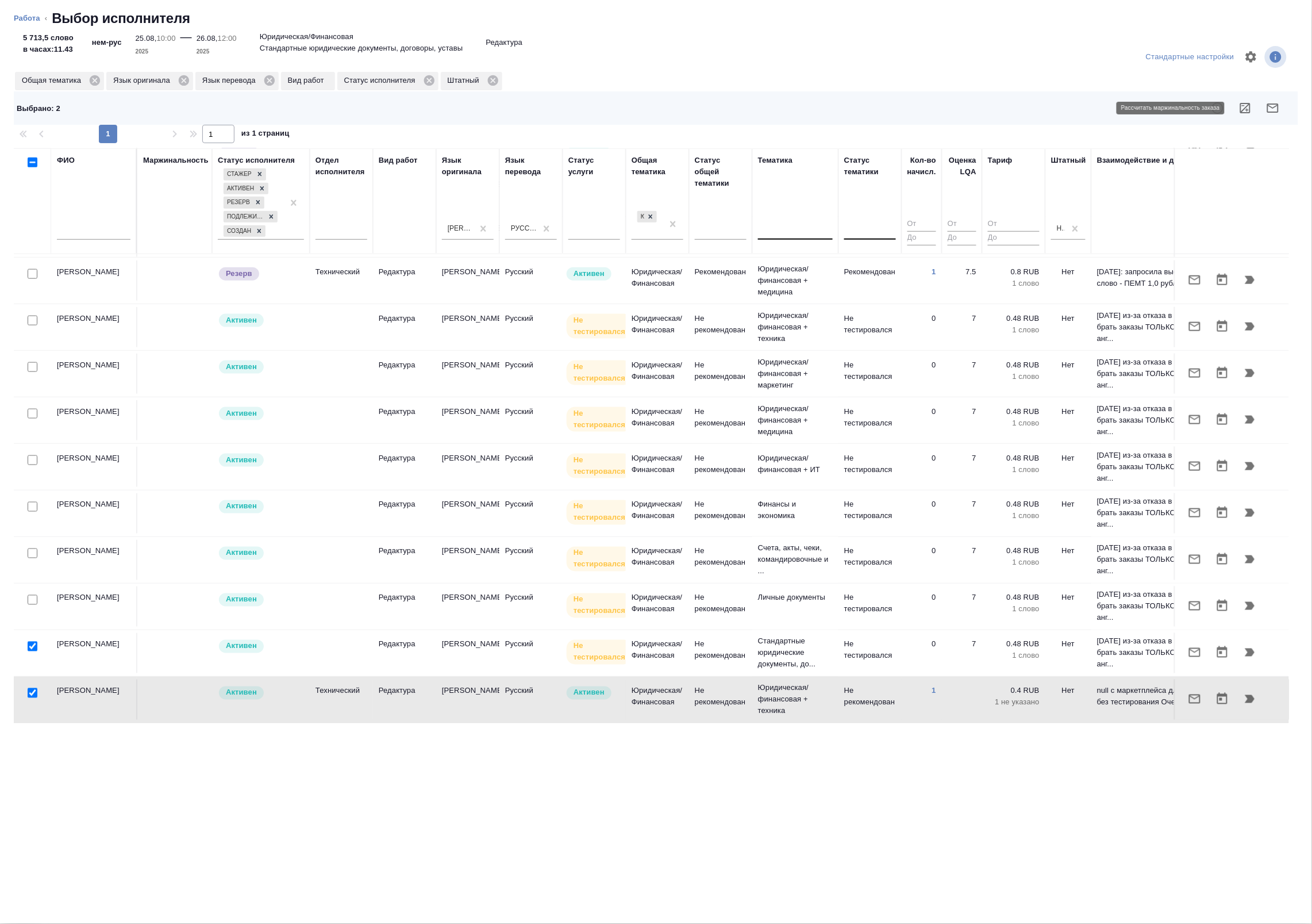
click at [1233, 109] on button "button" at bounding box center [1245, 107] width 28 height 28
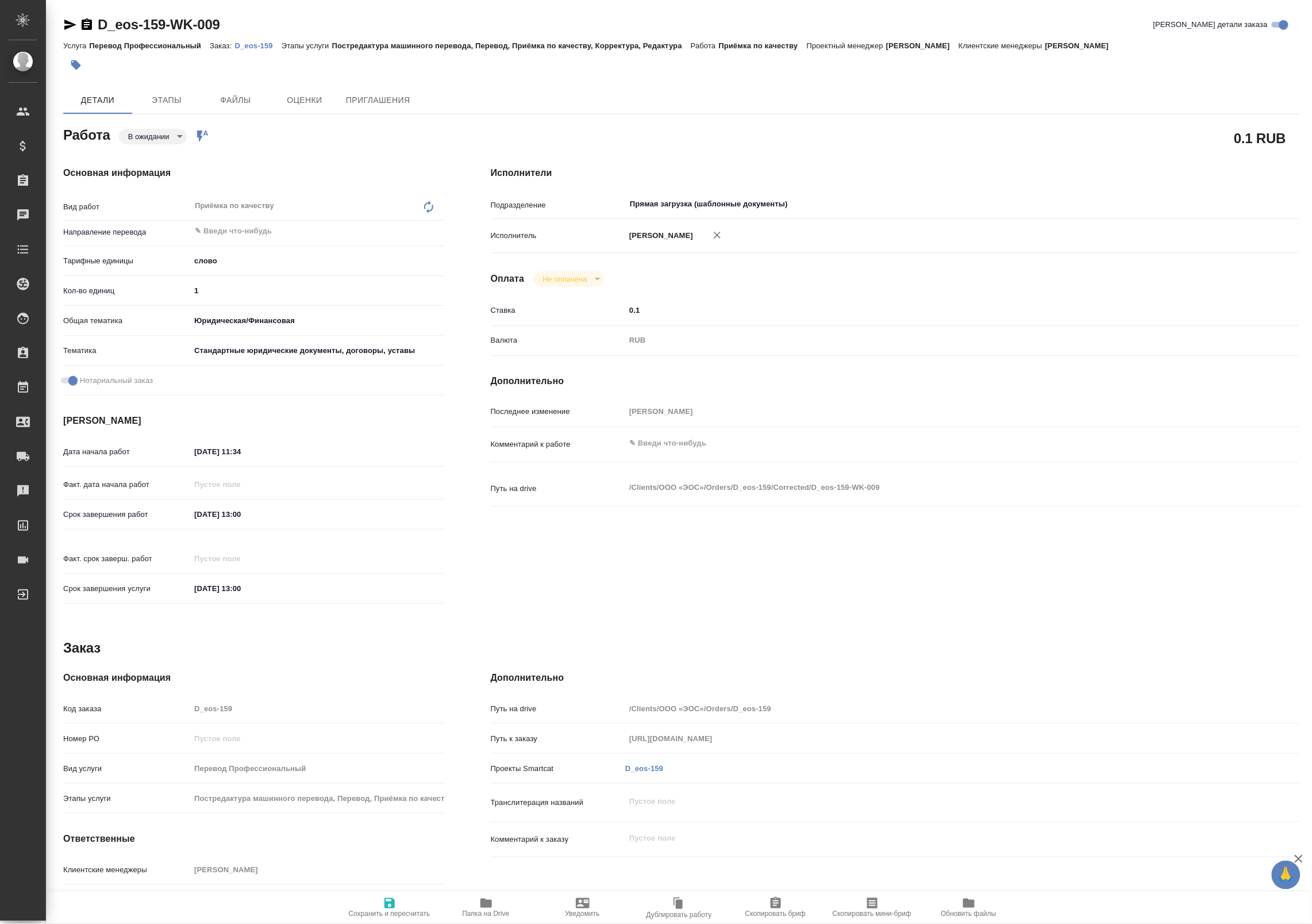
type textarea "x"
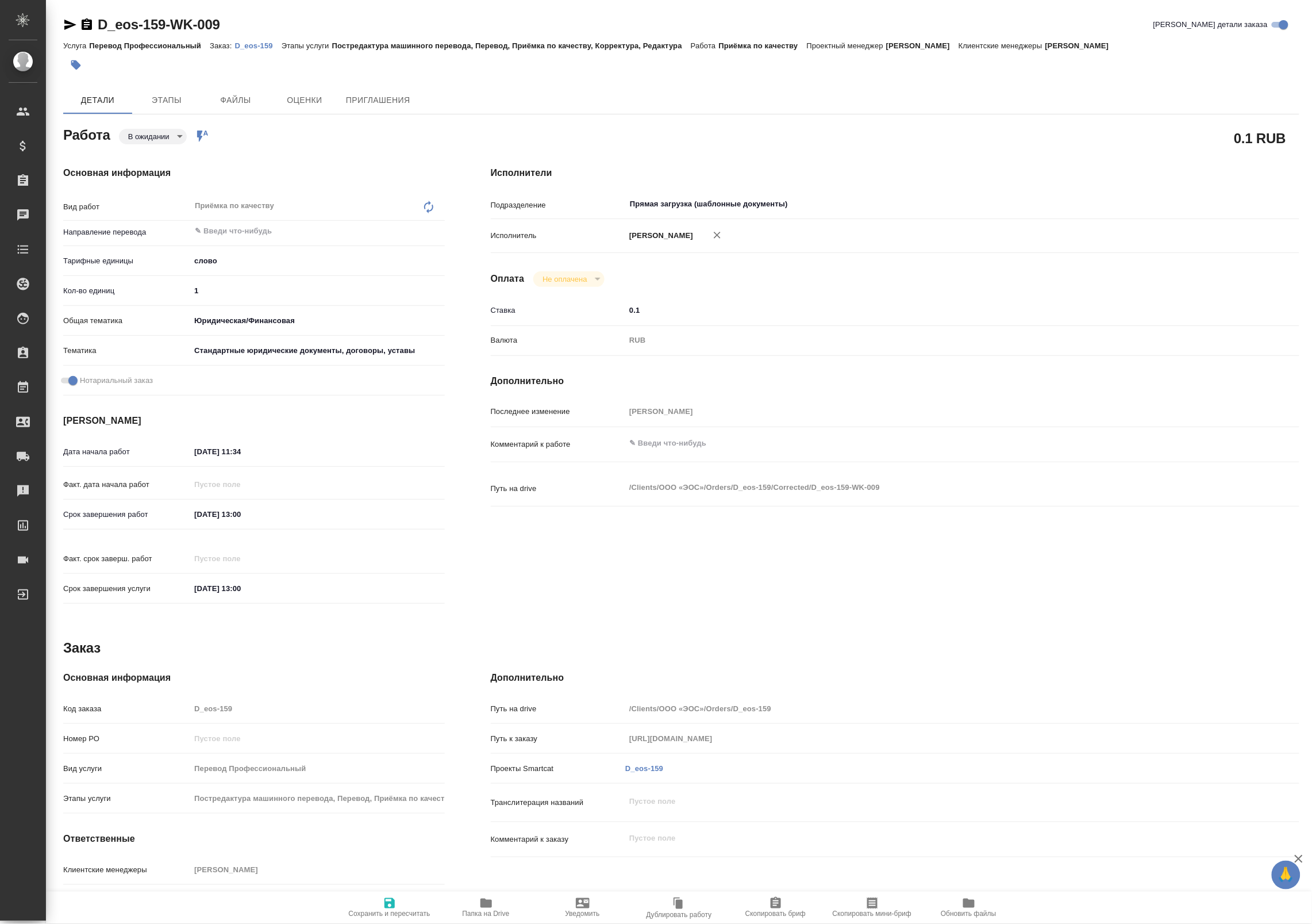
type textarea "x"
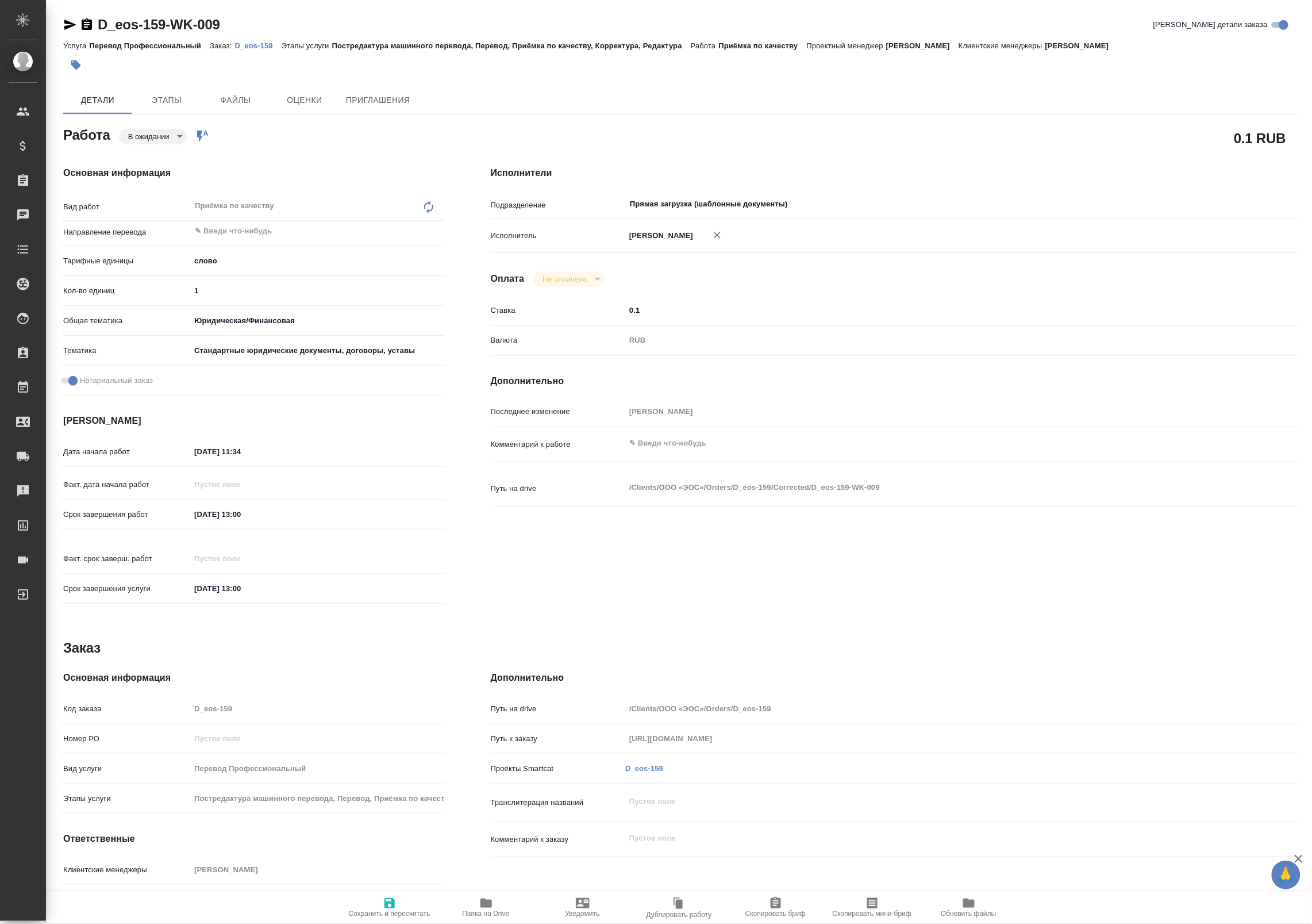
type textarea "x"
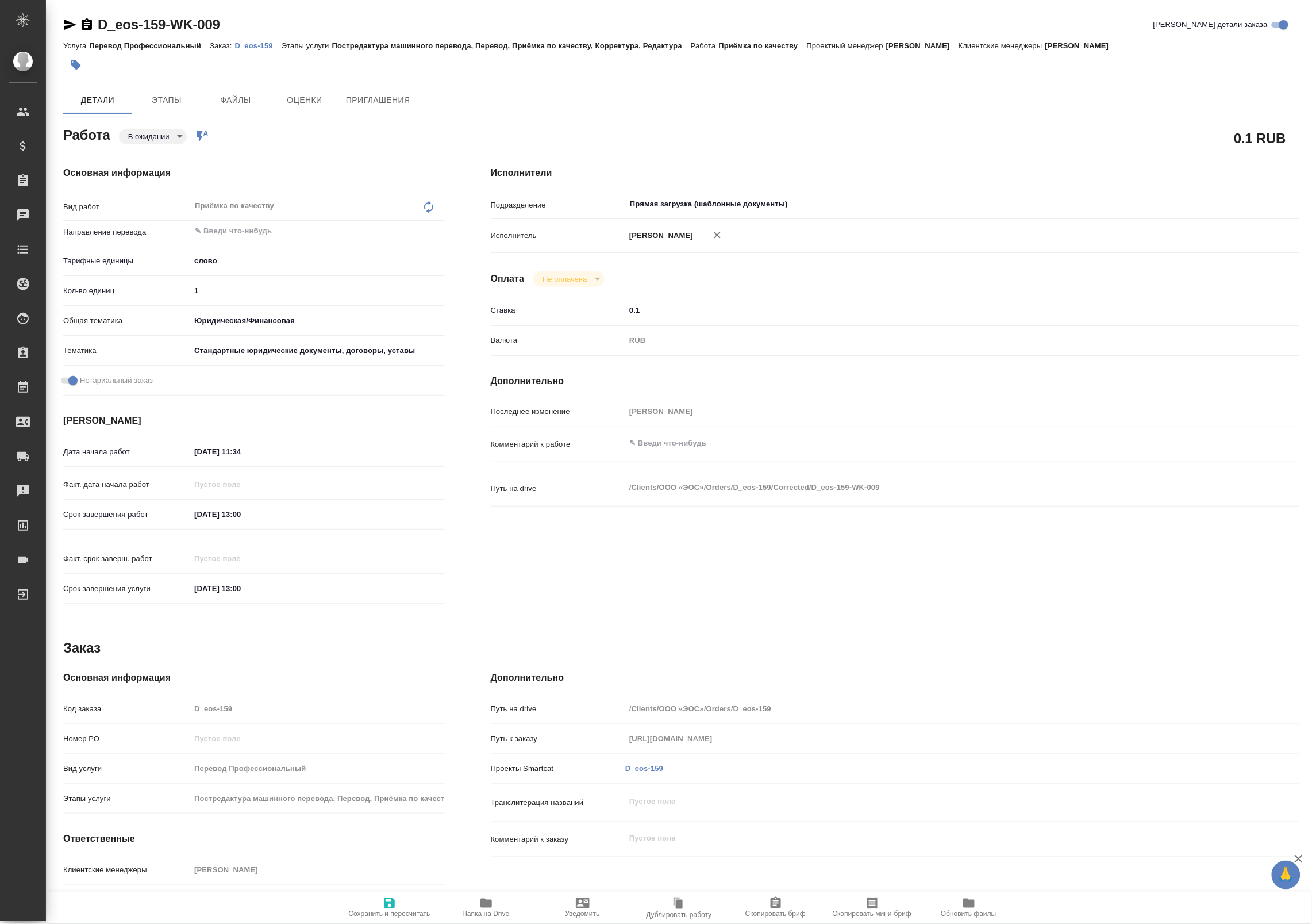
type textarea "x"
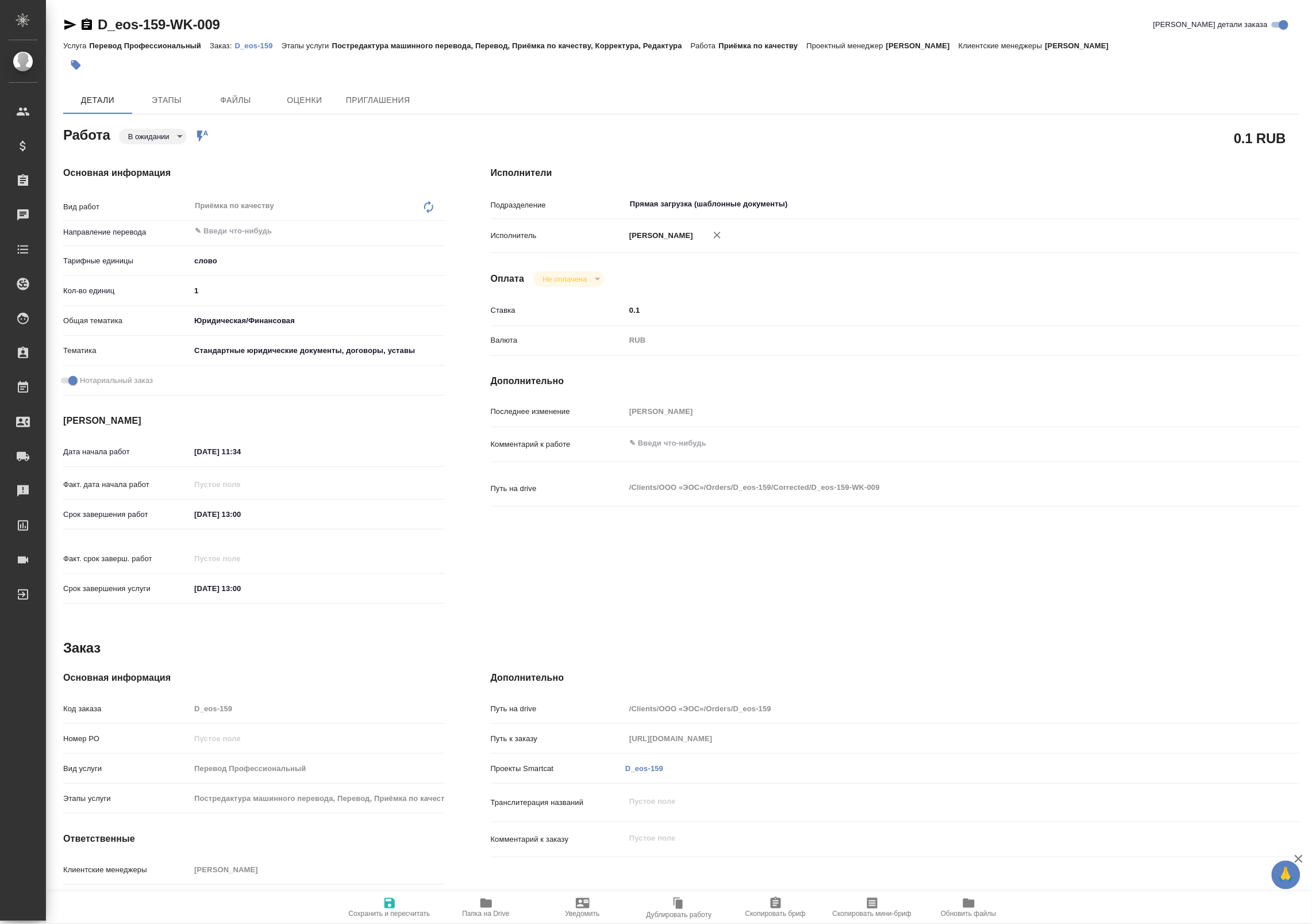
type textarea "x"
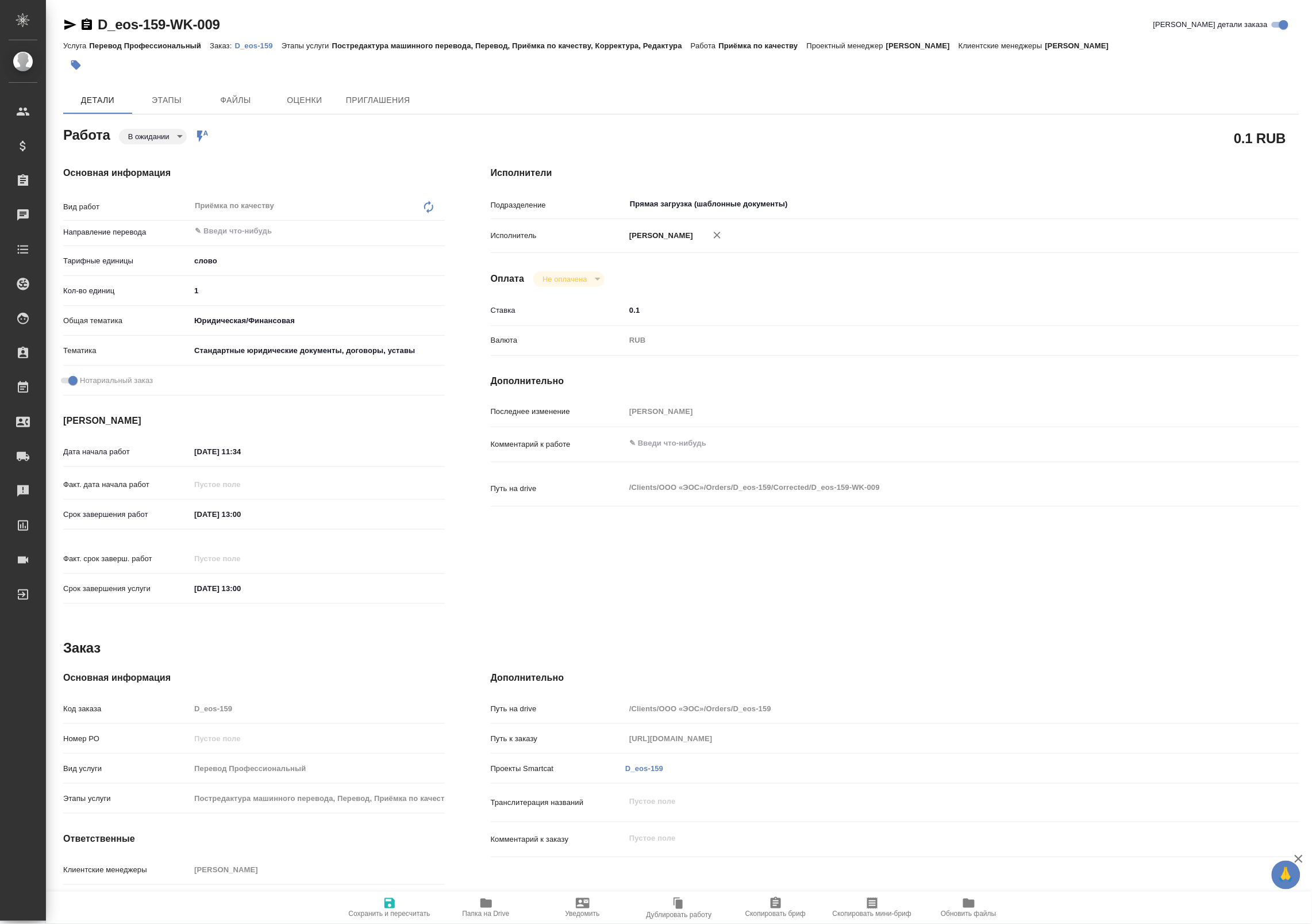
click at [487, 907] on icon "button" at bounding box center [486, 903] width 11 height 10
type textarea "x"
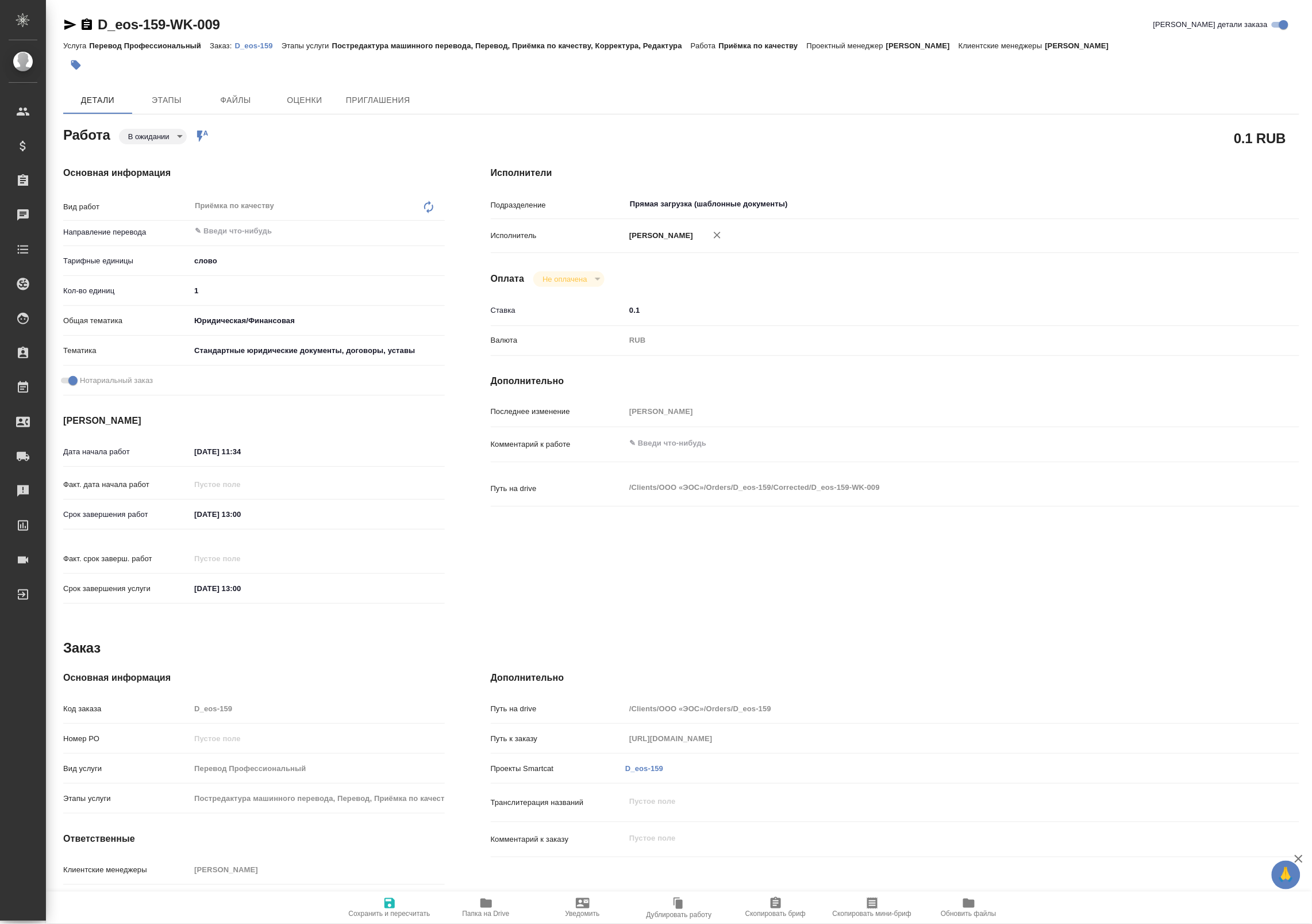
type textarea "x"
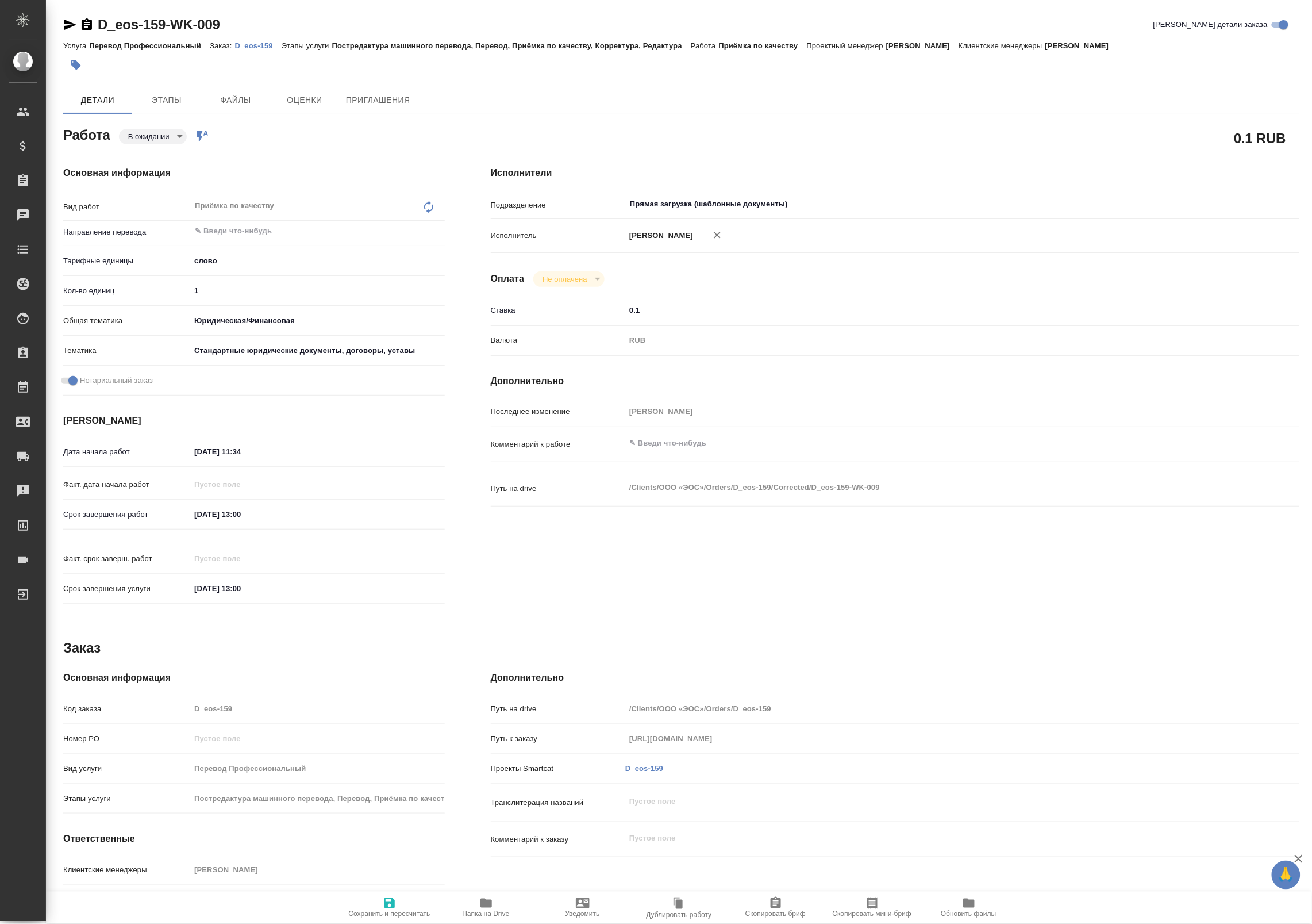
type textarea "x"
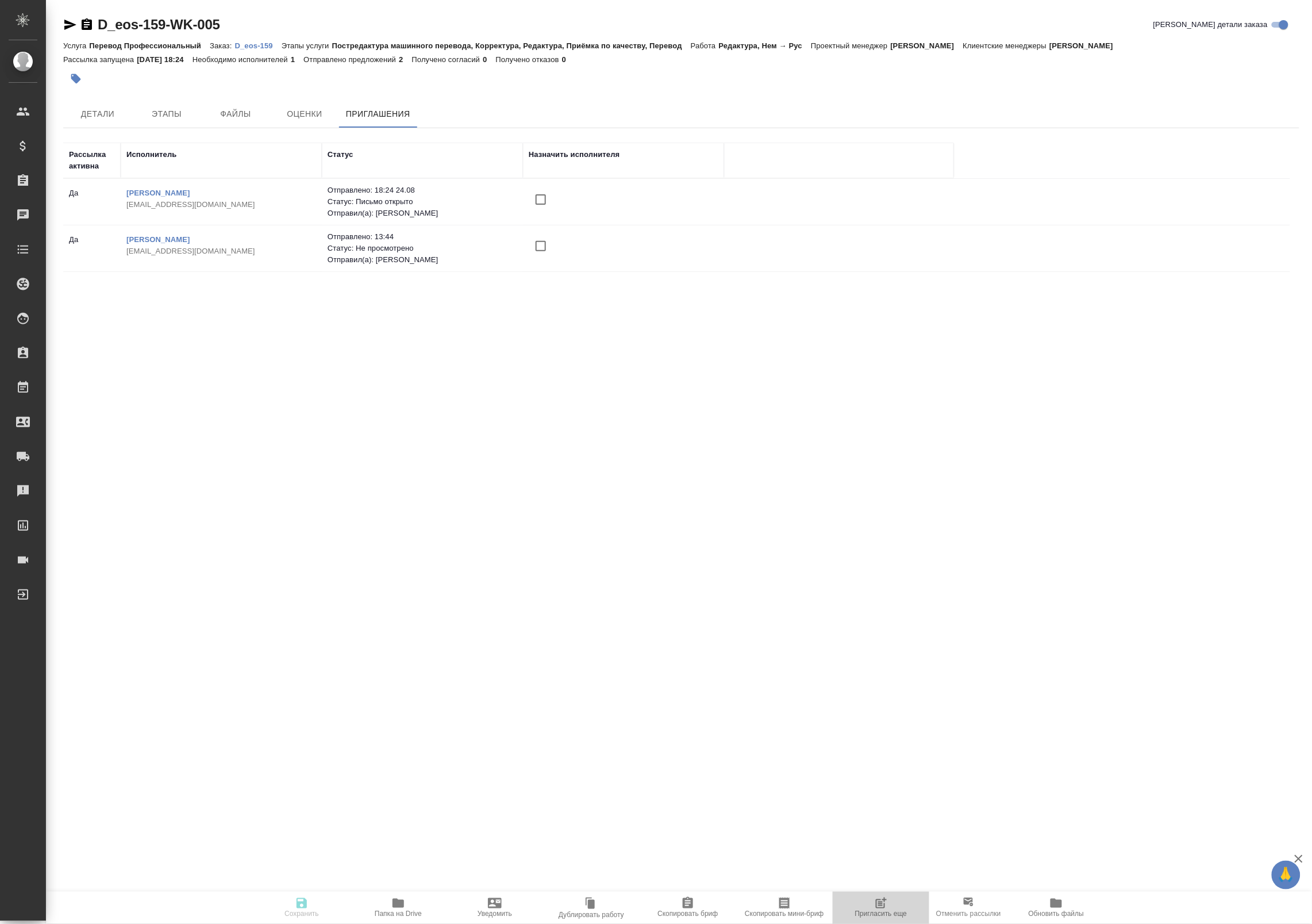
click at [882, 906] on icon "button" at bounding box center [882, 901] width 9 height 9
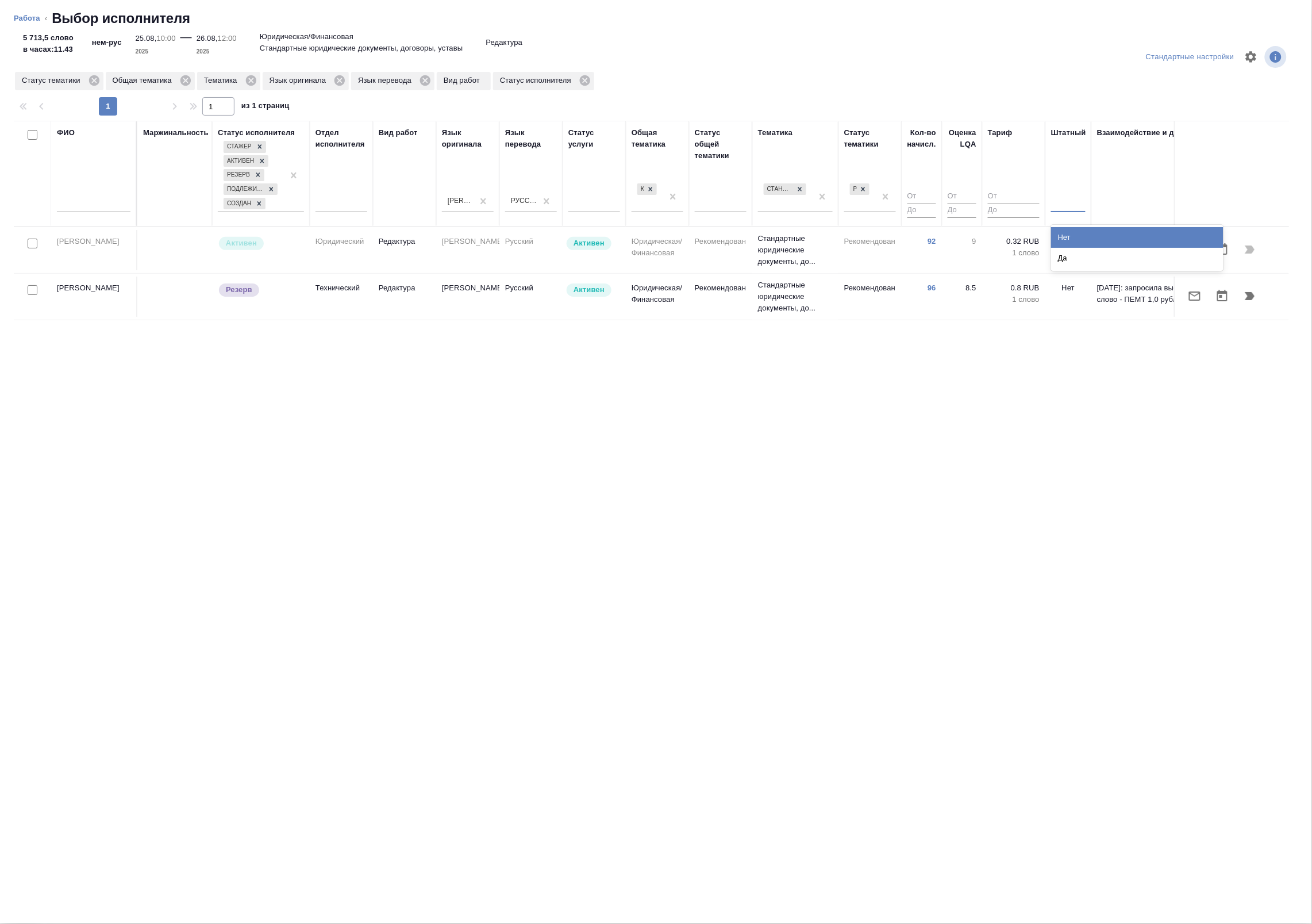
click at [1067, 209] on div at bounding box center [1069, 200] width 34 height 16
click at [1069, 232] on div "Нет" at bounding box center [1138, 237] width 172 height 21
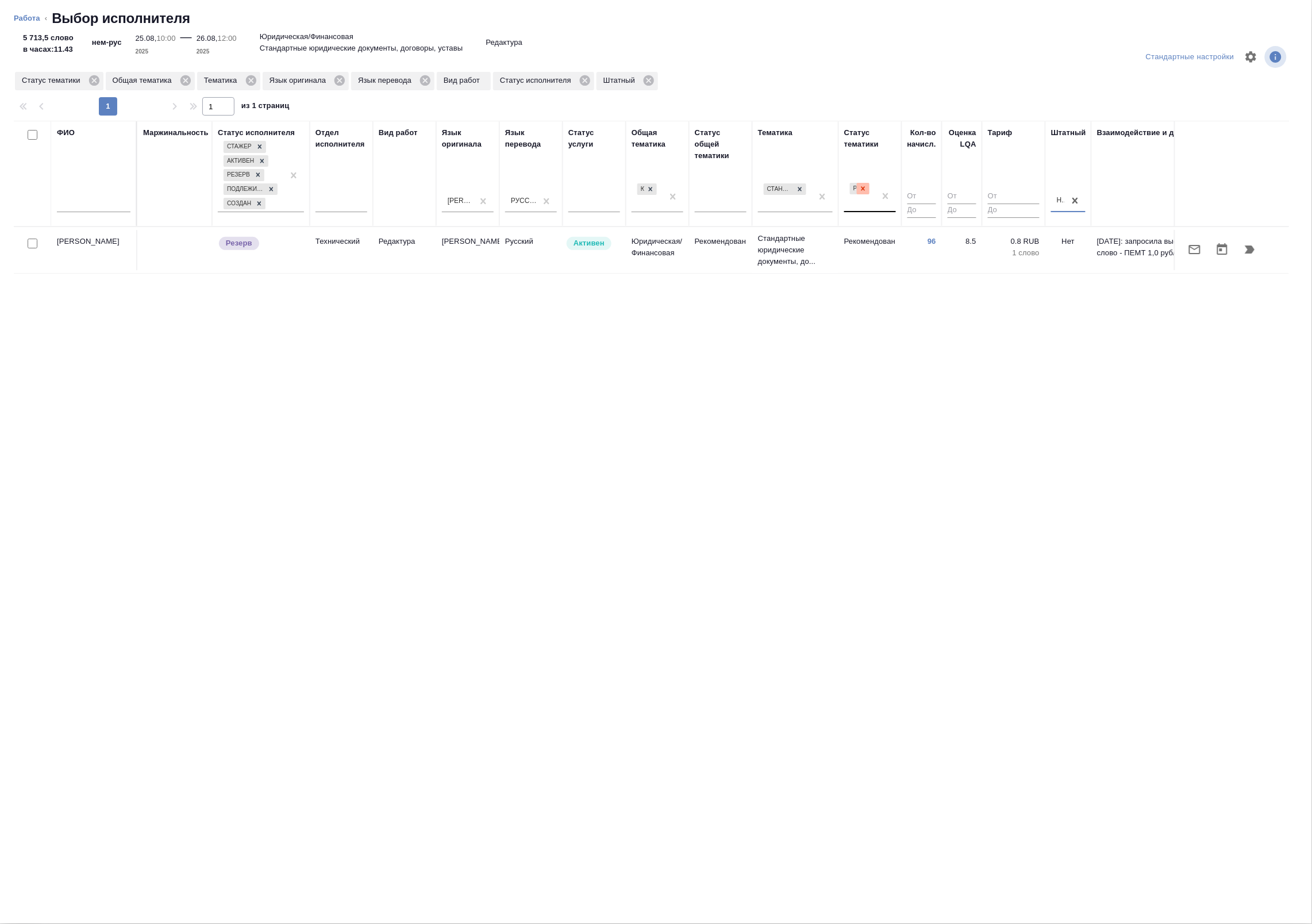
click at [865, 191] on icon at bounding box center [863, 189] width 8 height 8
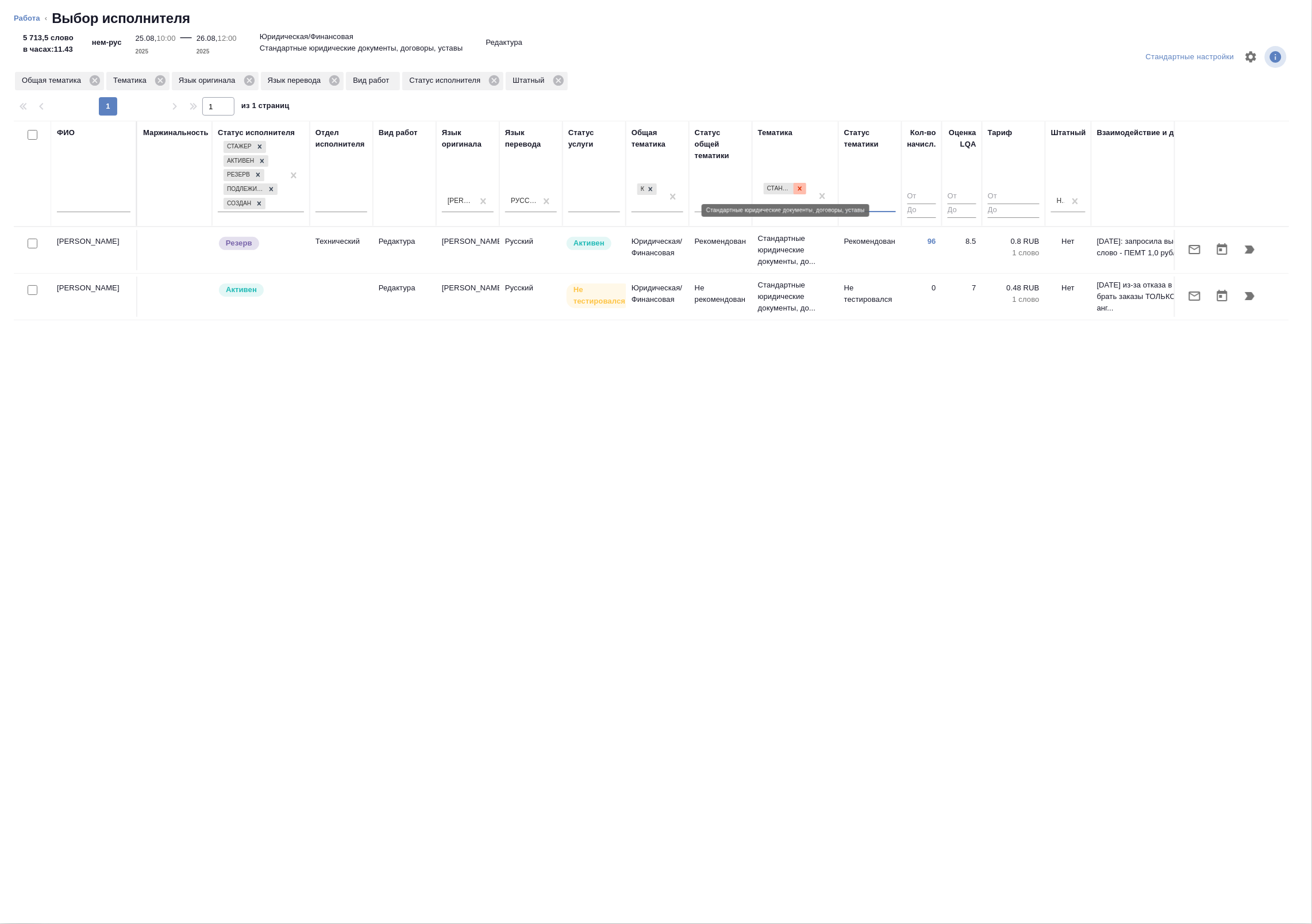
click at [798, 191] on icon at bounding box center [800, 189] width 8 height 8
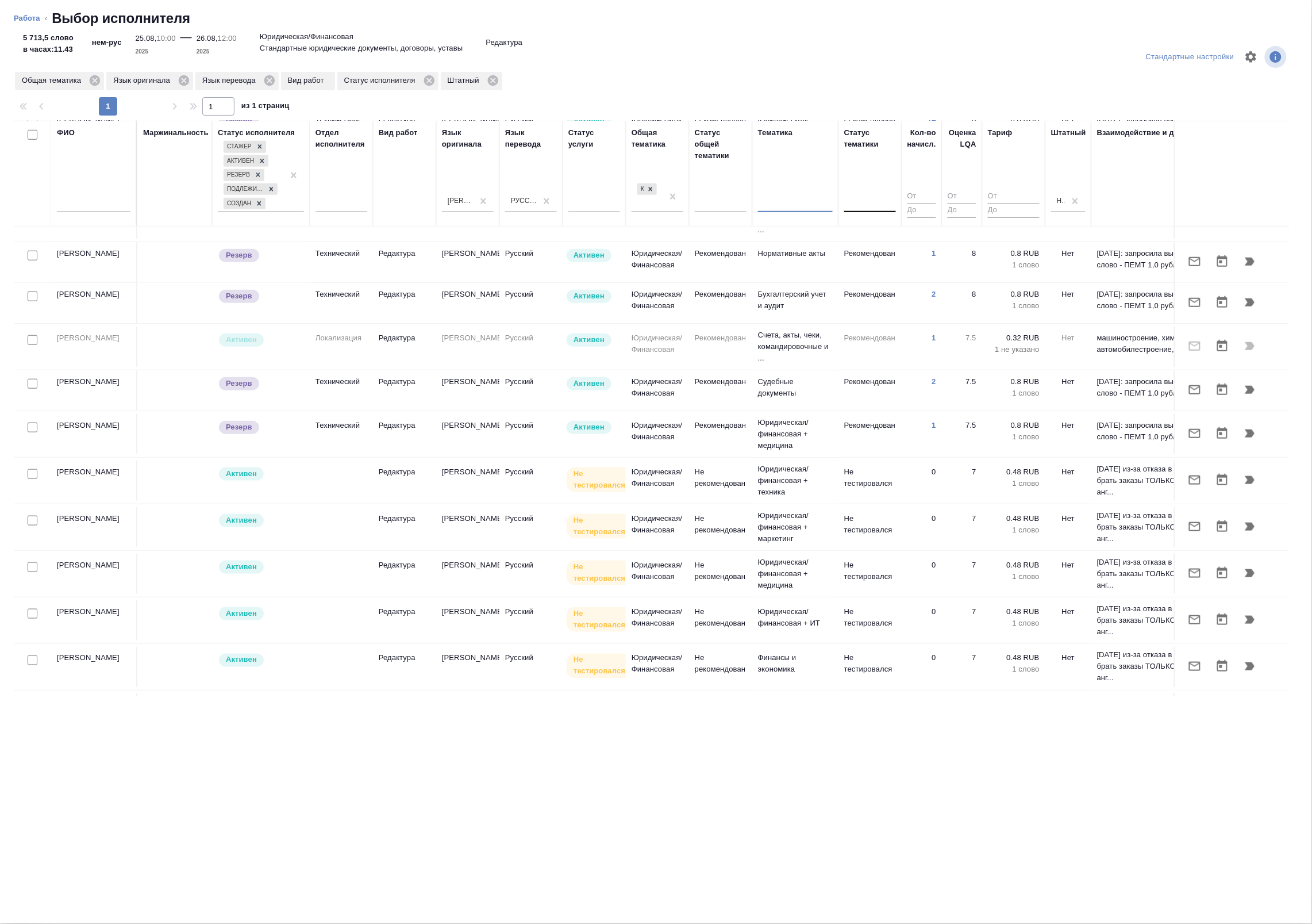
scroll to position [431, 0]
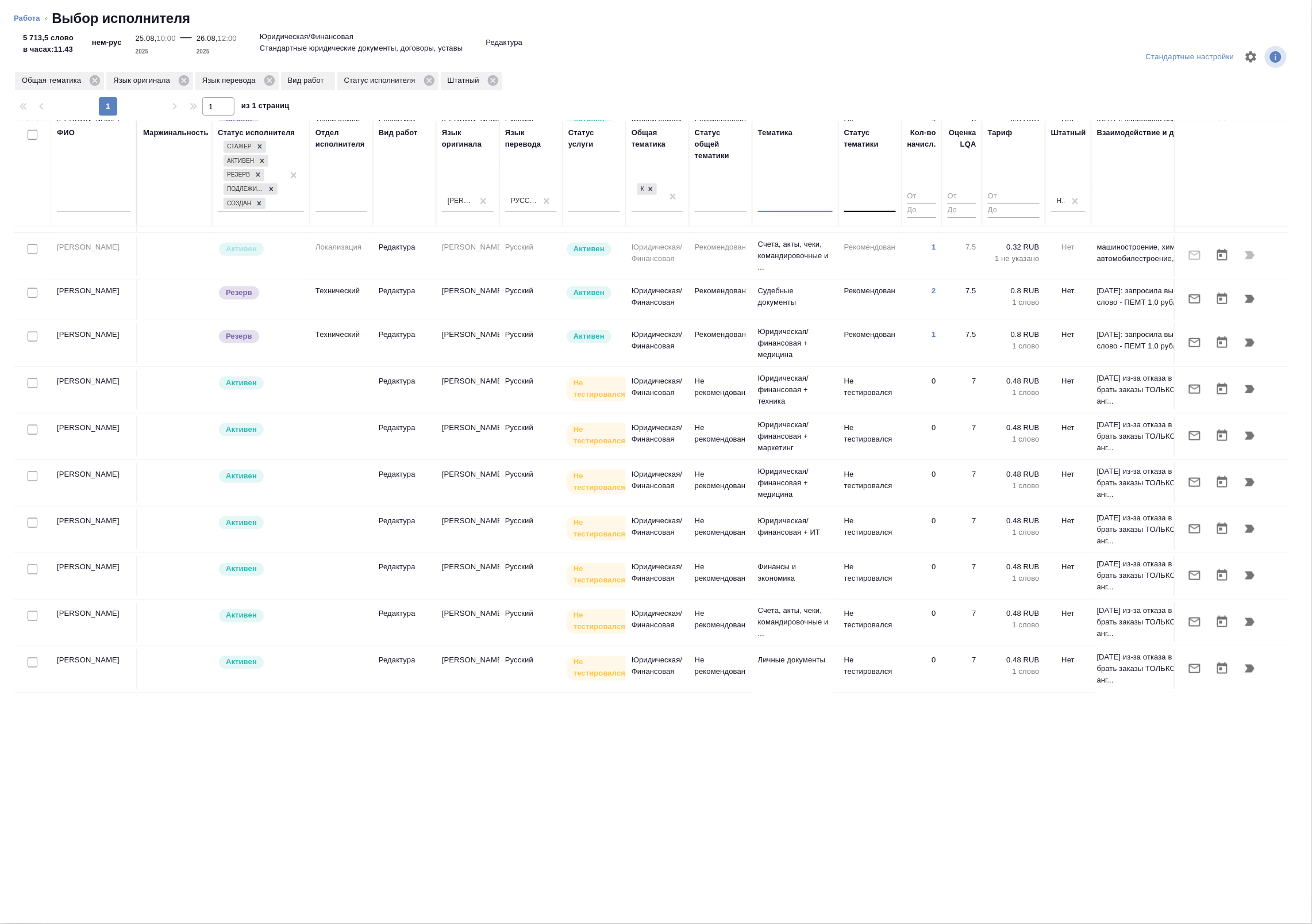
click at [25, 387] on div at bounding box center [32, 383] width 26 height 16
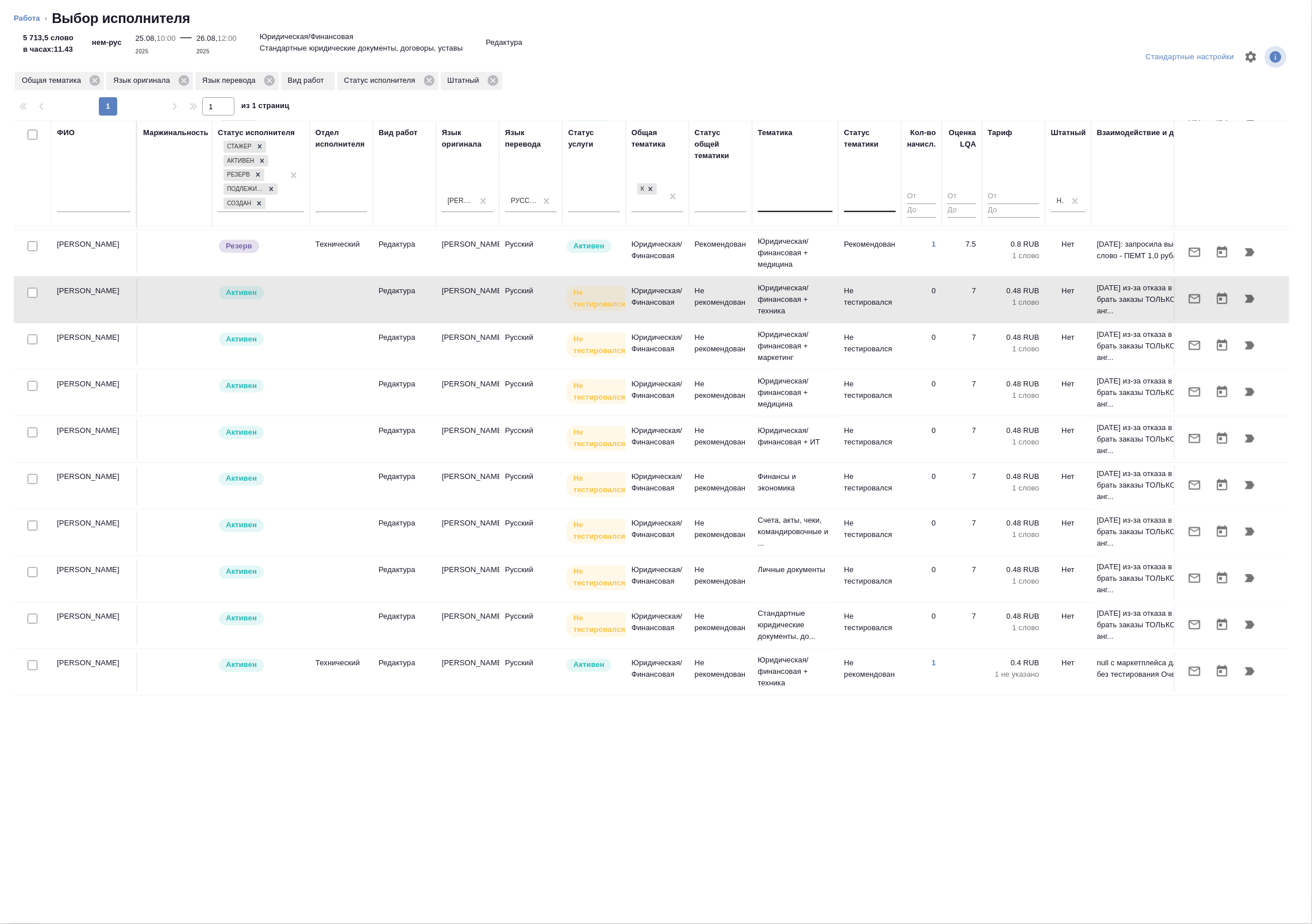
scroll to position [535, 0]
click at [29, 661] on input "checkbox" at bounding box center [33, 665] width 10 height 10
checkbox input "true"
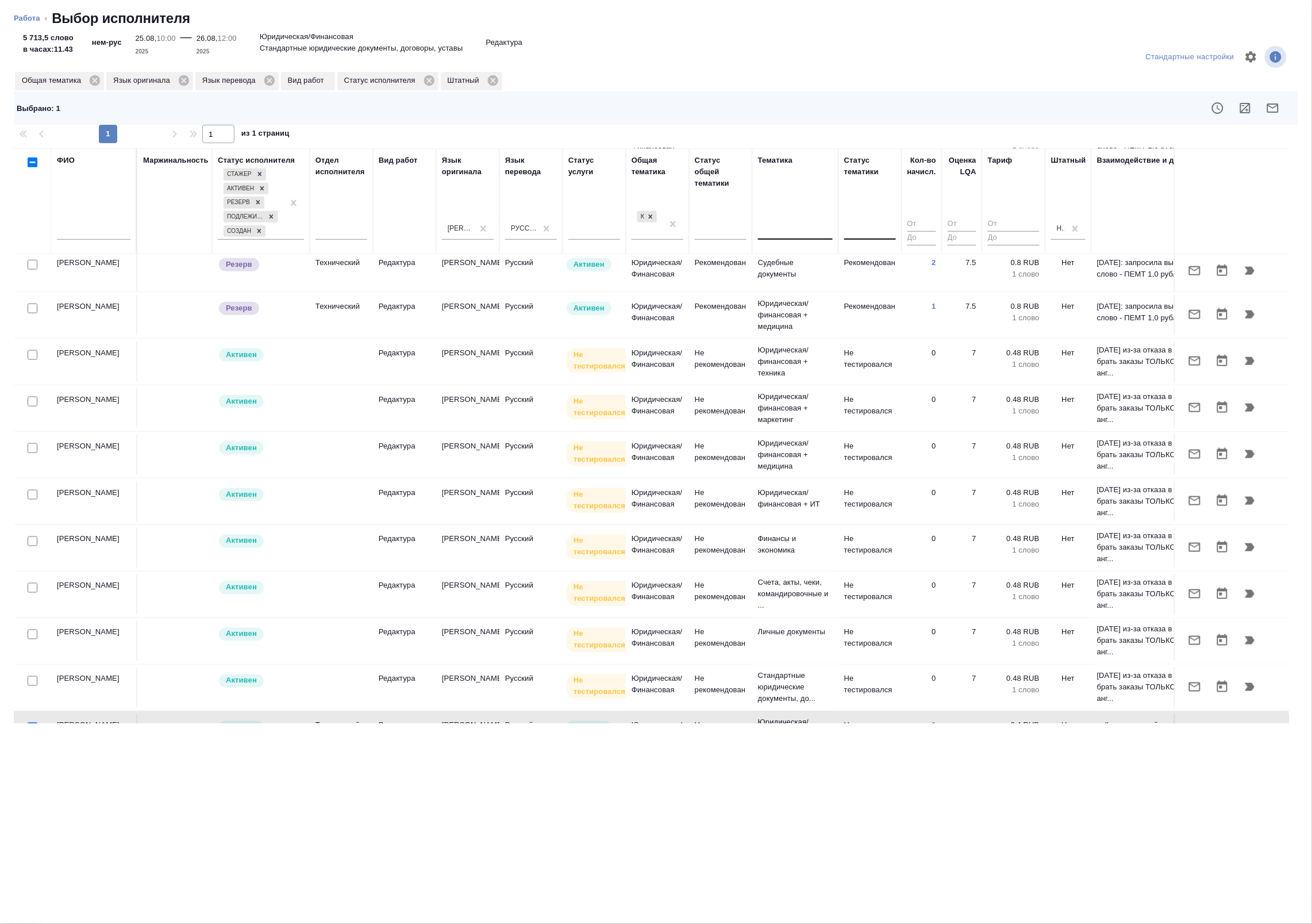
scroll to position [463, 0]
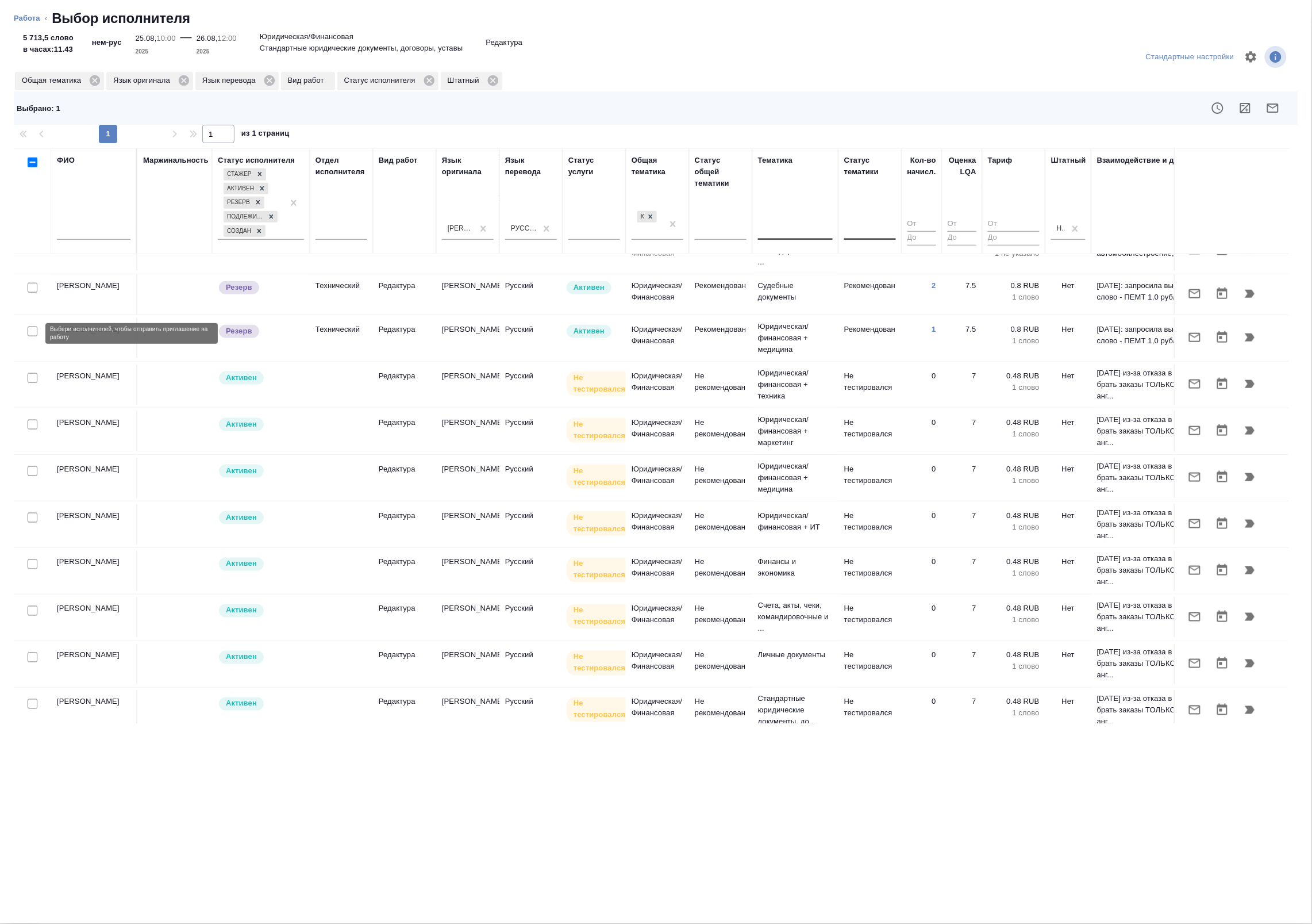
click at [31, 329] on input "checkbox" at bounding box center [33, 331] width 10 height 10
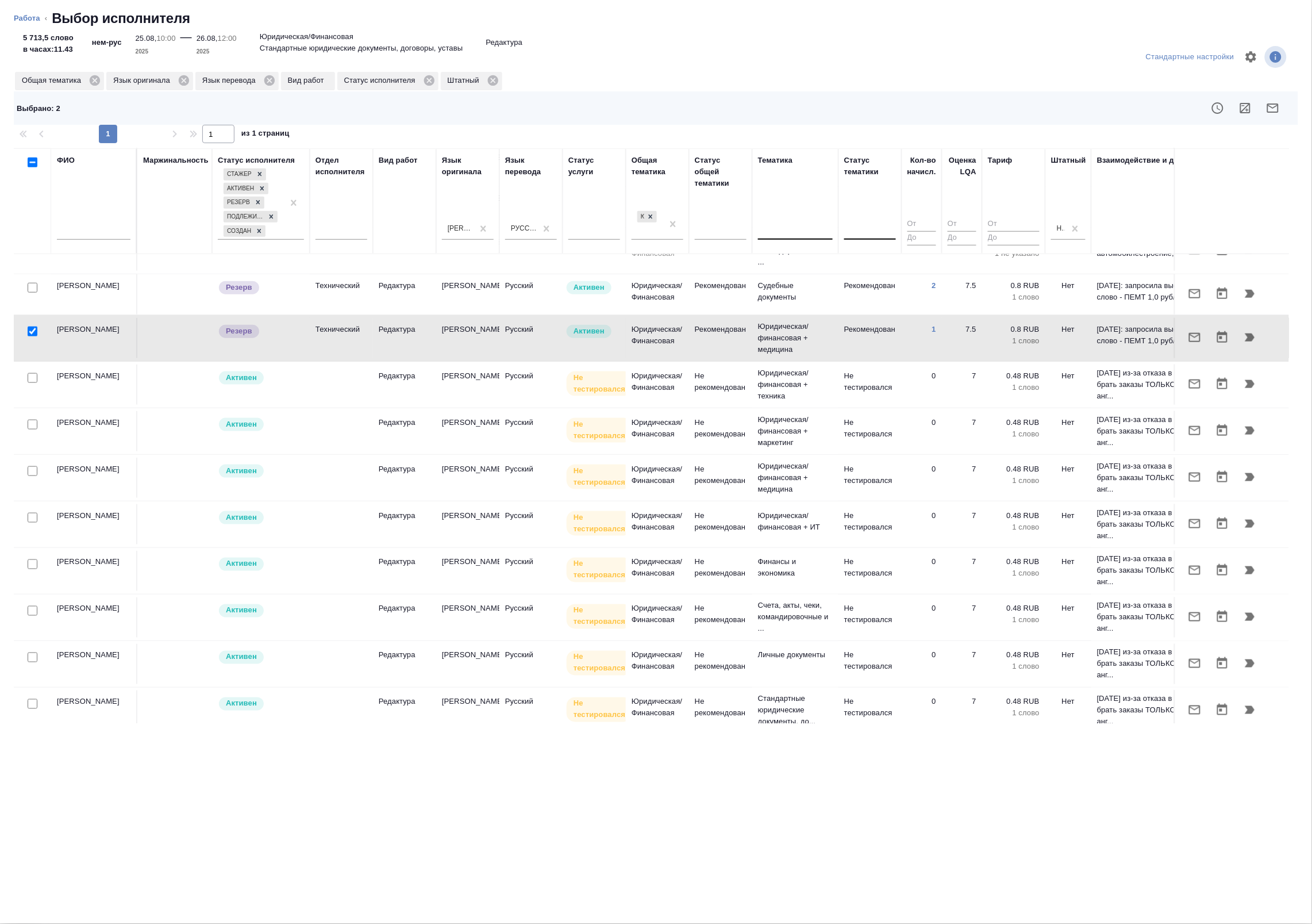
click at [31, 329] on input "checkbox" at bounding box center [33, 331] width 10 height 10
checkbox input "false"
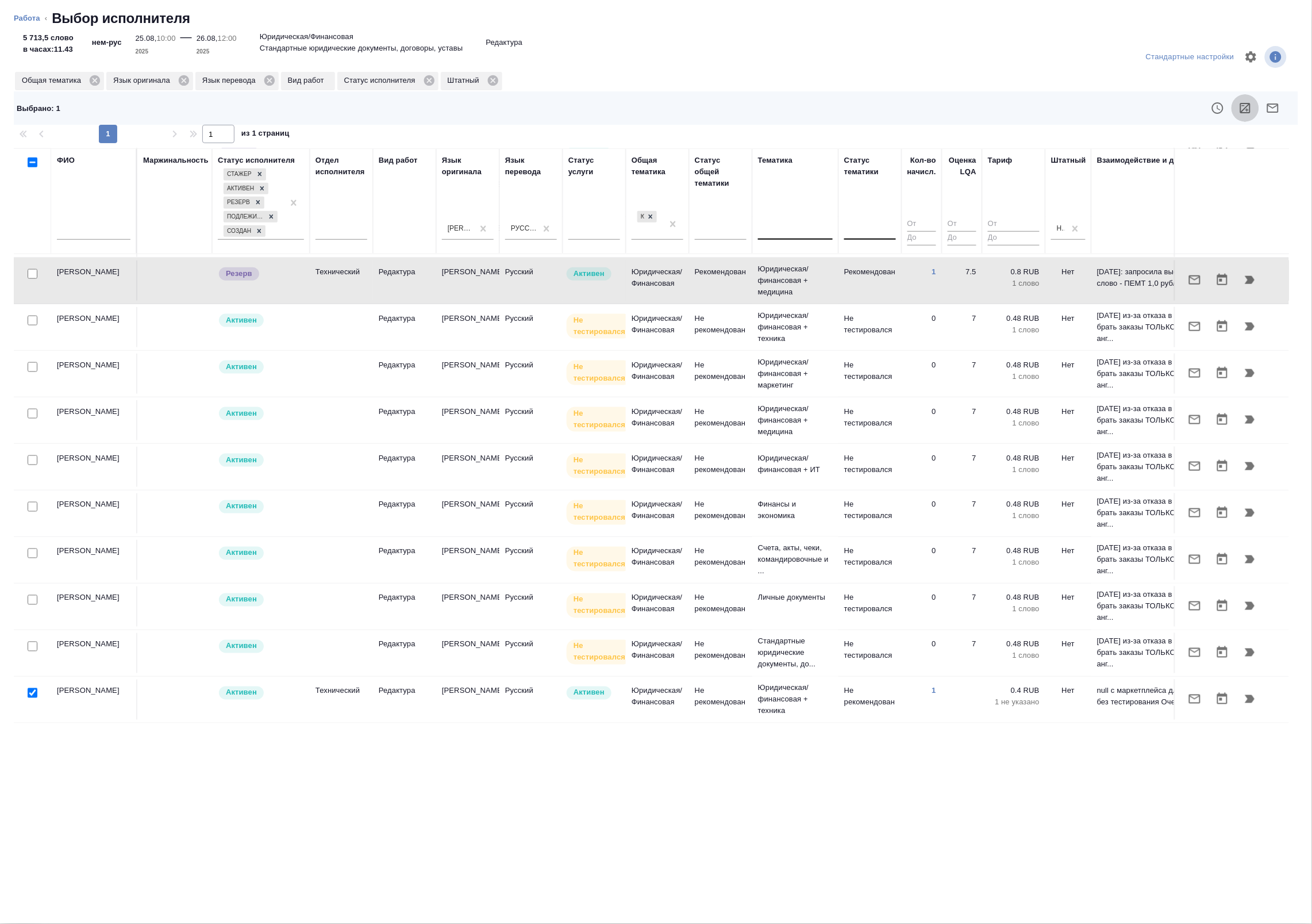
click at [1243, 105] on icon "button" at bounding box center [1245, 107] width 11 height 11
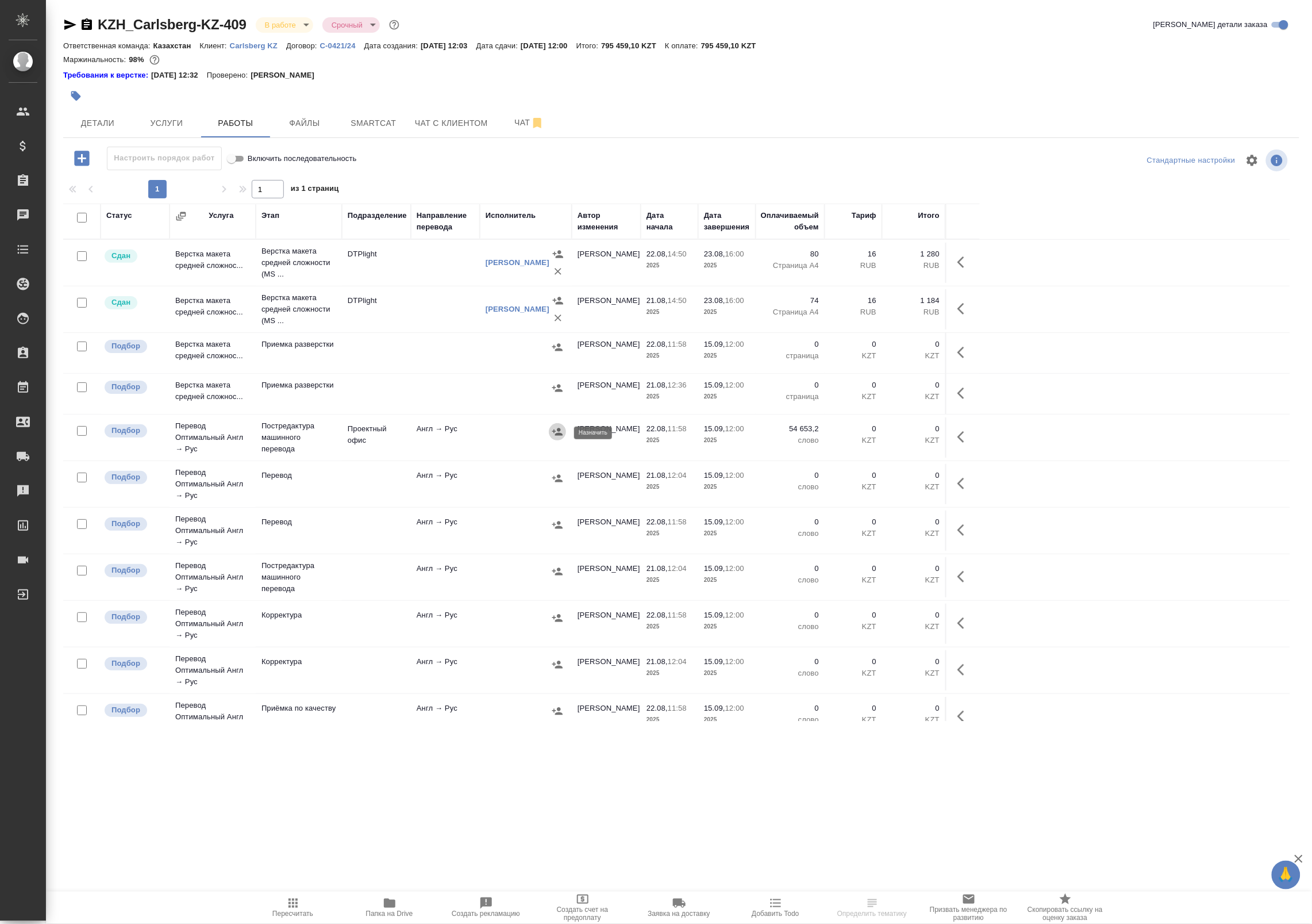
click at [556, 433] on icon "button" at bounding box center [557, 432] width 11 height 11
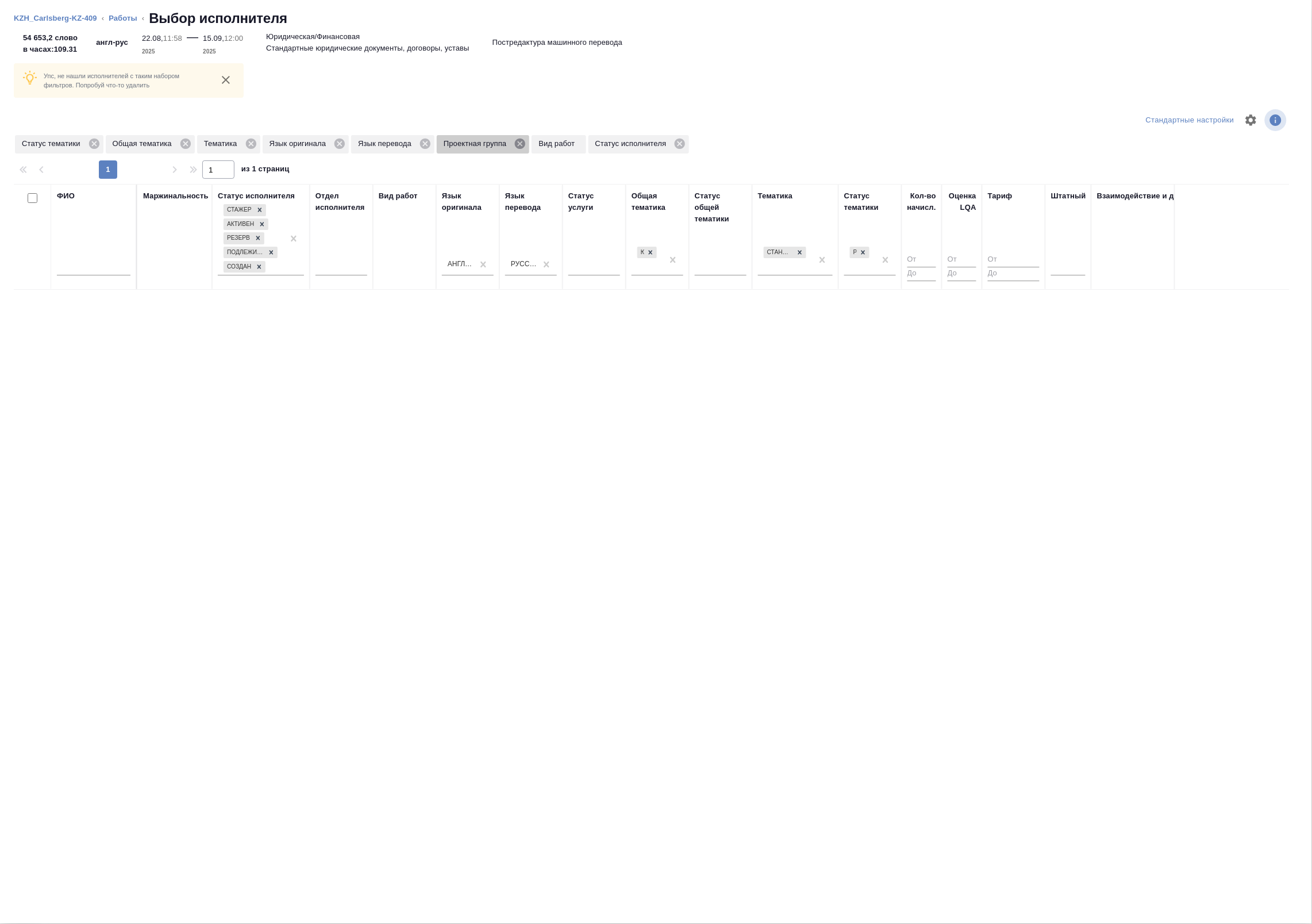
click at [518, 145] on icon at bounding box center [520, 143] width 12 height 12
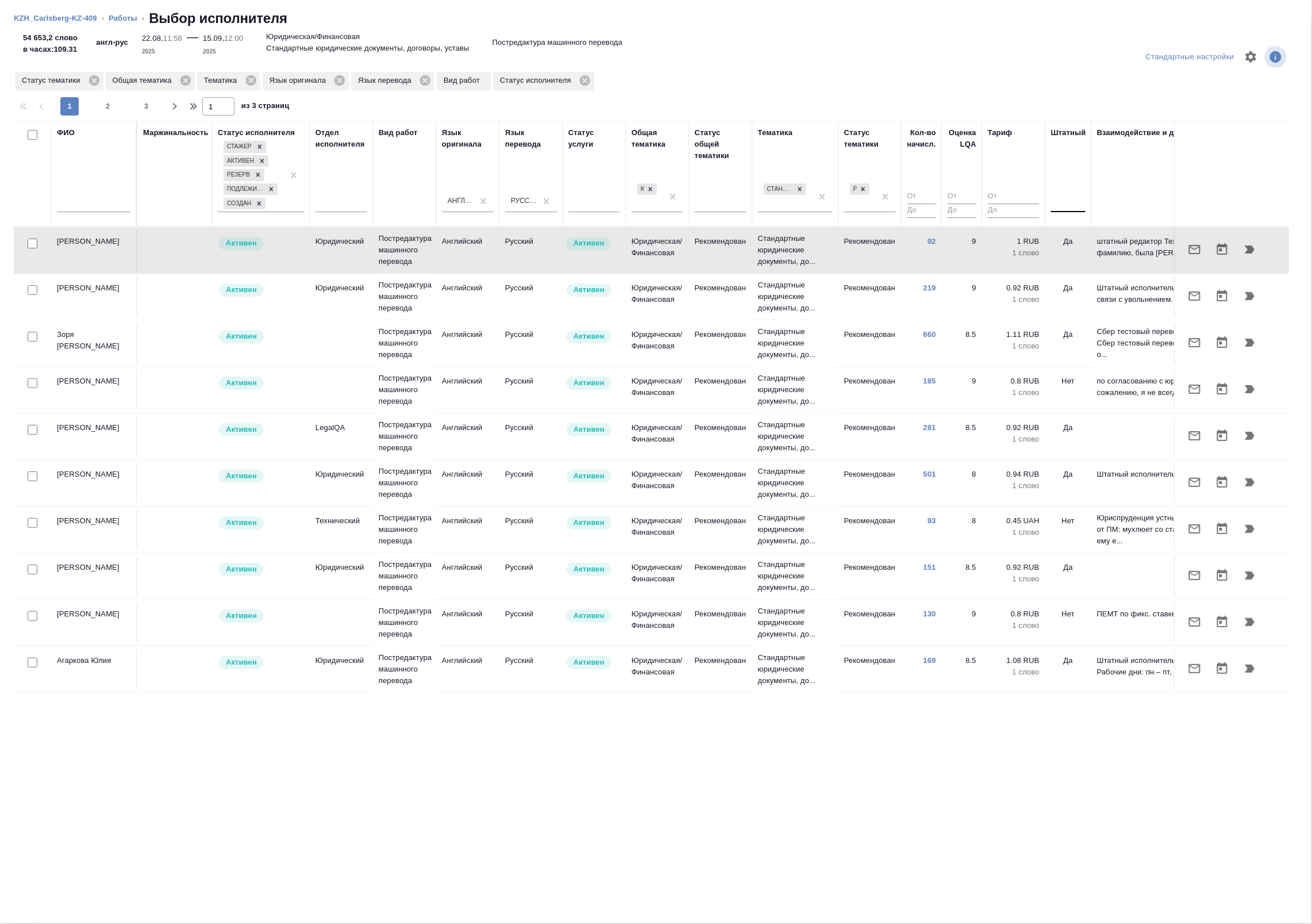
click at [1065, 202] on div at bounding box center [1069, 200] width 34 height 16
click at [1068, 236] on div "Нет" at bounding box center [1138, 237] width 172 height 21
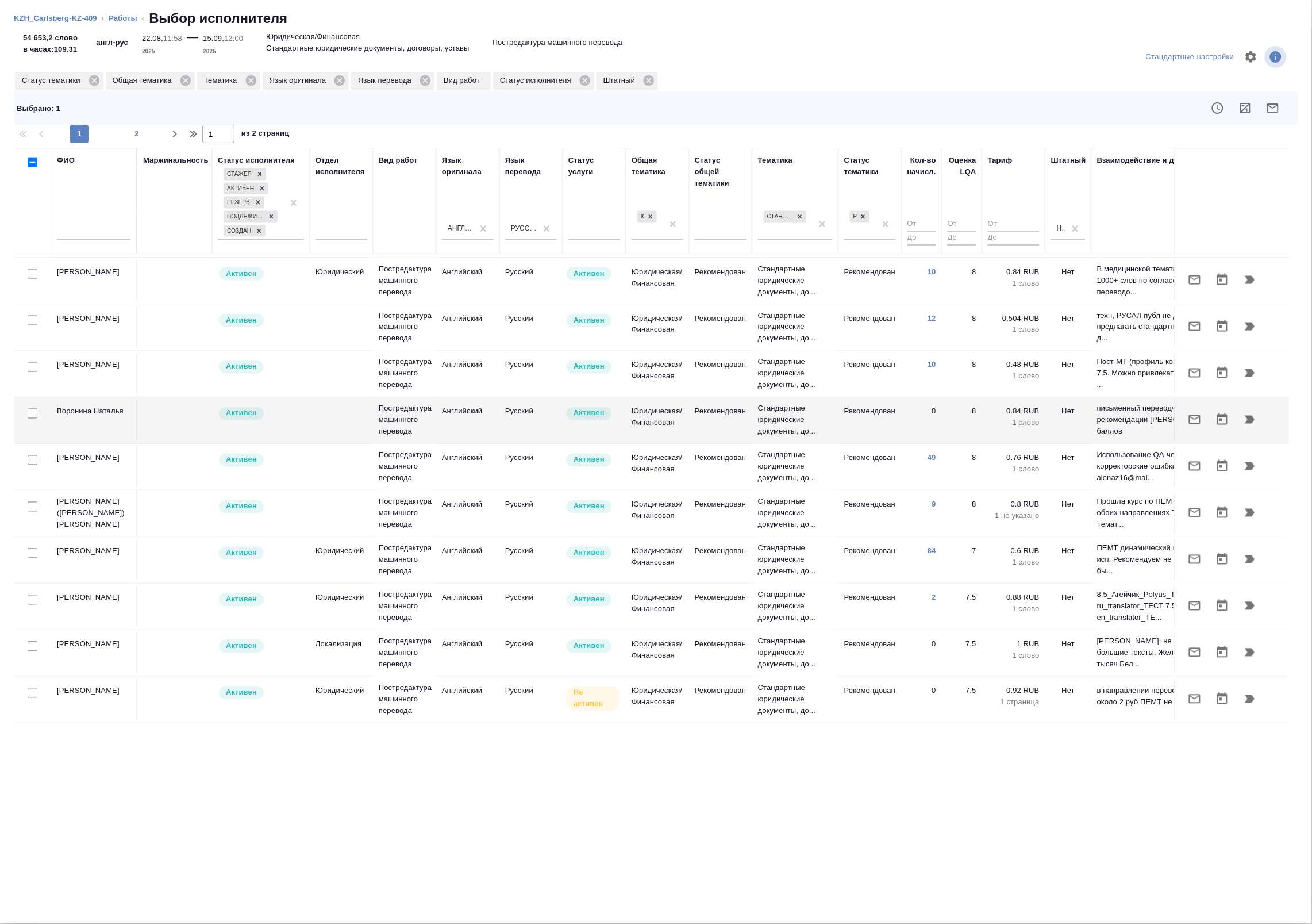
scroll to position [710, 0]
click at [34, 549] on input "checkbox" at bounding box center [33, 553] width 10 height 10
checkbox input "true"
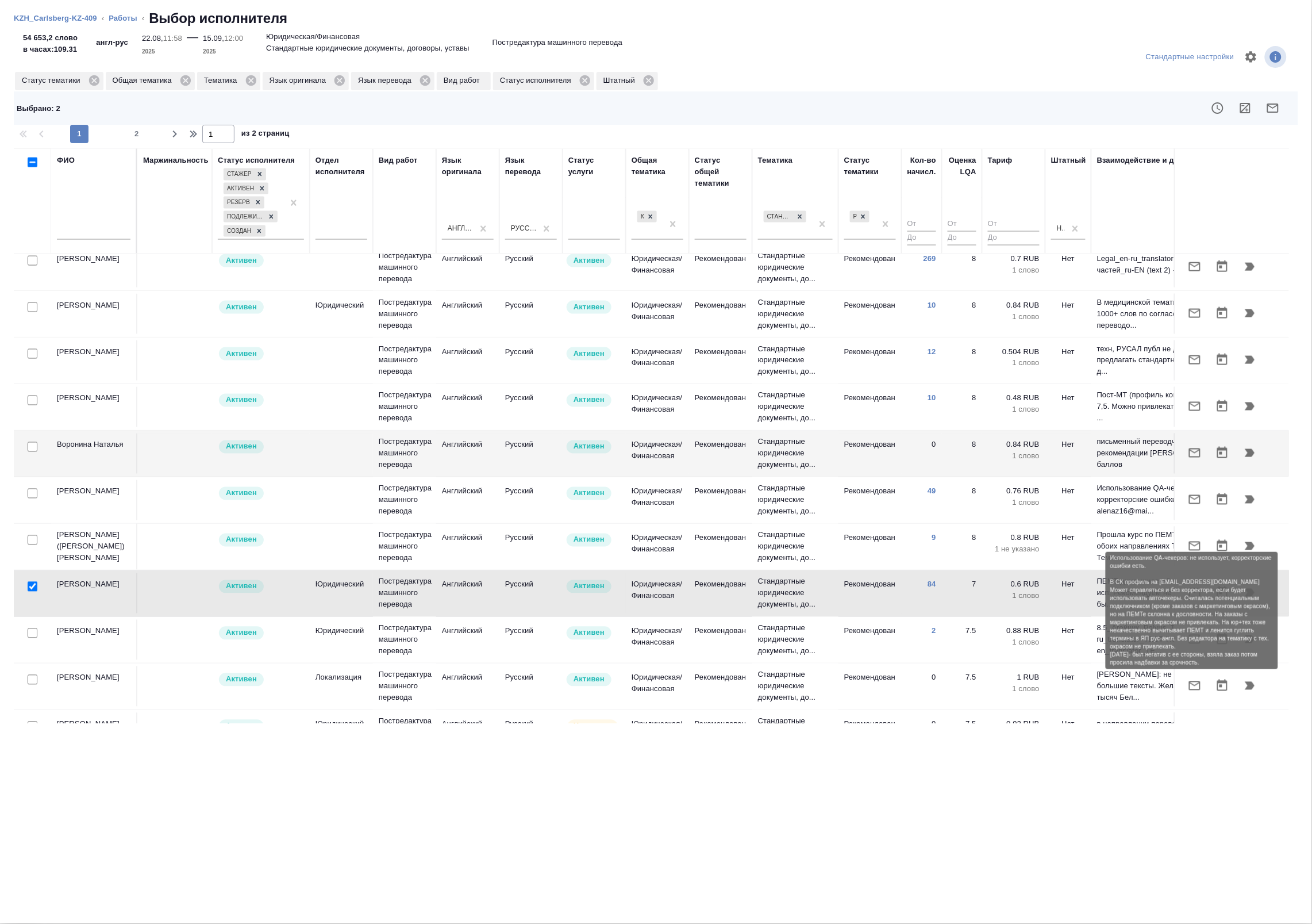
scroll to position [639, 0]
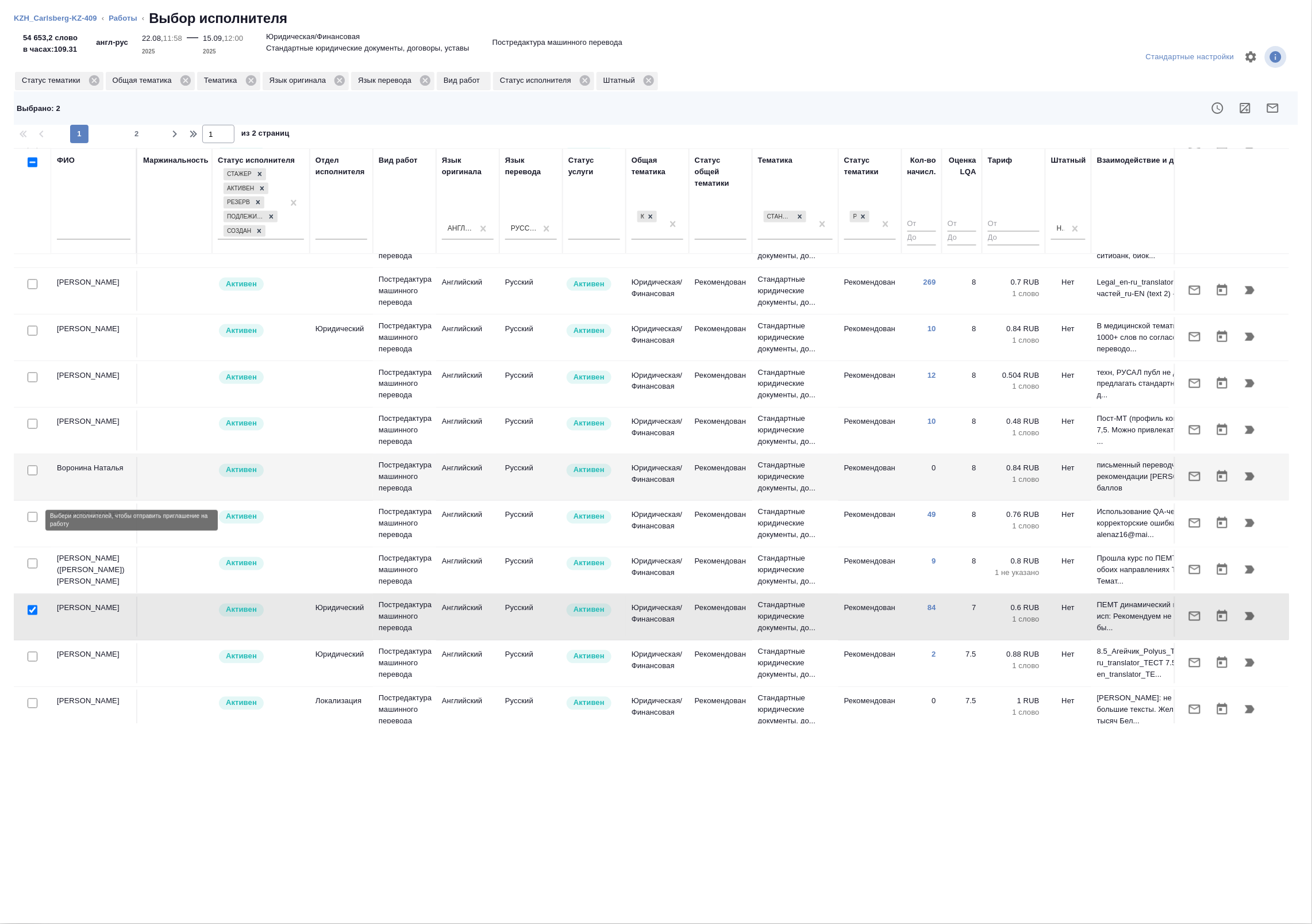
click at [34, 521] on input "checkbox" at bounding box center [33, 517] width 10 height 10
checkbox input "true"
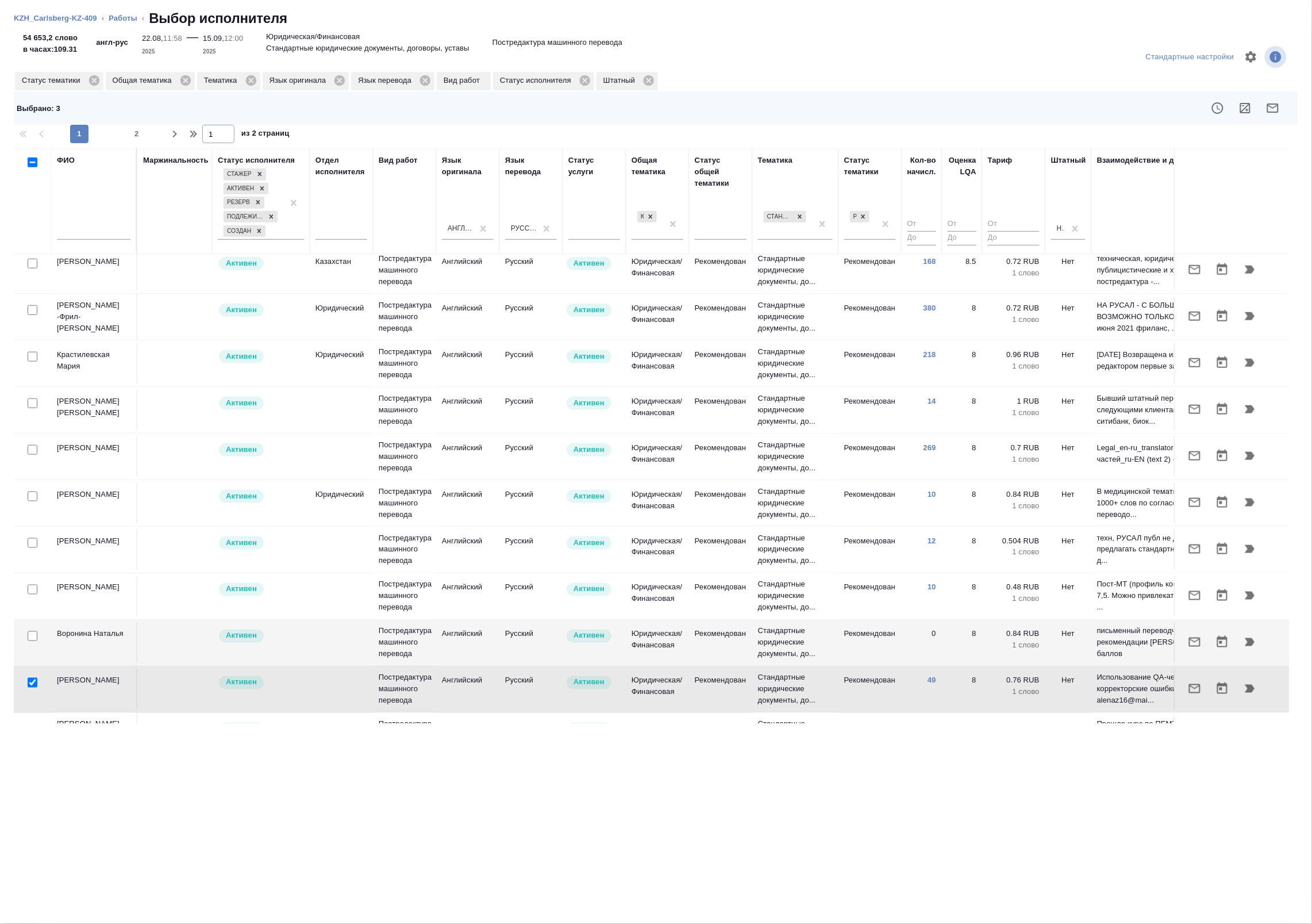
scroll to position [495, 0]
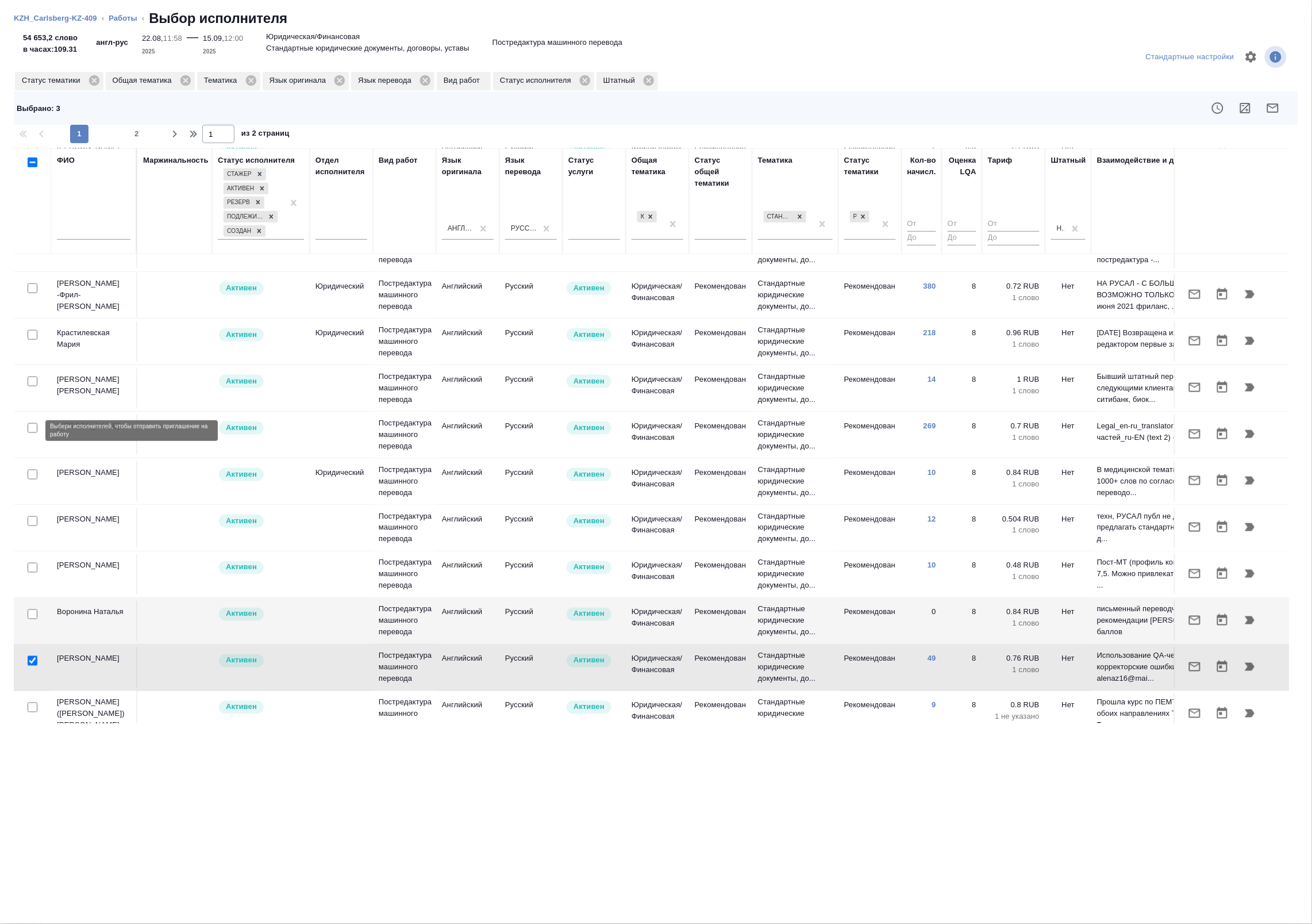
click at [30, 431] on input "checkbox" at bounding box center [33, 428] width 10 height 10
checkbox input "true"
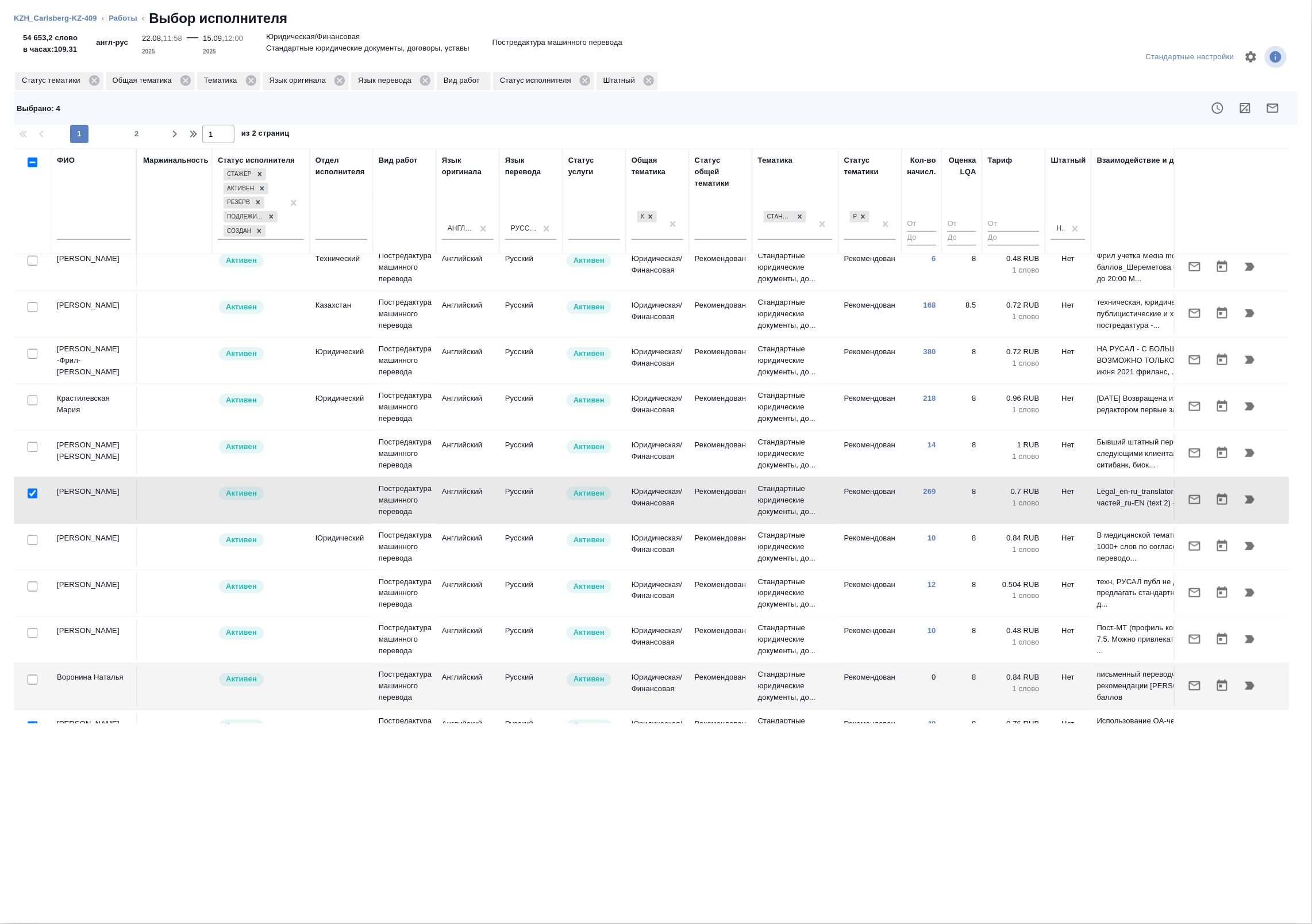
scroll to position [423, 0]
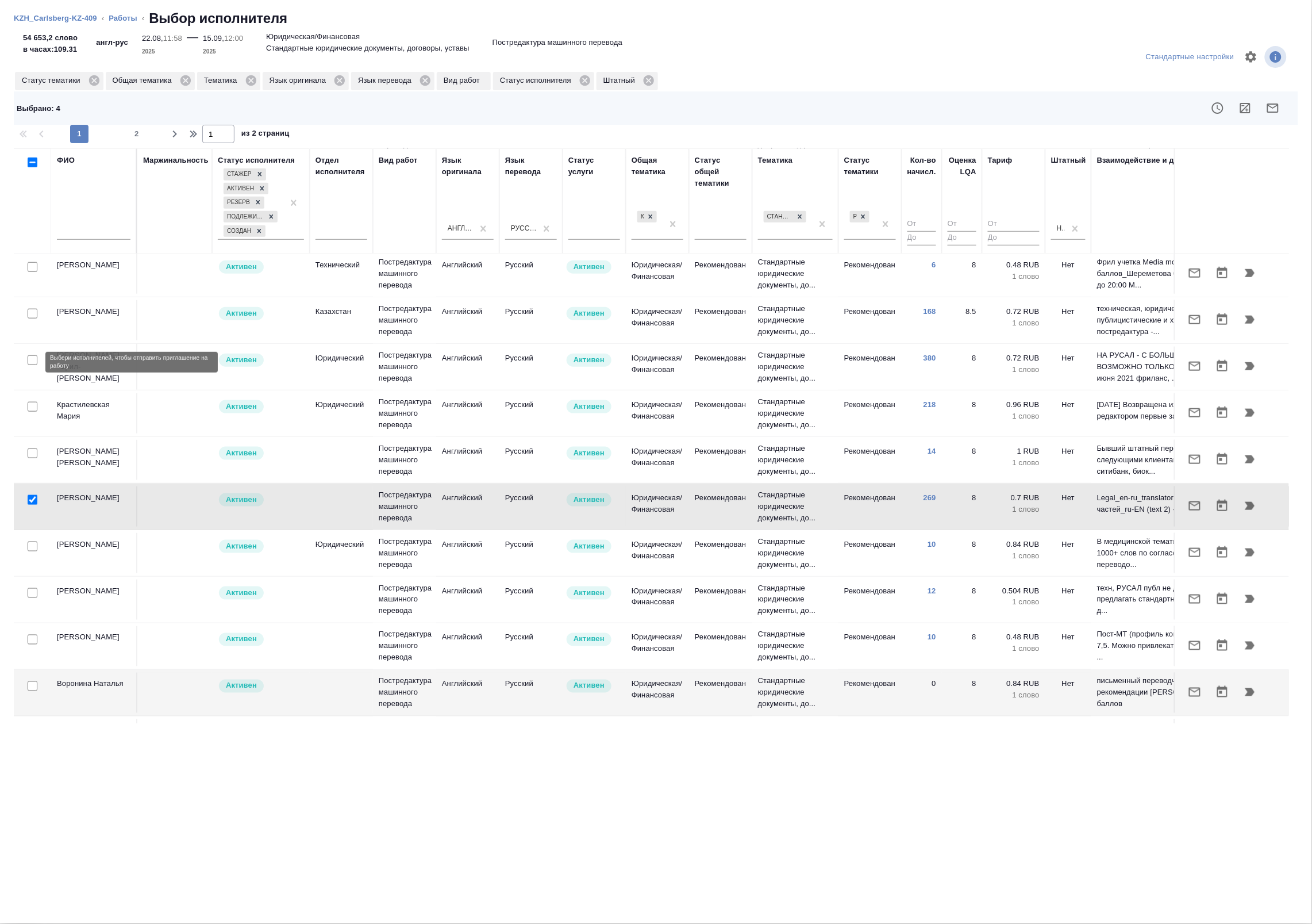
click at [34, 361] on input "checkbox" at bounding box center [33, 360] width 10 height 10
checkbox input "true"
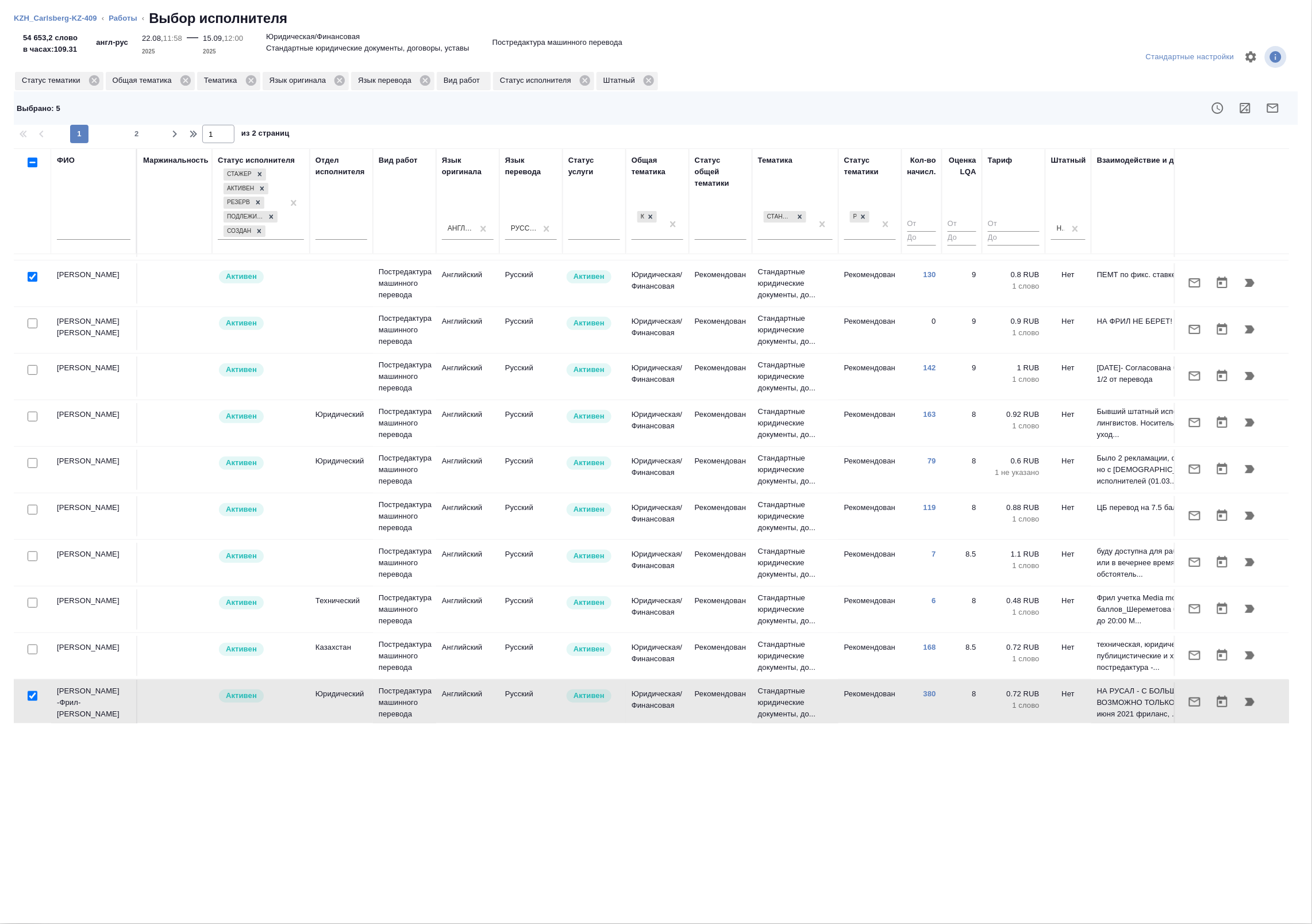
scroll to position [64, 0]
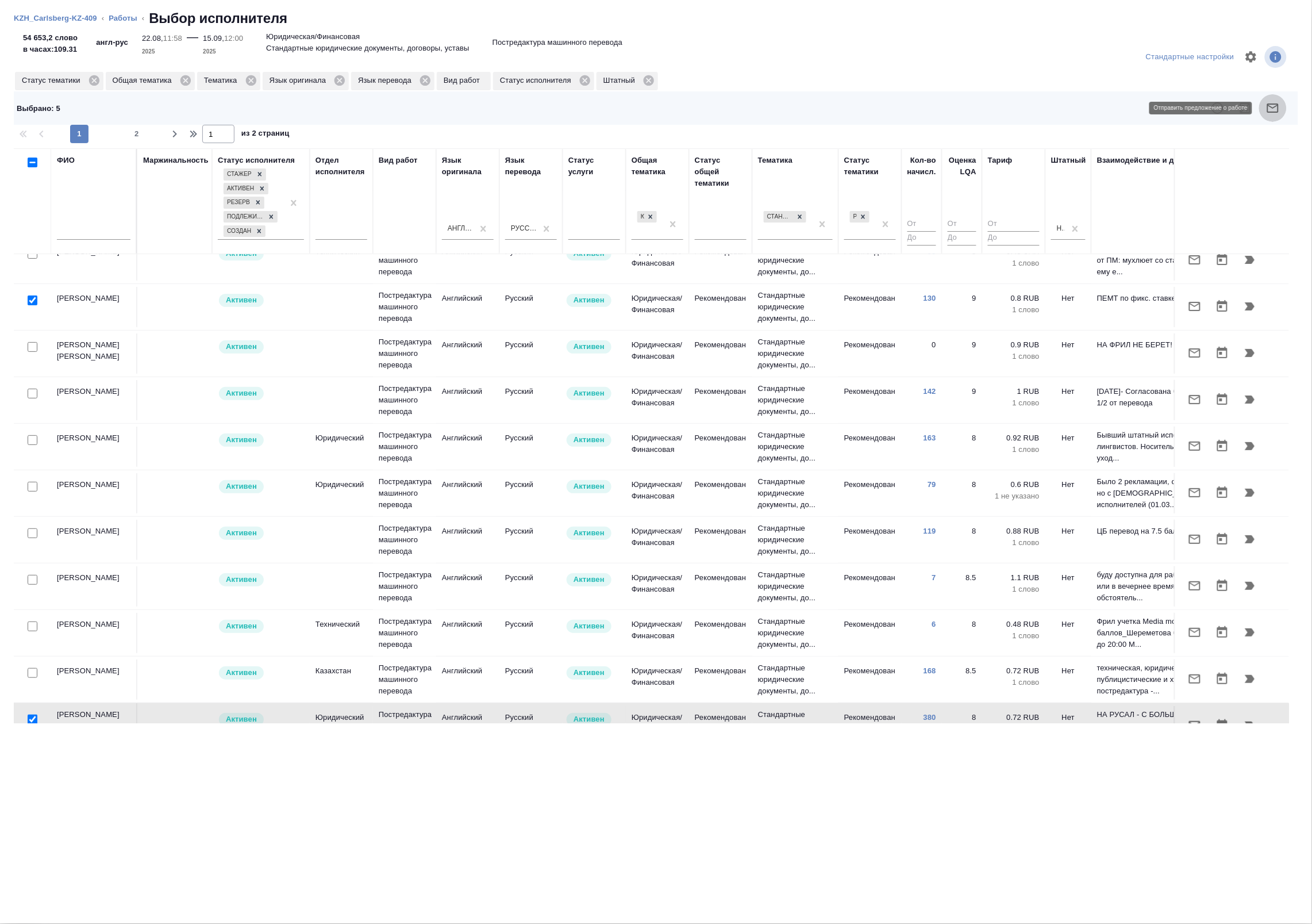
click at [1275, 102] on icon "button" at bounding box center [1273, 108] width 13 height 13
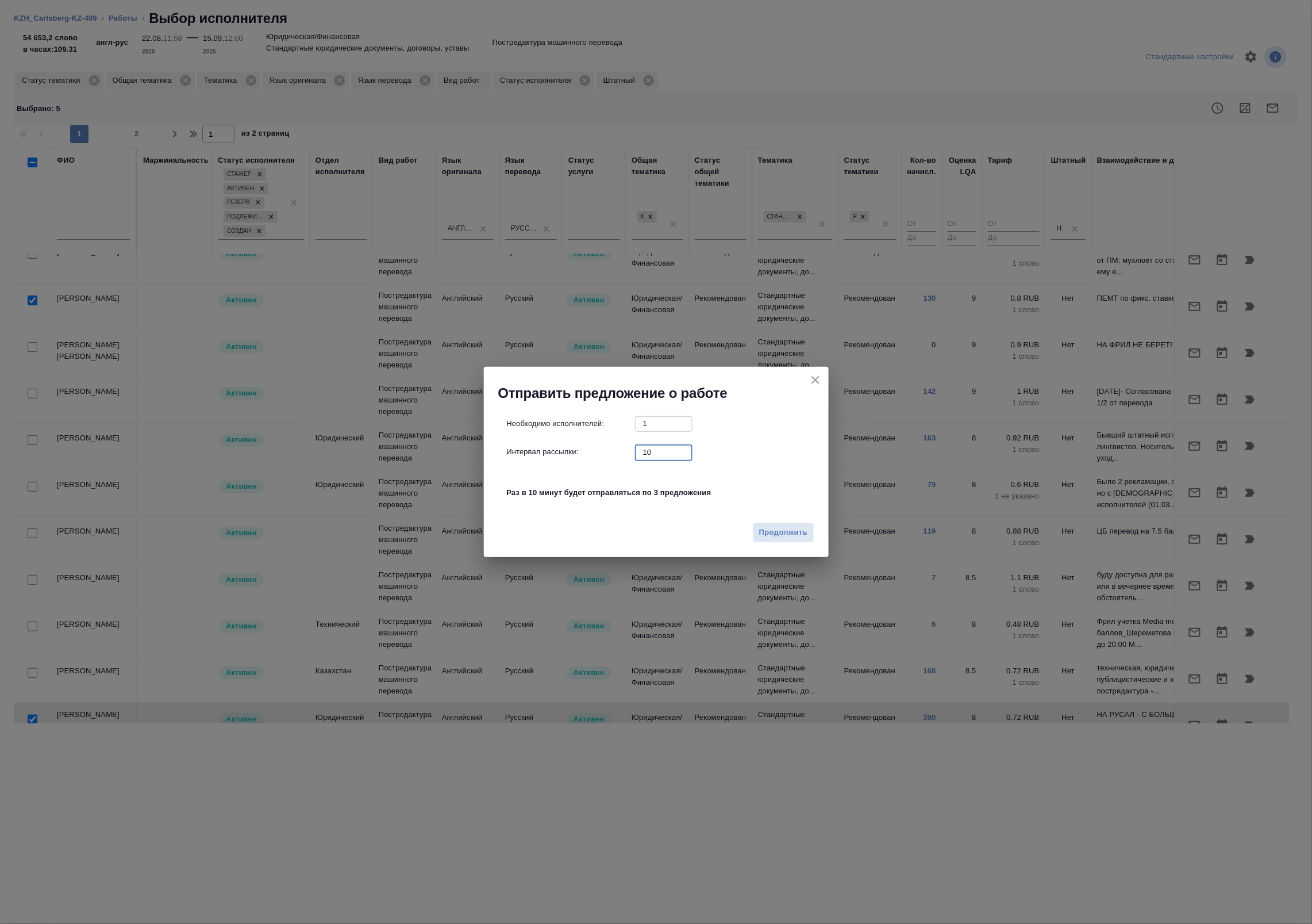
drag, startPoint x: 662, startPoint y: 450, endPoint x: 561, endPoint y: 439, distance: 101.6
click at [561, 439] on div "Необходимо исполнителей: 1 ​ Интервал рассылки: 10 ​ Раз в 10 минут будет отпра…" at bounding box center [661, 464] width 308 height 96
type input "0"
click at [773, 532] on span "Продолжить" at bounding box center [783, 532] width 48 height 13
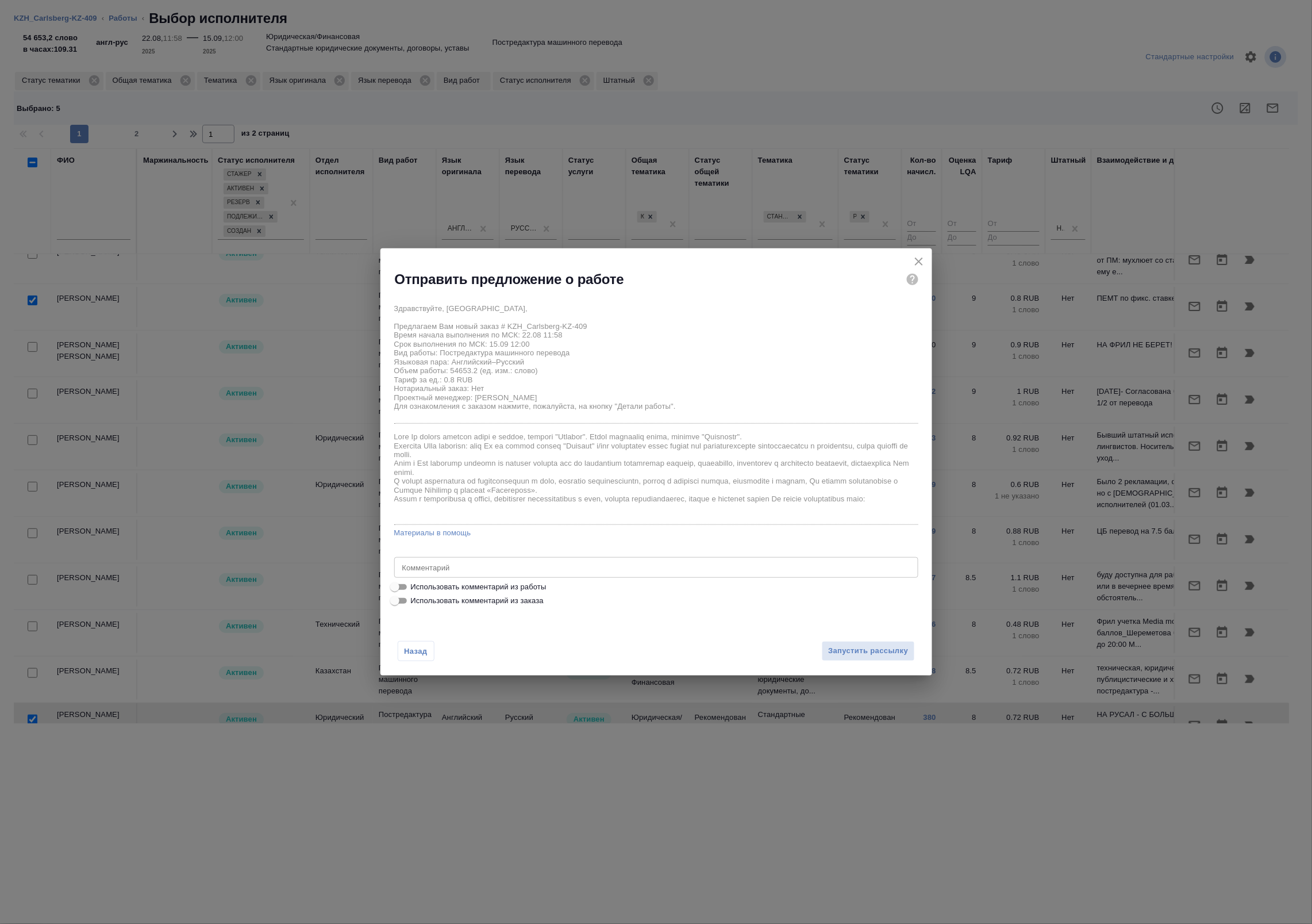
click at [477, 587] on span "Использовать комментарий из работы" at bounding box center [479, 587] width 136 height 11
click at [416, 587] on input "Использовать комментарий из работы" at bounding box center [395, 587] width 41 height 13
checkbox input "true"
type textarea "Оригинал для сверки:https://drive.awatera.com/s/s6FEZTpqjPgGNX6"
click at [837, 650] on span "Запустить рассылку" at bounding box center [868, 651] width 79 height 13
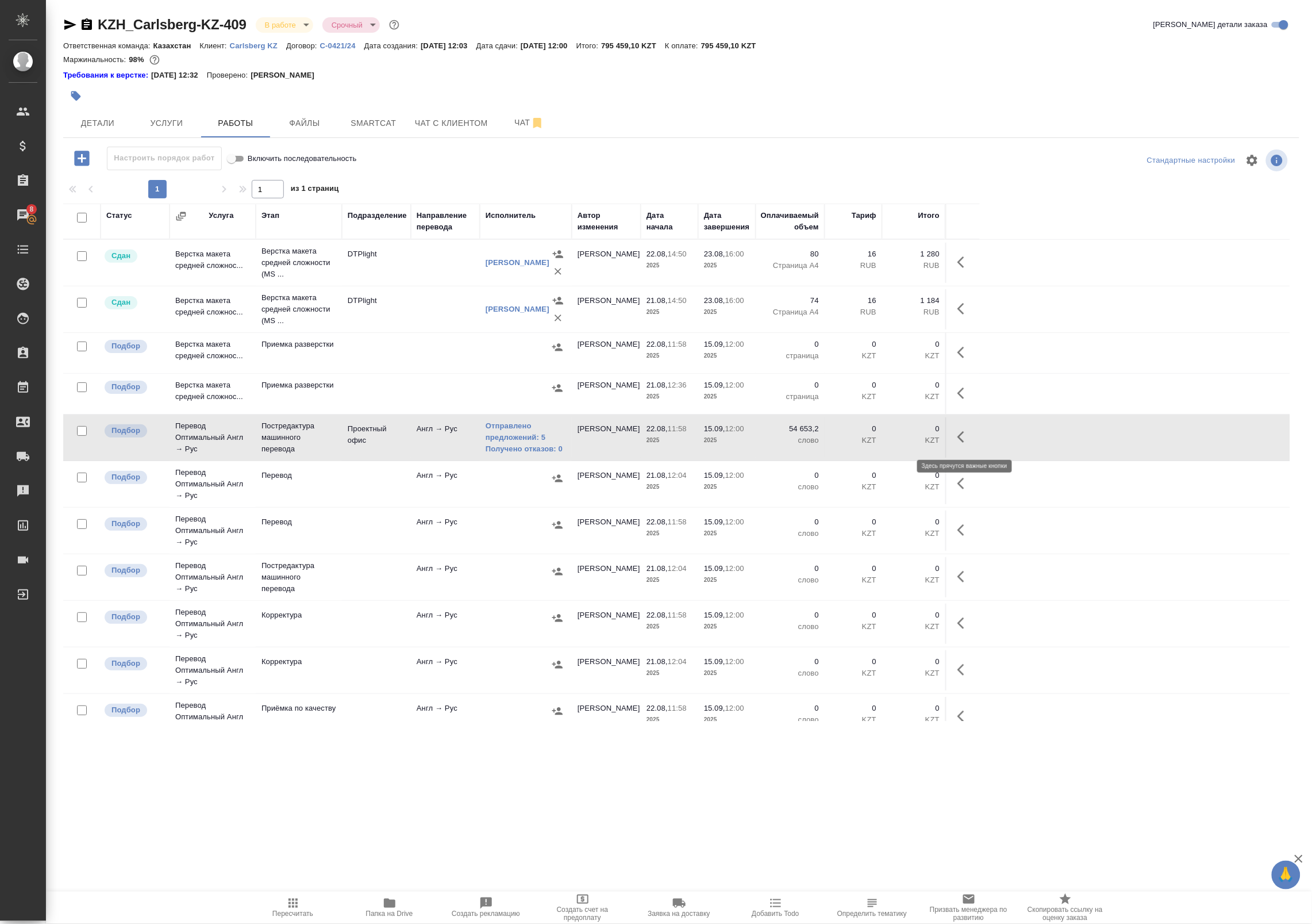
click at [959, 437] on icon "button" at bounding box center [961, 437] width 7 height 11
click at [875, 440] on icon "button" at bounding box center [880, 437] width 11 height 11
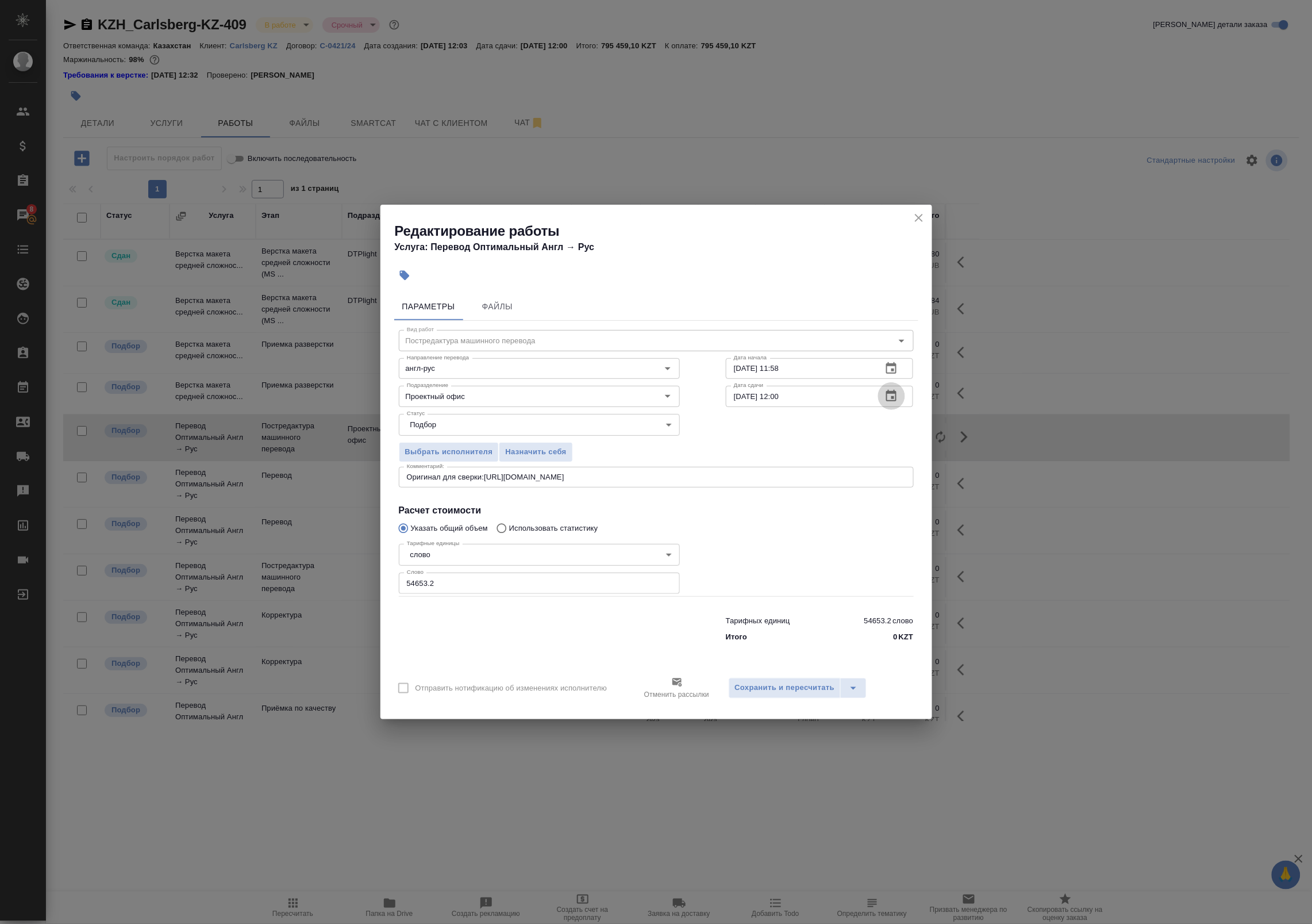
click at [889, 397] on icon "button" at bounding box center [892, 395] width 13 height 13
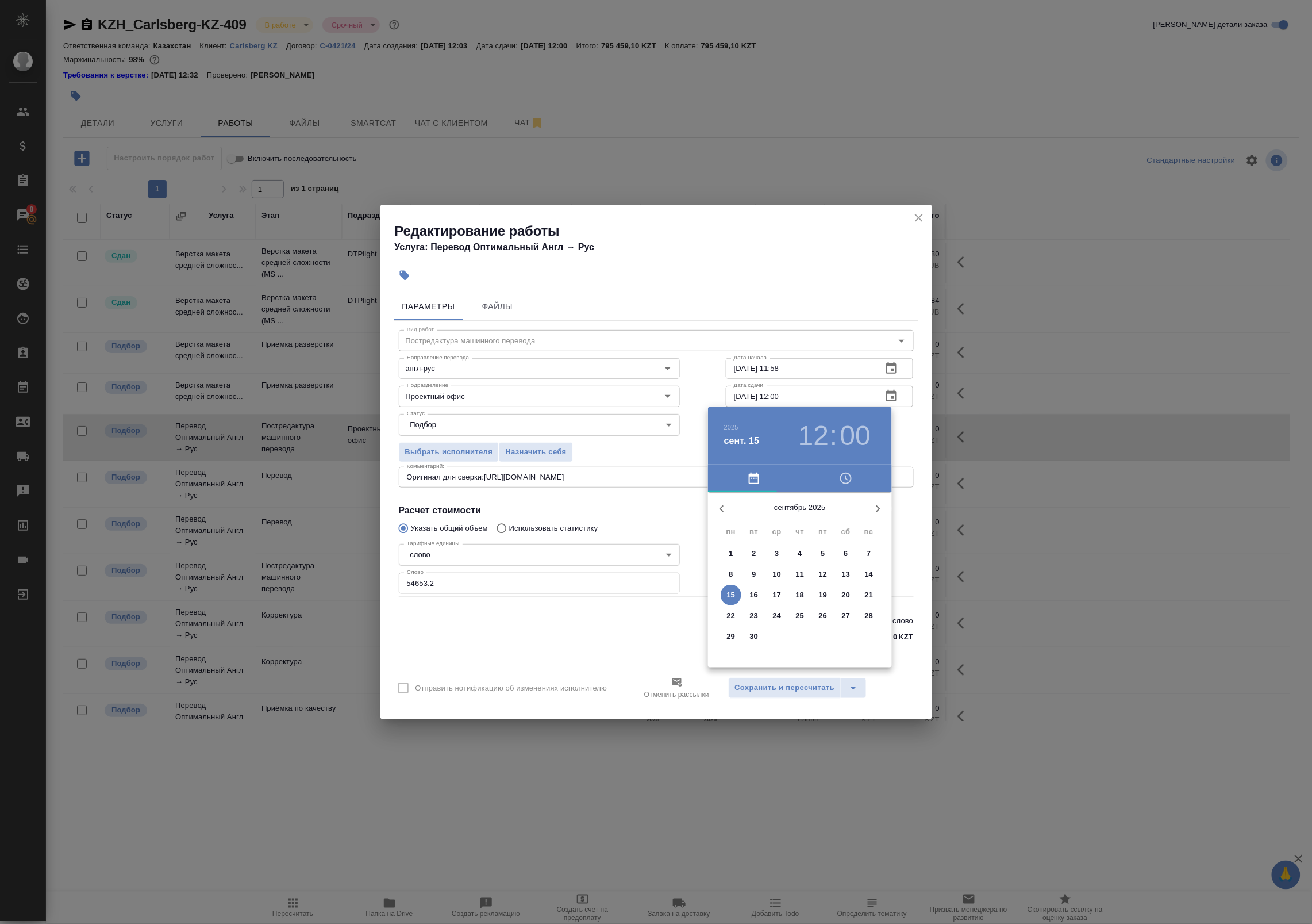
click at [720, 504] on icon "button" at bounding box center [722, 508] width 13 height 13
click at [907, 438] on div at bounding box center [656, 462] width 1312 height 924
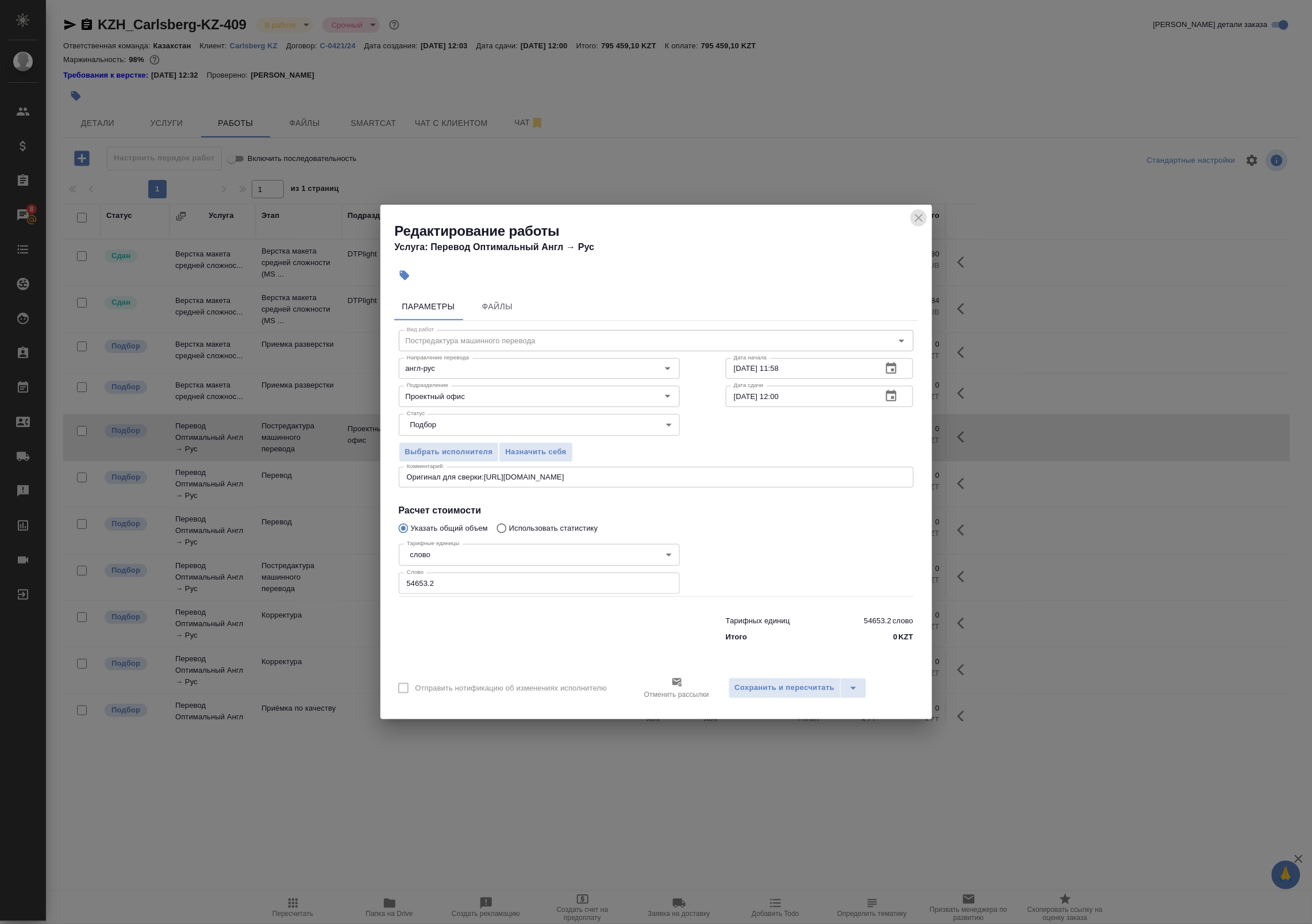
click at [923, 221] on icon "close" at bounding box center [919, 217] width 13 height 13
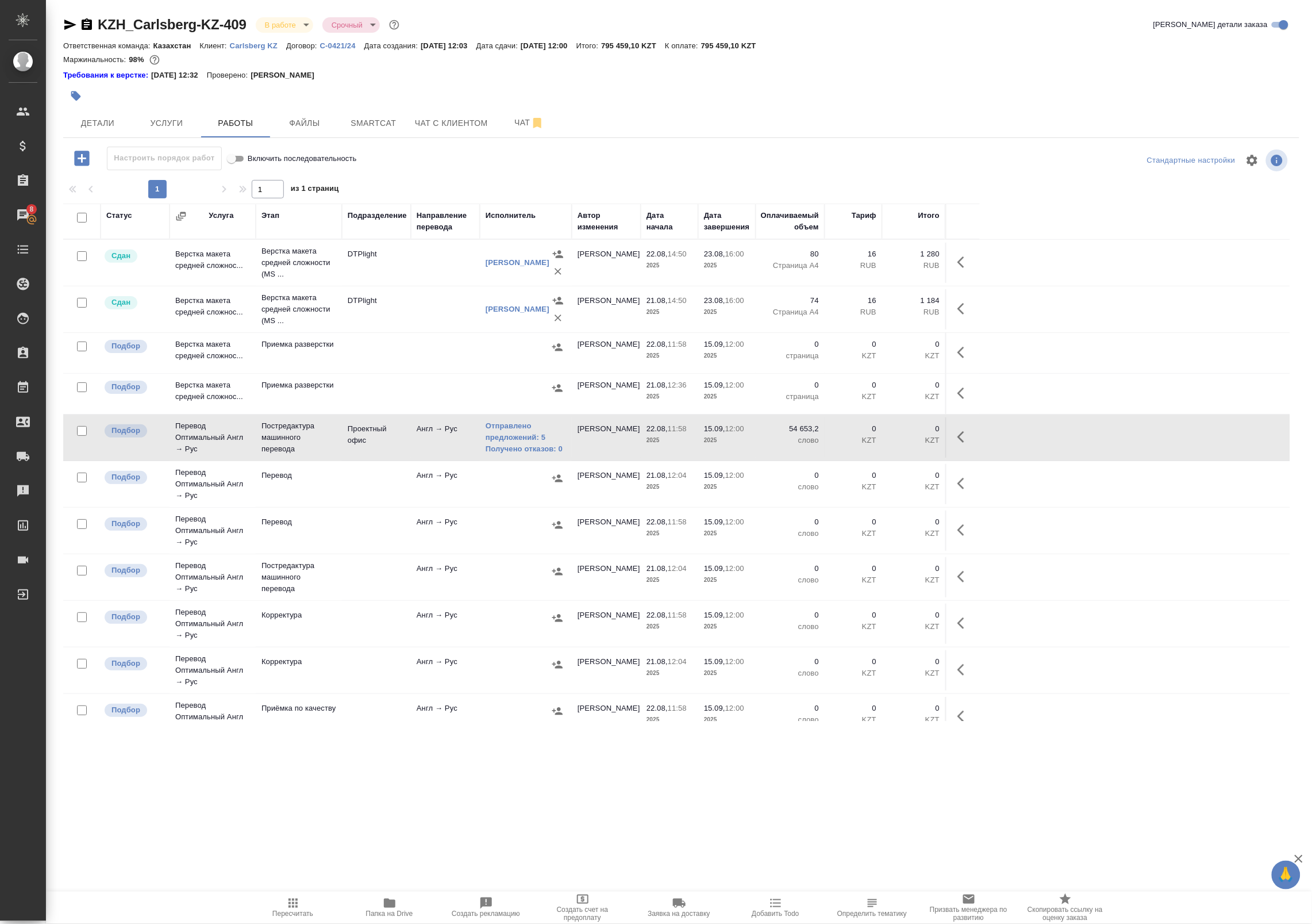
click at [953, 438] on button "button" at bounding box center [964, 437] width 28 height 28
click at [885, 439] on icon "button" at bounding box center [880, 437] width 13 height 13
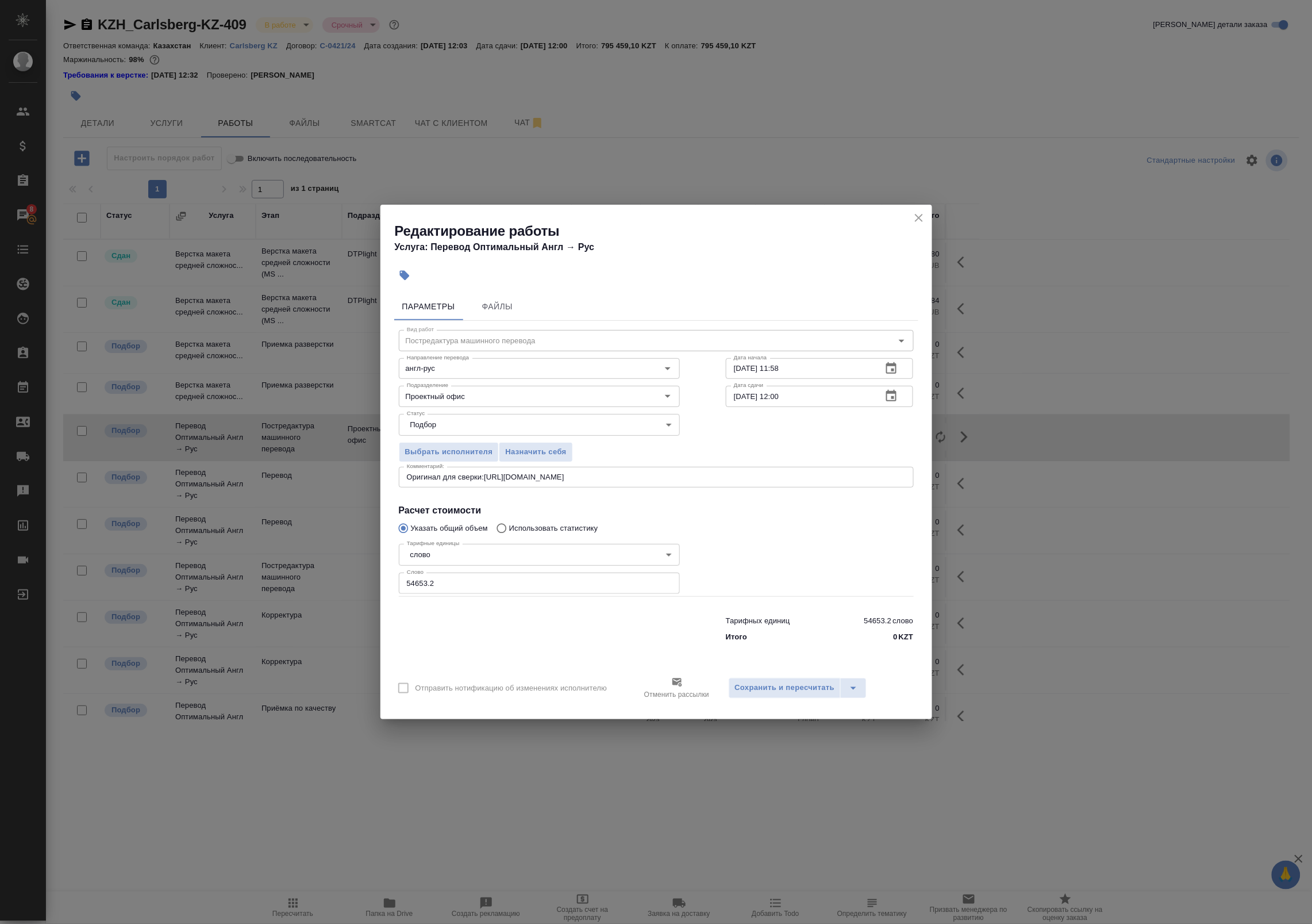
drag, startPoint x: 419, startPoint y: 584, endPoint x: 308, endPoint y: 570, distance: 111.9
click at [308, 570] on div "Редактирование работы Услуга: Перевод Оптимальный Англ → Рус Параметры Файлы Ви…" at bounding box center [656, 462] width 1312 height 924
click at [919, 221] on icon "close" at bounding box center [919, 217] width 13 height 13
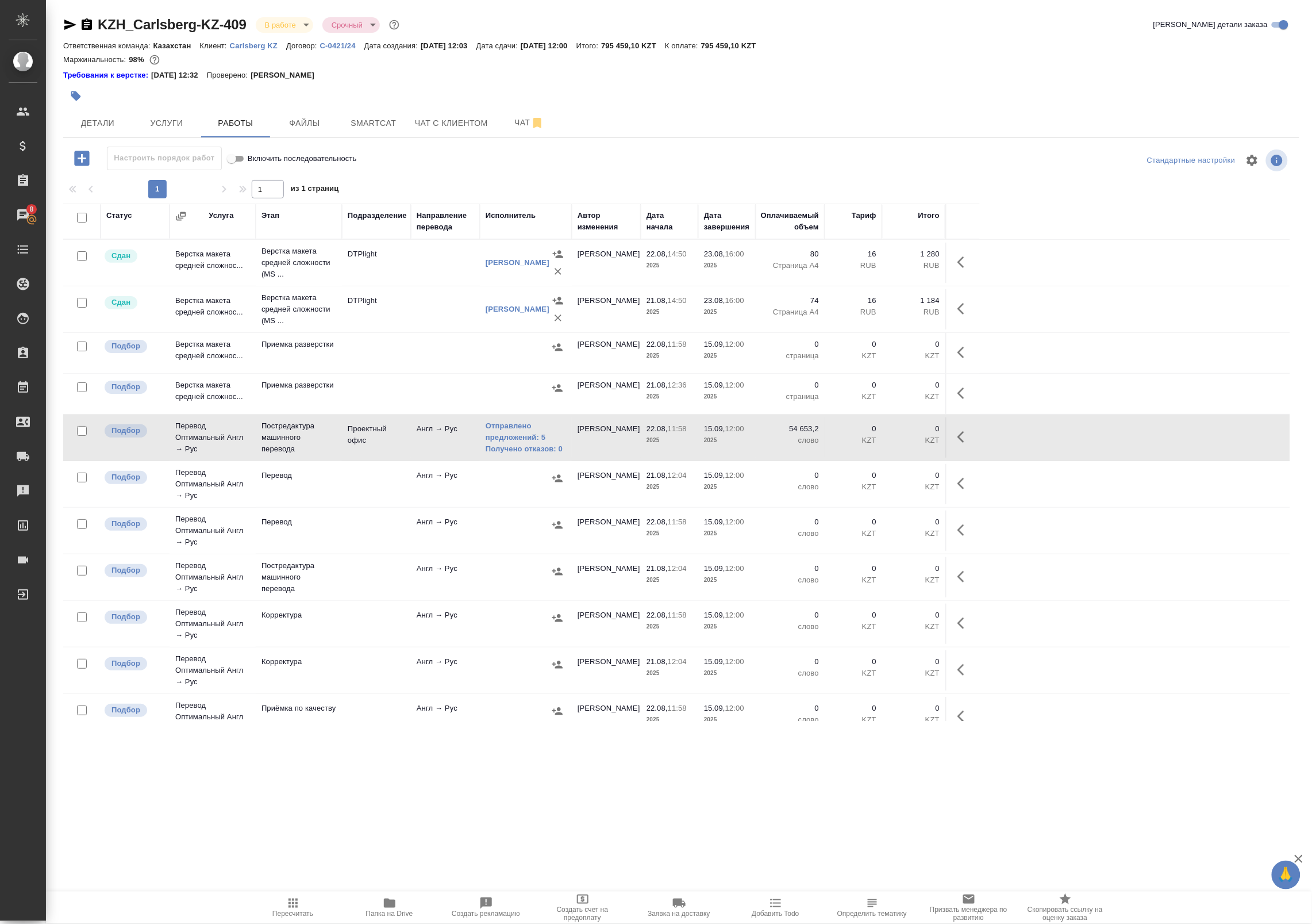
click at [959, 435] on icon "button" at bounding box center [964, 437] width 13 height 13
click at [879, 436] on icon "button" at bounding box center [880, 437] width 13 height 13
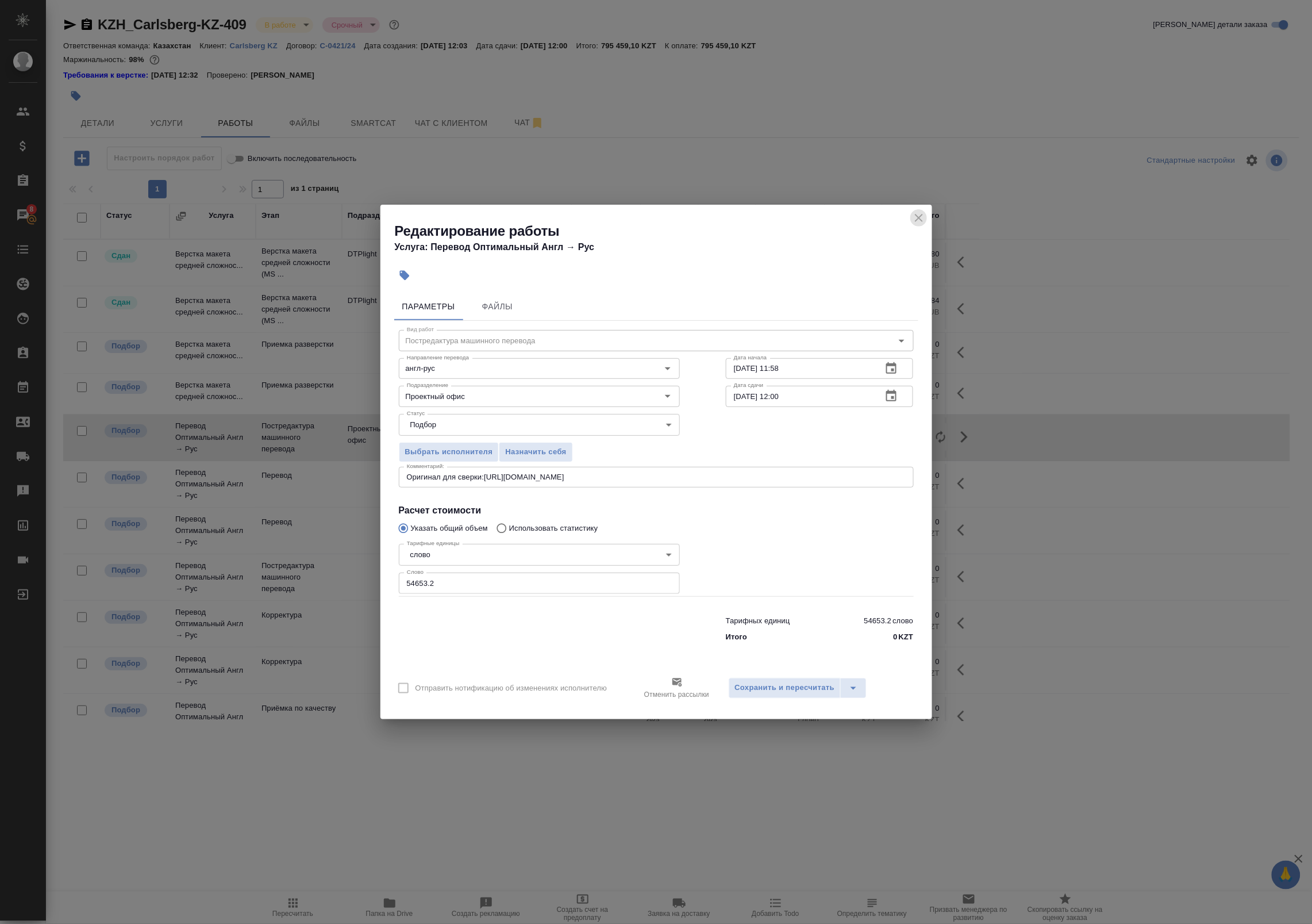
click at [922, 216] on icon "close" at bounding box center [919, 217] width 13 height 13
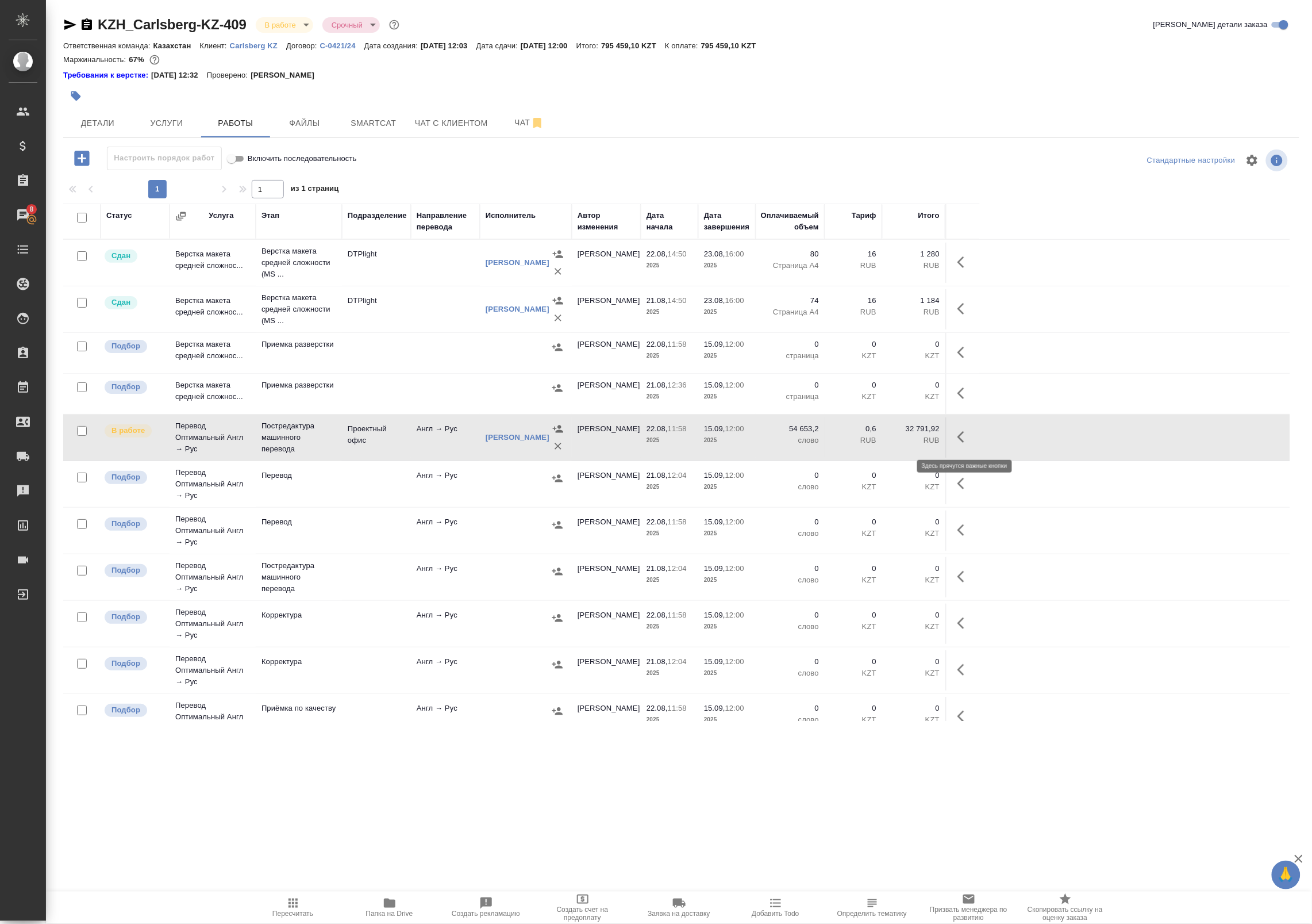
click at [965, 439] on icon "button" at bounding box center [964, 437] width 13 height 13
click at [879, 440] on icon "button" at bounding box center [880, 437] width 11 height 11
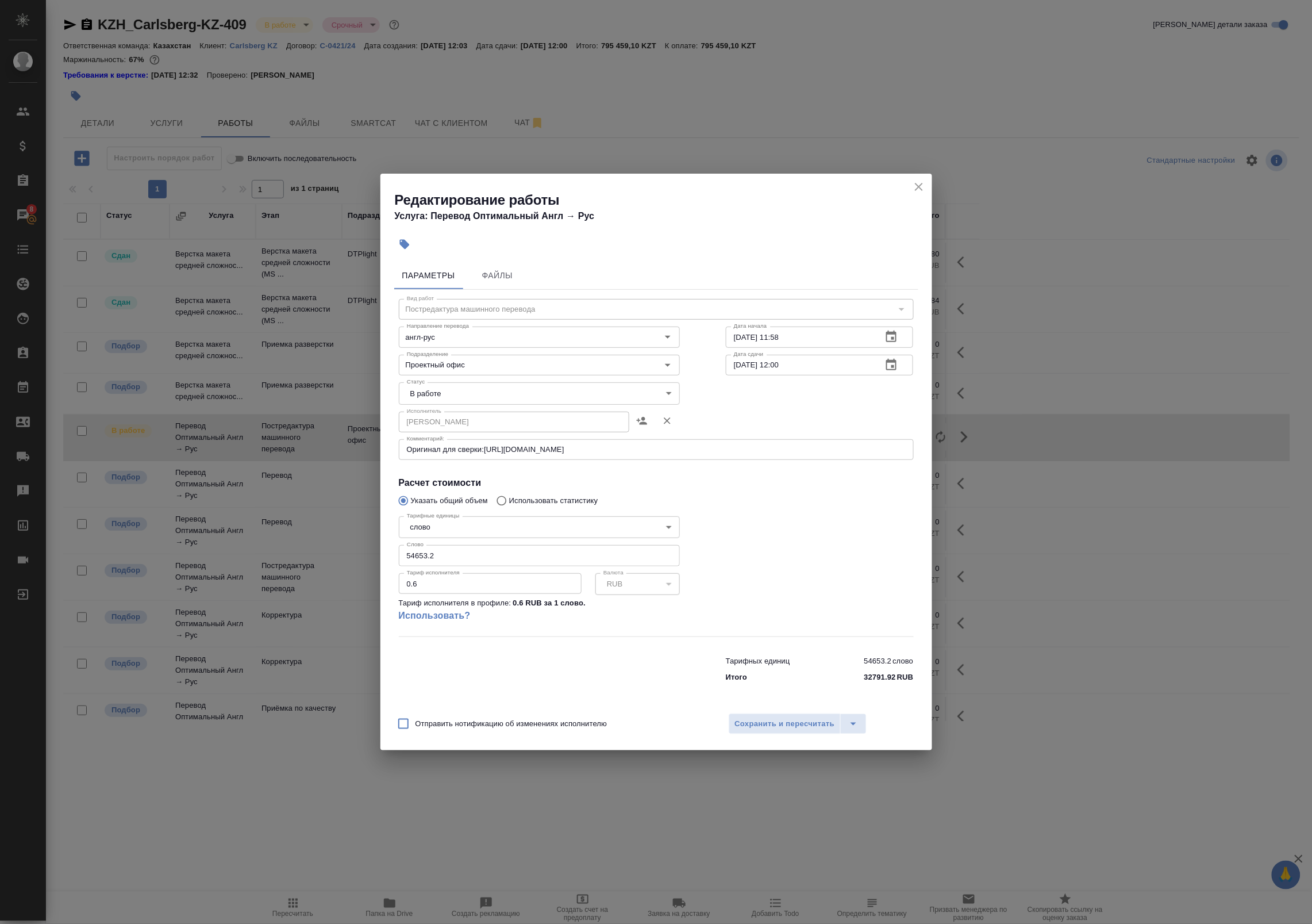
click at [892, 366] on icon "button" at bounding box center [892, 365] width 13 height 13
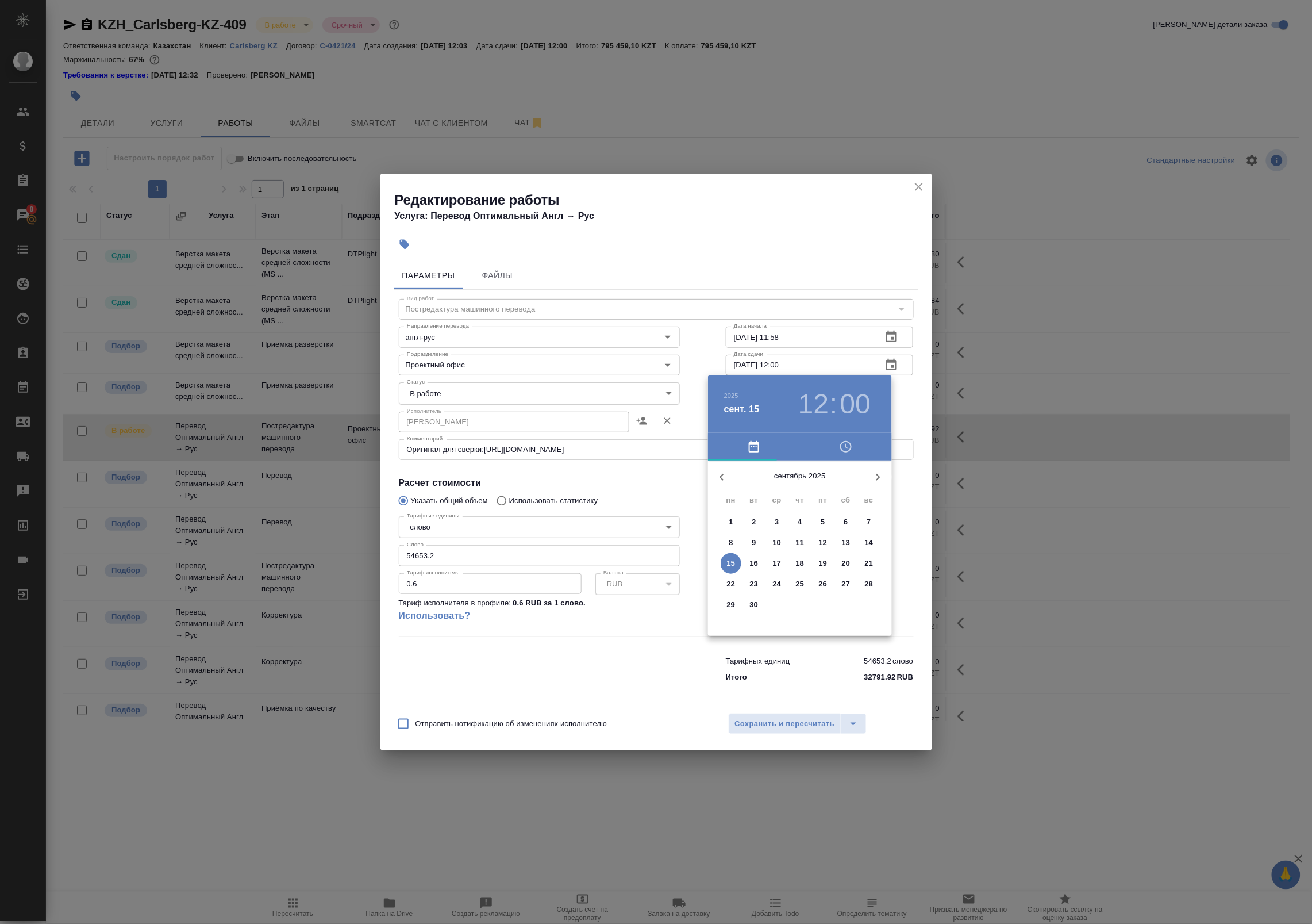
click at [726, 471] on icon "button" at bounding box center [722, 477] width 13 height 13
click at [736, 602] on span "25" at bounding box center [732, 604] width 21 height 11
click at [909, 414] on div at bounding box center [656, 462] width 1312 height 924
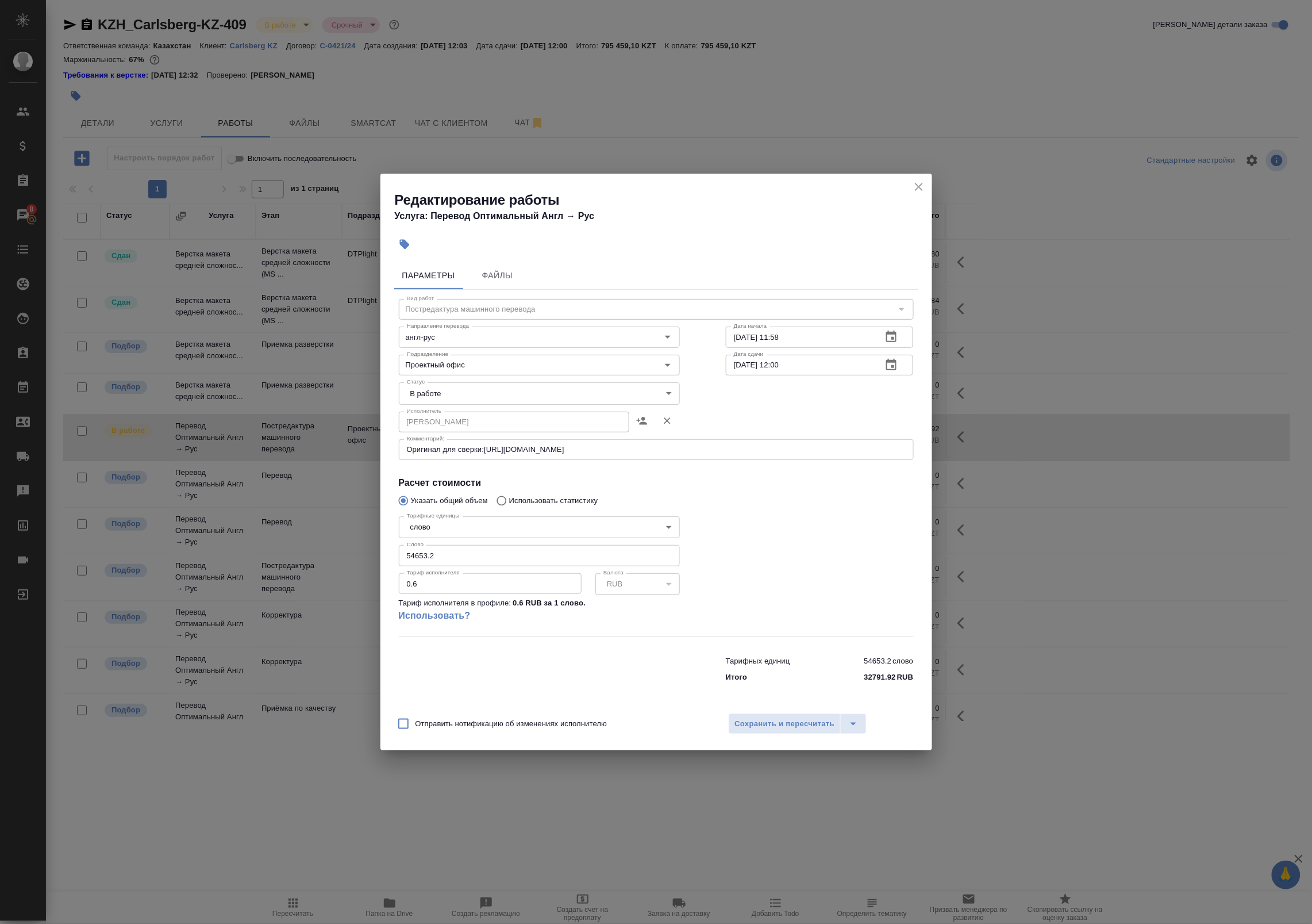
click at [890, 369] on icon "button" at bounding box center [892, 365] width 13 height 13
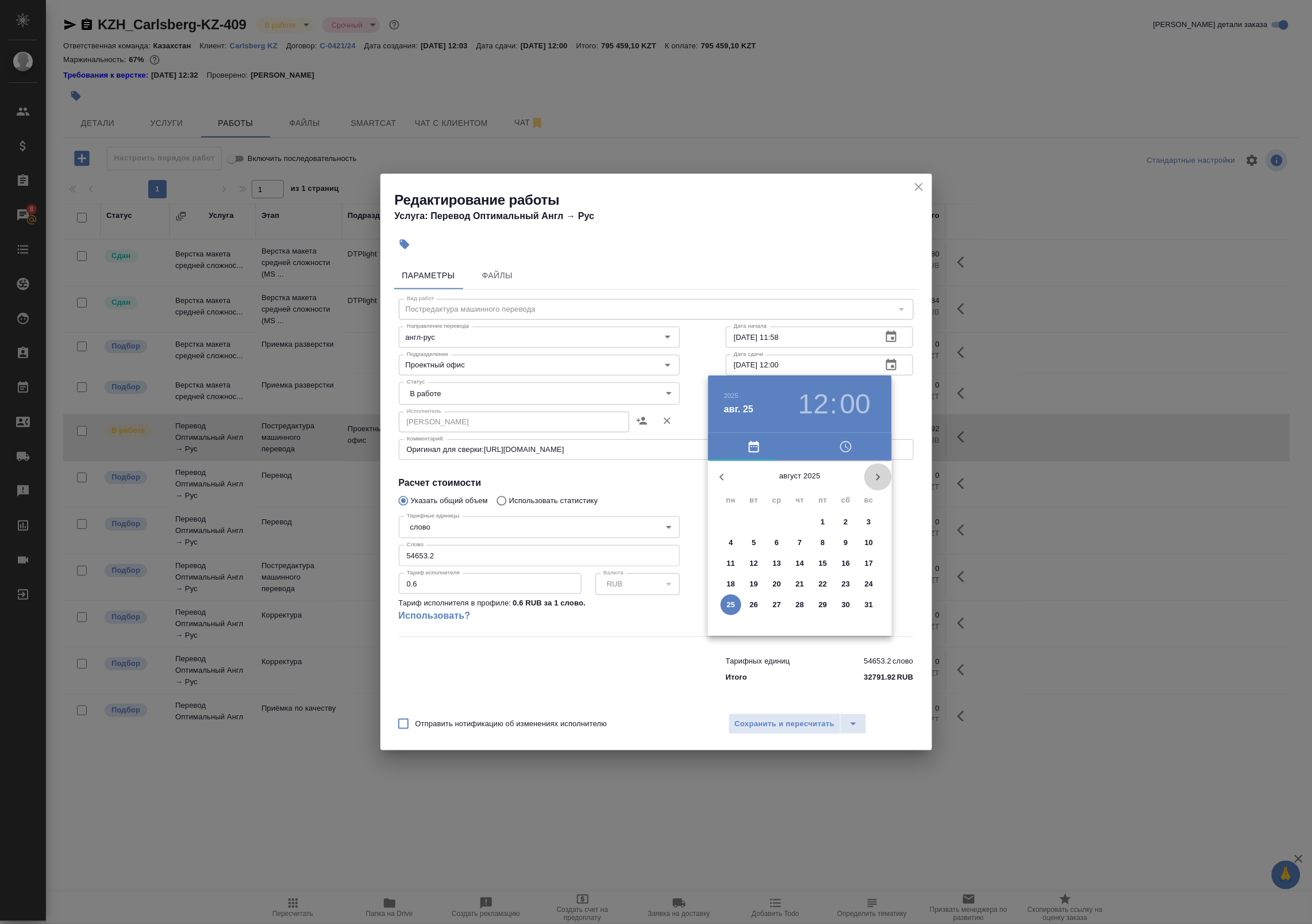
click at [877, 476] on icon "button" at bounding box center [878, 477] width 13 height 13
click at [815, 521] on span "5" at bounding box center [824, 522] width 21 height 11
type input "05.09.2025 12:00"
click at [906, 411] on div at bounding box center [656, 462] width 1312 height 924
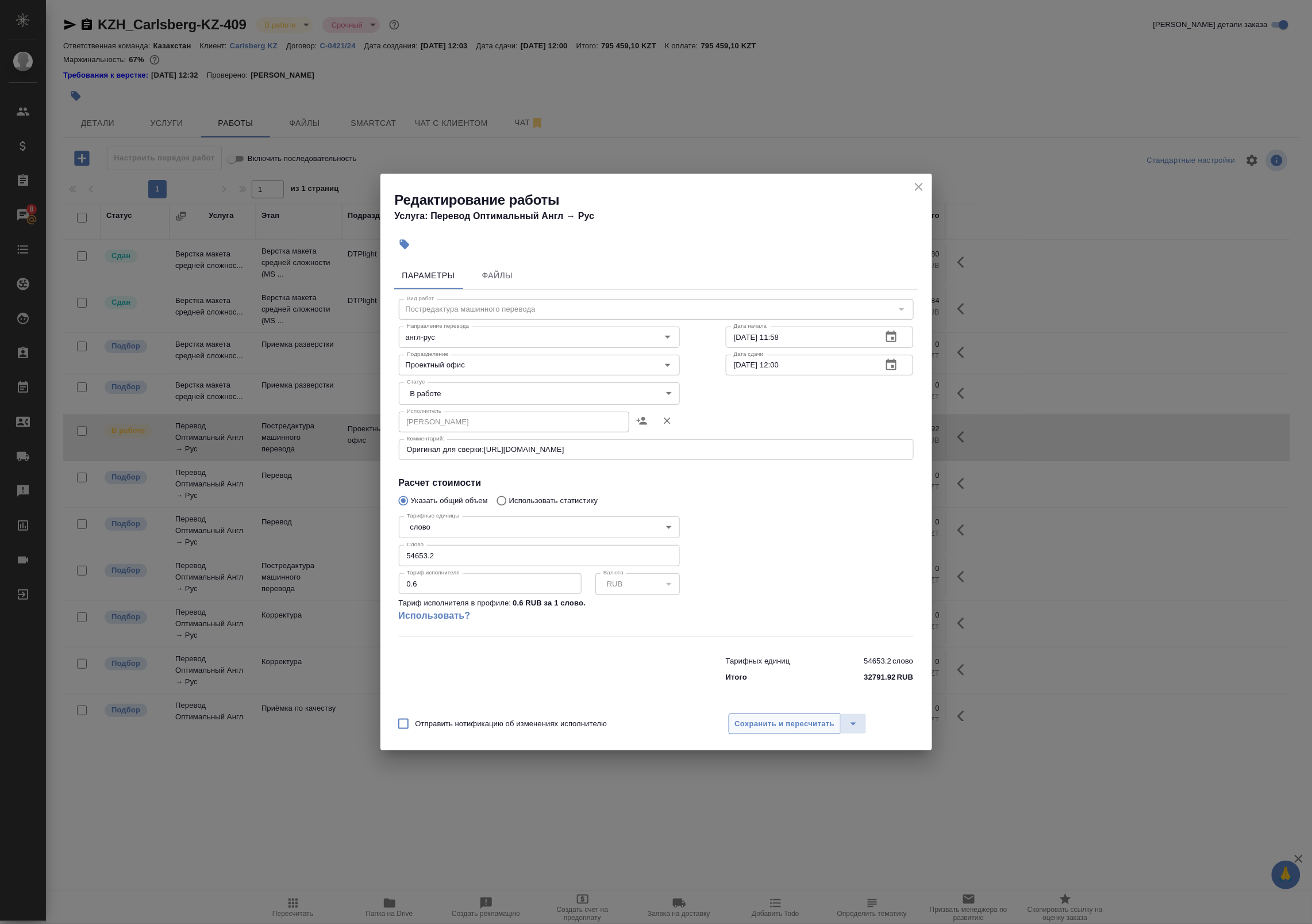
click at [757, 723] on span "Сохранить и пересчитать" at bounding box center [785, 724] width 100 height 13
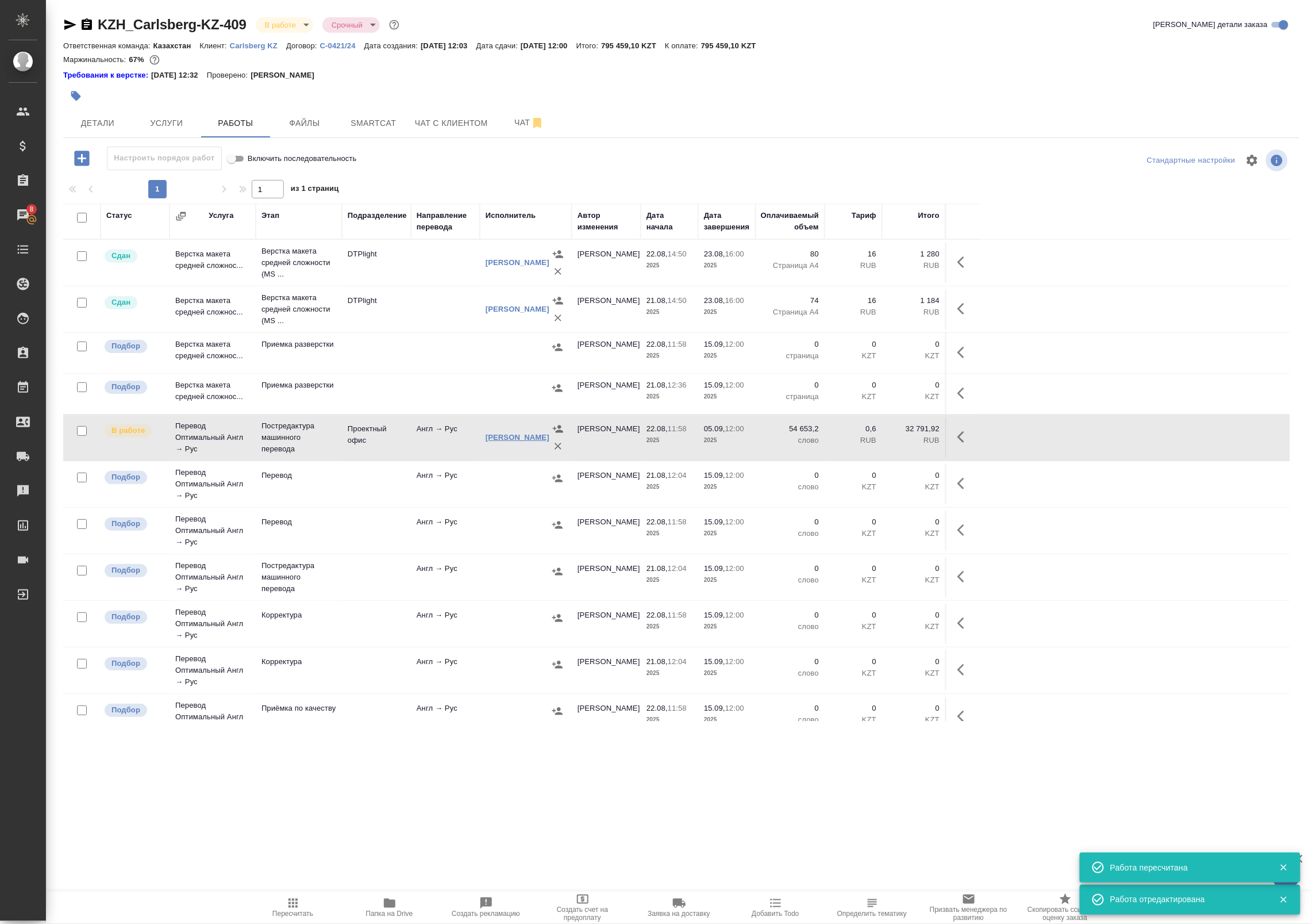
click at [496, 441] on link "Попова Анастасия Валериевна" at bounding box center [517, 437] width 64 height 9
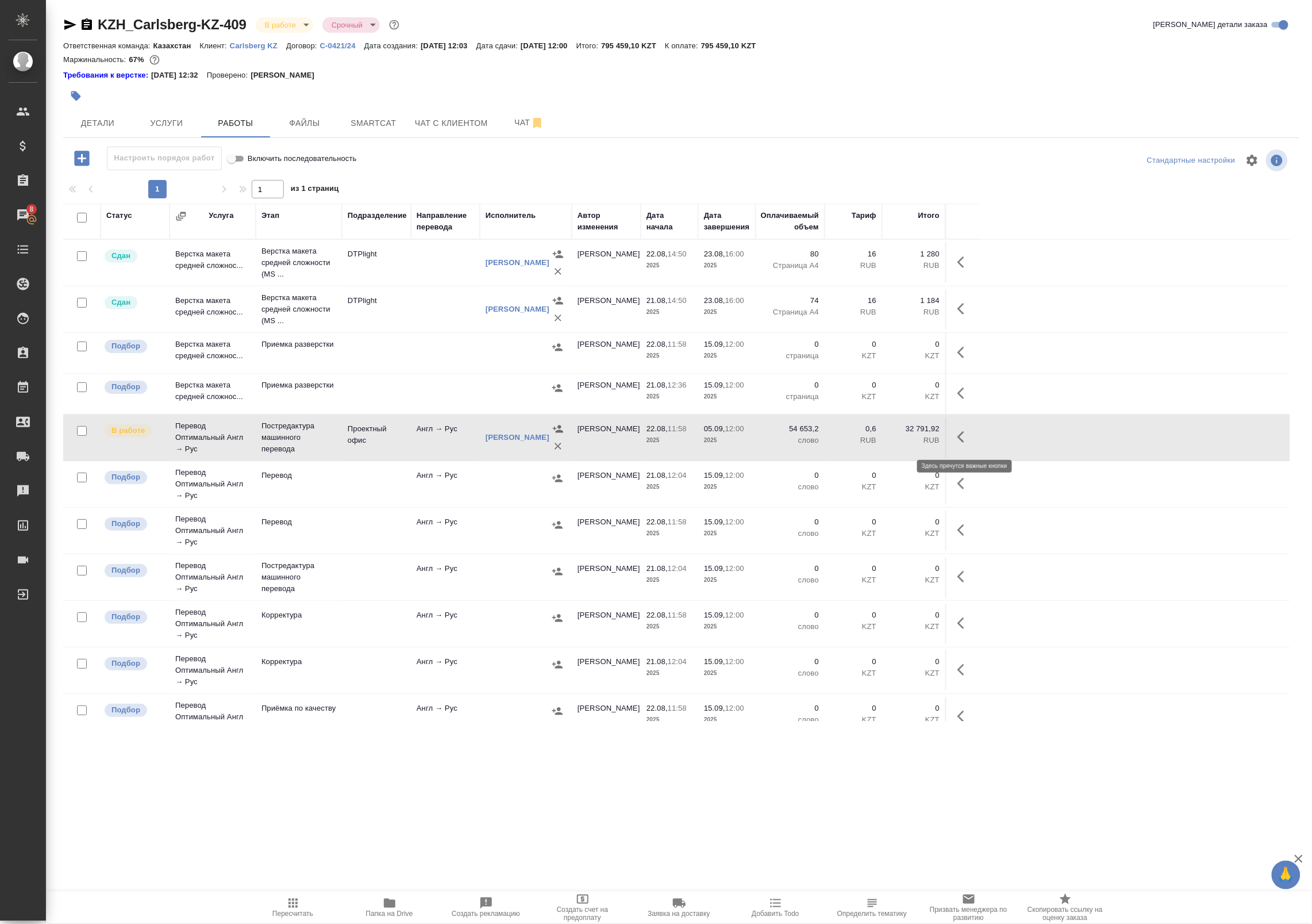
click at [959, 435] on icon "button" at bounding box center [964, 437] width 13 height 13
click at [882, 439] on icon "button" at bounding box center [880, 437] width 13 height 13
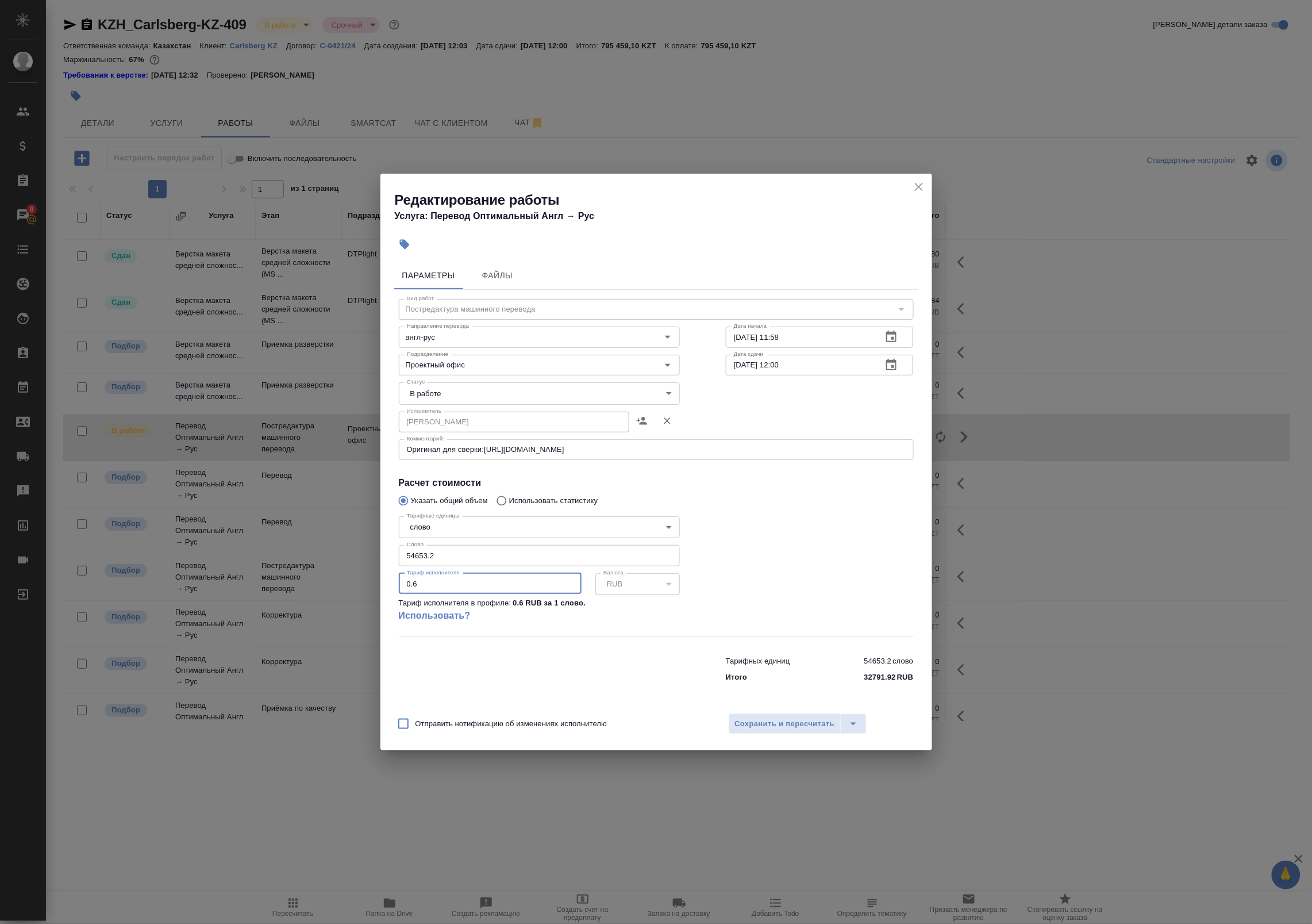
drag, startPoint x: 392, startPoint y: 575, endPoint x: 374, endPoint y: 575, distance: 18.0
click at [375, 575] on div "Редактирование работы Услуга: Перевод Оптимальный Англ → Рус Параметры Файлы Ви…" at bounding box center [656, 462] width 1312 height 924
type input "1"
click at [790, 726] on span "Сохранить и пересчитать" at bounding box center [785, 724] width 100 height 13
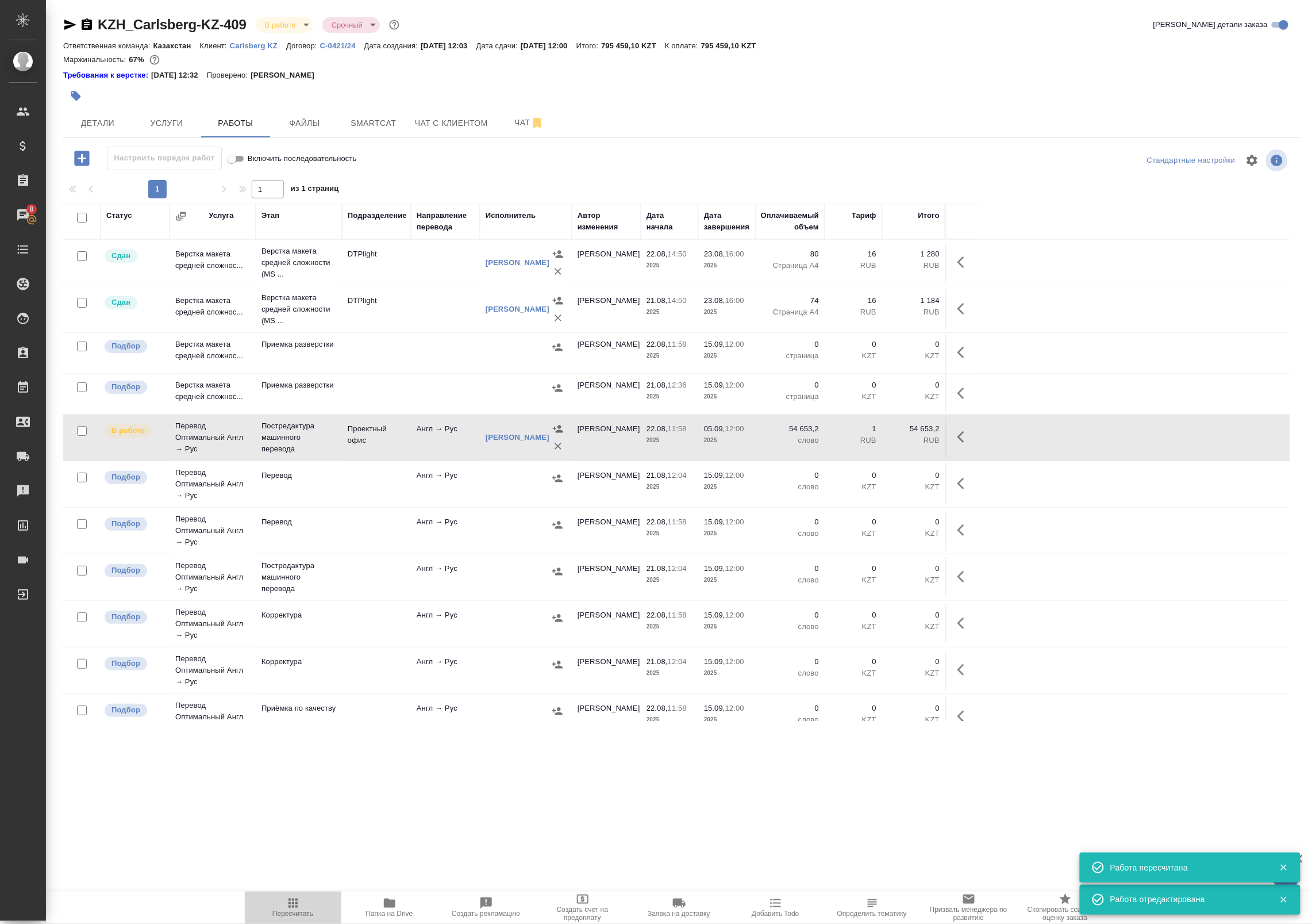
click at [295, 913] on span "Пересчитать" at bounding box center [293, 913] width 41 height 8
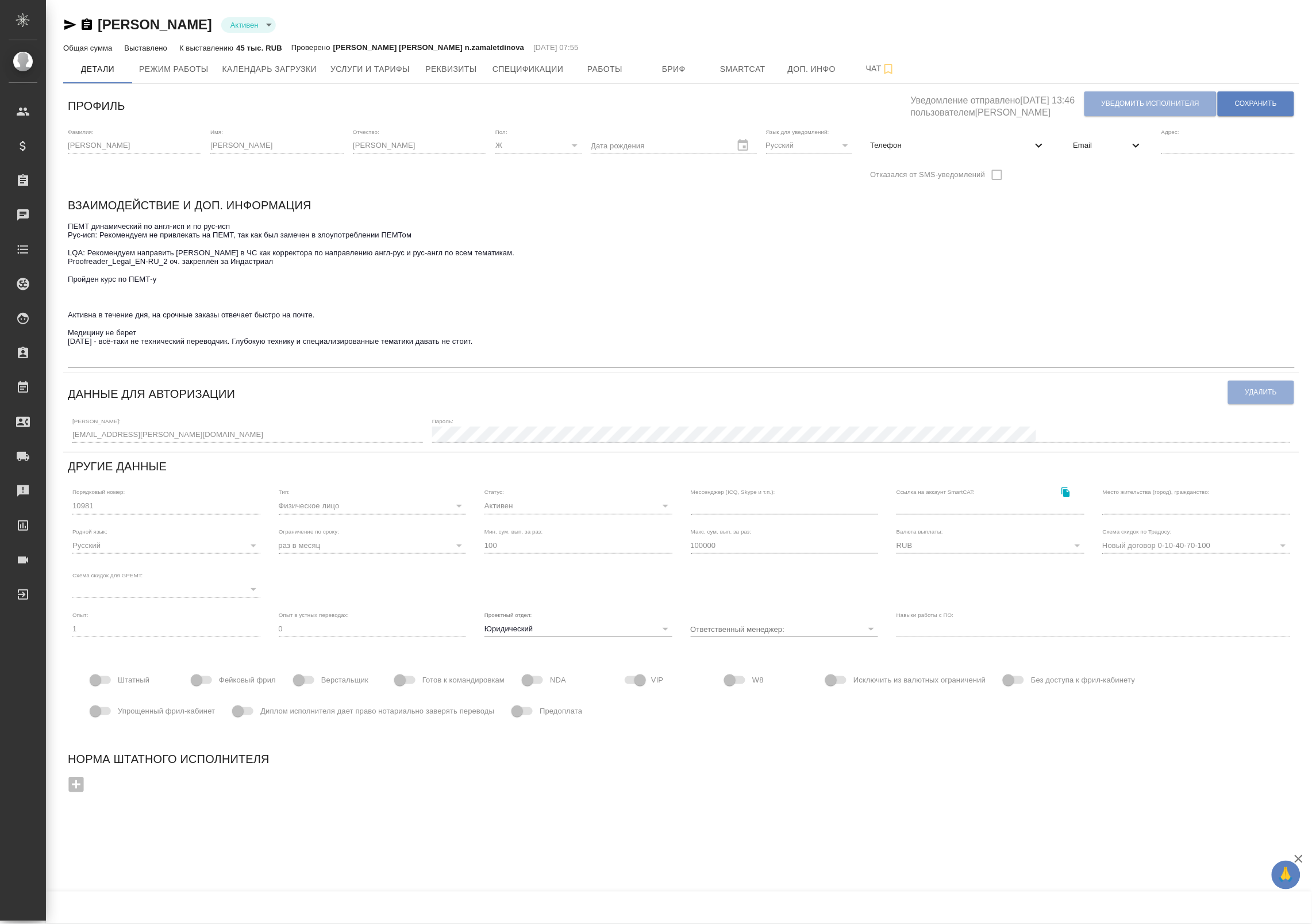
click at [1104, 148] on span "Email" at bounding box center [1101, 146] width 56 height 11
